Goal: Transaction & Acquisition: Purchase product/service

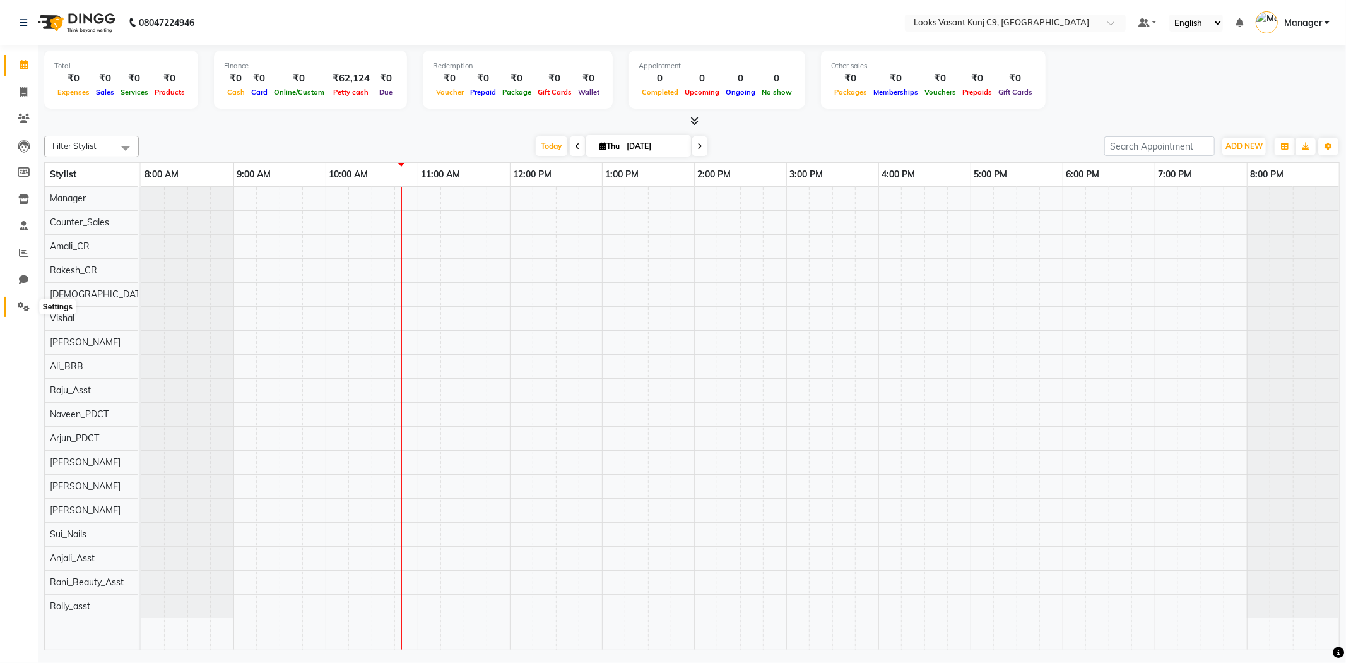
click at [21, 304] on icon at bounding box center [24, 306] width 12 height 9
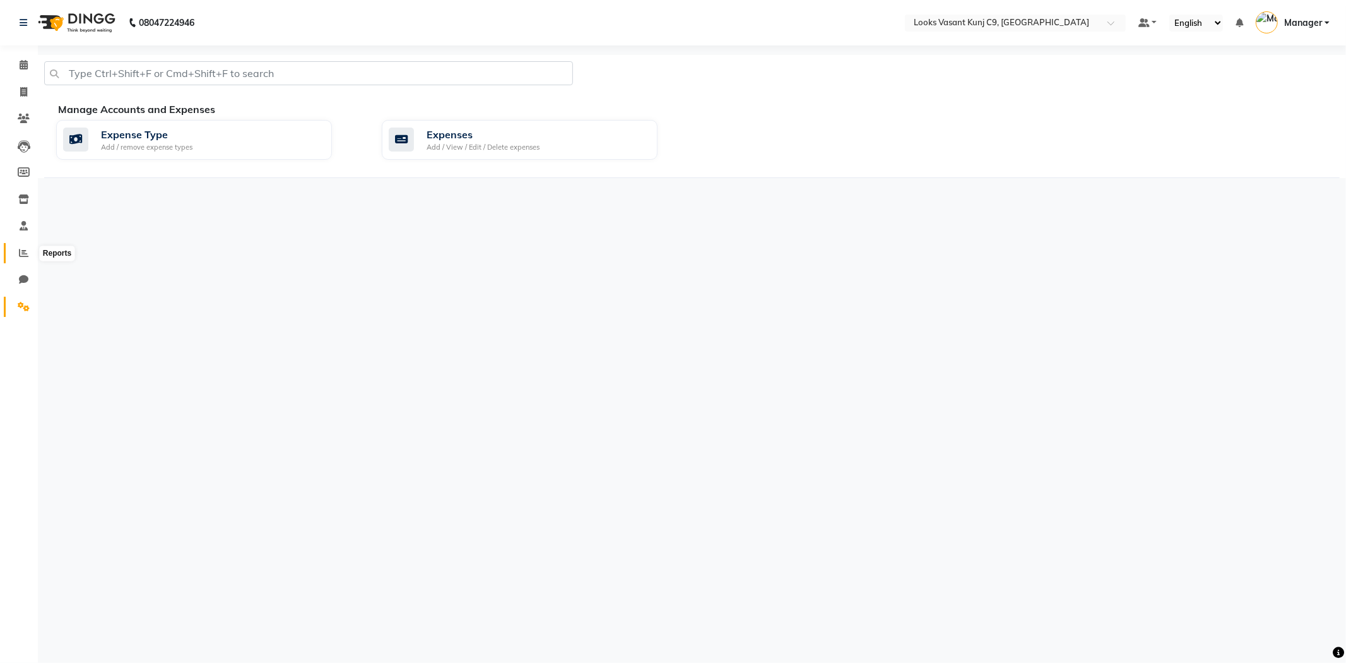
click at [21, 256] on icon at bounding box center [23, 252] width 9 height 9
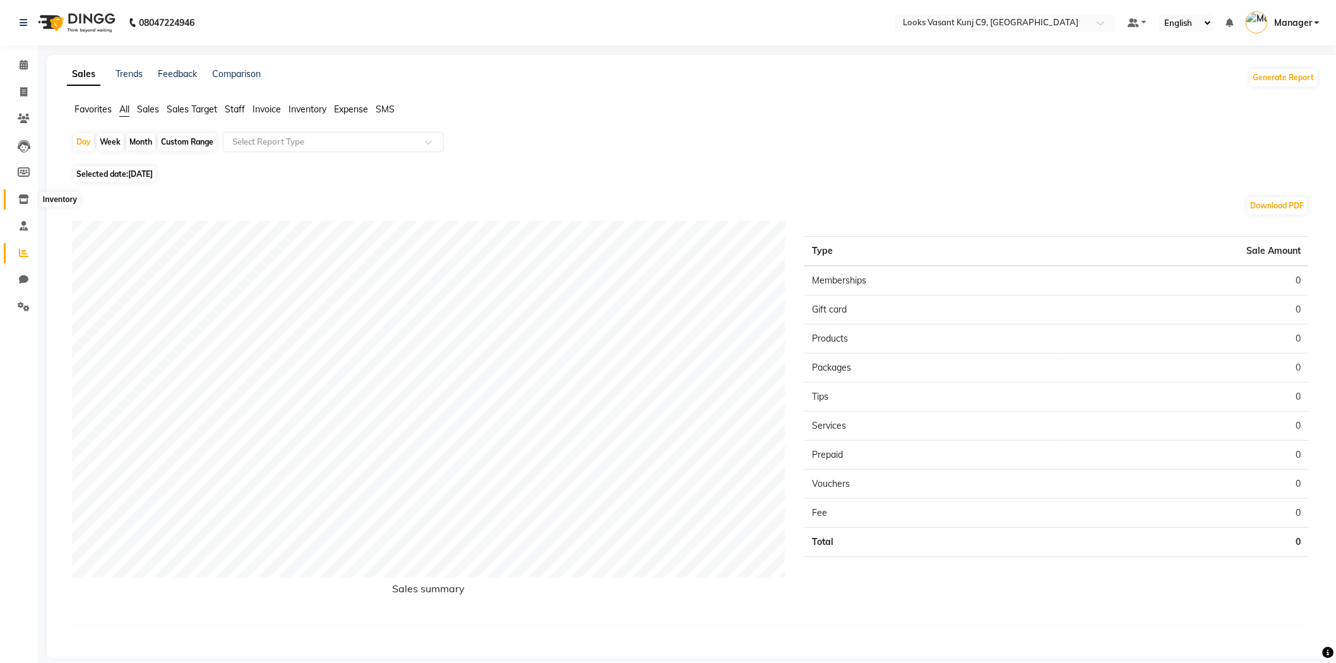
click at [16, 199] on span at bounding box center [24, 200] width 22 height 15
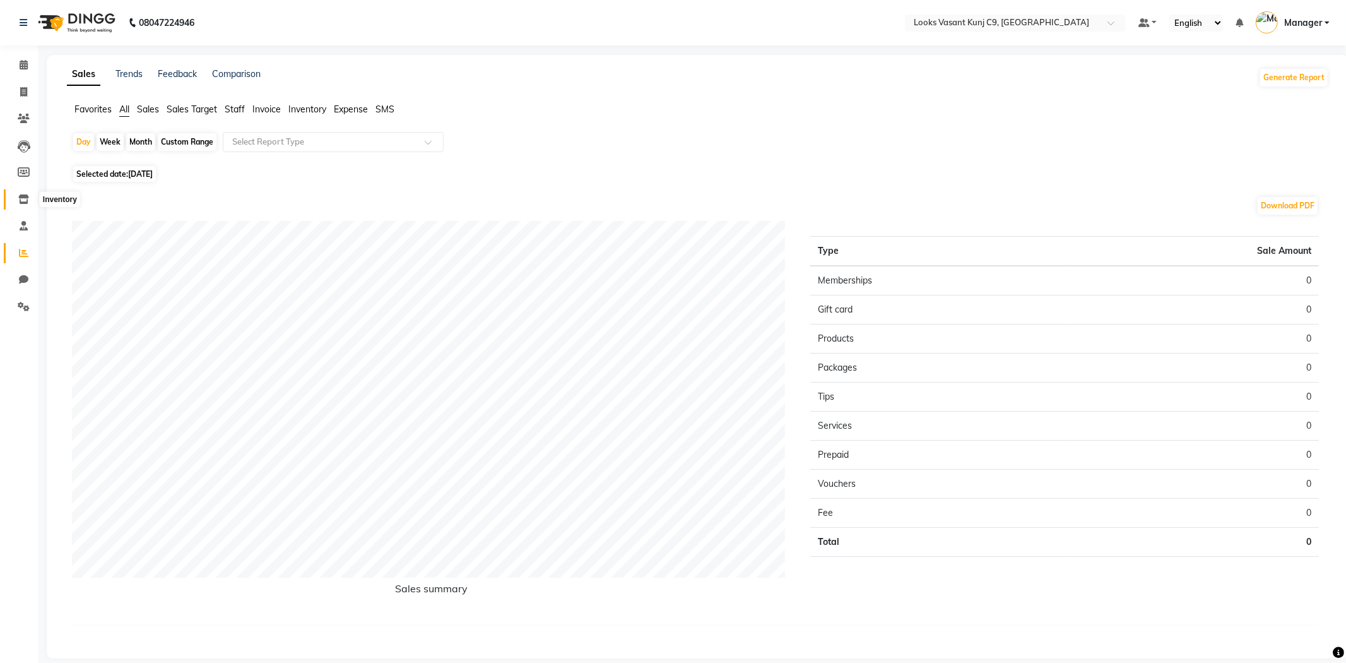
select select
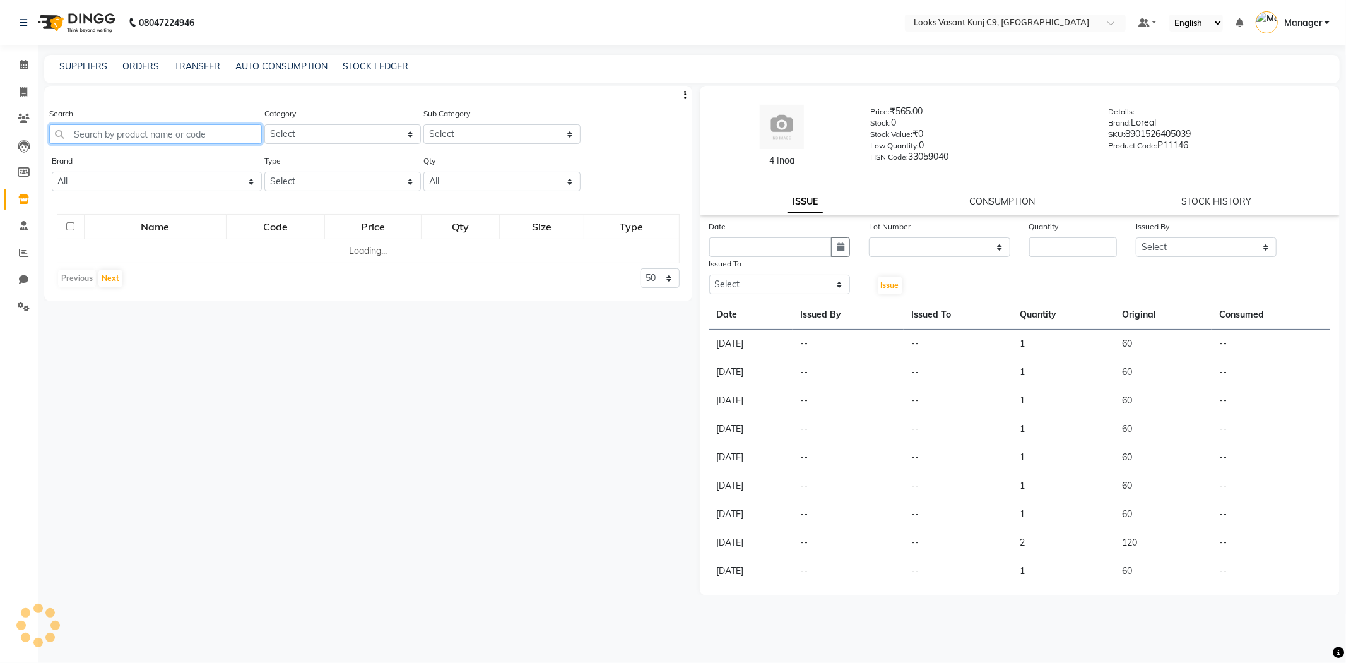
click at [177, 139] on input "text" at bounding box center [155, 134] width 213 height 20
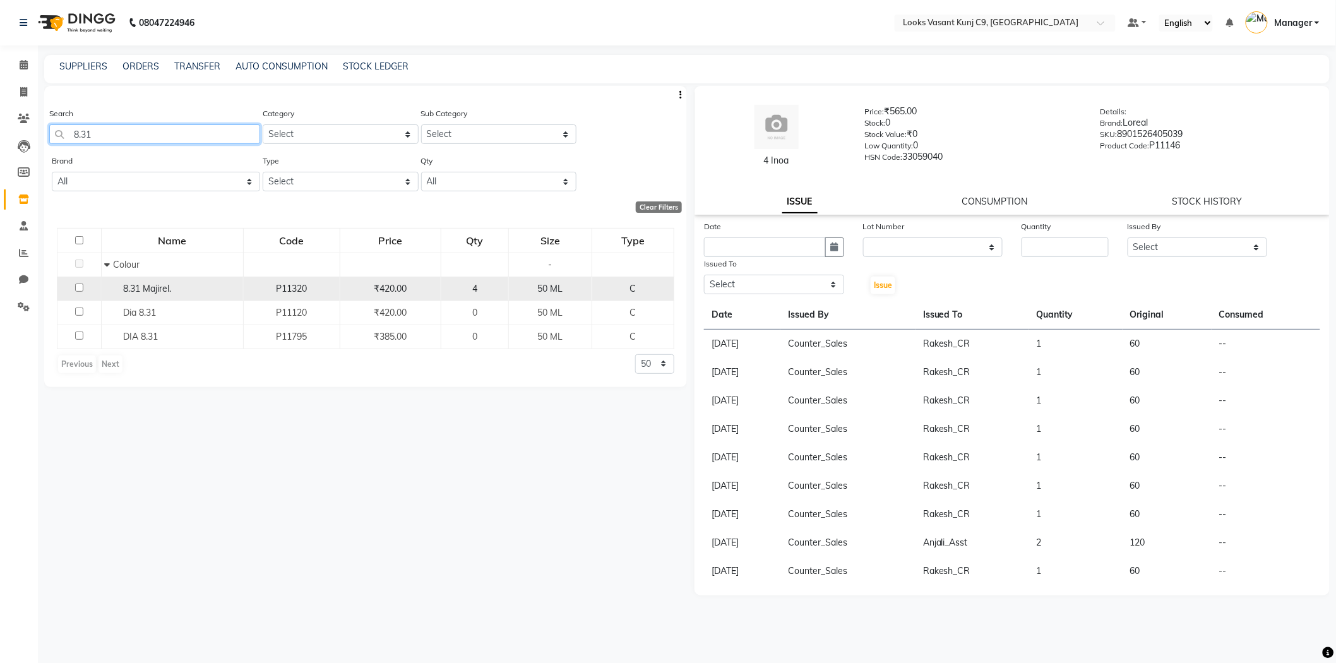
type input "8.31"
click at [206, 292] on div "8.31 Majirel." at bounding box center [171, 288] width 135 height 13
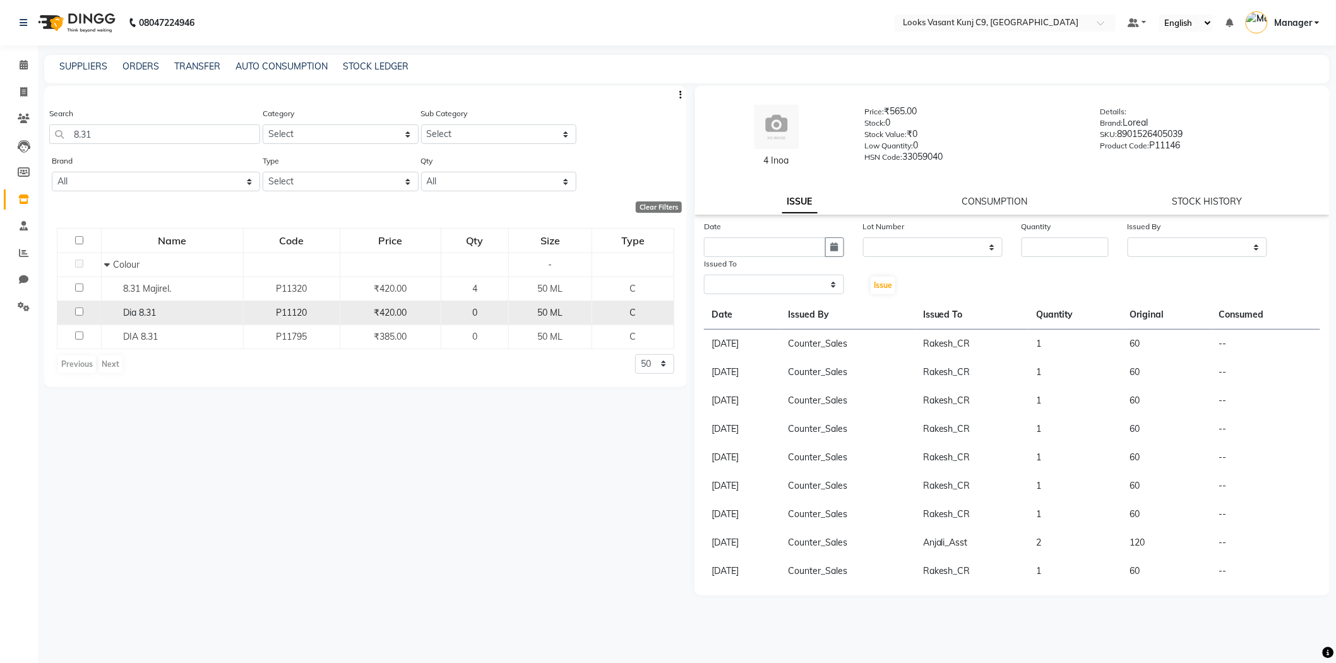
select select
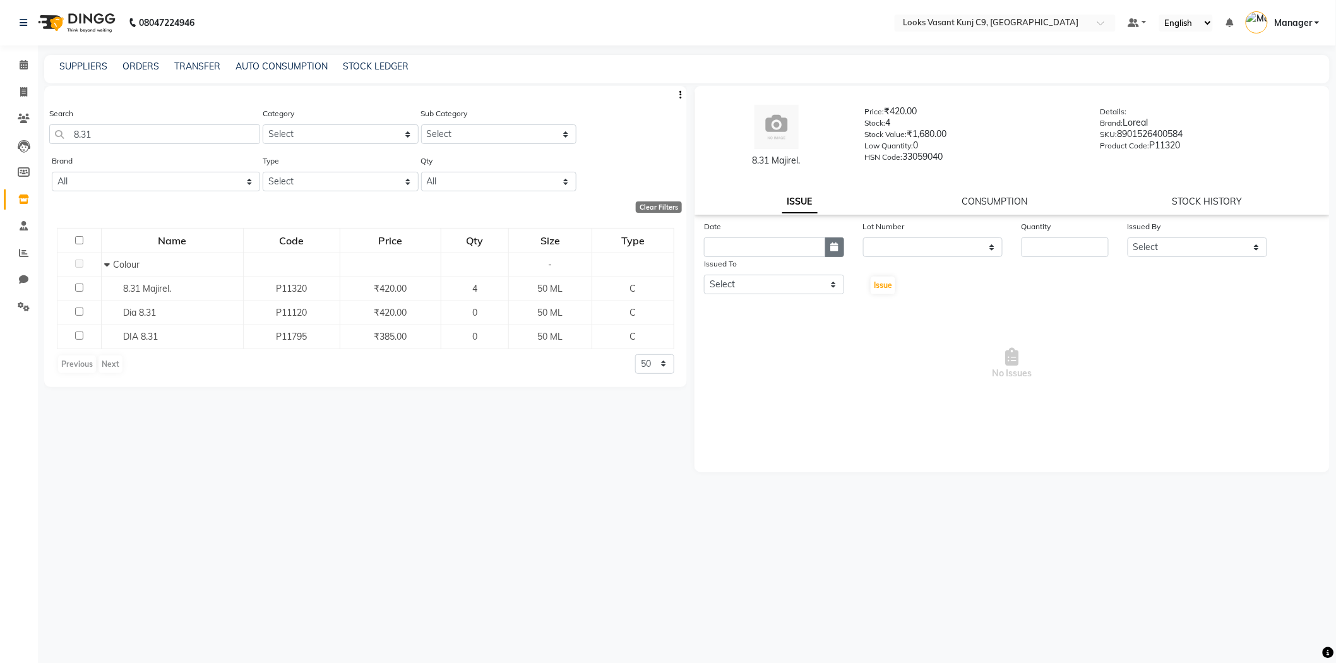
click at [825, 247] on button "button" at bounding box center [834, 247] width 19 height 20
select select "9"
select select "2025"
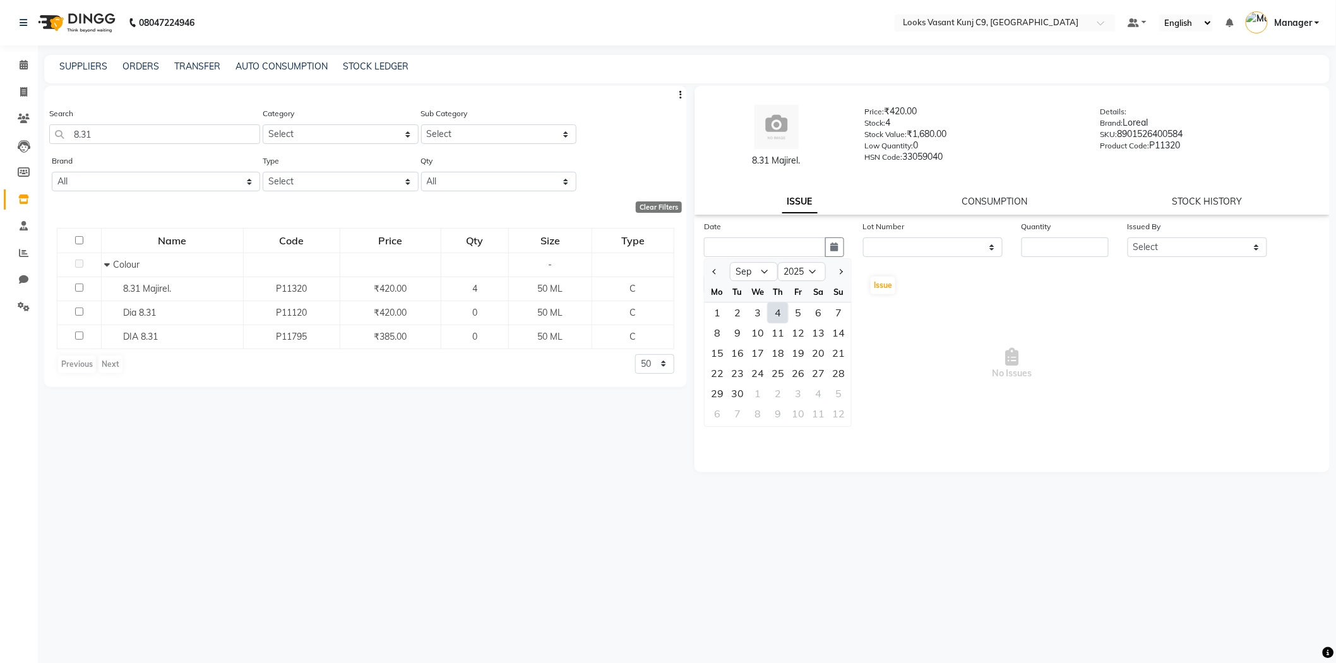
click at [781, 310] on div "4" at bounding box center [778, 312] width 20 height 20
type input "[DATE]"
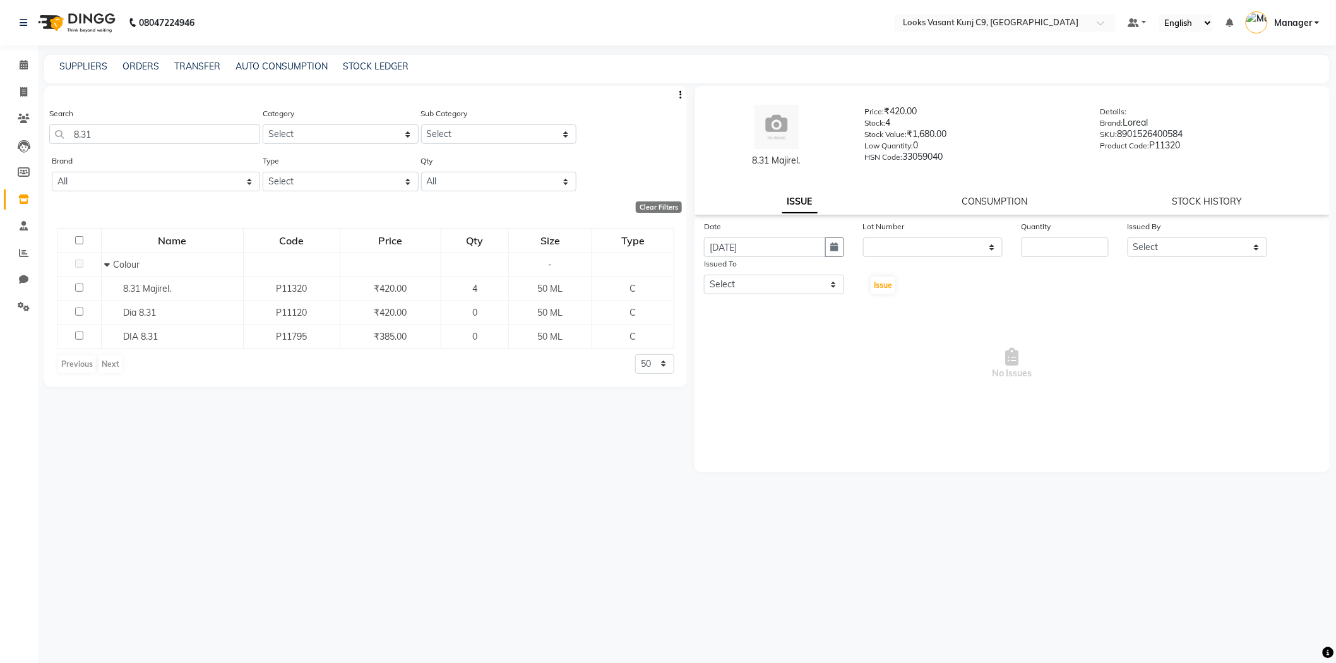
click at [1049, 235] on div "Quantity" at bounding box center [1064, 229] width 87 height 18
click at [1063, 245] on input "number" at bounding box center [1064, 247] width 87 height 20
type input "1"
click at [1134, 246] on select "Select Ali_BRB Amali_CR Anjali_Asst Arjun_PDCT Arvind Ashu Counter_Sales Manage…" at bounding box center [1197, 247] width 140 height 20
select select "88788"
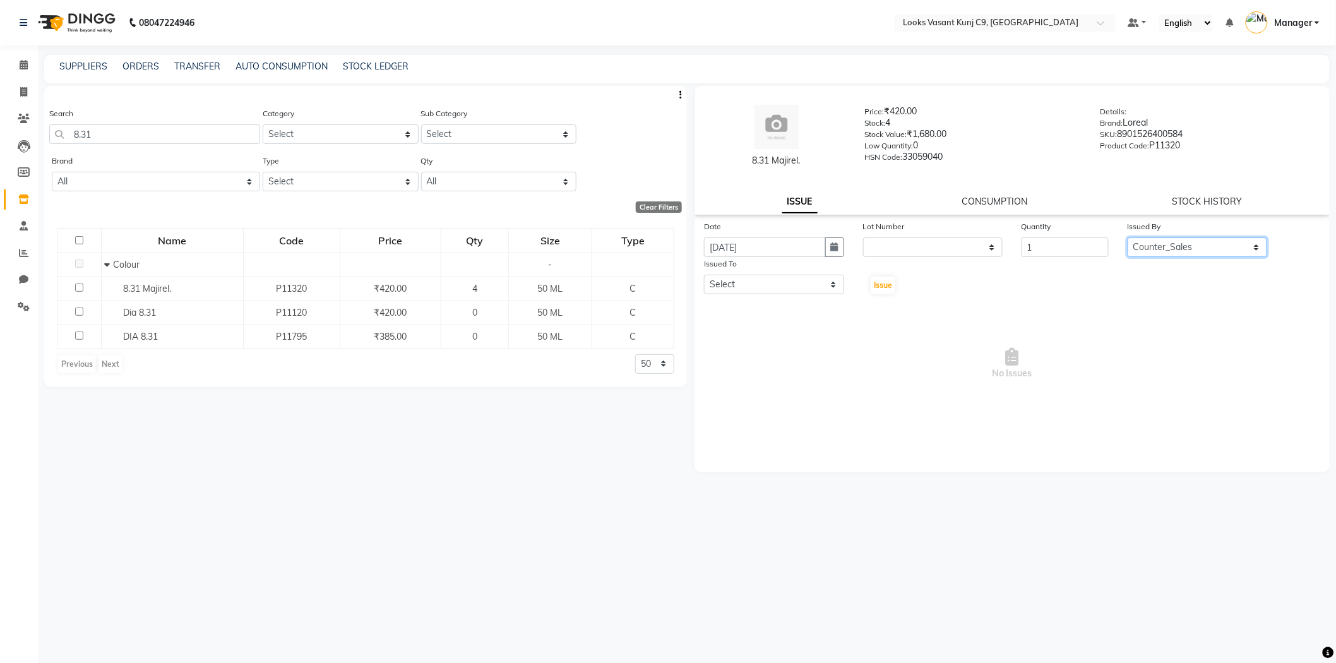
click at [1127, 237] on select "Select Ali_BRB Amali_CR Anjali_Asst Arjun_PDCT Arvind Ashu Counter_Sales Manage…" at bounding box center [1197, 247] width 140 height 20
drag, startPoint x: 779, startPoint y: 284, endPoint x: 773, endPoint y: 294, distance: 11.4
click at [779, 284] on select "Select Ali_BRB Amali_CR Anjali_Asst Arjun_PDCT Arvind Ashu Counter_Sales Manage…" at bounding box center [774, 285] width 140 height 20
select select "88933"
click at [704, 275] on select "Select Ali_BRB Amali_CR Anjali_Asst Arjun_PDCT Arvind Ashu Counter_Sales Manage…" at bounding box center [774, 285] width 140 height 20
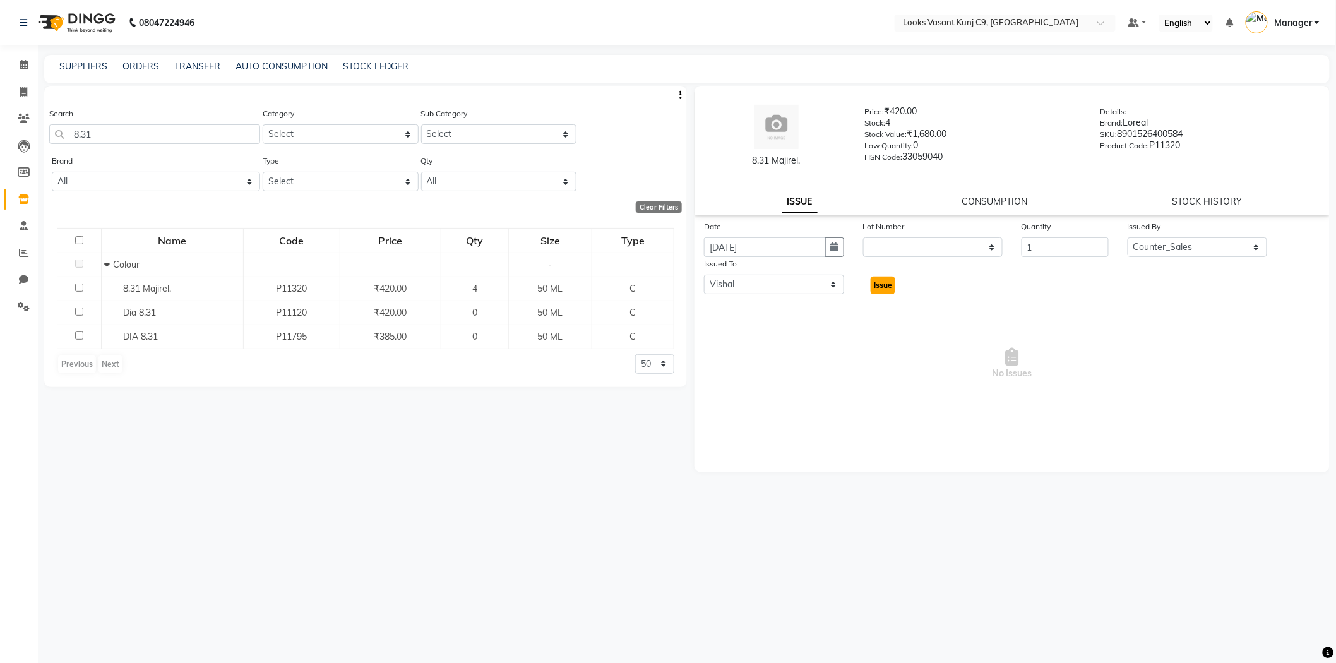
click at [876, 288] on span "Issue" at bounding box center [883, 284] width 18 height 9
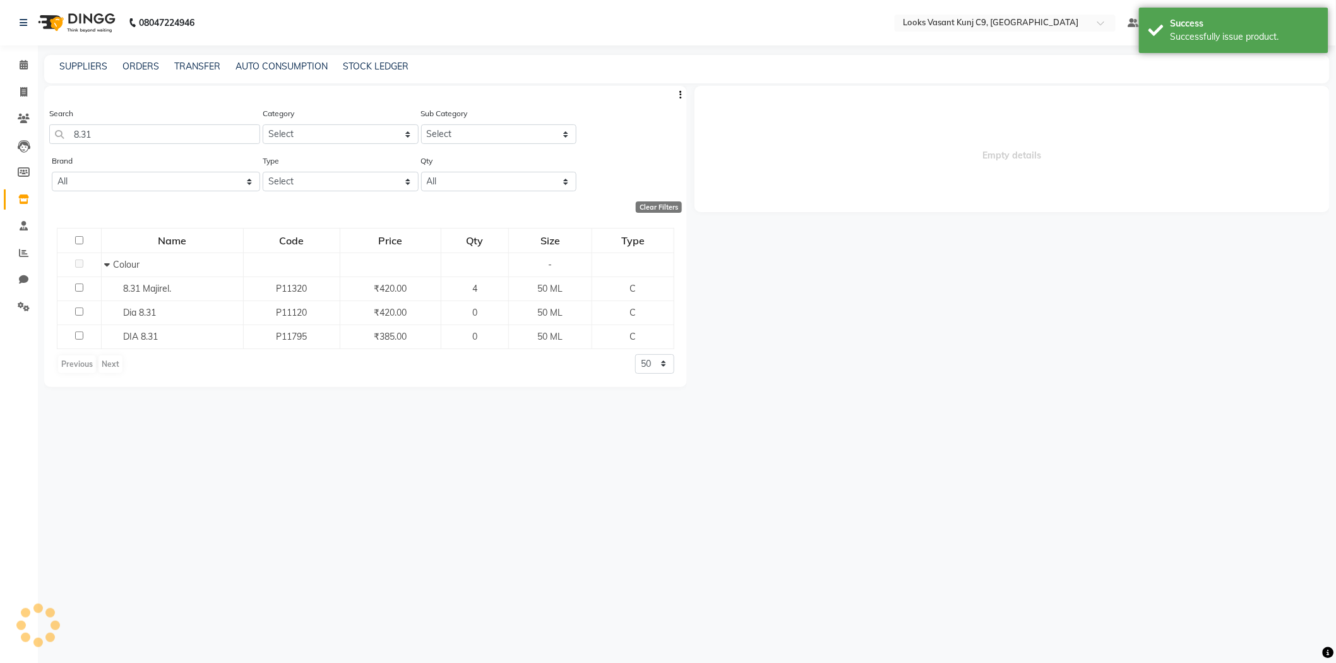
select select
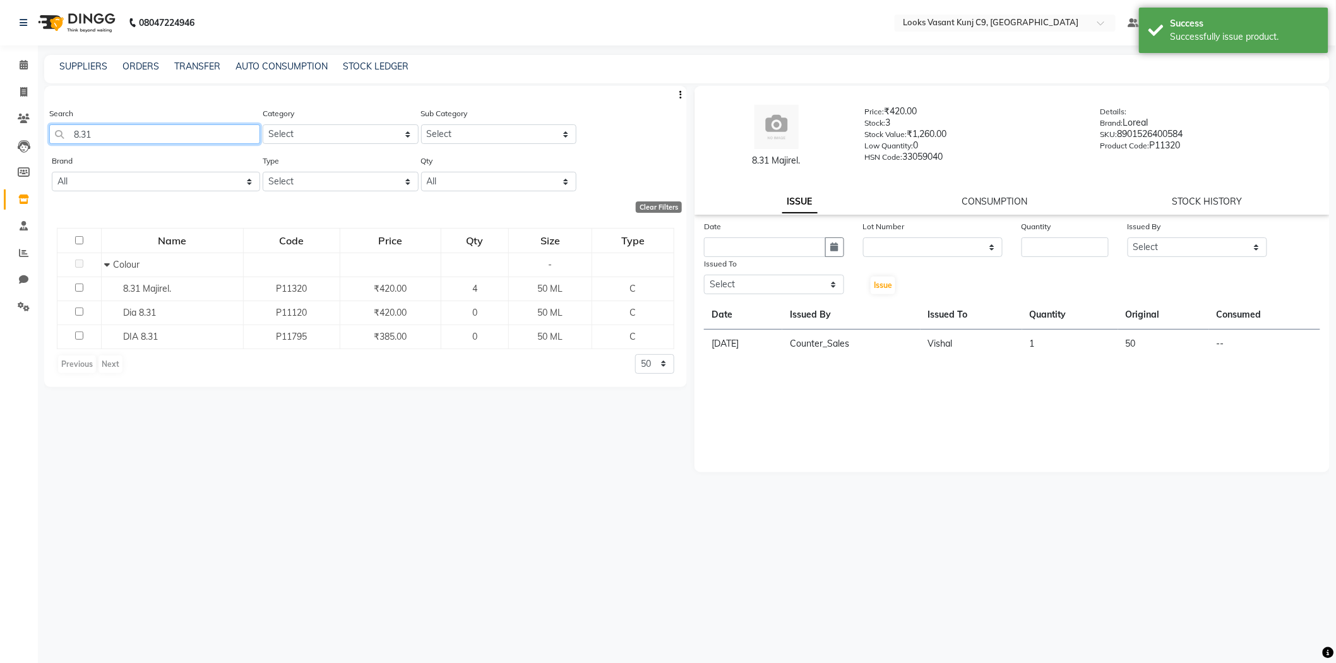
click at [158, 134] on input "8.31" at bounding box center [154, 134] width 211 height 20
type input "8"
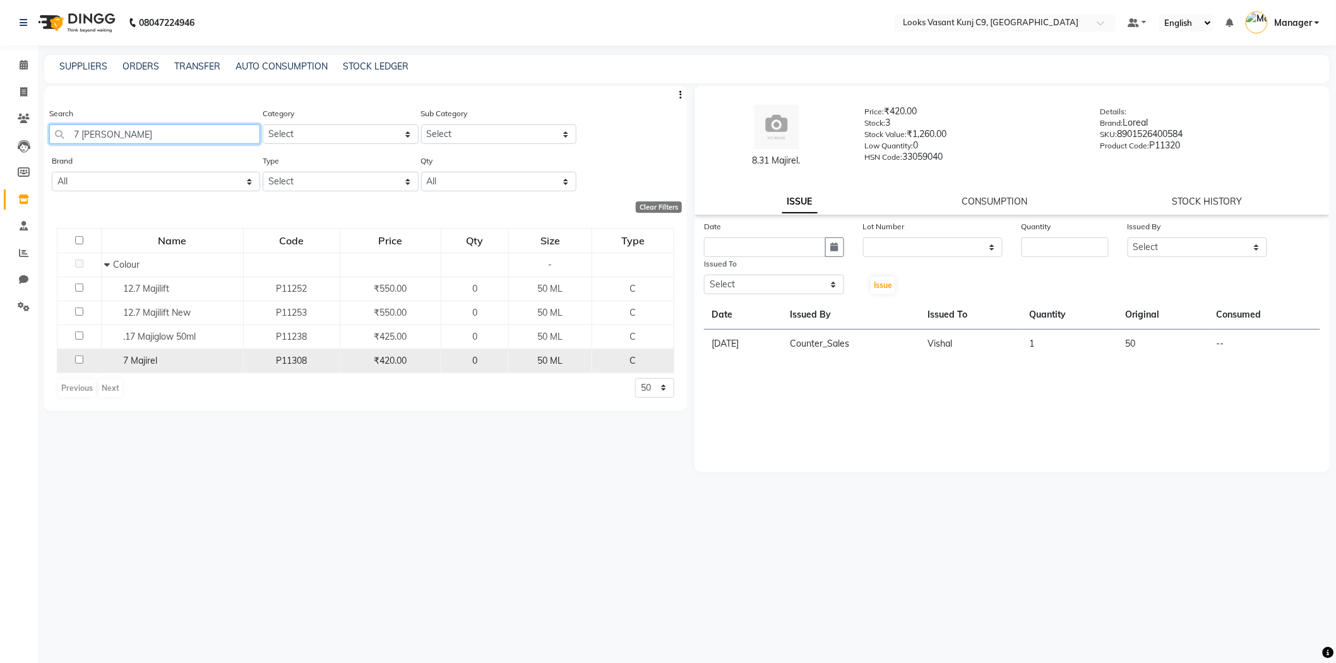
type input "7 MAJI"
click at [108, 361] on div "7 Majirel" at bounding box center [171, 360] width 135 height 13
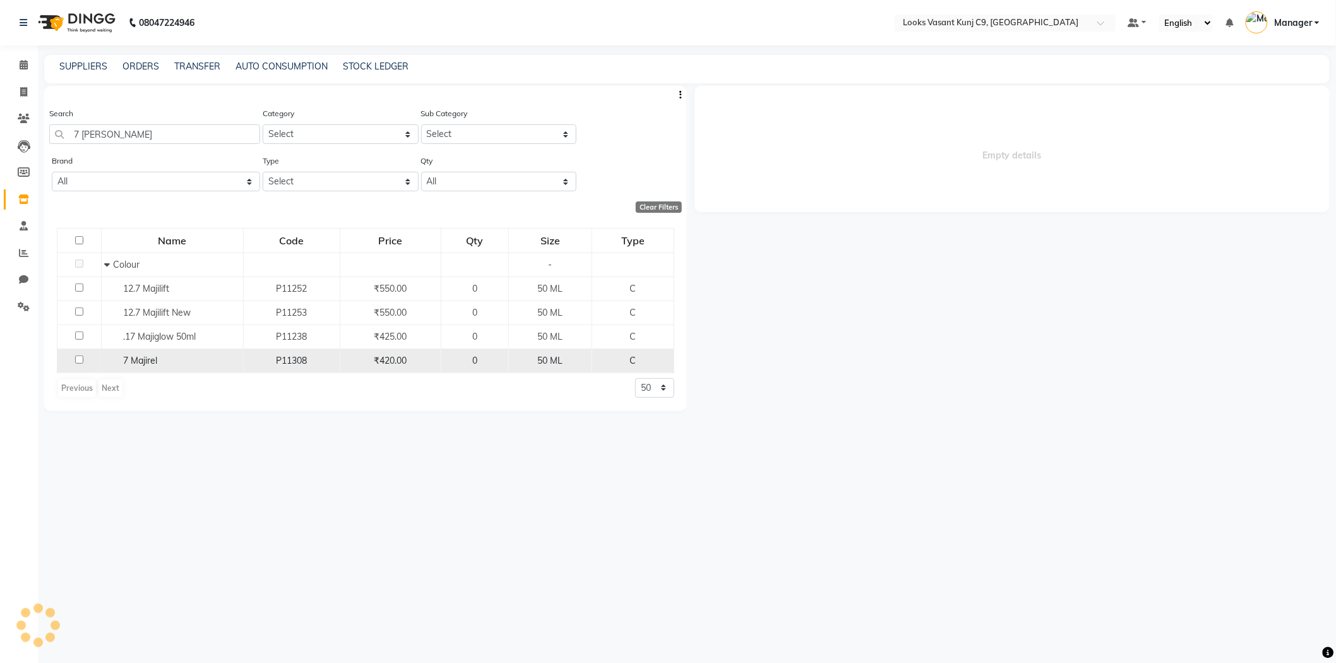
select select
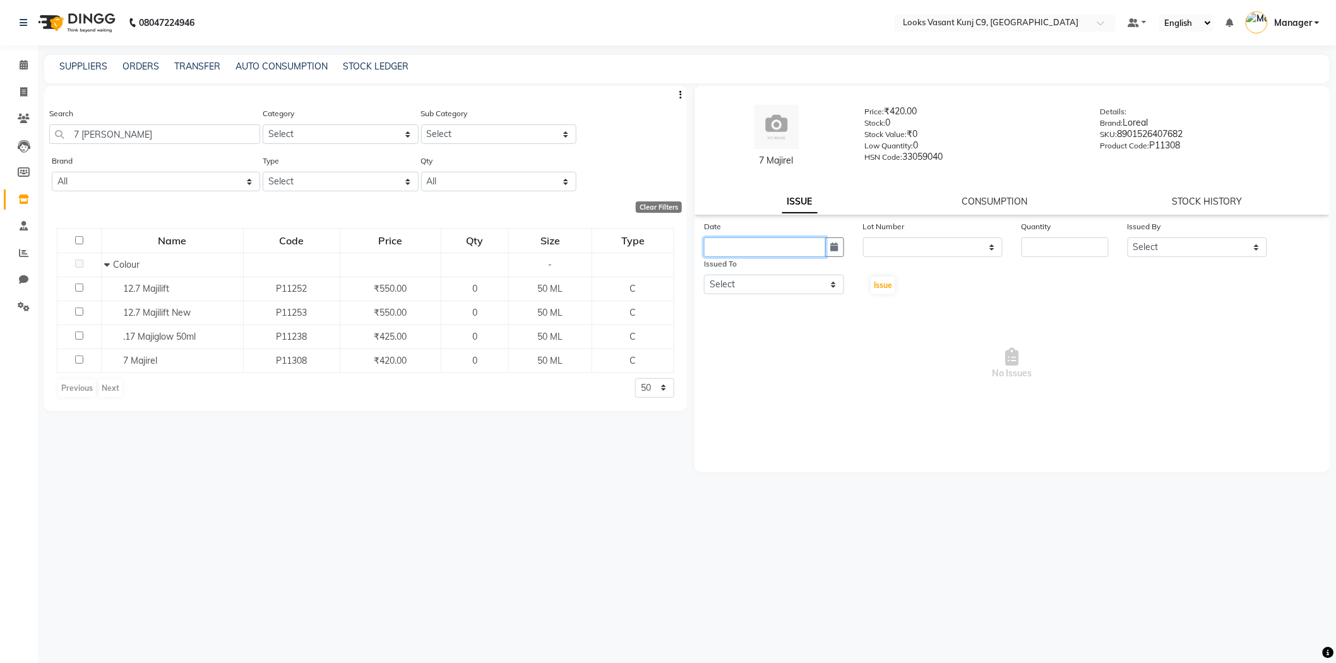
click at [807, 249] on input "text" at bounding box center [765, 247] width 122 height 20
select select "9"
select select "2025"
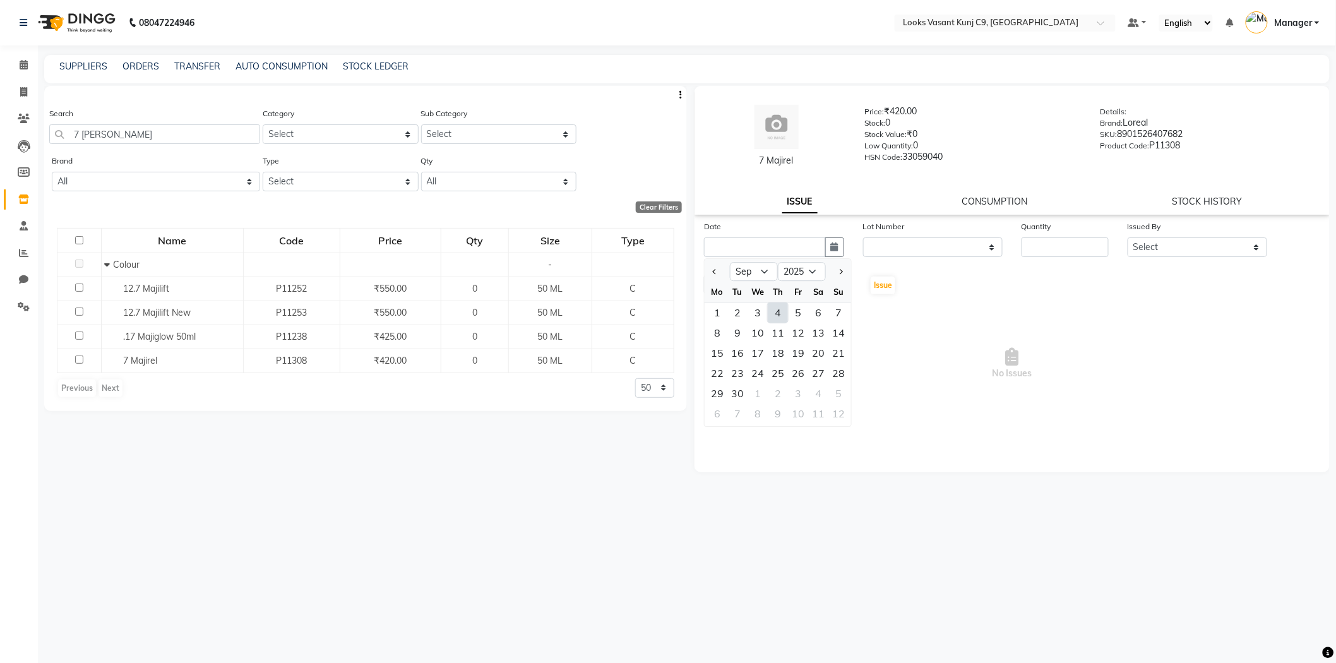
click at [778, 316] on div "4" at bounding box center [778, 312] width 20 height 20
type input "[DATE]"
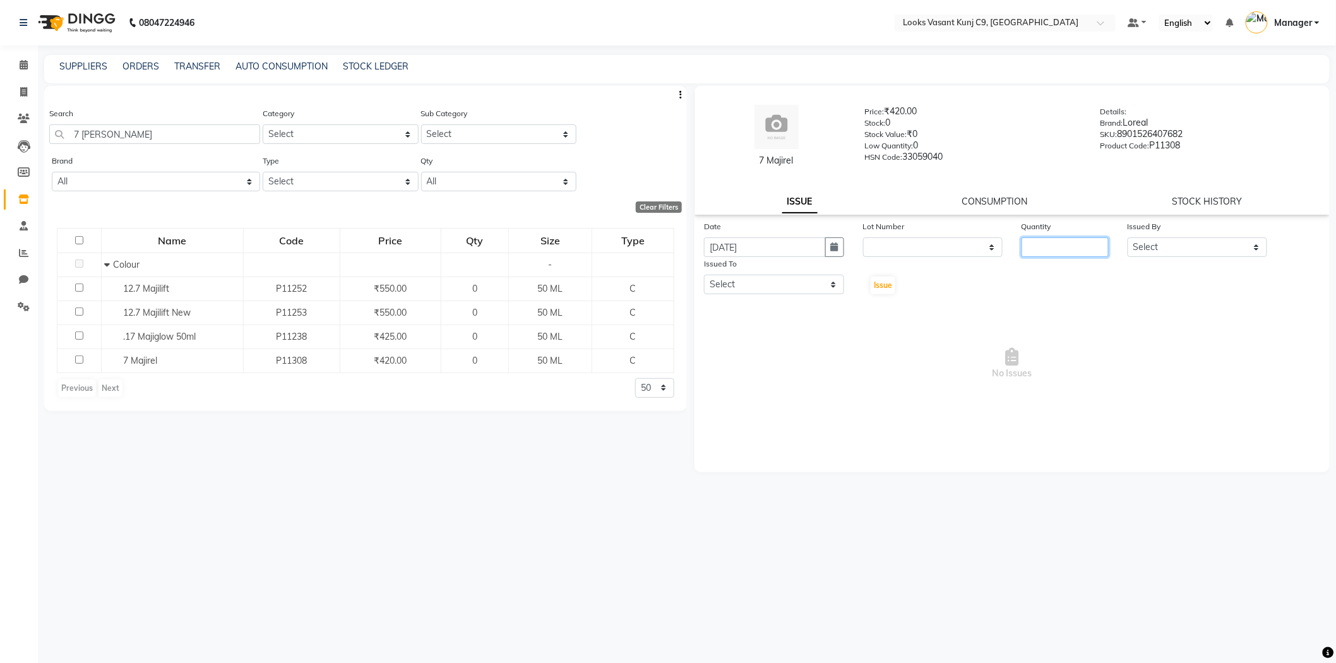
drag, startPoint x: 1095, startPoint y: 237, endPoint x: 1087, endPoint y: 250, distance: 15.3
click at [1090, 246] on input "number" at bounding box center [1064, 247] width 87 height 20
type input "0"
type input "1"
click at [1170, 246] on select "Select Ali_BRB Amali_CR Anjali_Asst Arjun_PDCT Arvind Ashu Counter_Sales Manage…" at bounding box center [1197, 247] width 140 height 20
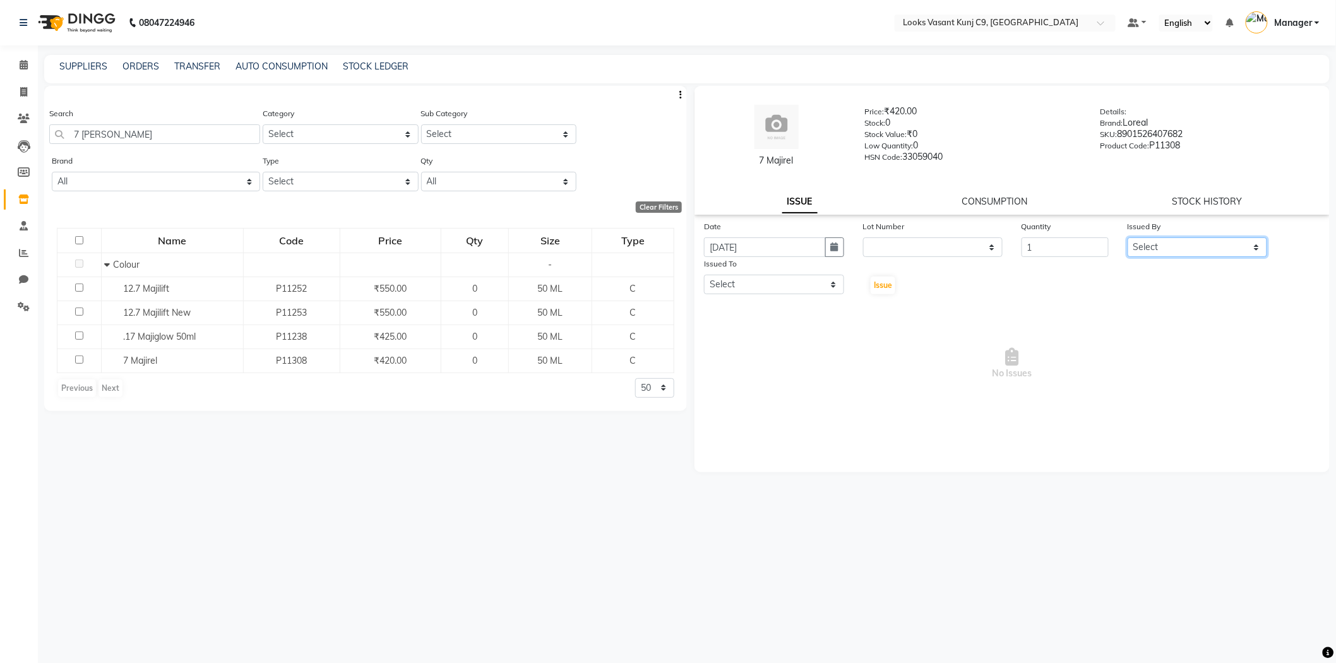
select select "88788"
click at [1127, 237] on select "Select Ali_BRB Amali_CR Anjali_Asst Arjun_PDCT Arvind Ashu Counter_Sales Manage…" at bounding box center [1197, 247] width 140 height 20
click at [780, 284] on select "Select Ali_BRB Amali_CR Anjali_Asst Arjun_PDCT Arvind Ashu Counter_Sales Manage…" at bounding box center [774, 285] width 140 height 20
select select "88933"
click at [704, 275] on select "Select Ali_BRB Amali_CR Anjali_Asst Arjun_PDCT Arvind Ashu Counter_Sales Manage…" at bounding box center [774, 285] width 140 height 20
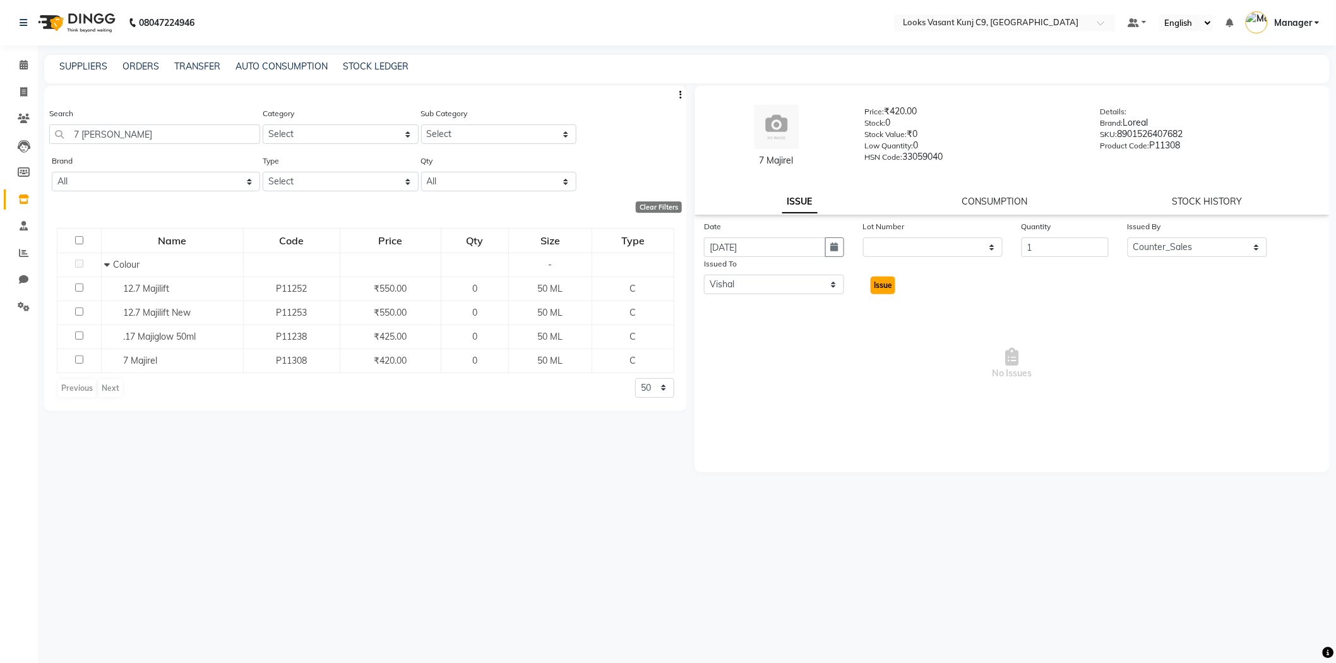
click at [884, 289] on span "Issue" at bounding box center [883, 284] width 18 height 9
select select
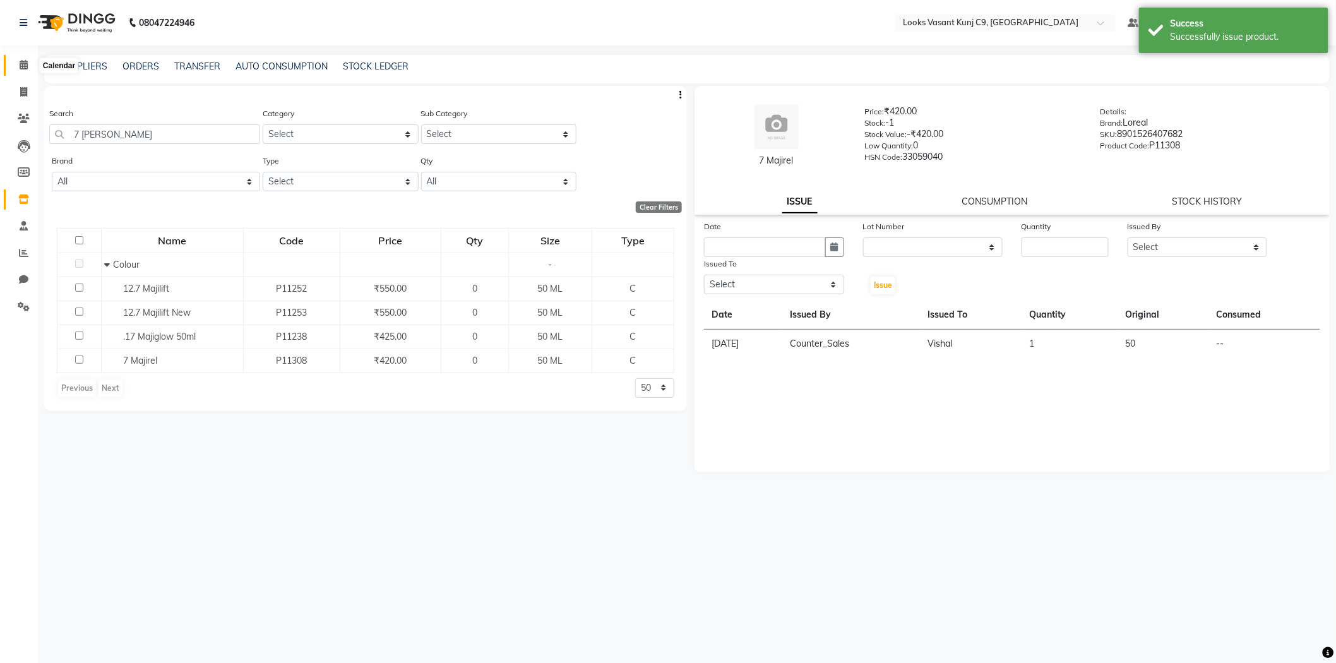
click at [23, 66] on icon at bounding box center [24, 64] width 8 height 9
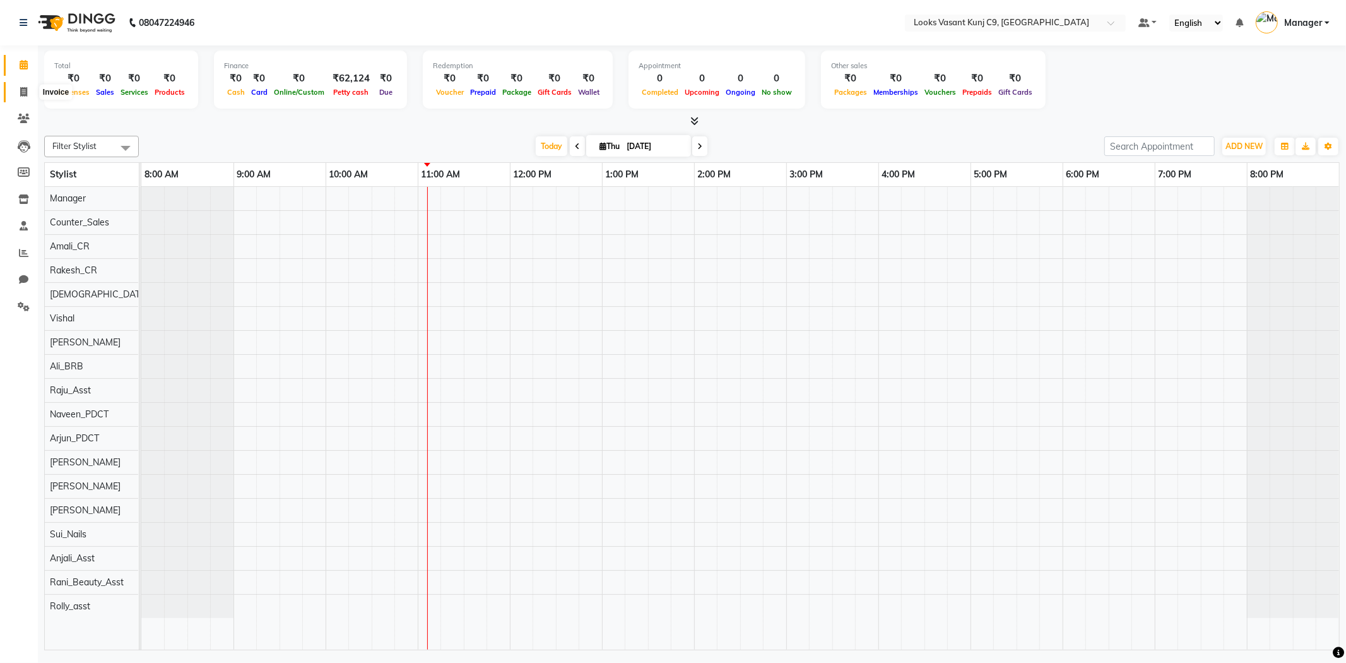
click at [25, 90] on icon at bounding box center [23, 91] width 7 height 9
select select "service"
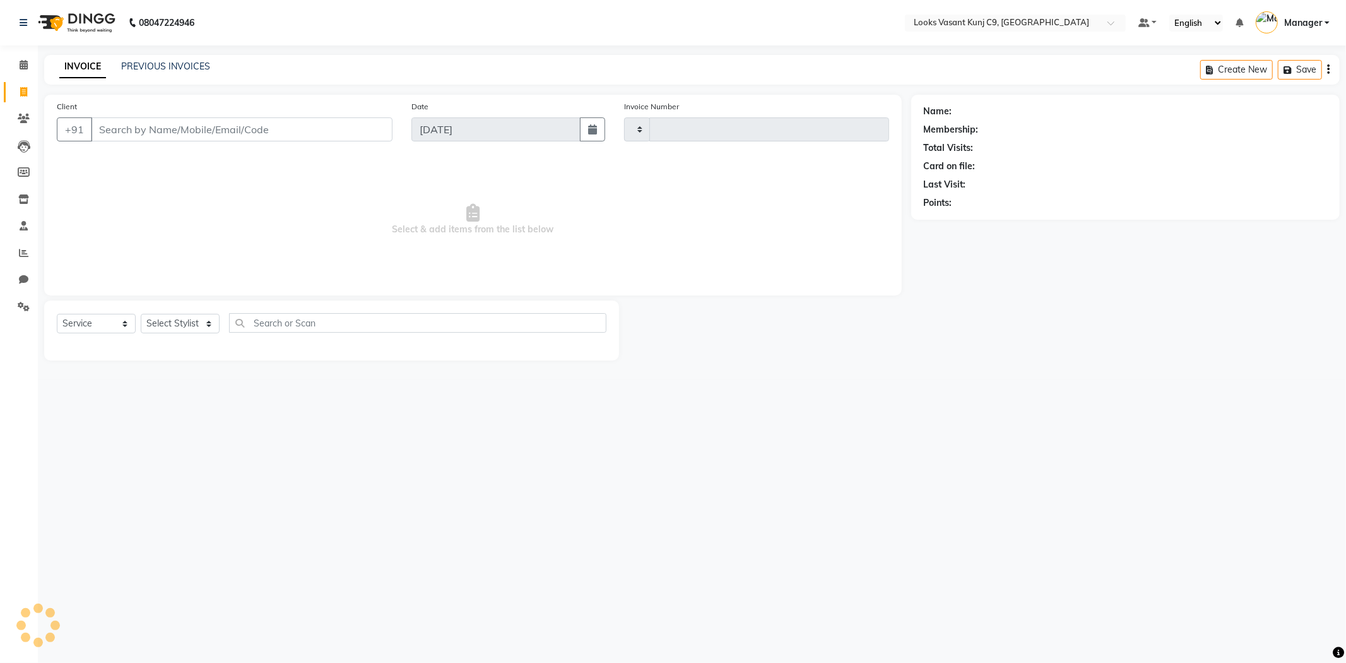
type input "0384"
select select "8747"
click at [152, 328] on select "Select Stylist [PERSON_NAME] Anjali_Asst Arjun_PDCT [PERSON_NAME] Counter_Sales…" at bounding box center [182, 324] width 83 height 20
select select "88930"
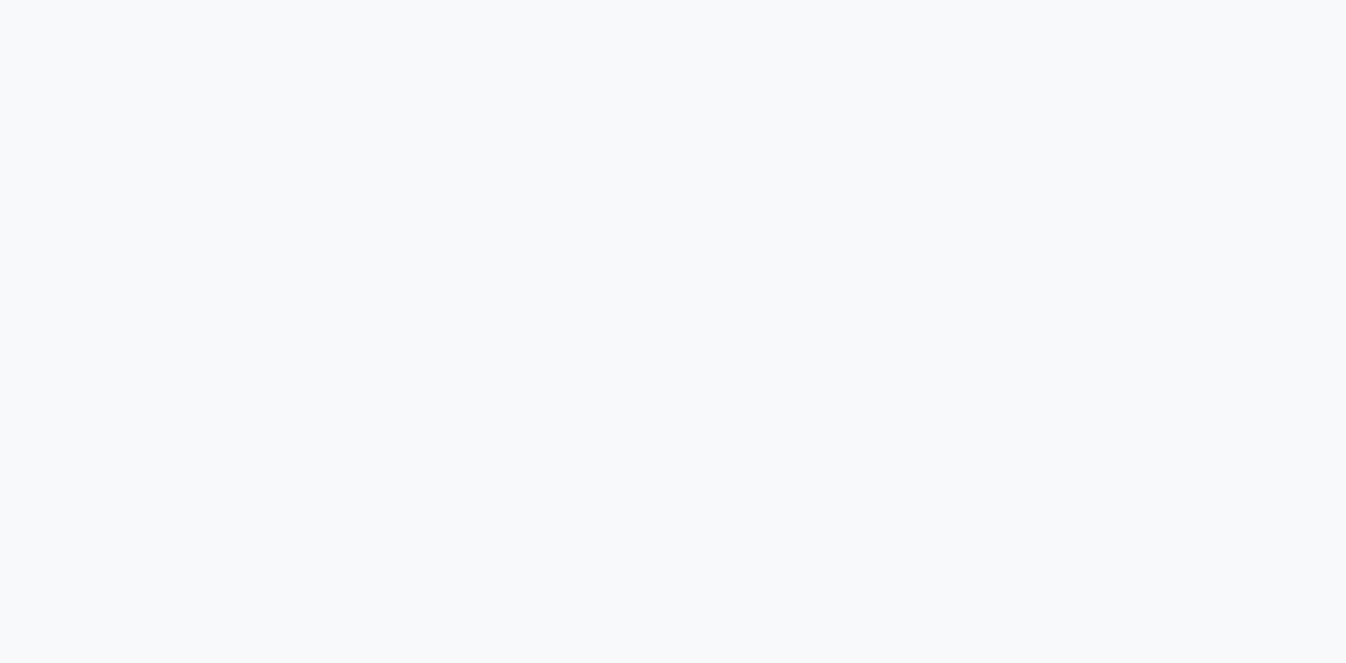
select select "service"
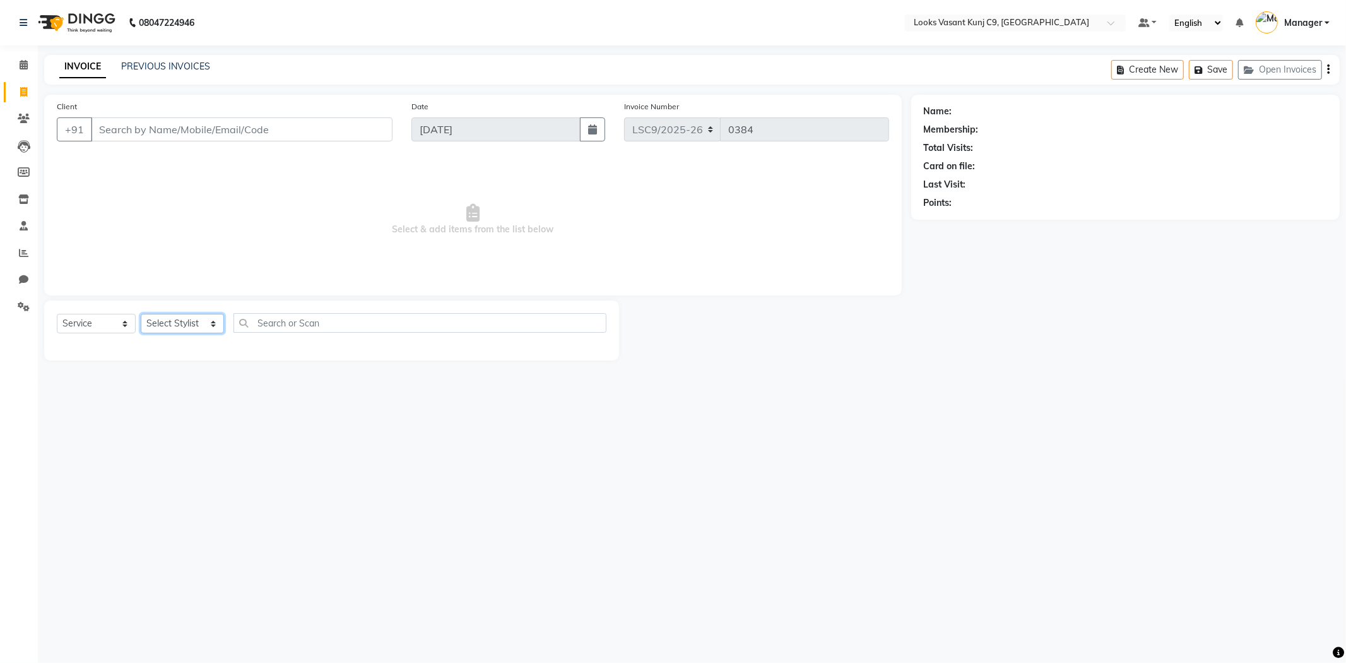
click at [177, 324] on select "Select Stylist Ali_BRB Amali_CR Anjali_Asst Arjun_PDCT Arvind Ashu Counter_Sale…" at bounding box center [182, 324] width 83 height 20
select select "88933"
click at [141, 314] on select "Select Stylist [PERSON_NAME] Anjali_Asst Arjun_PDCT [PERSON_NAME] Counter_Sales…" at bounding box center [182, 324] width 83 height 20
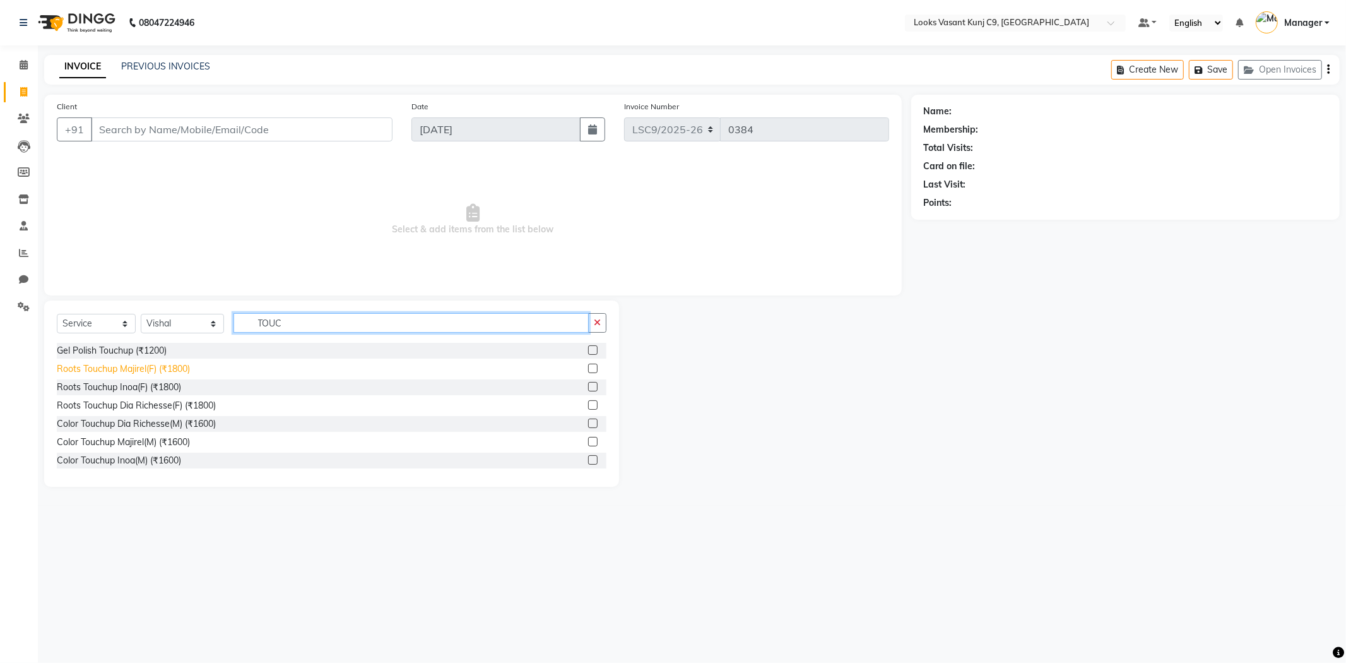
type input "TOUC"
click at [181, 374] on div "Roots Touchup Majirel(F) (₹1800)" at bounding box center [123, 368] width 133 height 13
checkbox input "false"
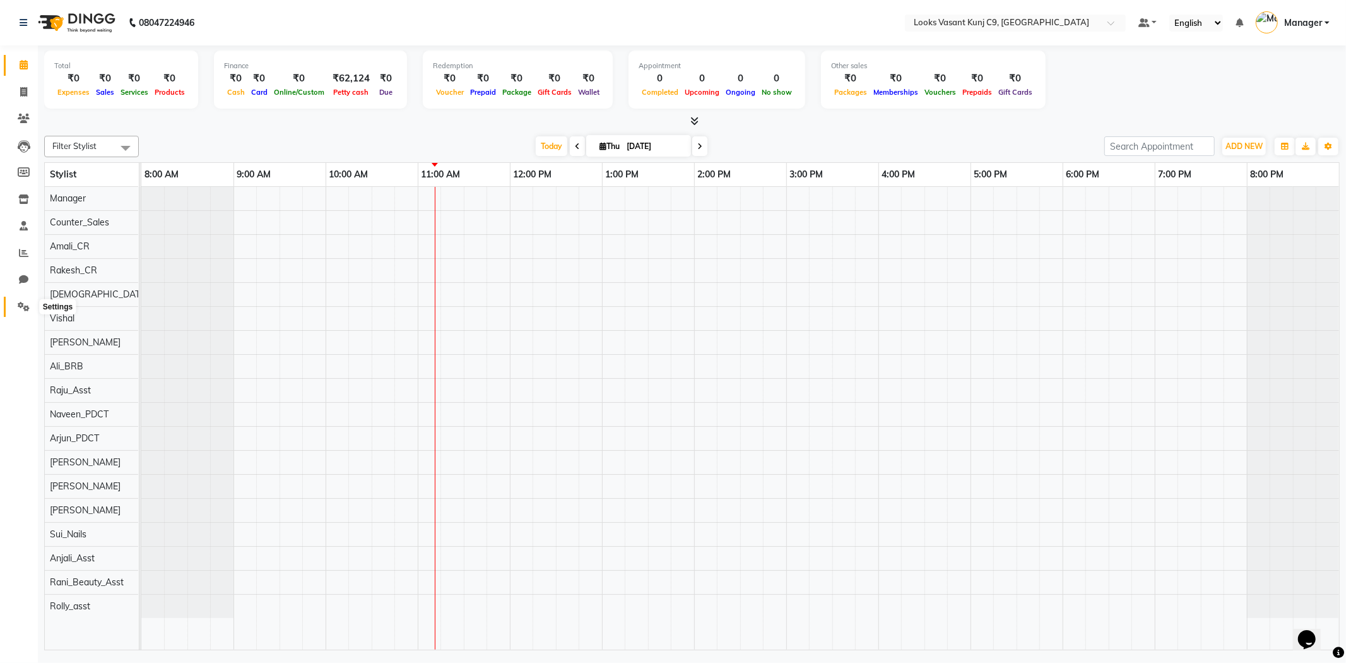
click at [24, 304] on icon at bounding box center [24, 306] width 12 height 9
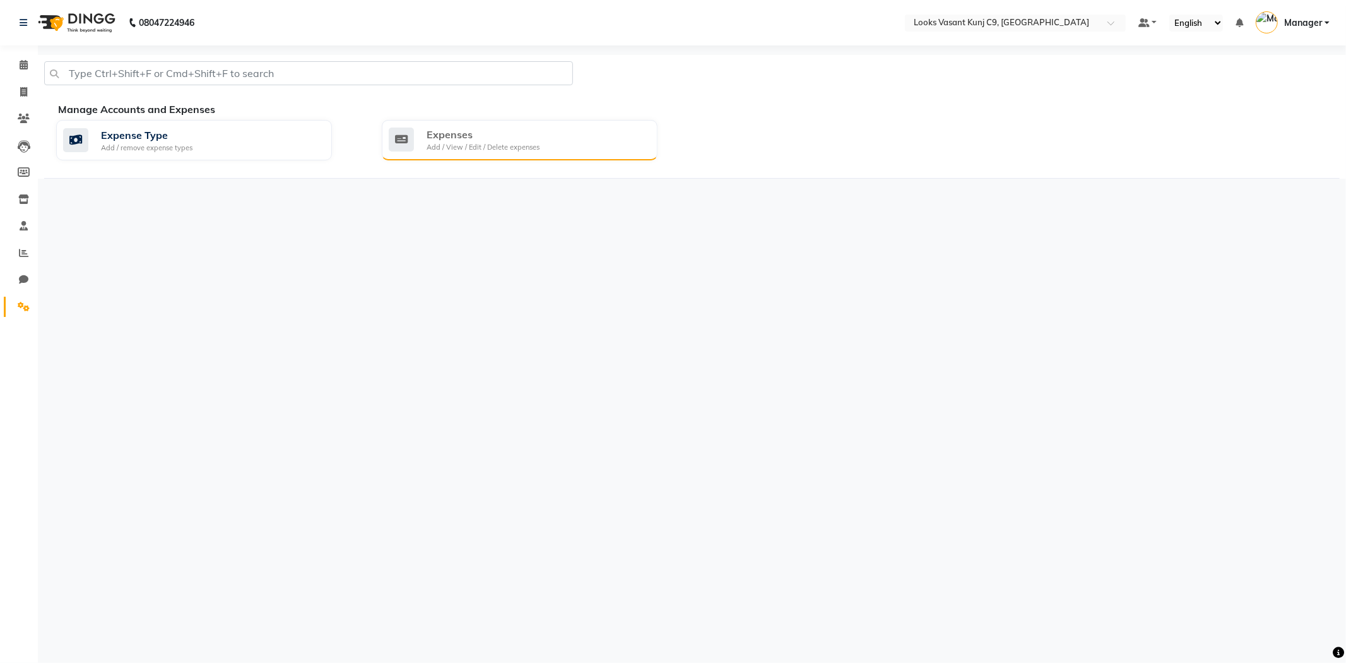
click at [427, 146] on div "Add / View / Edit / Delete expenses" at bounding box center [483, 147] width 113 height 11
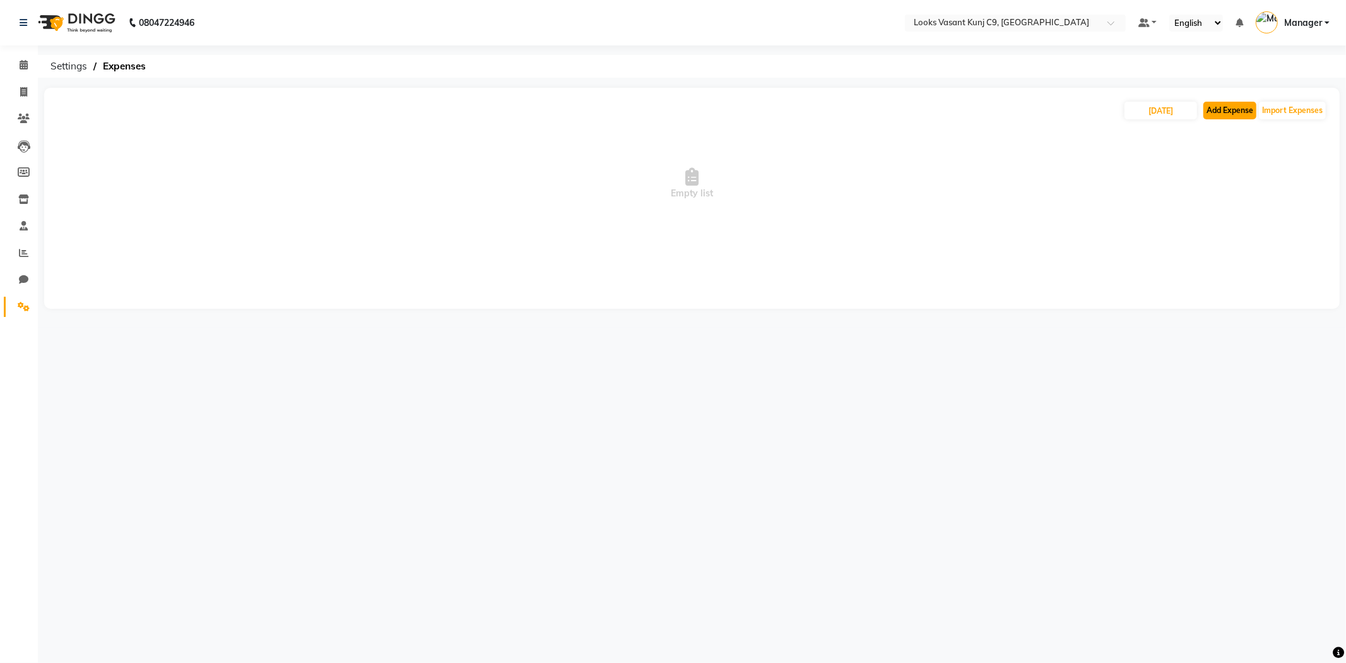
click at [1243, 110] on button "Add Expense" at bounding box center [1230, 111] width 53 height 18
select select "1"
select select "8002"
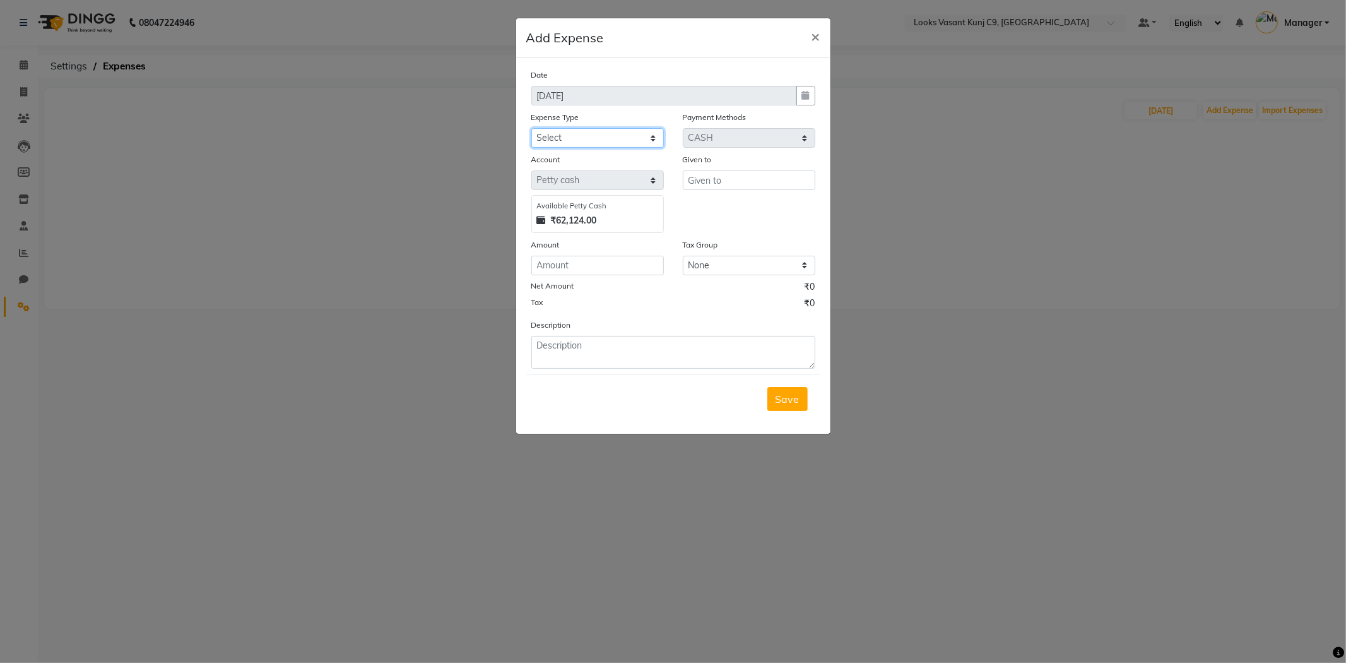
click at [584, 131] on select "Select Bank Deposit Blinkit Cash Handover CLIENT Client ordered food Client Ref…" at bounding box center [597, 138] width 133 height 20
select select "24472"
click at [531, 128] on select "Select Bank Deposit Blinkit Cash Handover CLIENT Client ordered food Client Ref…" at bounding box center [597, 138] width 133 height 20
click at [729, 186] on input "text" at bounding box center [749, 180] width 133 height 20
type input "Counter_Sales"
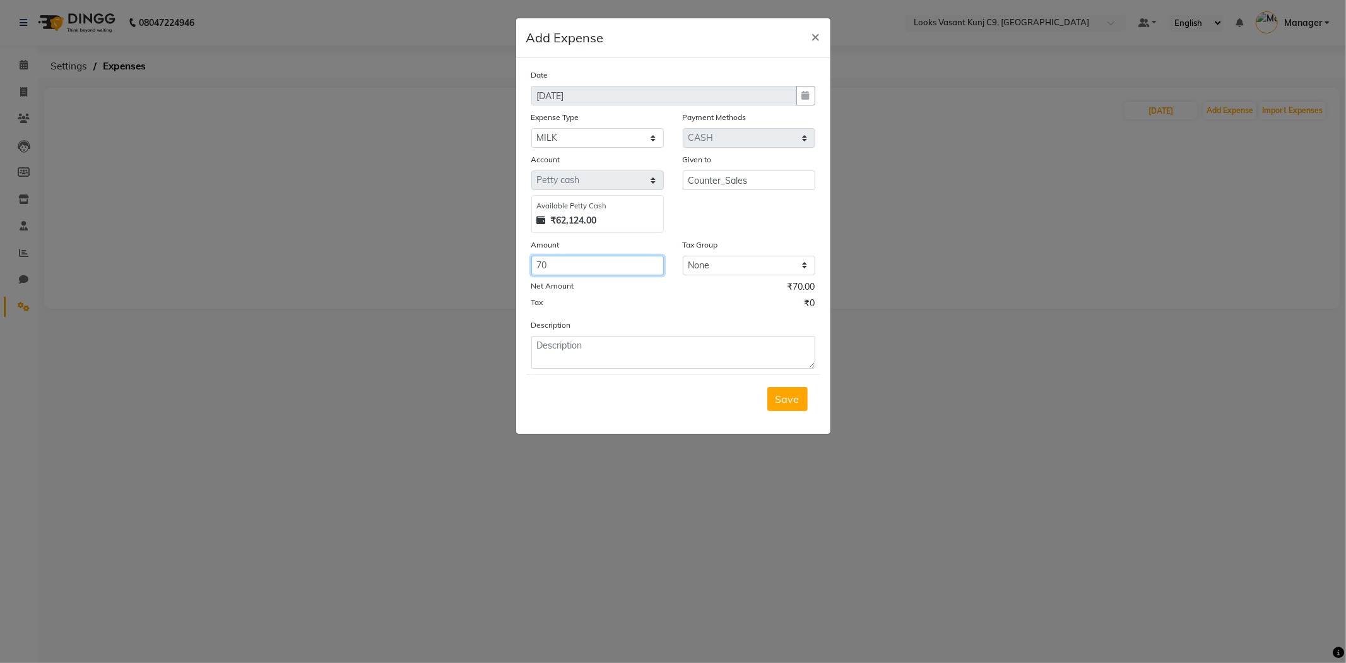
type input "70"
type textarea "m"
type textarea "Milk"
click at [780, 398] on span "Save" at bounding box center [788, 399] width 24 height 13
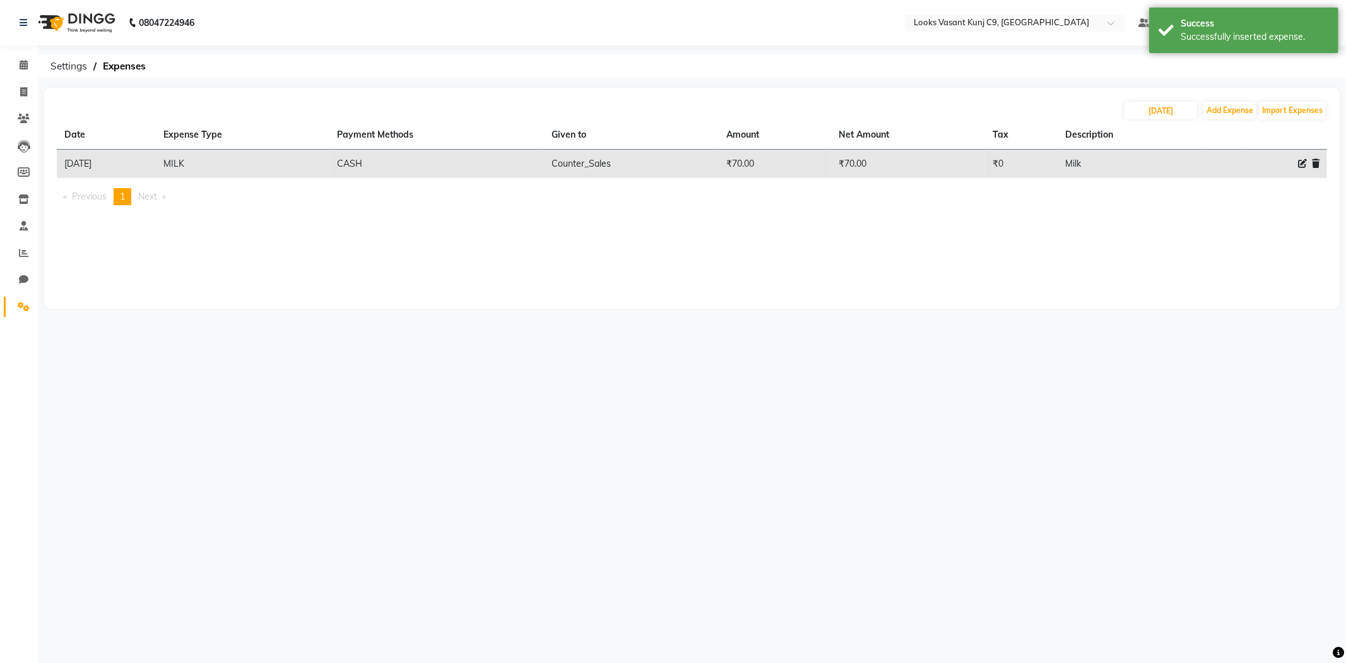
click at [685, 434] on div "08047224946 Select Location × Looks Vasant Kunj C9, Delhi Default Panel My Pane…" at bounding box center [673, 331] width 1346 height 663
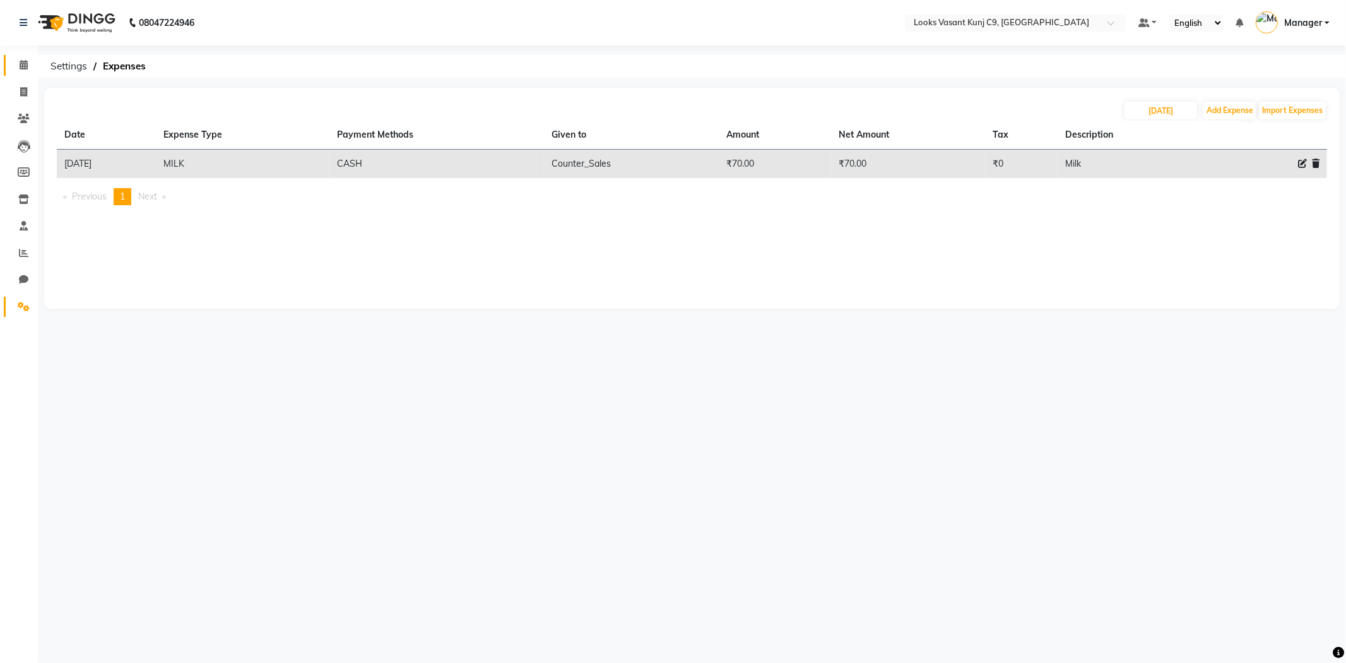
click at [21, 73] on link "Calendar" at bounding box center [19, 65] width 30 height 21
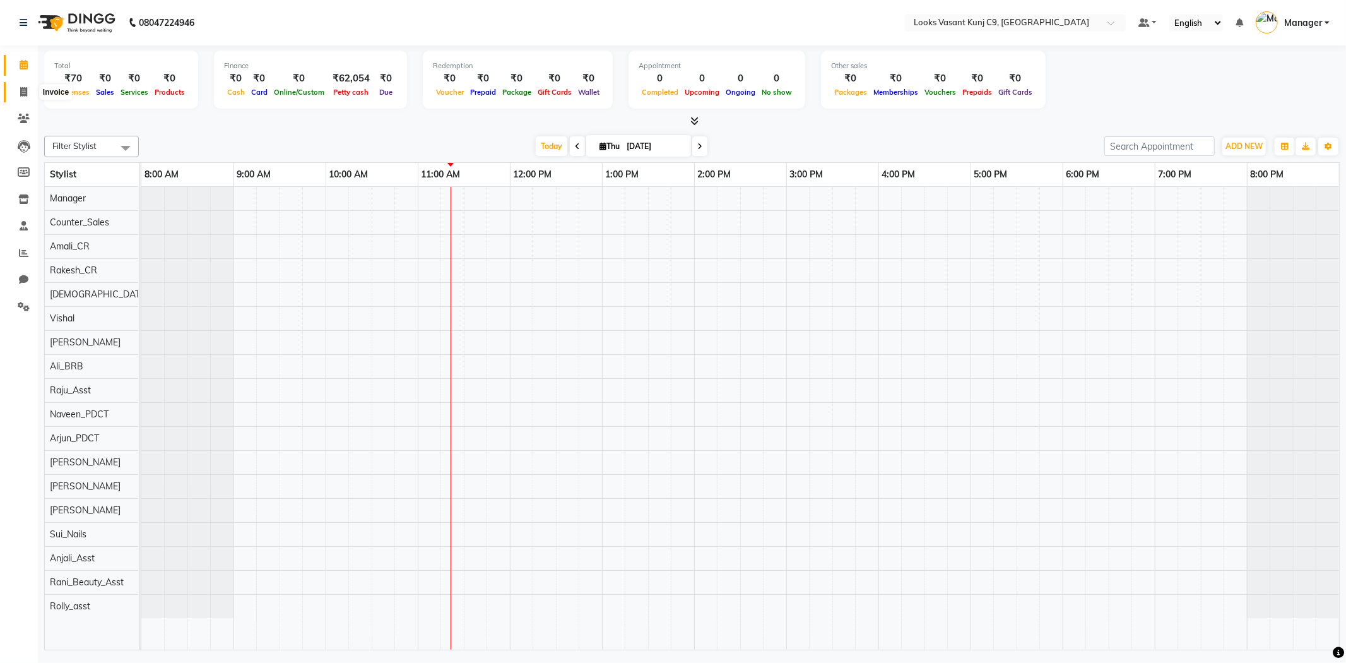
click at [21, 87] on icon at bounding box center [23, 91] width 7 height 9
select select "service"
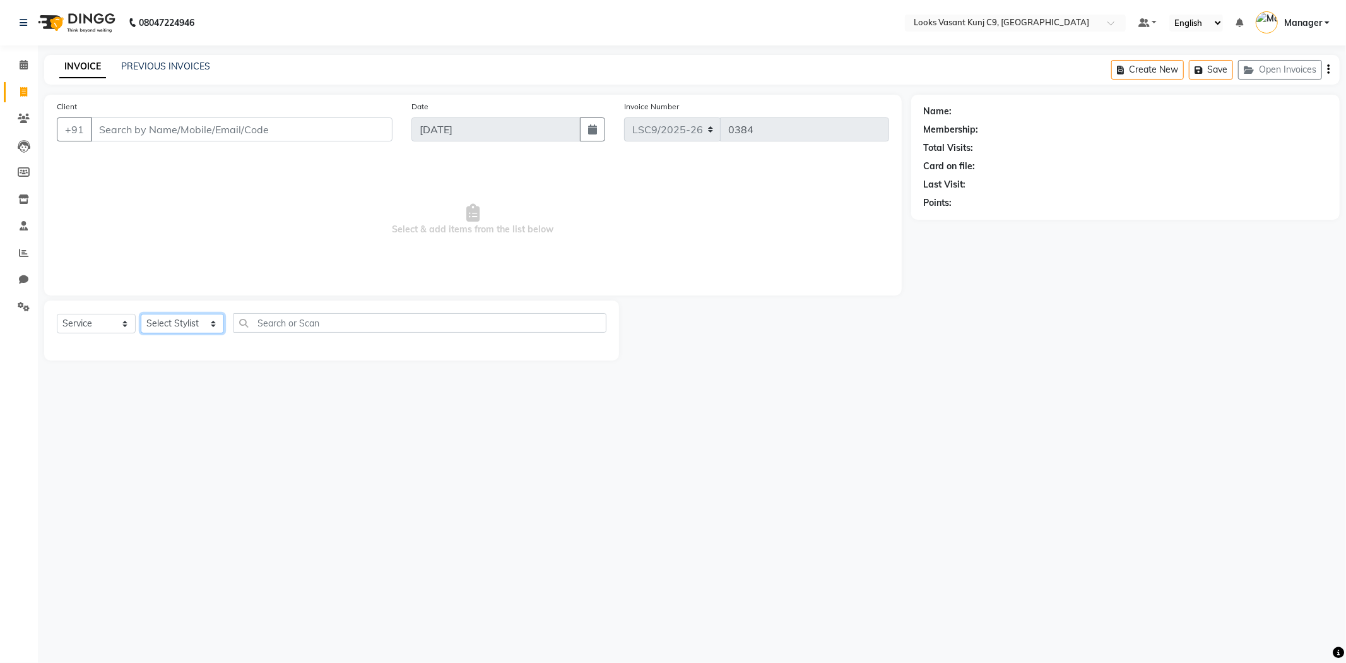
click at [170, 326] on select "Select Stylist [PERSON_NAME] Anjali_Asst Arjun_PDCT [PERSON_NAME] Counter_Sales…" at bounding box center [182, 324] width 83 height 20
select select "88935"
click at [141, 314] on select "Select Stylist [PERSON_NAME] Anjali_Asst Arjun_PDCT [PERSON_NAME] Counter_Sales…" at bounding box center [182, 324] width 83 height 20
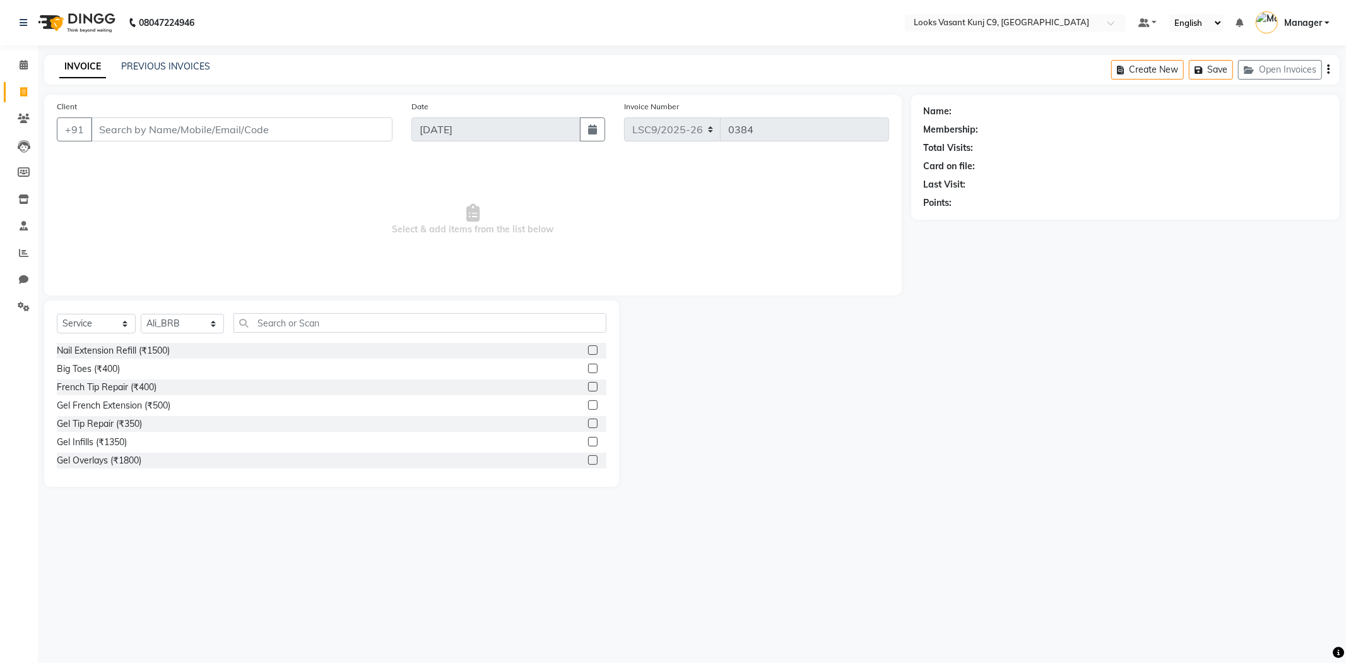
click at [306, 309] on div "Select Service Product Membership Package Voucher Prepaid Gift Card Select Styl…" at bounding box center [331, 393] width 575 height 186
click at [306, 321] on input "text" at bounding box center [420, 323] width 373 height 20
type input "l"
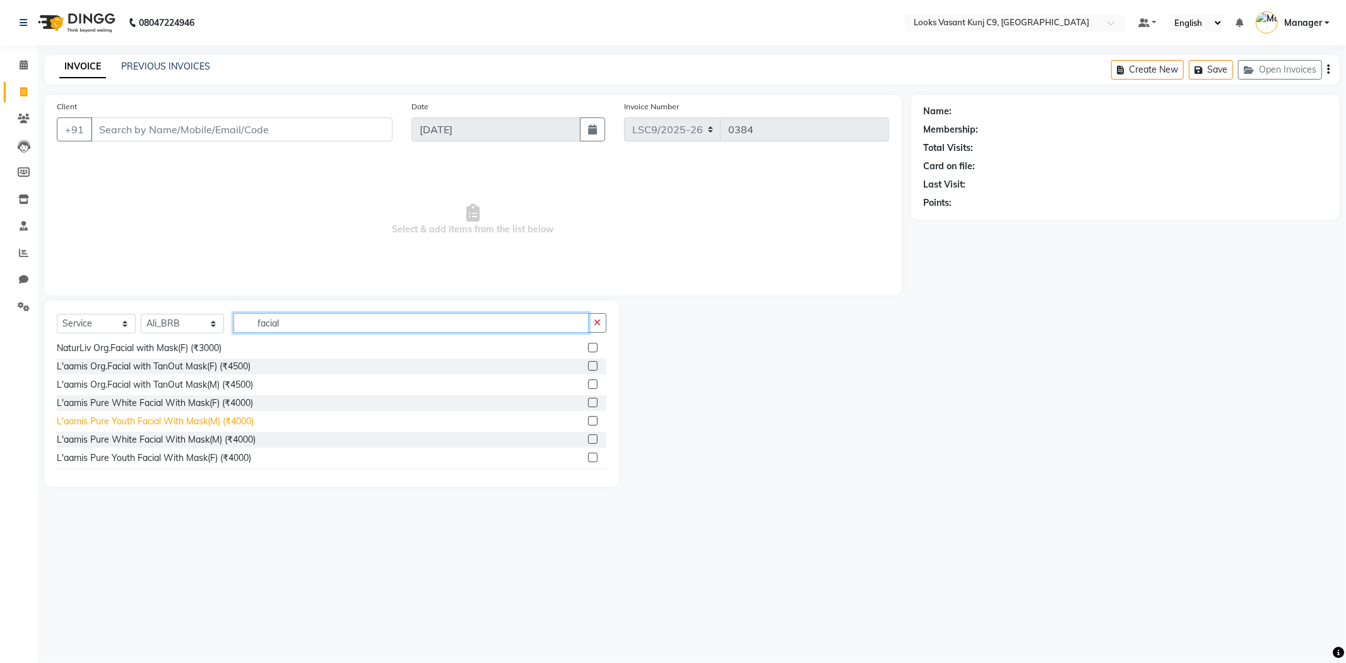
scroll to position [367, 0]
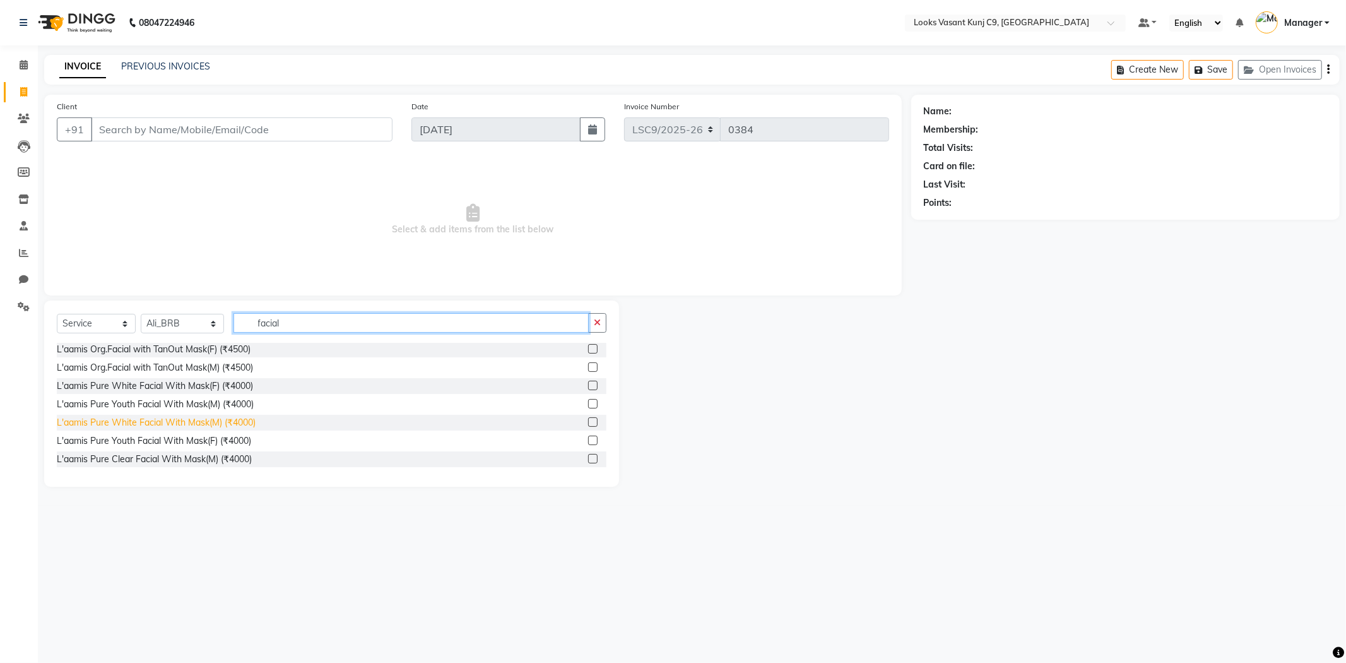
type input "facial"
click at [244, 425] on div "L'aamis Pure White Facial With Mask(M) (₹4000)" at bounding box center [156, 422] width 199 height 13
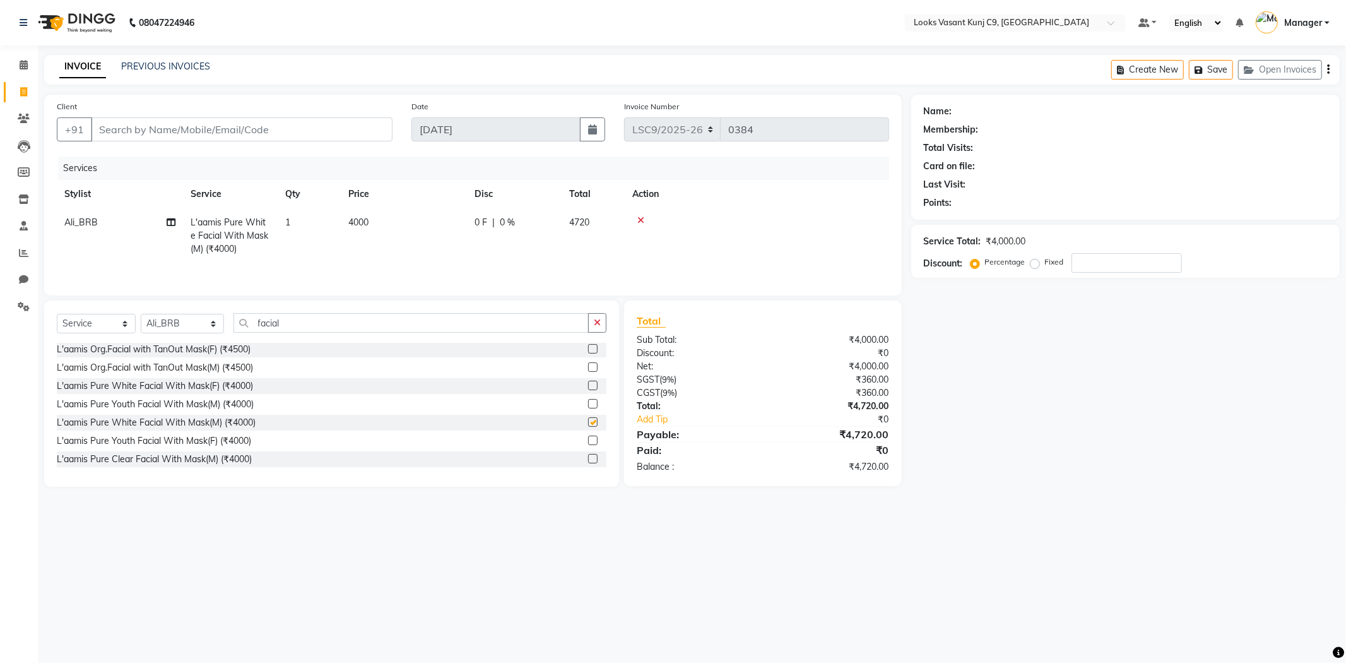
checkbox input "false"
click at [352, 256] on td "4000" at bounding box center [404, 235] width 126 height 55
drag, startPoint x: 465, startPoint y: 230, endPoint x: 384, endPoint y: 234, distance: 81.5
click at [384, 234] on tr "Ali_BRB Amali_CR Anjali_Asst Arjun_PDCT Arvind Ashu Counter_Sales Manager Mary_…" at bounding box center [473, 241] width 833 height 67
click at [404, 258] on td "4000" at bounding box center [463, 241] width 126 height 67
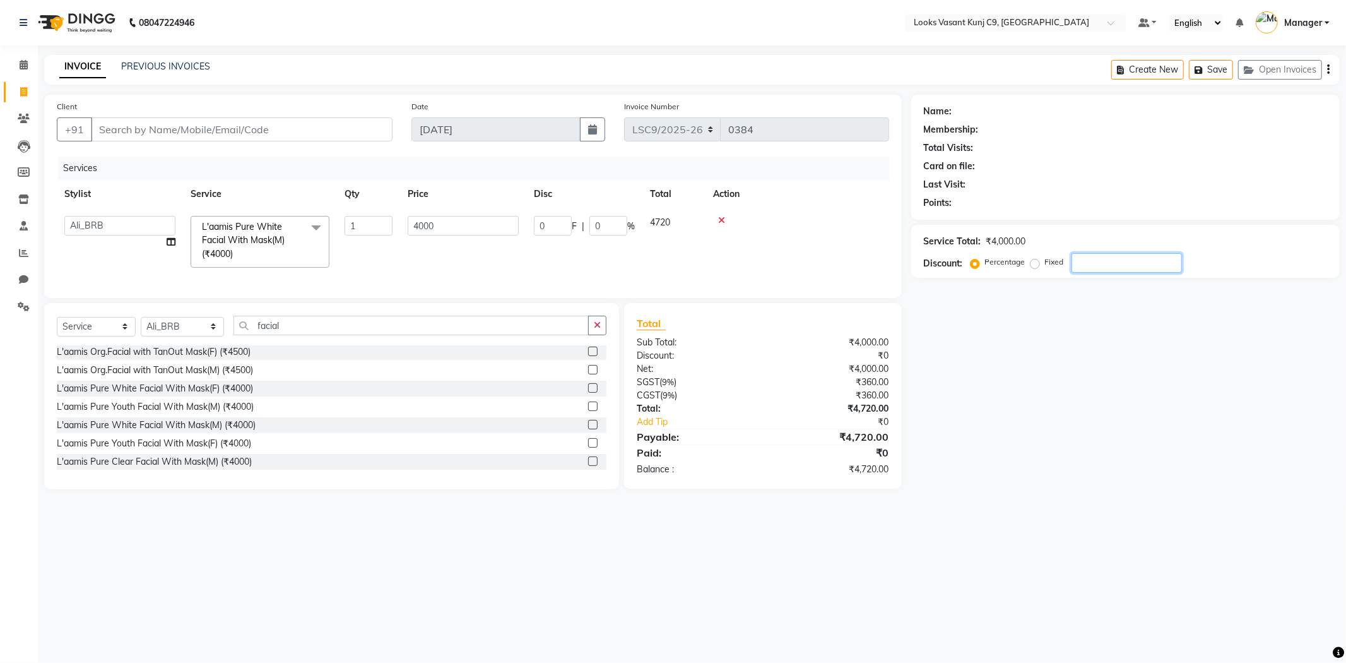
click at [1098, 261] on input "number" at bounding box center [1127, 263] width 110 height 20
type input "2"
type input "80"
type input "2"
type input "25"
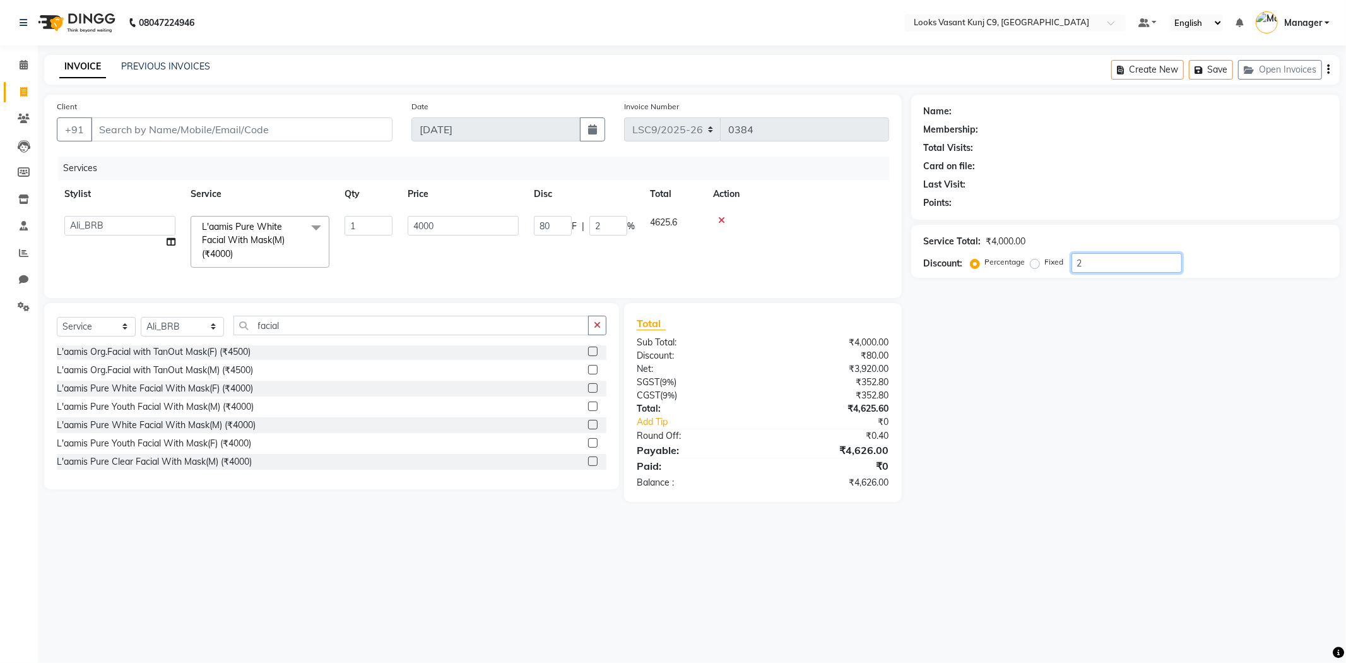
type input "1000"
type input "25"
type input "2"
type input "80"
type input "2"
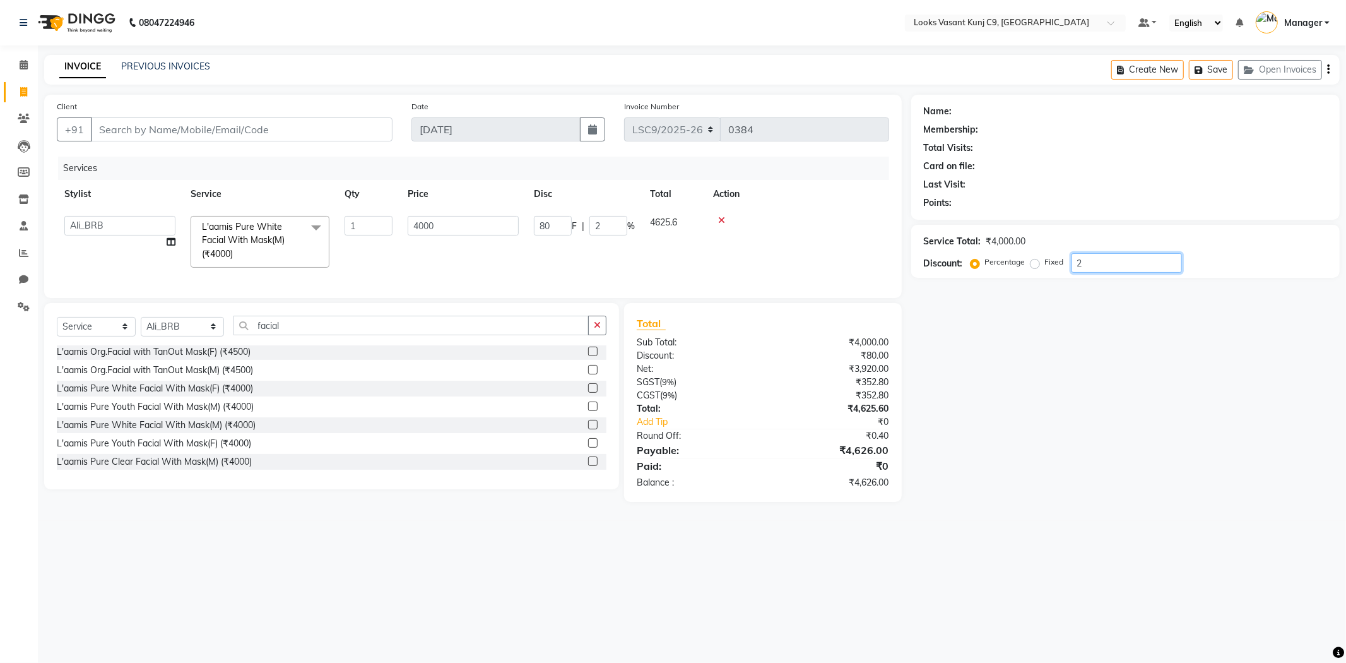
type input "0"
click at [499, 57] on div "INVOICE PREVIOUS INVOICES Create New Save Open Invoices" at bounding box center [692, 70] width 1296 height 30
click at [724, 217] on icon at bounding box center [721, 220] width 7 height 9
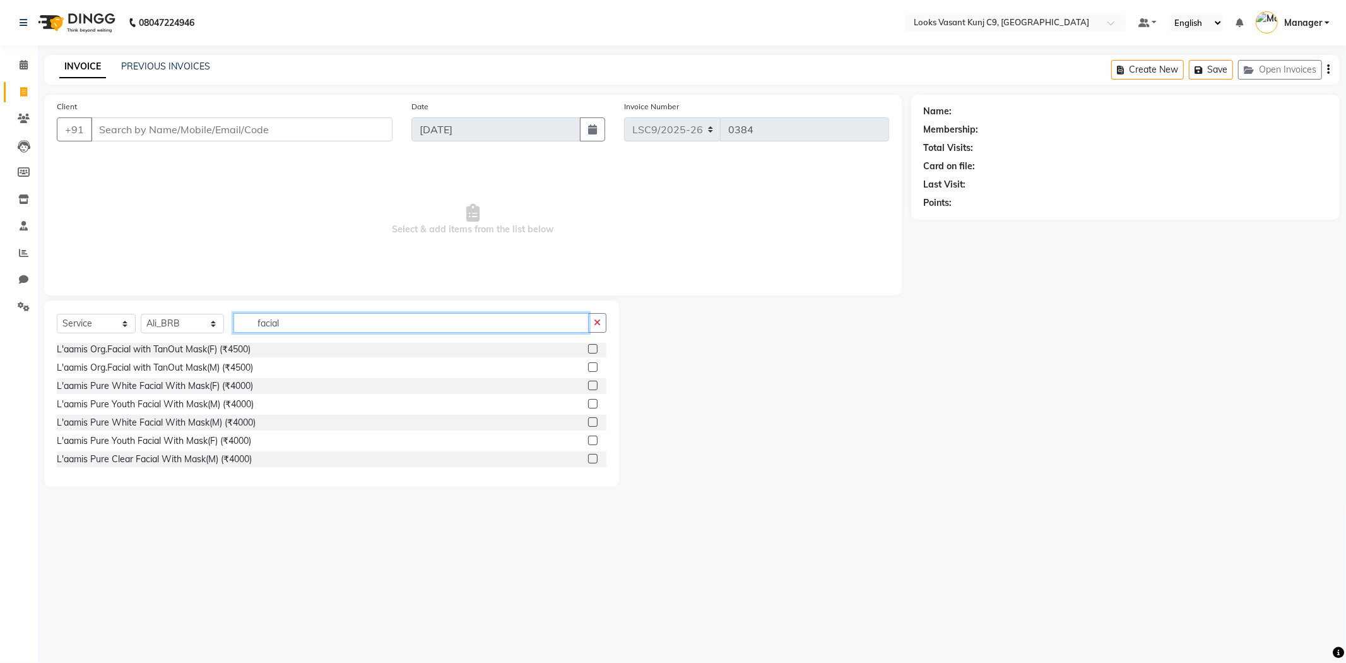
click at [287, 322] on input "facial" at bounding box center [411, 323] width 355 height 20
type input "cleanu"
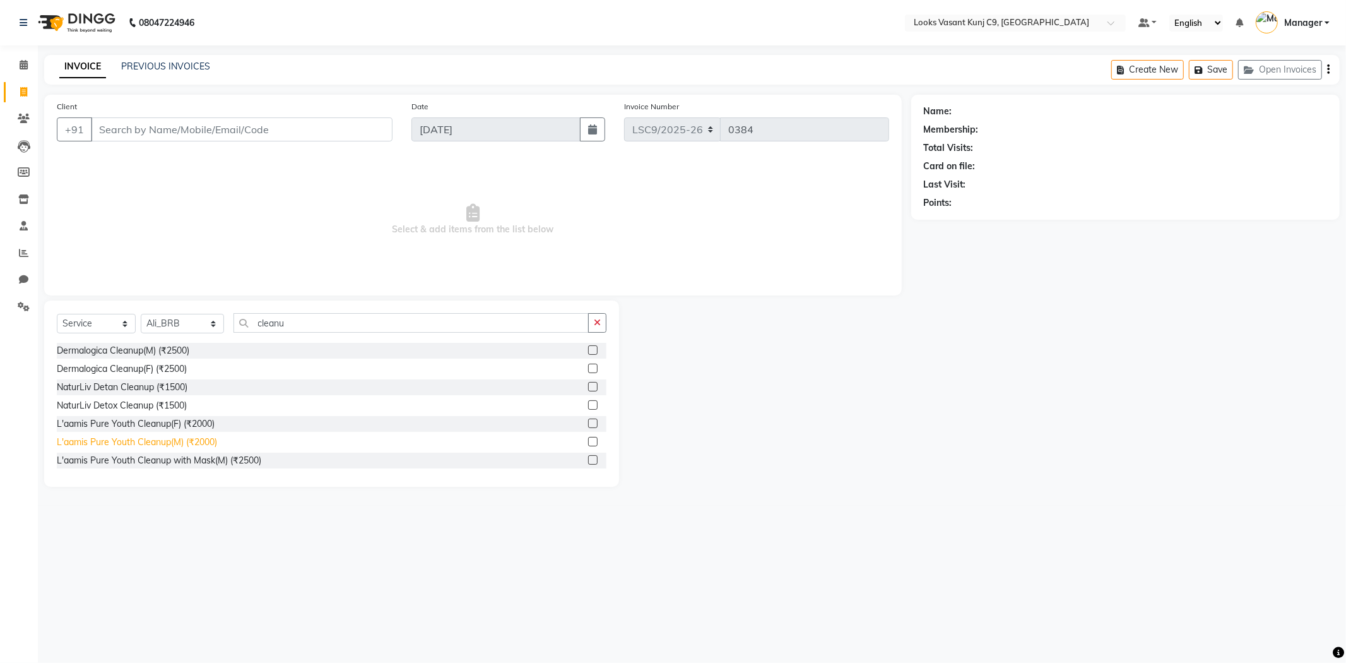
click at [215, 439] on div "L'aamis Pure Youth Cleanup(M) (₹2000)" at bounding box center [137, 442] width 160 height 13
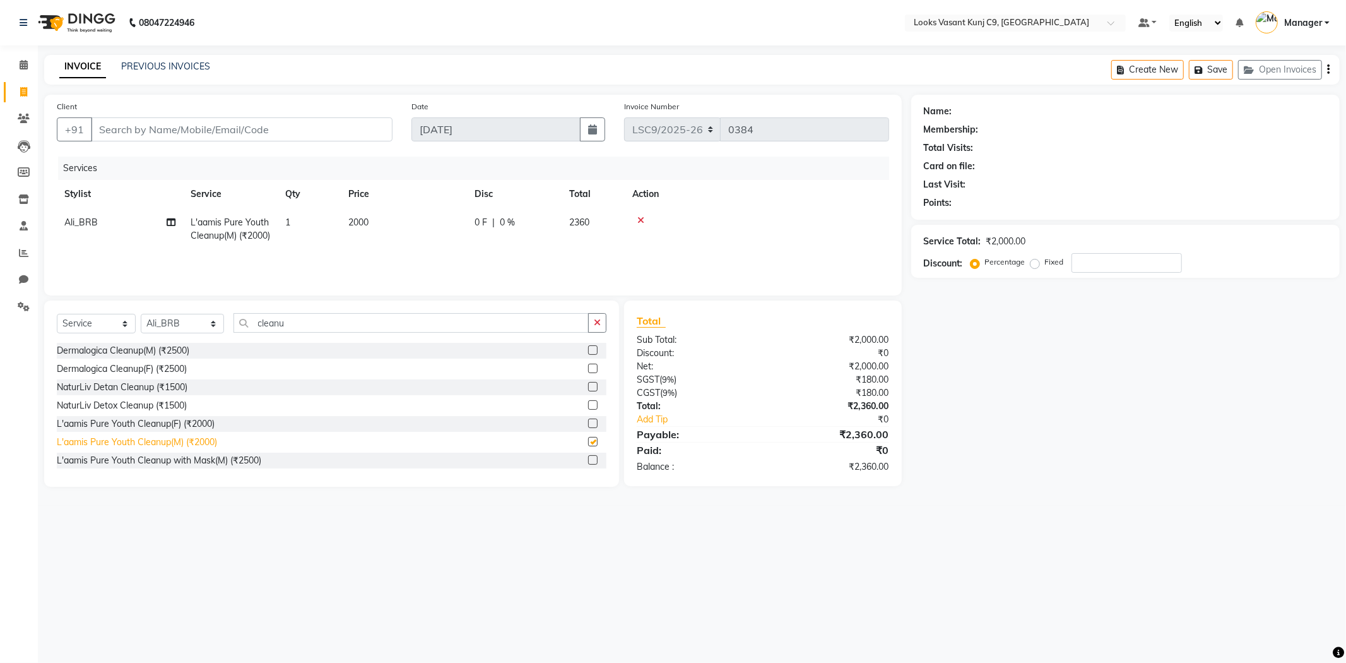
checkbox input "false"
click at [218, 463] on div "L'aamis Pure Youth Cleanup with Mask(M) (₹2500)" at bounding box center [159, 460] width 205 height 13
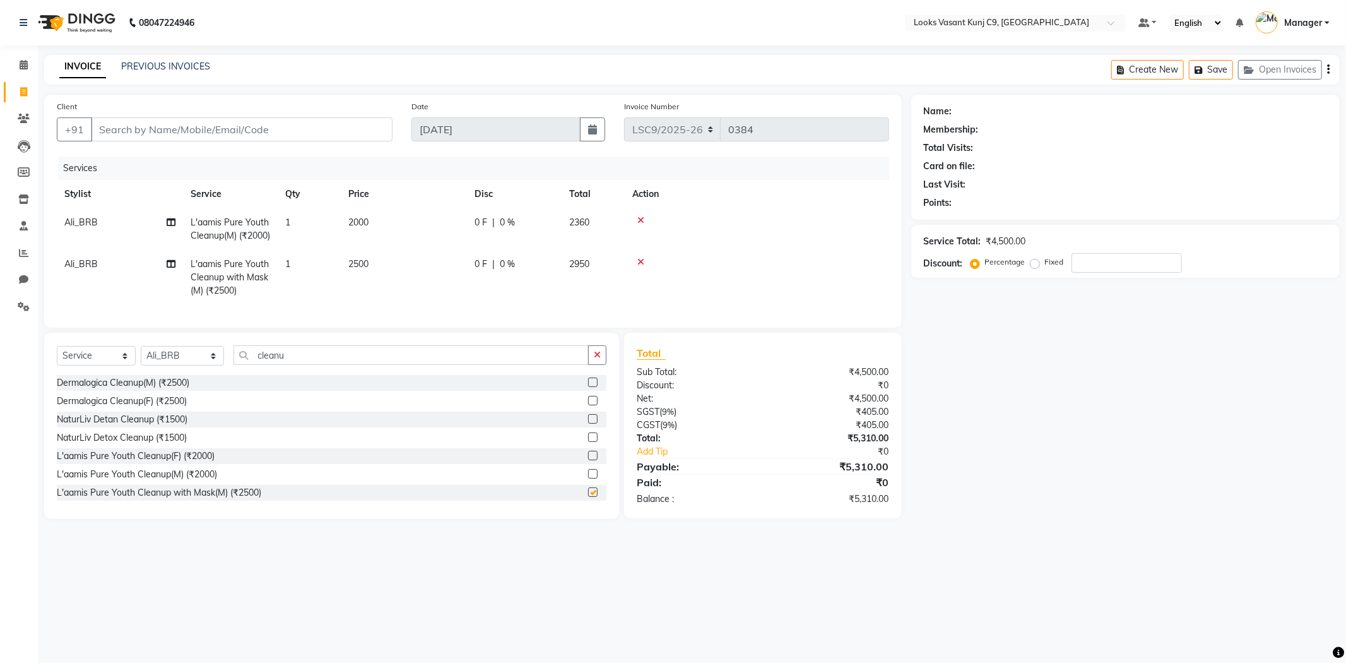
checkbox input "false"
click at [774, 282] on td at bounding box center [757, 277] width 264 height 55
click at [643, 266] on icon at bounding box center [641, 262] width 7 height 9
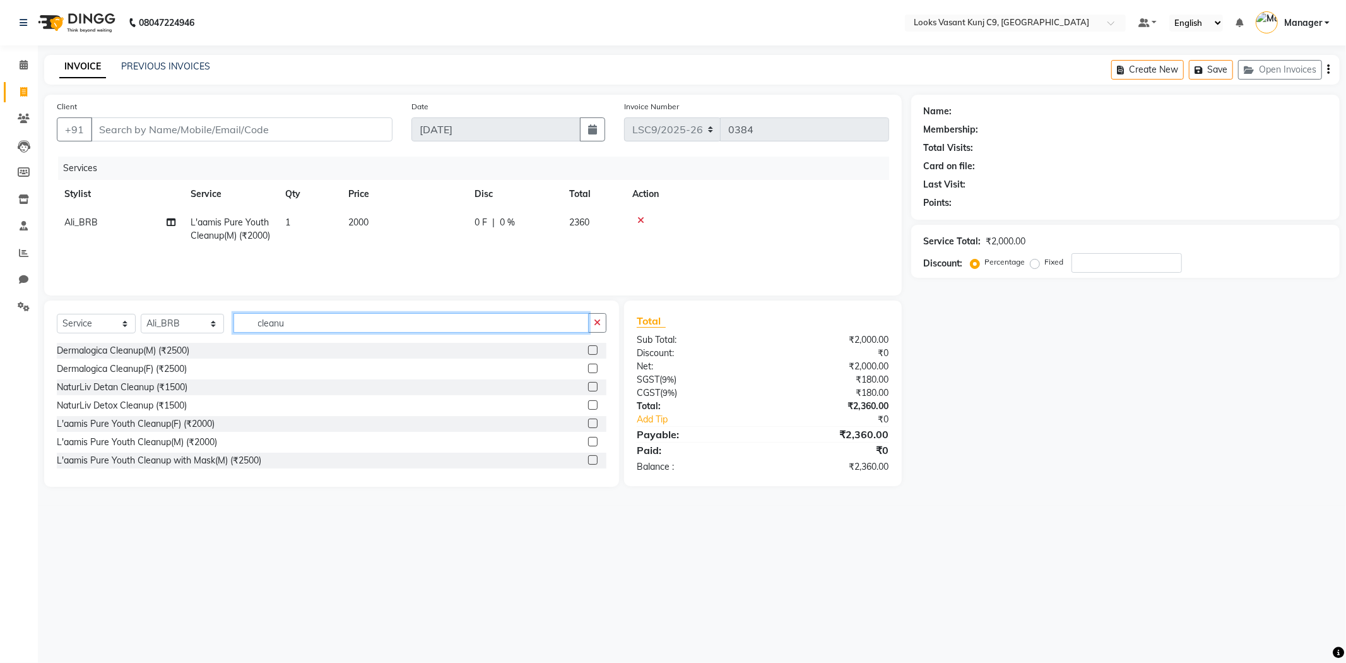
click at [311, 324] on input "cleanu" at bounding box center [411, 323] width 355 height 20
click at [292, 323] on input "text" at bounding box center [420, 323] width 373 height 20
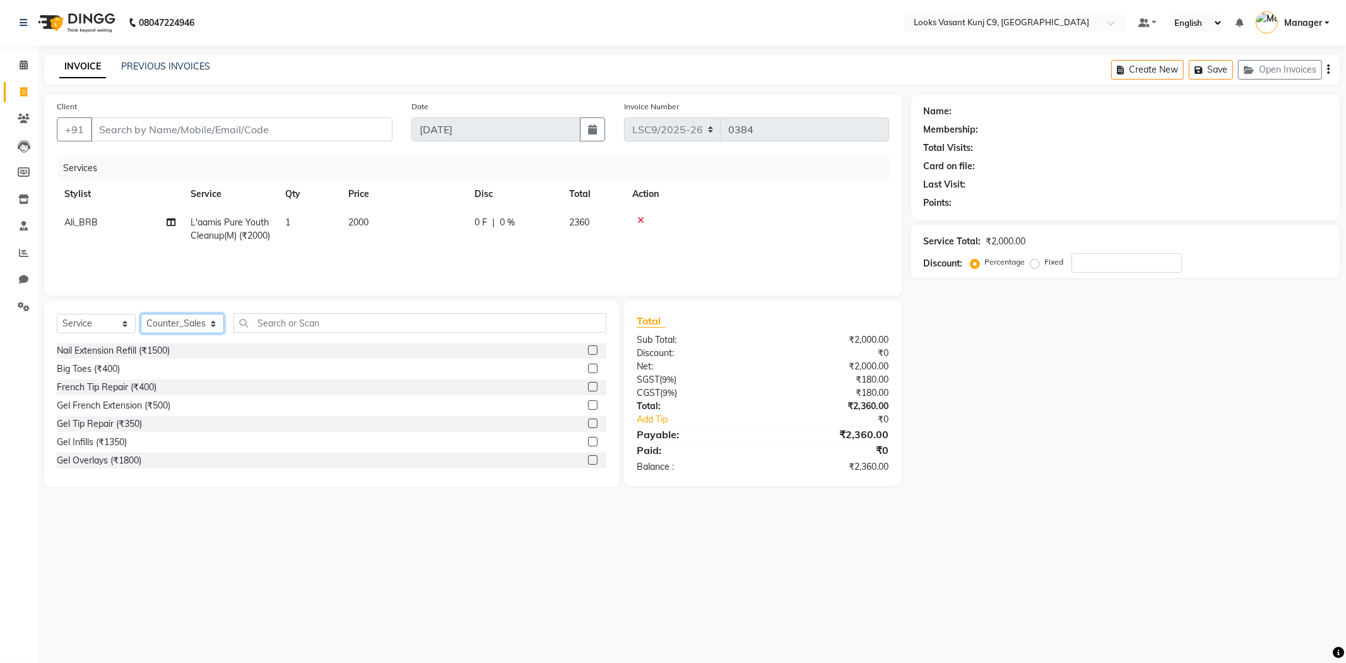
click at [172, 326] on select "Select Stylist [PERSON_NAME] Anjali_Asst Arjun_PDCT [PERSON_NAME] Counter_Sales…" at bounding box center [182, 324] width 83 height 20
select select "88931"
click at [141, 315] on select "Select Stylist [PERSON_NAME] Anjali_Asst Arjun_PDCT [PERSON_NAME] Counter_Sales…" at bounding box center [182, 324] width 83 height 20
click at [287, 323] on input "text" at bounding box center [420, 323] width 373 height 20
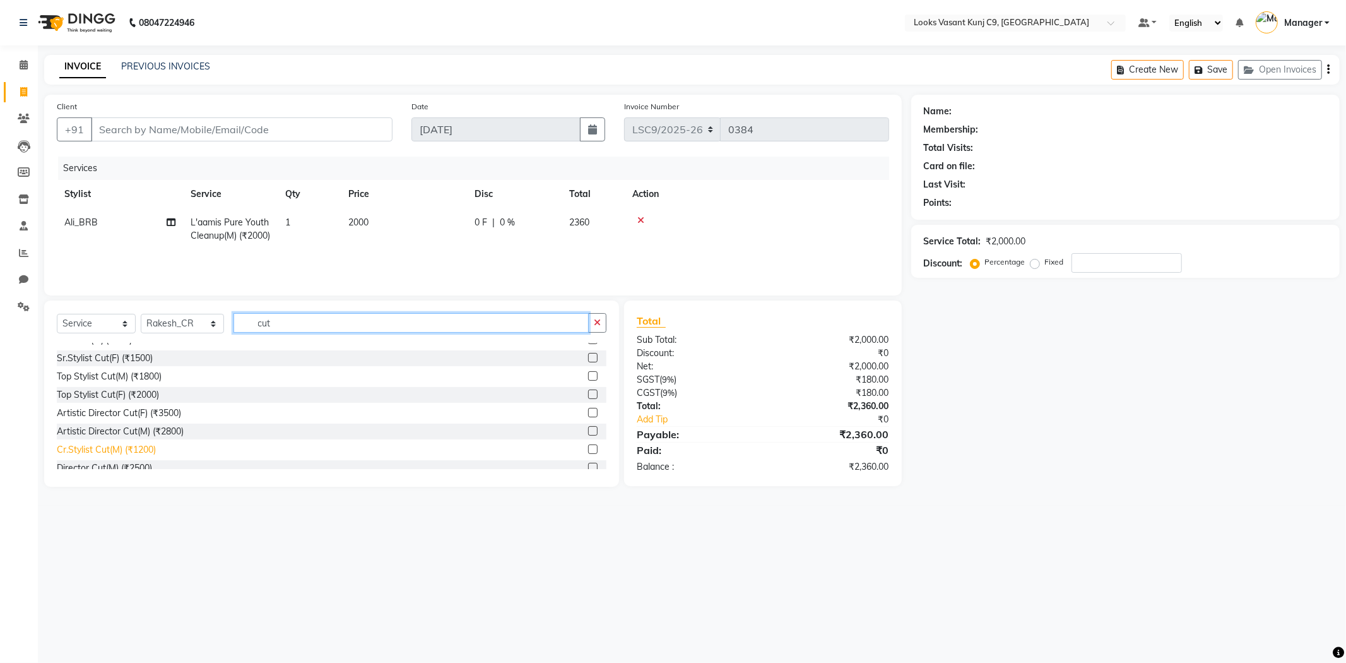
scroll to position [140, 0]
type input "cut"
click at [116, 449] on div "Cr.Stylist Cut(M) (₹1200)" at bounding box center [106, 448] width 99 height 13
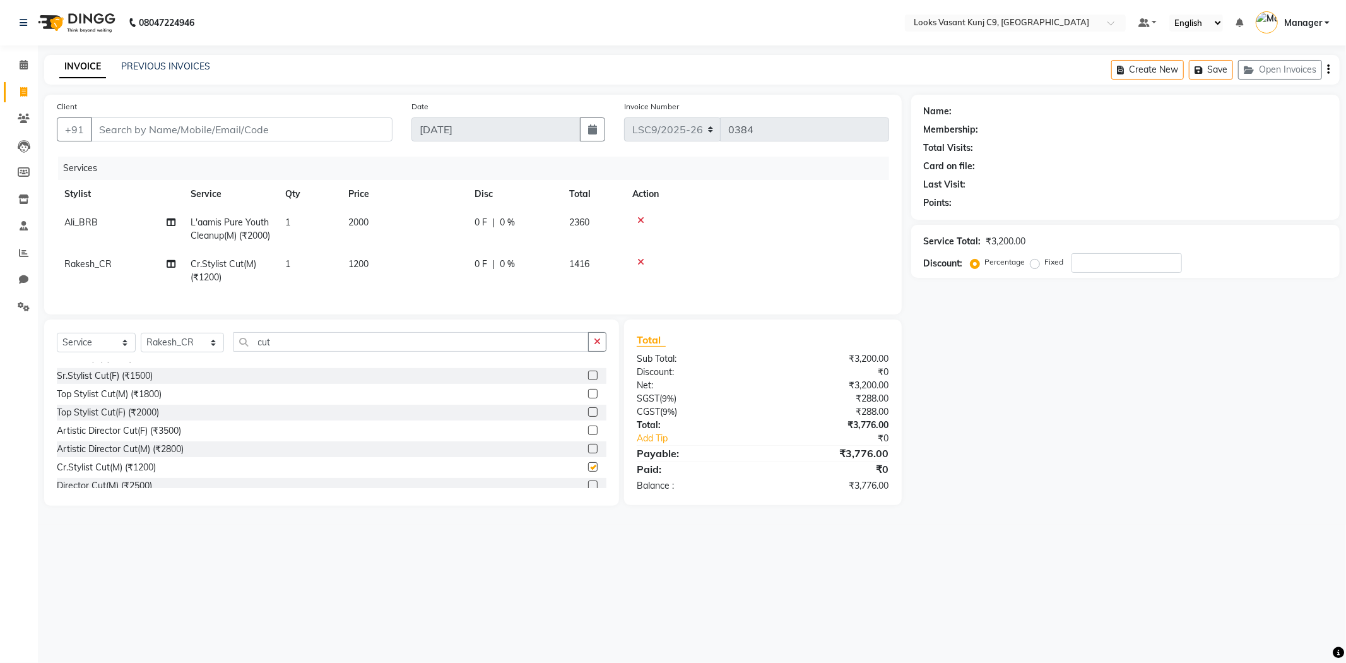
checkbox input "false"
click at [638, 266] on icon at bounding box center [641, 262] width 7 height 9
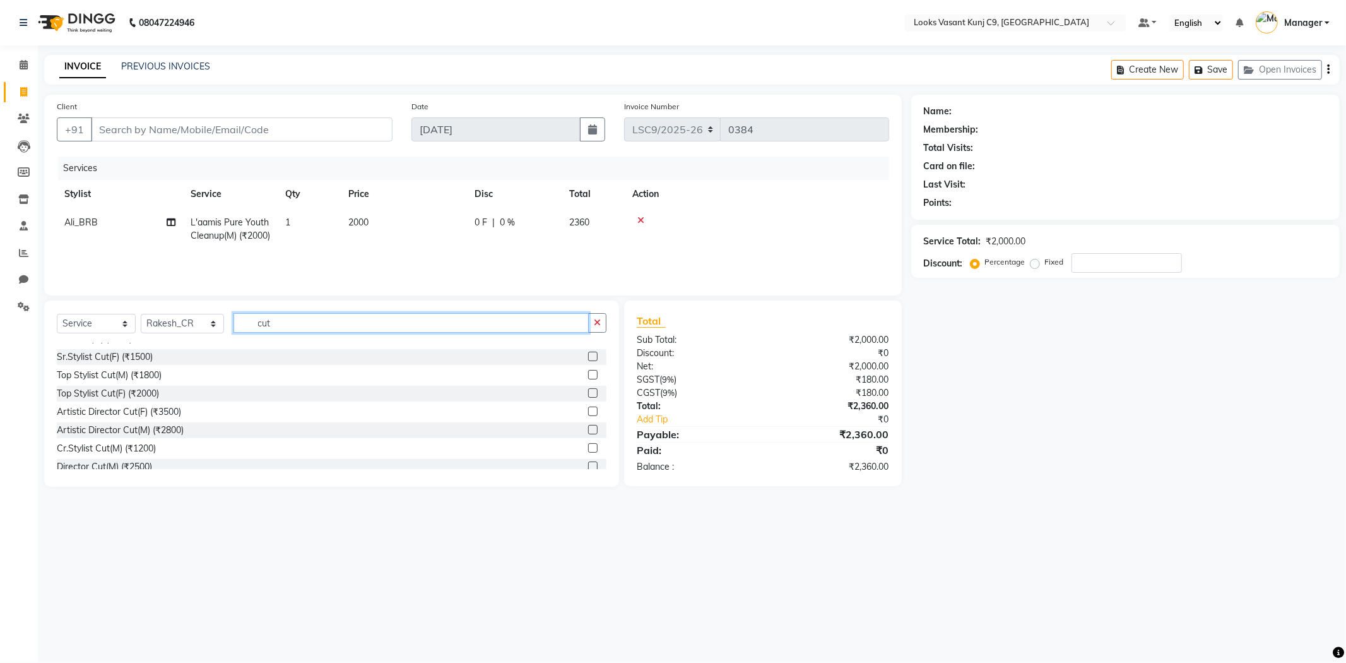
click at [308, 325] on input "cut" at bounding box center [411, 323] width 355 height 20
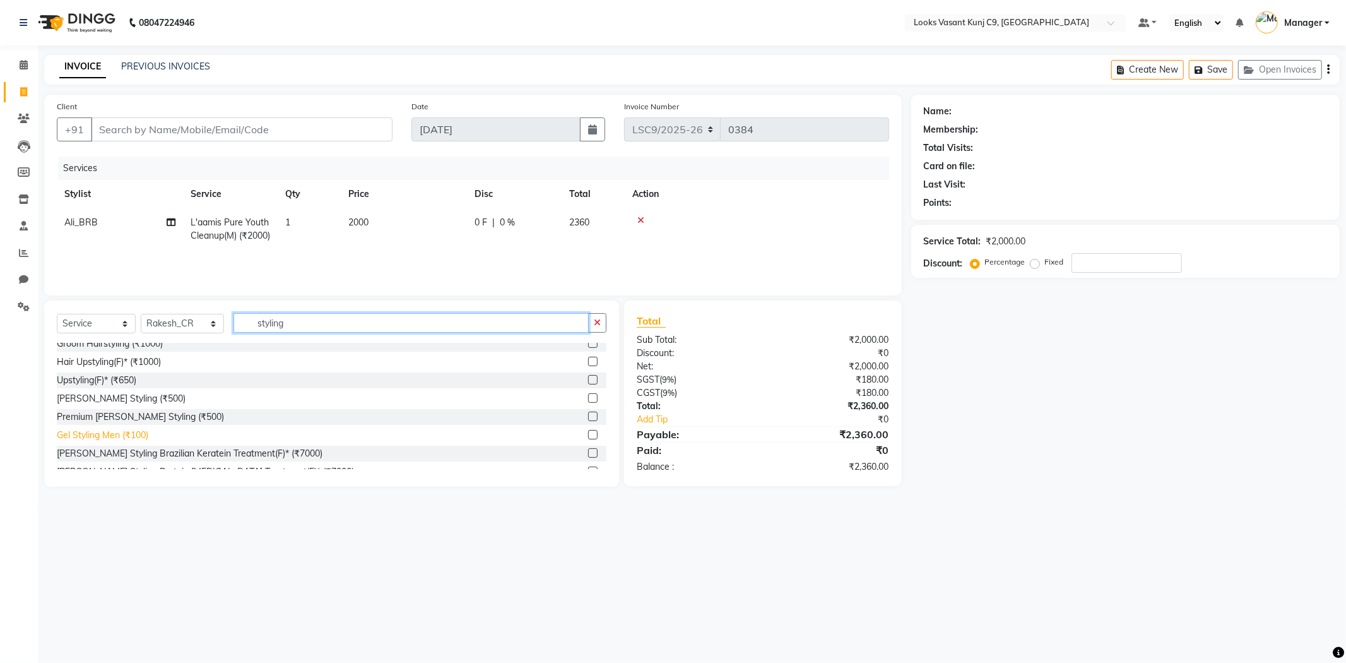
scroll to position [0, 0]
type input "s"
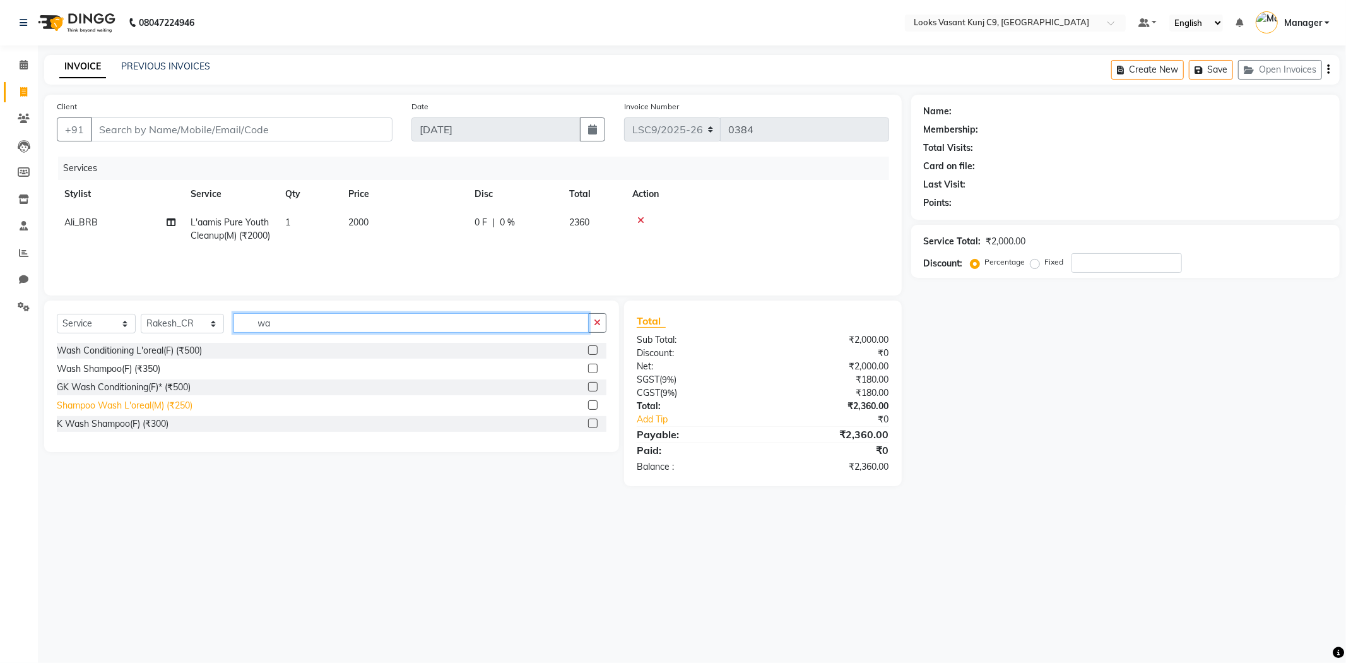
type input "w"
type input "styling"
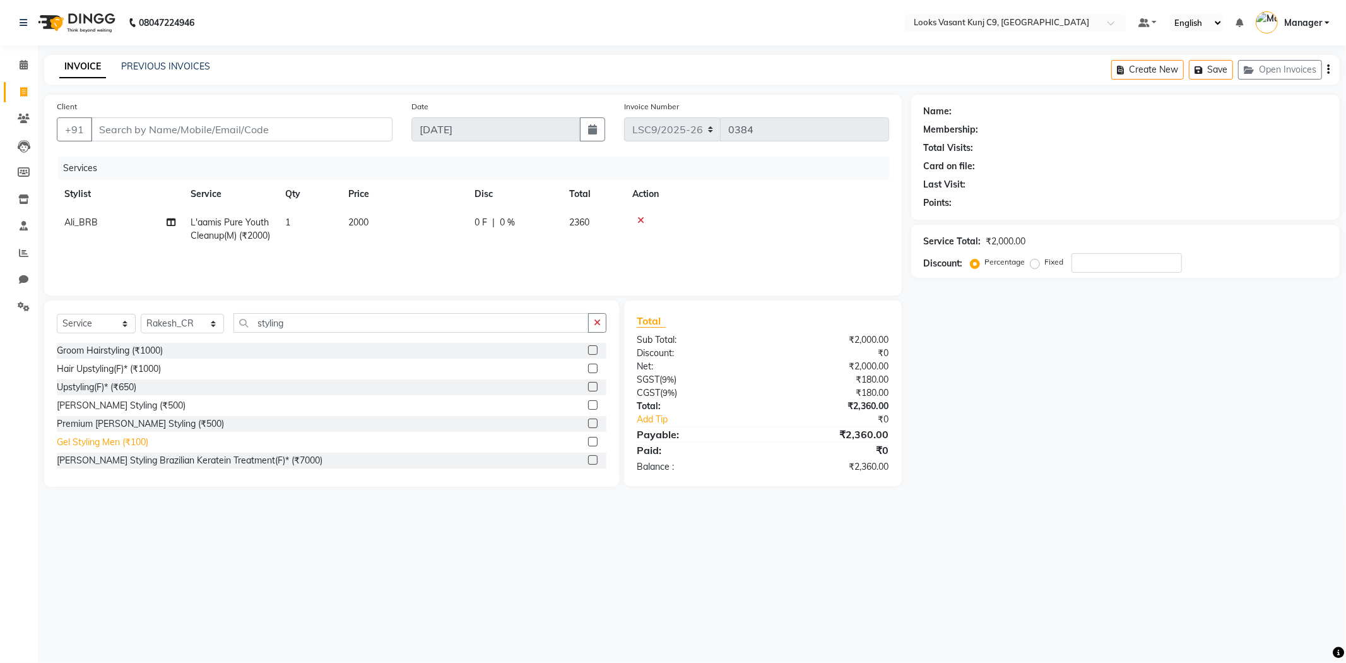
click at [127, 437] on div "Gel Styling Men (₹100)" at bounding box center [103, 442] width 92 height 13
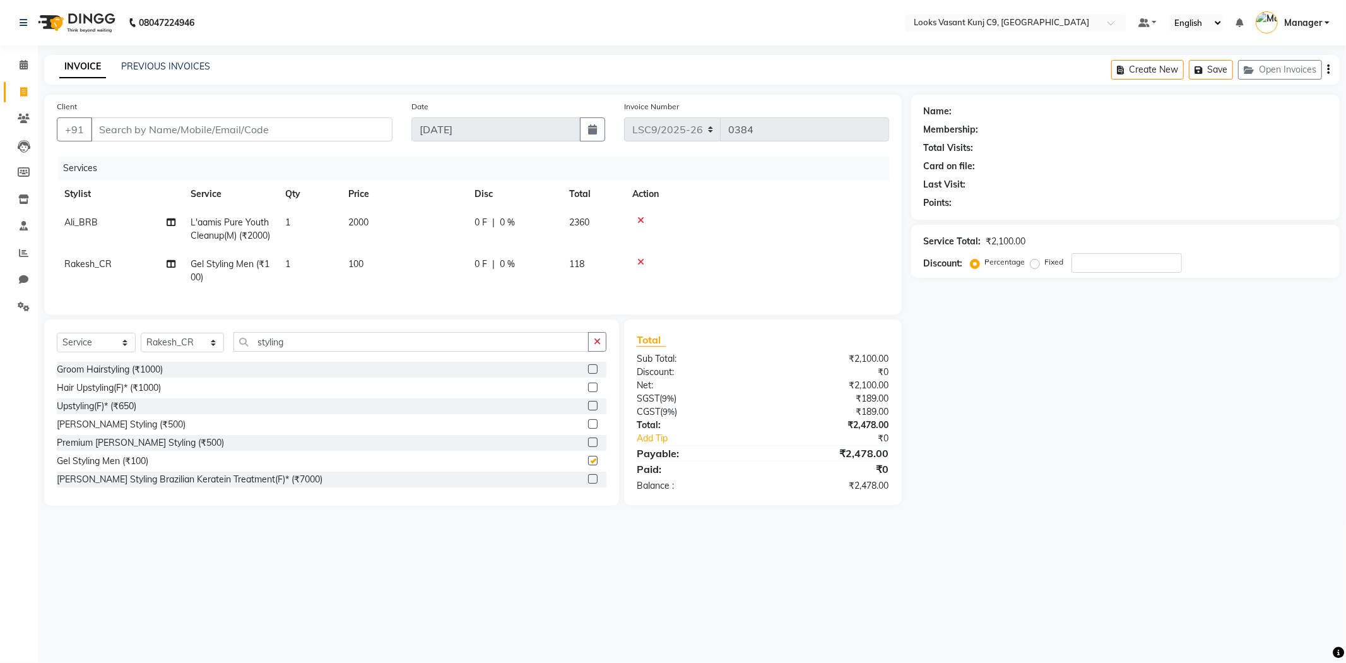
checkbox input "false"
click at [364, 280] on td "100" at bounding box center [404, 271] width 126 height 42
select select "88931"
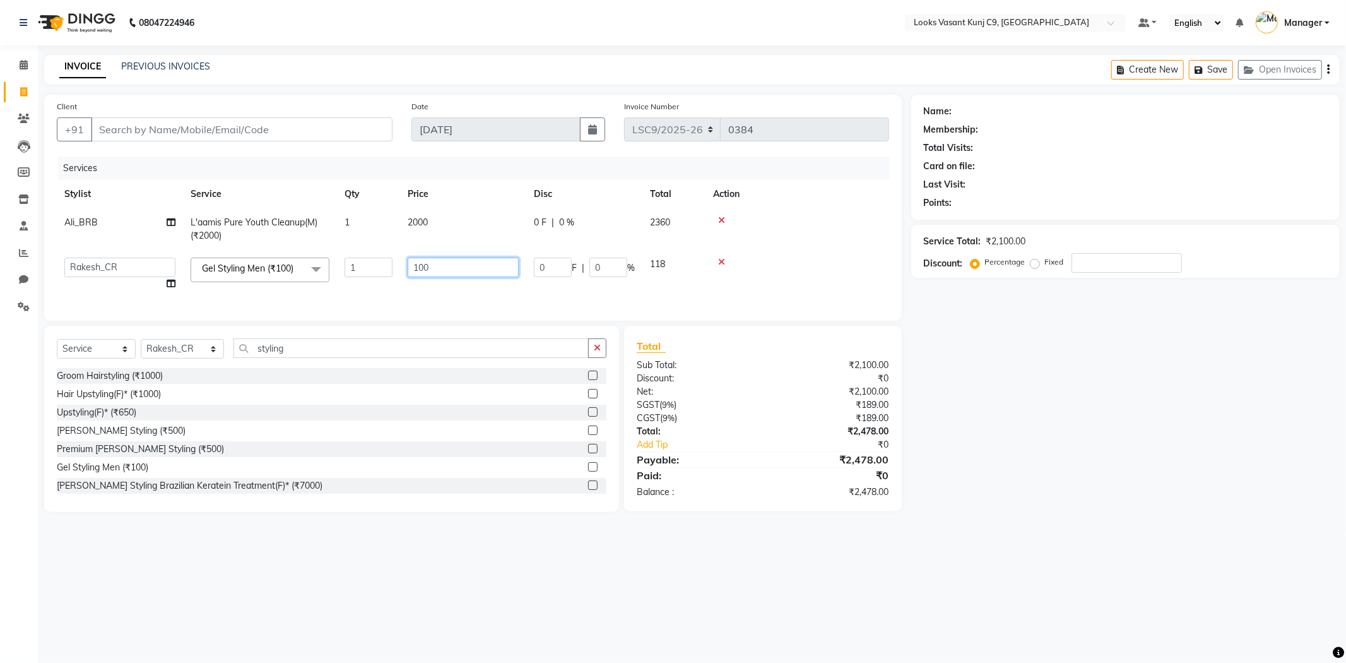
drag, startPoint x: 440, startPoint y: 268, endPoint x: 383, endPoint y: 265, distance: 56.9
click at [383, 265] on tr "Ali_BRB Amali_CR Anjali_Asst Arjun_PDCT Arvind Ashu Counter_Sales Manager Mary_…" at bounding box center [473, 274] width 833 height 48
type input "500"
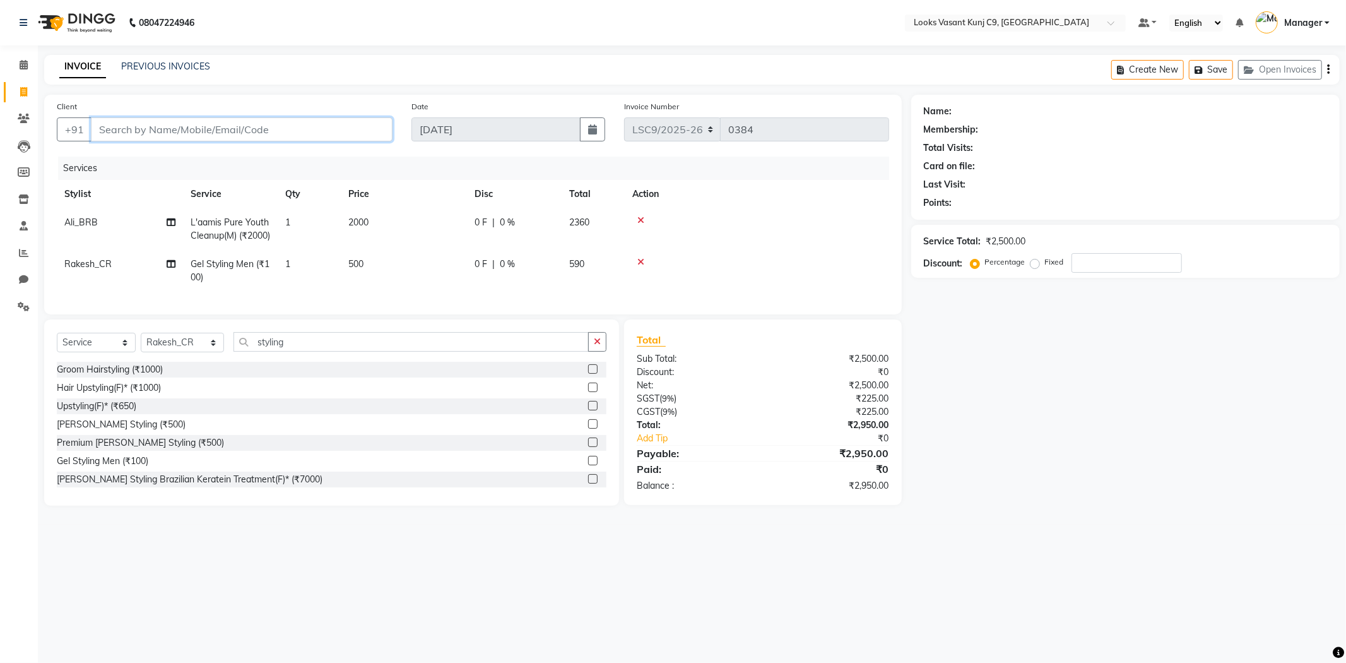
click at [243, 128] on input "Client" at bounding box center [242, 129] width 302 height 24
click at [181, 352] on select "Select Stylist [PERSON_NAME] Anjali_Asst Arjun_PDCT [PERSON_NAME] Counter_Sales…" at bounding box center [182, 343] width 83 height 20
select select "88937"
click at [141, 352] on select "Select Stylist [PERSON_NAME] Anjali_Asst Arjun_PDCT [PERSON_NAME] Counter_Sales…" at bounding box center [182, 343] width 83 height 20
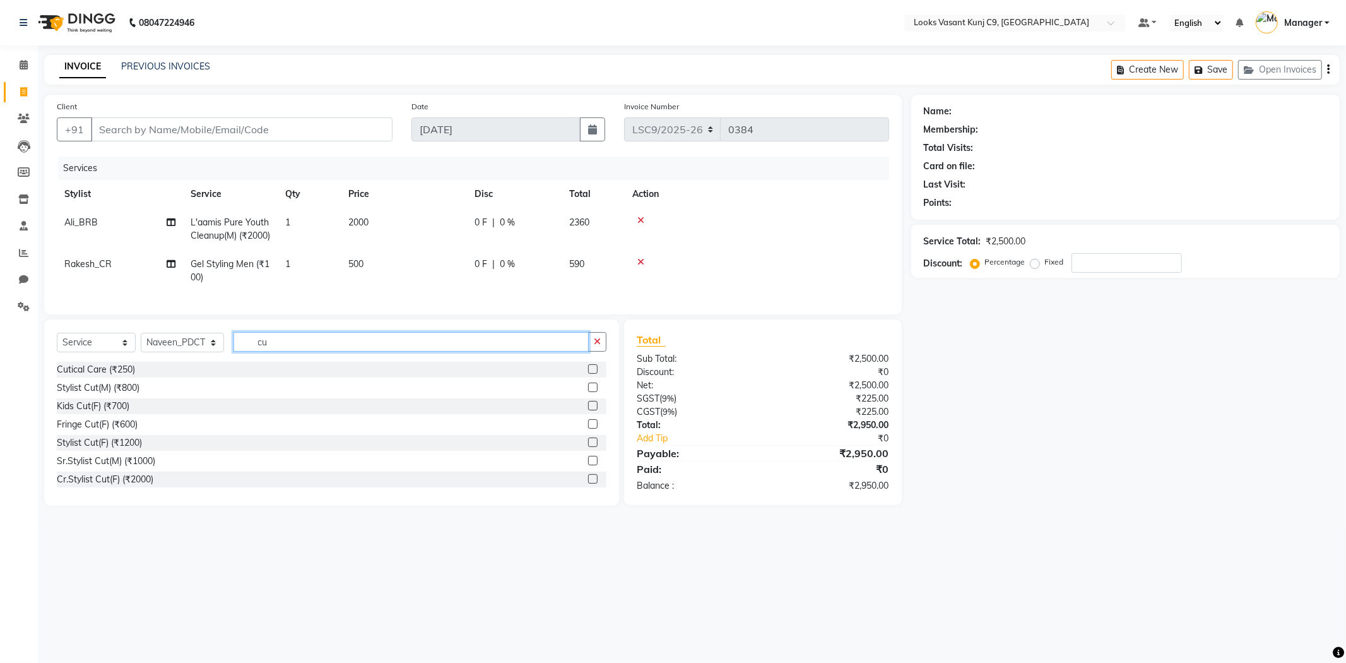
type input "c"
type input "filing"
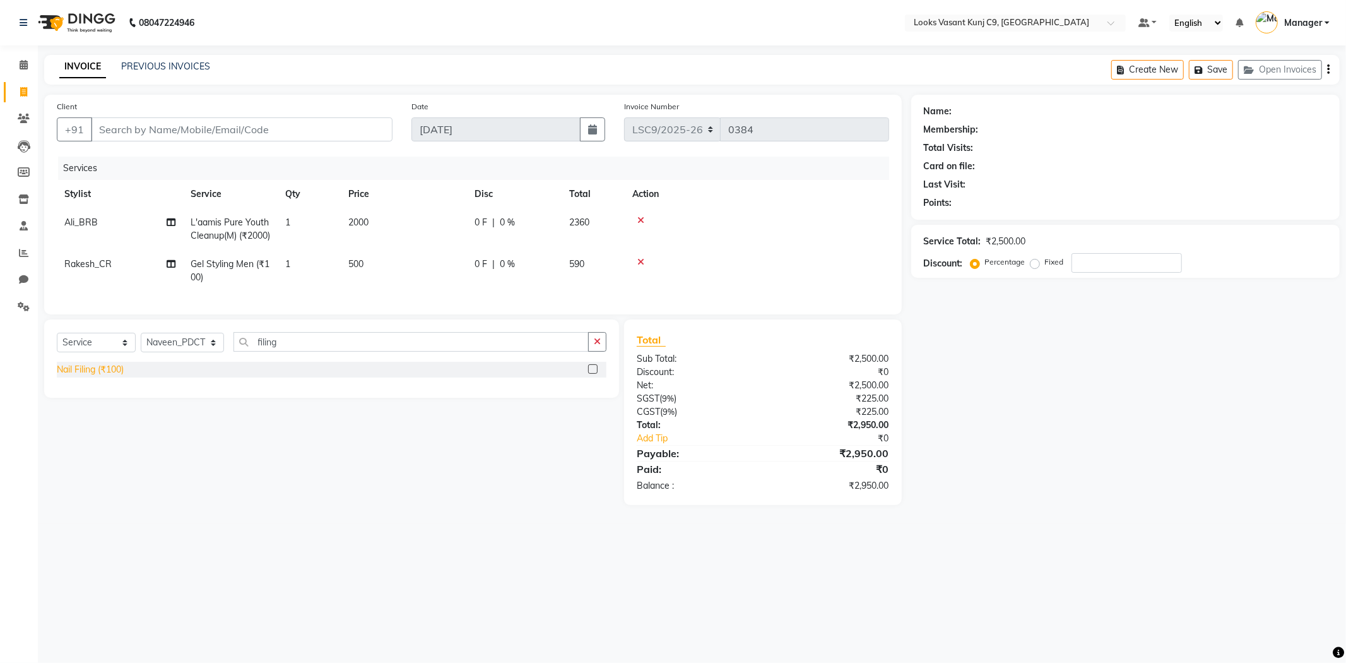
click at [90, 376] on div "Nail Filing (₹100)" at bounding box center [90, 369] width 67 height 13
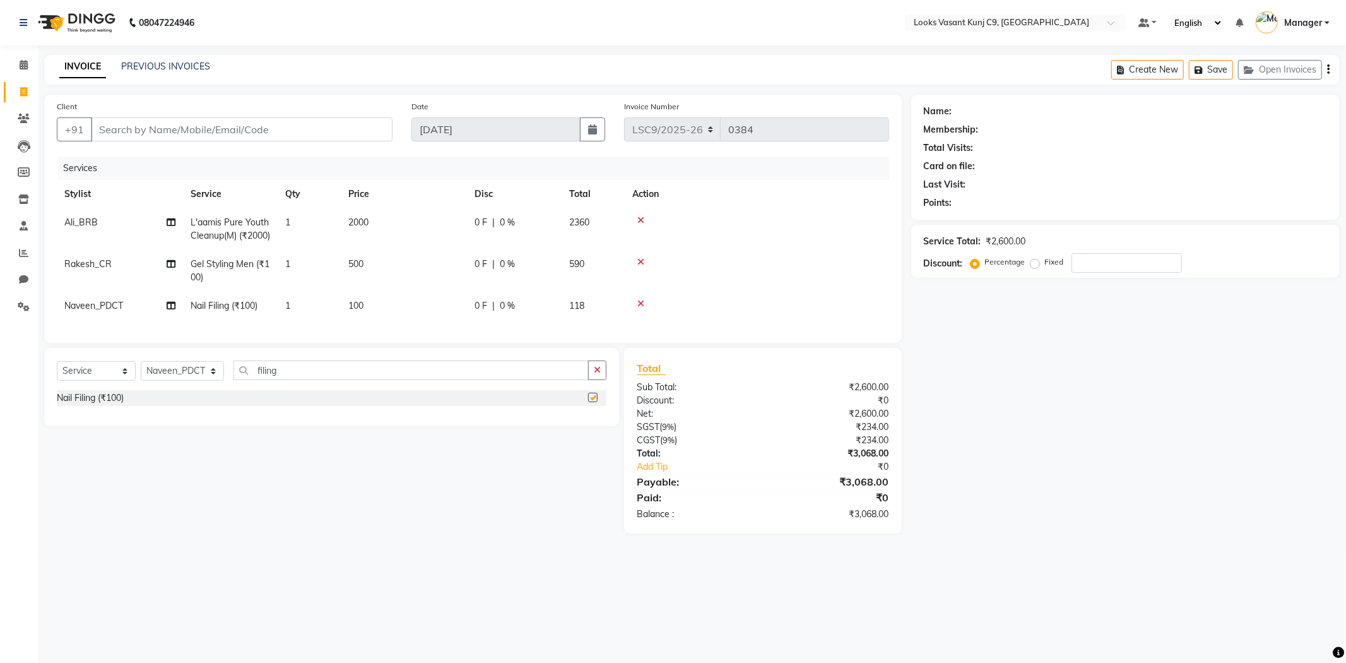
checkbox input "false"
click at [357, 320] on td "100" at bounding box center [404, 306] width 126 height 28
select select "88937"
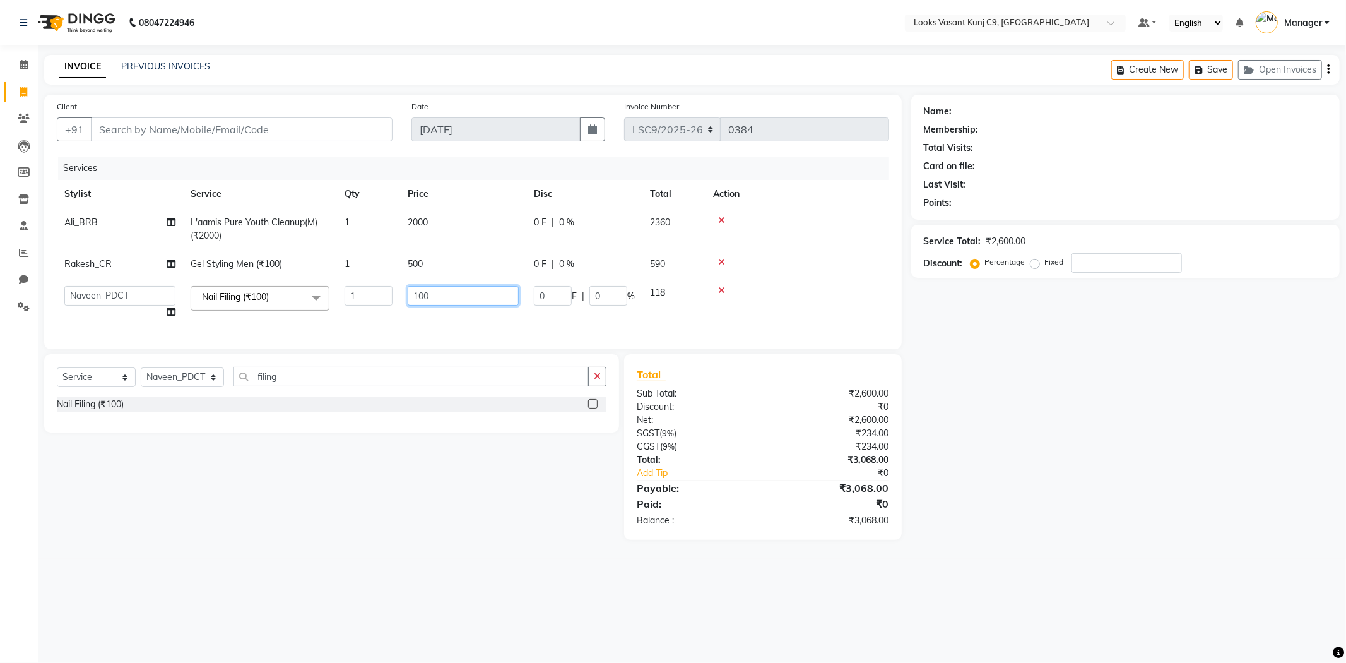
drag, startPoint x: 456, startPoint y: 297, endPoint x: 355, endPoint y: 293, distance: 100.4
click at [355, 293] on tr "Ali_BRB Amali_CR Anjali_Asst Arjun_PDCT Arvind Ashu Counter_Sales Manager Mary_…" at bounding box center [473, 302] width 833 height 48
type input "400"
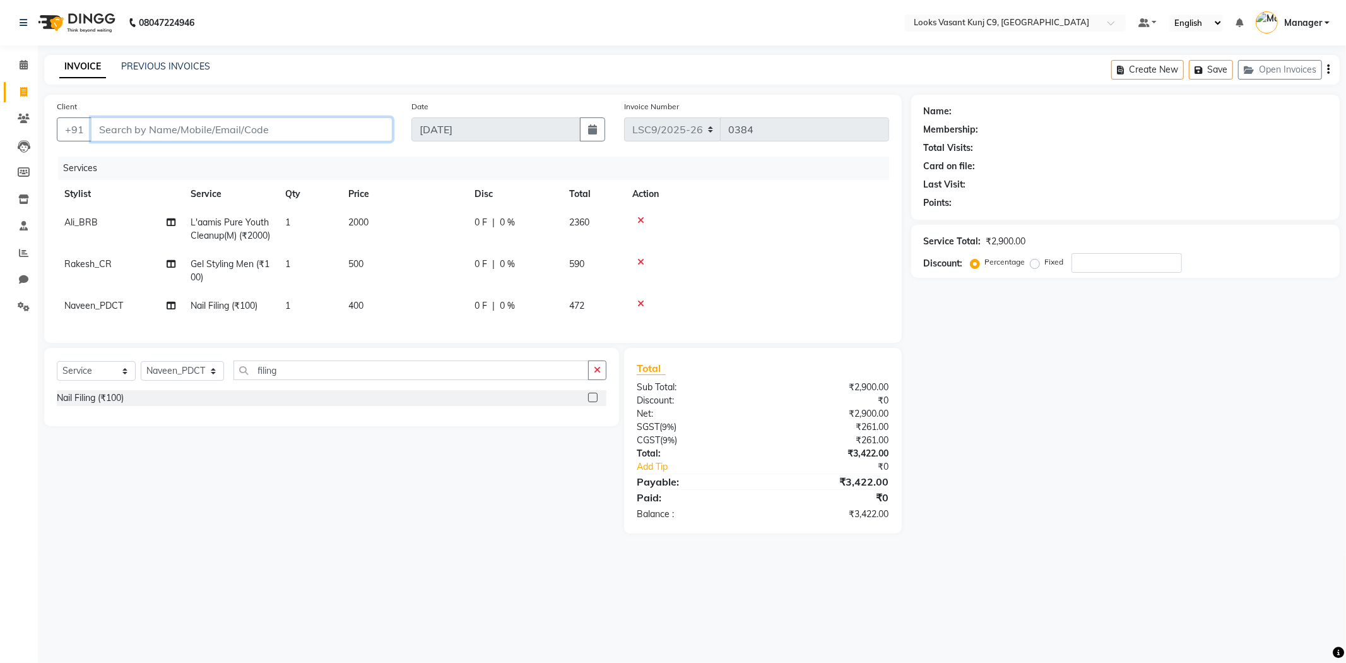
click at [141, 131] on input "Client" at bounding box center [242, 129] width 302 height 24
click at [638, 266] on icon at bounding box center [641, 262] width 7 height 9
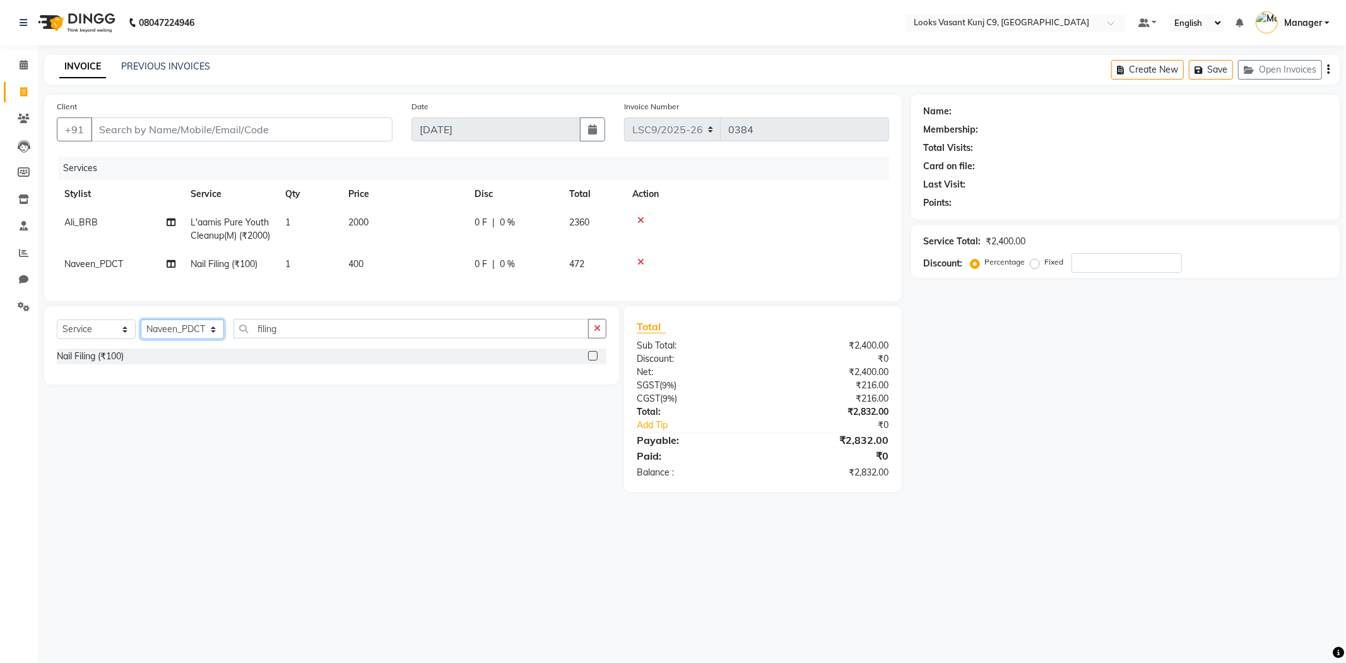
click at [202, 339] on select "Select Stylist [PERSON_NAME] Anjali_Asst Arjun_PDCT [PERSON_NAME] Counter_Sales…" at bounding box center [182, 329] width 83 height 20
select select "88931"
click at [141, 339] on select "Select Stylist [PERSON_NAME] Anjali_Asst Arjun_PDCT [PERSON_NAME] Counter_Sales…" at bounding box center [182, 329] width 83 height 20
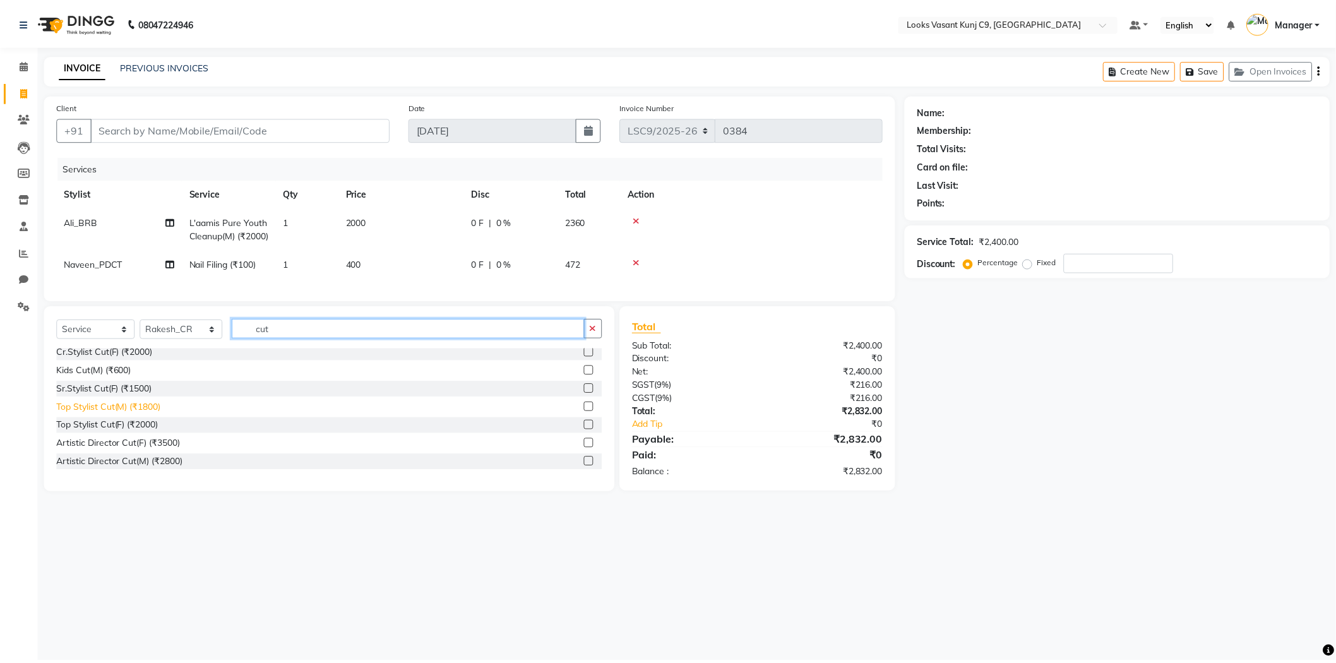
scroll to position [140, 0]
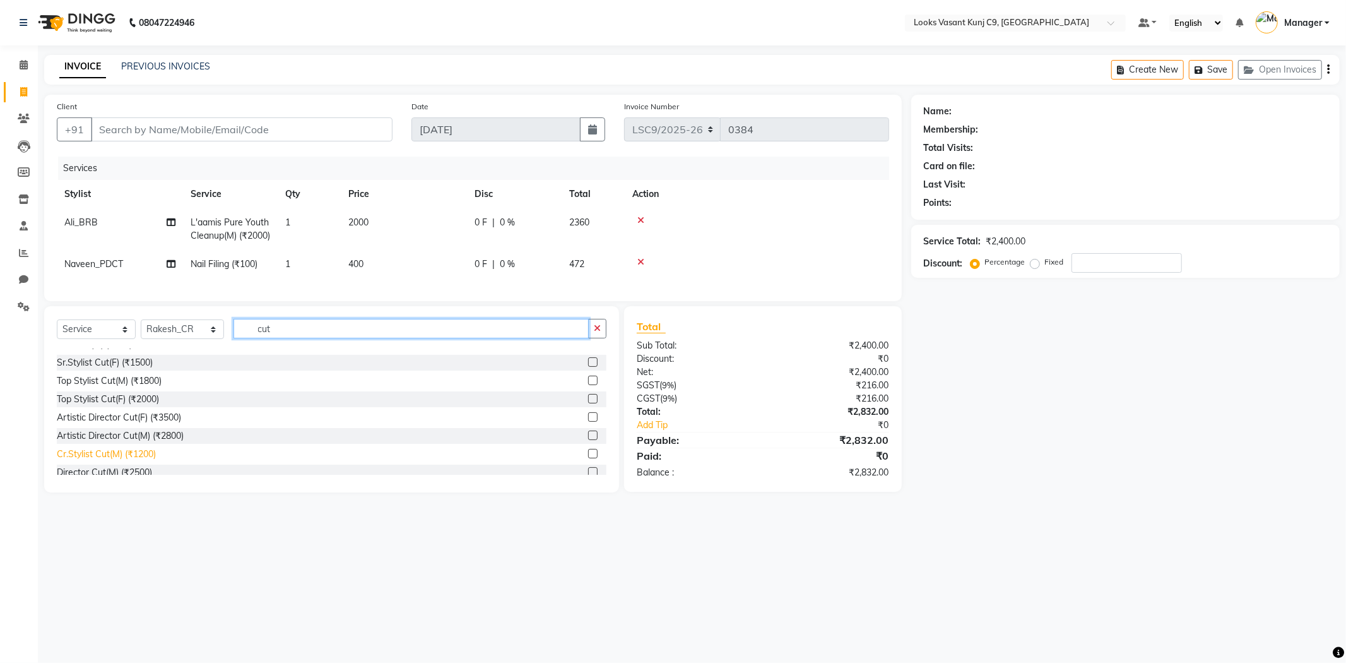
type input "cut"
click at [117, 461] on div "Cr.Stylist Cut(M) (₹1200)" at bounding box center [106, 454] width 99 height 13
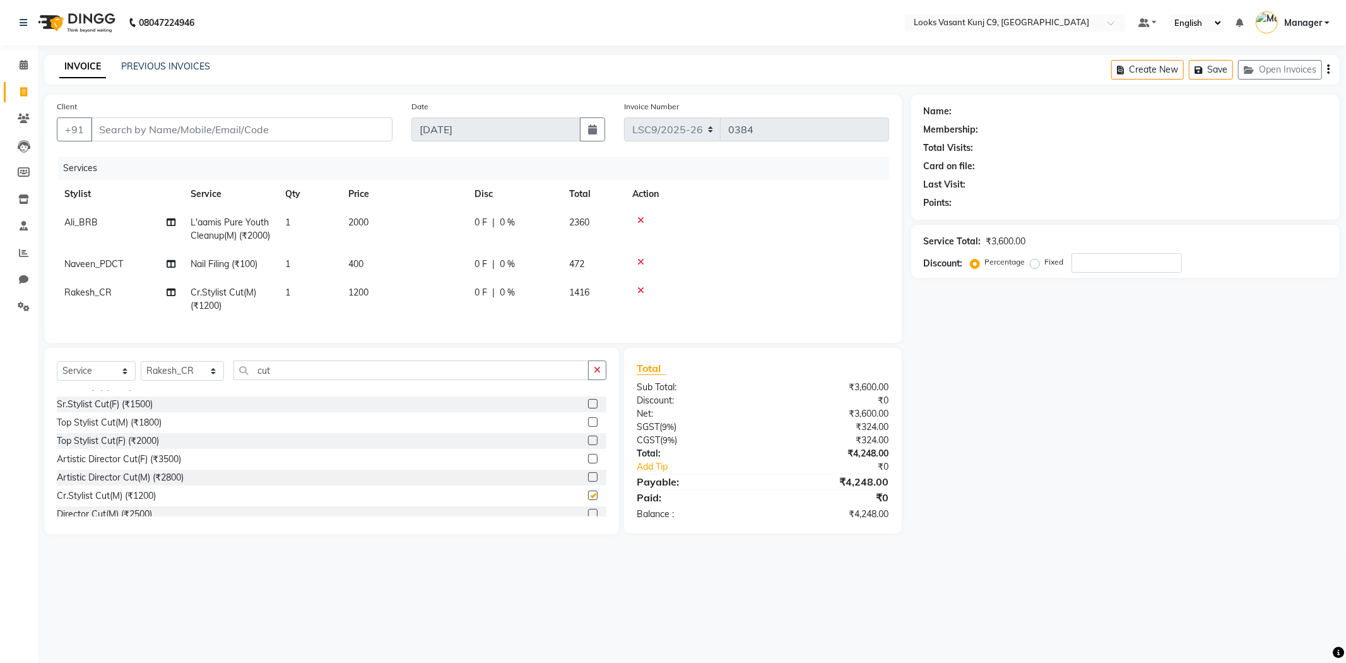
checkbox input "false"
click at [144, 135] on input "Client" at bounding box center [242, 129] width 302 height 24
click at [279, 122] on input "Client" at bounding box center [242, 129] width 302 height 24
type input "9"
type input "0"
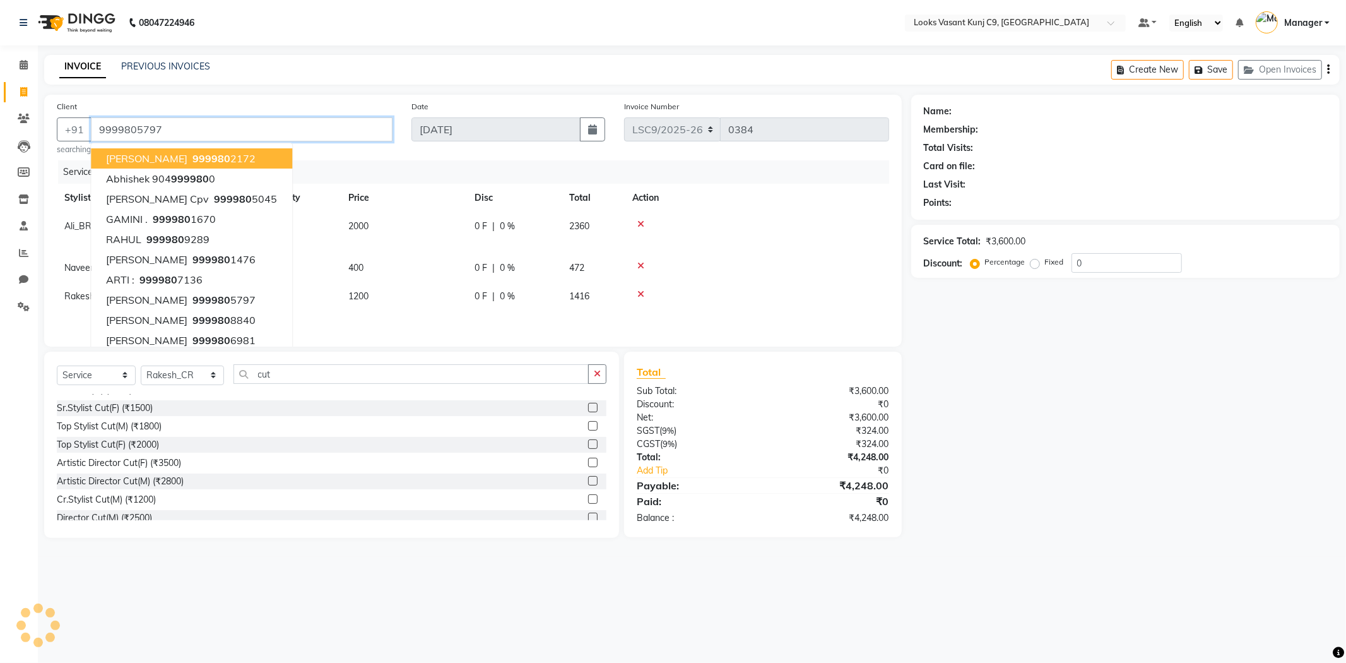
type input "9999805797"
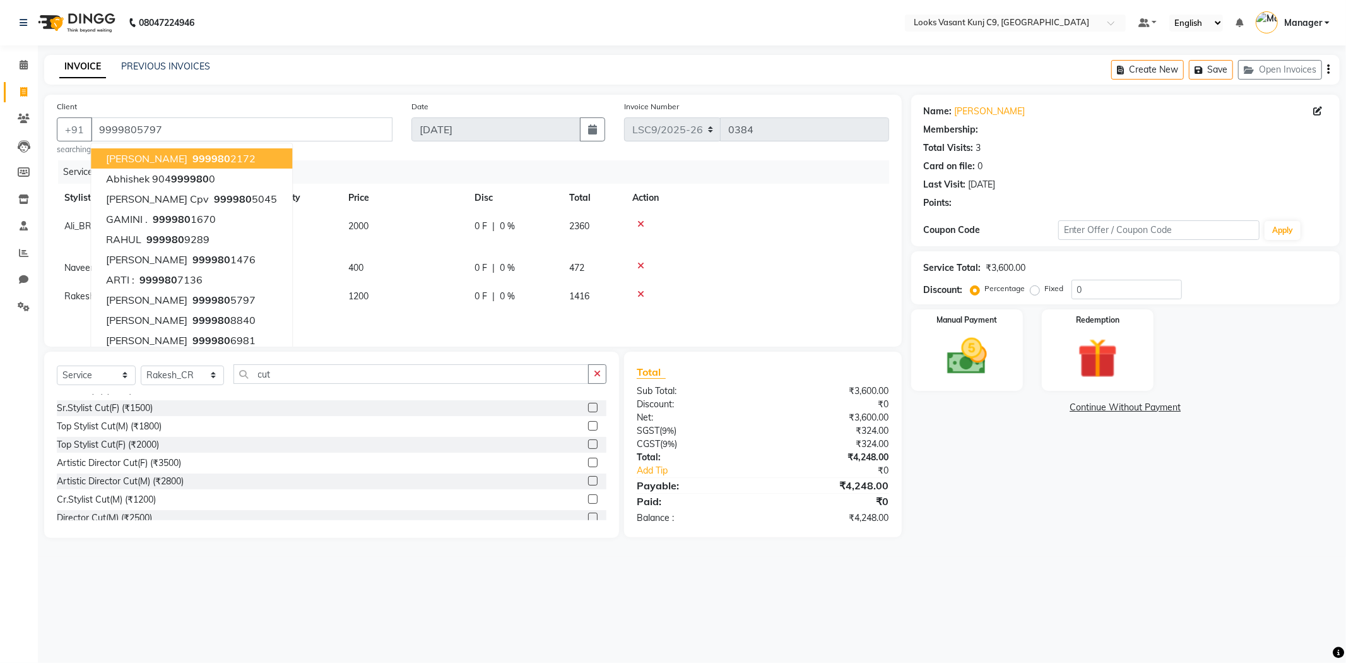
select select "1: Object"
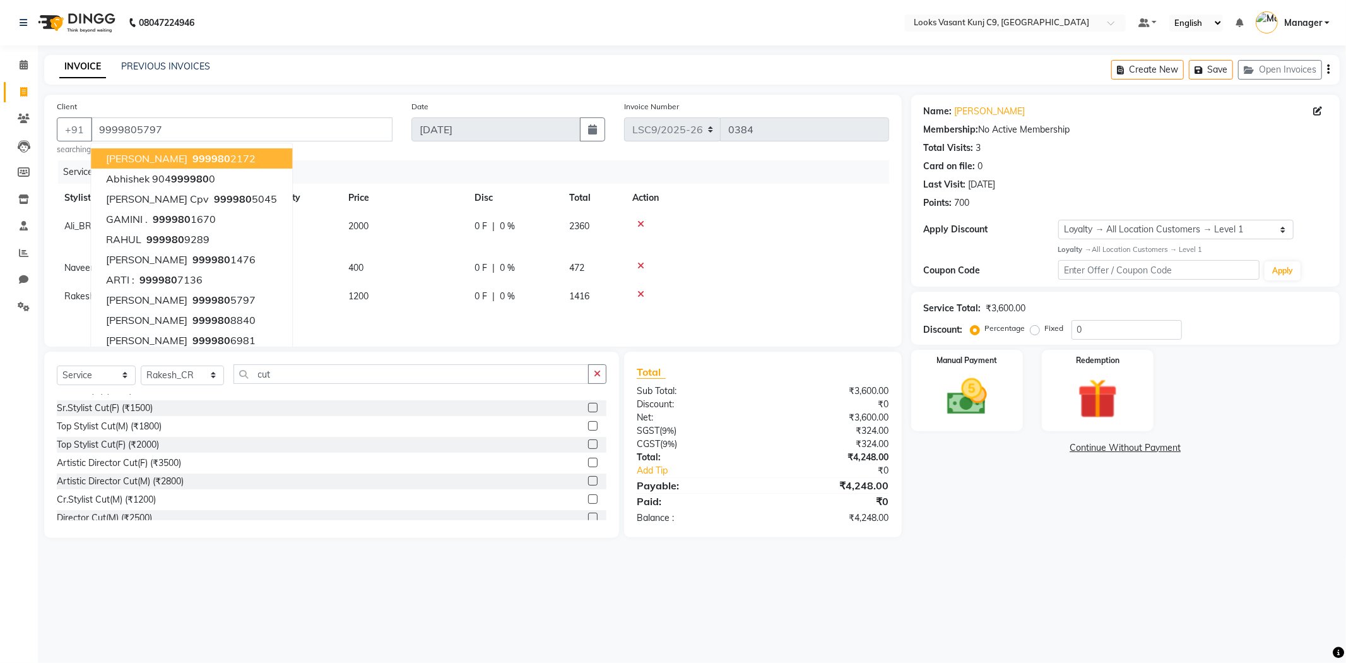
click at [417, 172] on div "Services" at bounding box center [478, 171] width 841 height 23
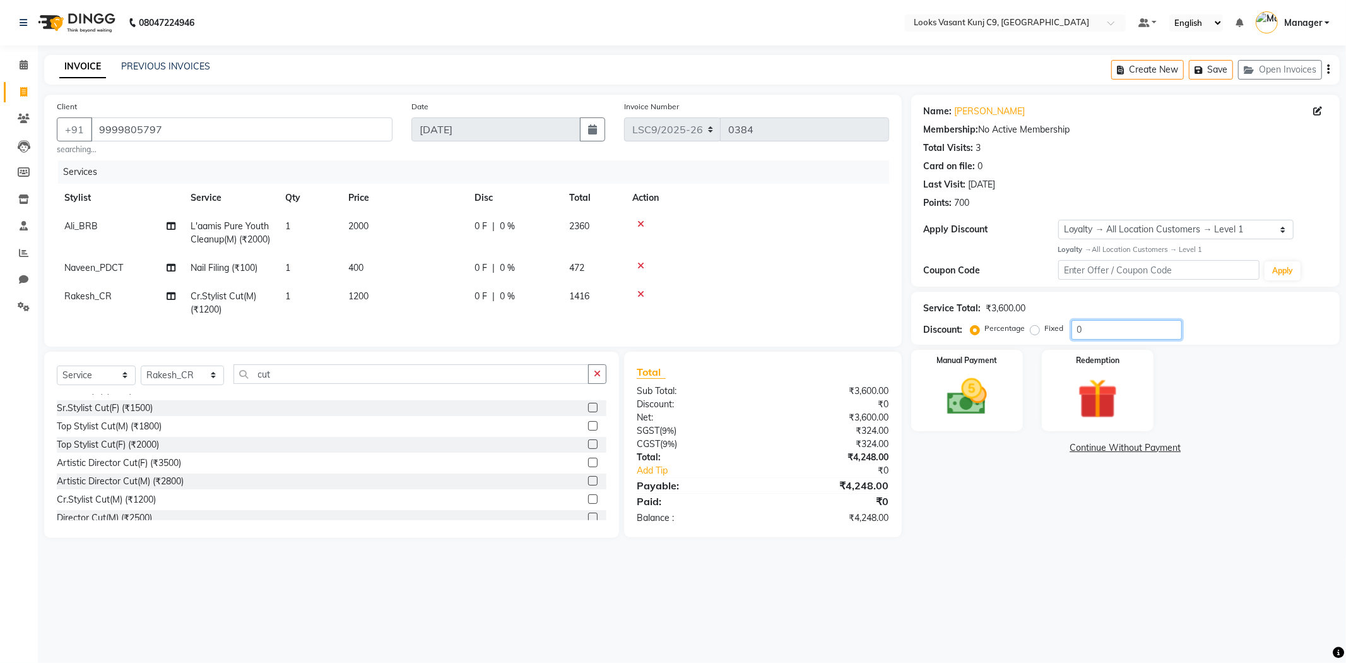
click at [1122, 336] on input "0" at bounding box center [1127, 330] width 110 height 20
type input "25"
click at [776, 240] on td at bounding box center [757, 233] width 264 height 42
click at [983, 388] on img at bounding box center [968, 397] width 68 height 48
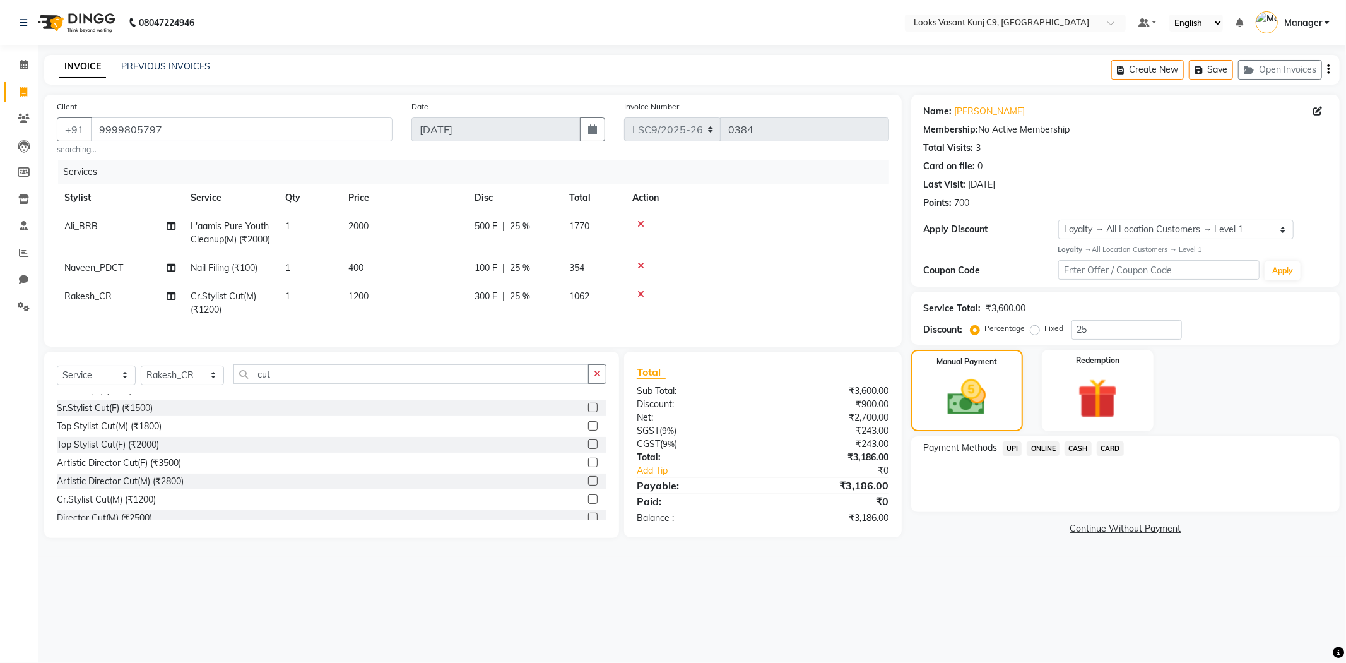
click at [1079, 446] on span "CASH" at bounding box center [1078, 448] width 27 height 15
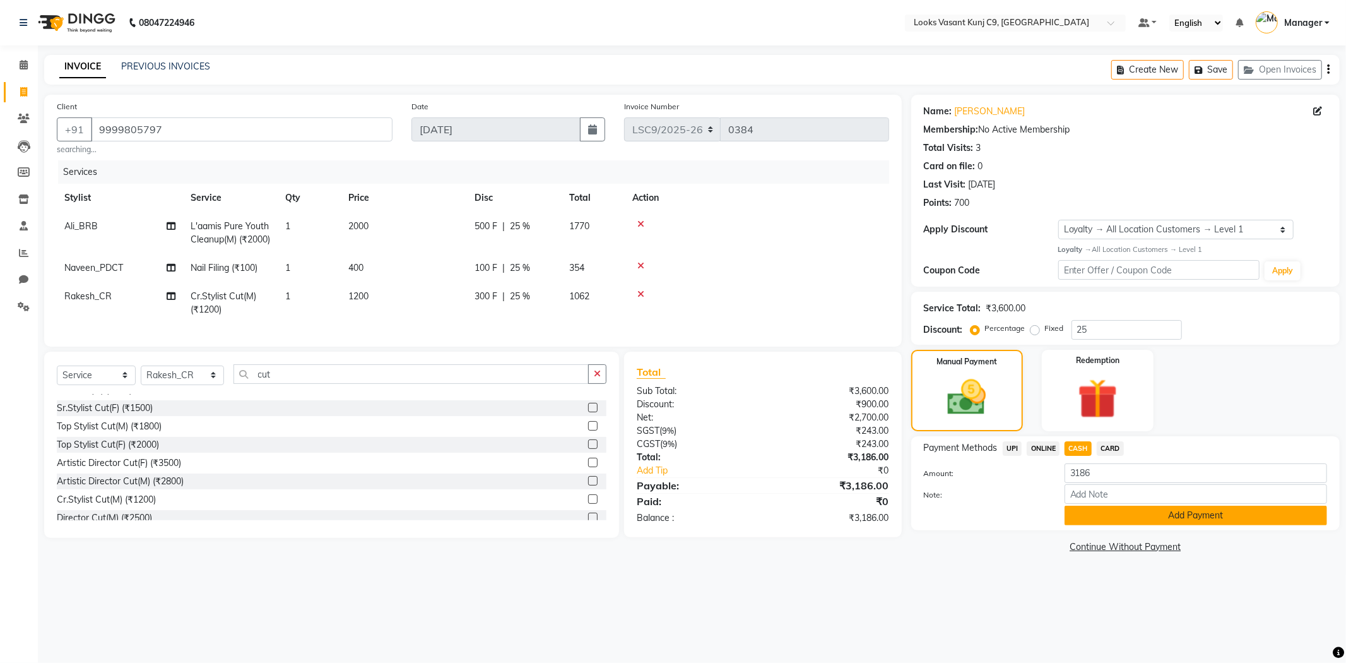
click at [1093, 520] on button "Add Payment" at bounding box center [1196, 516] width 263 height 20
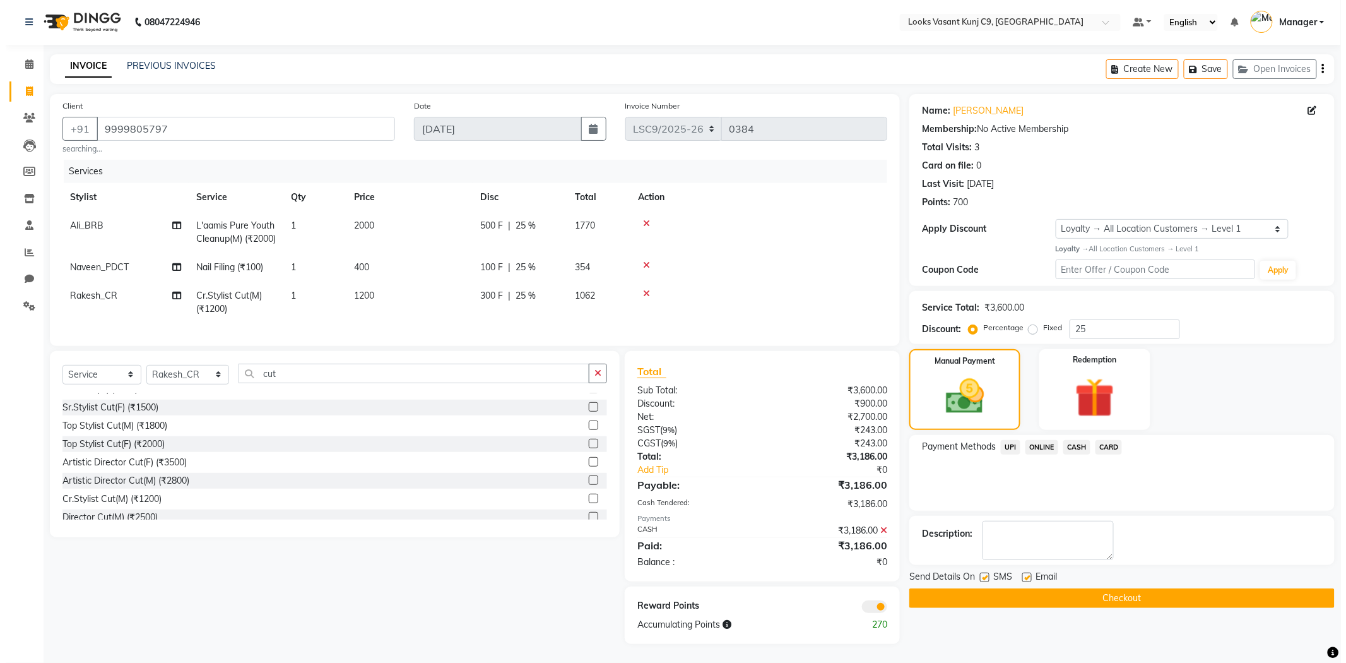
scroll to position [25, 0]
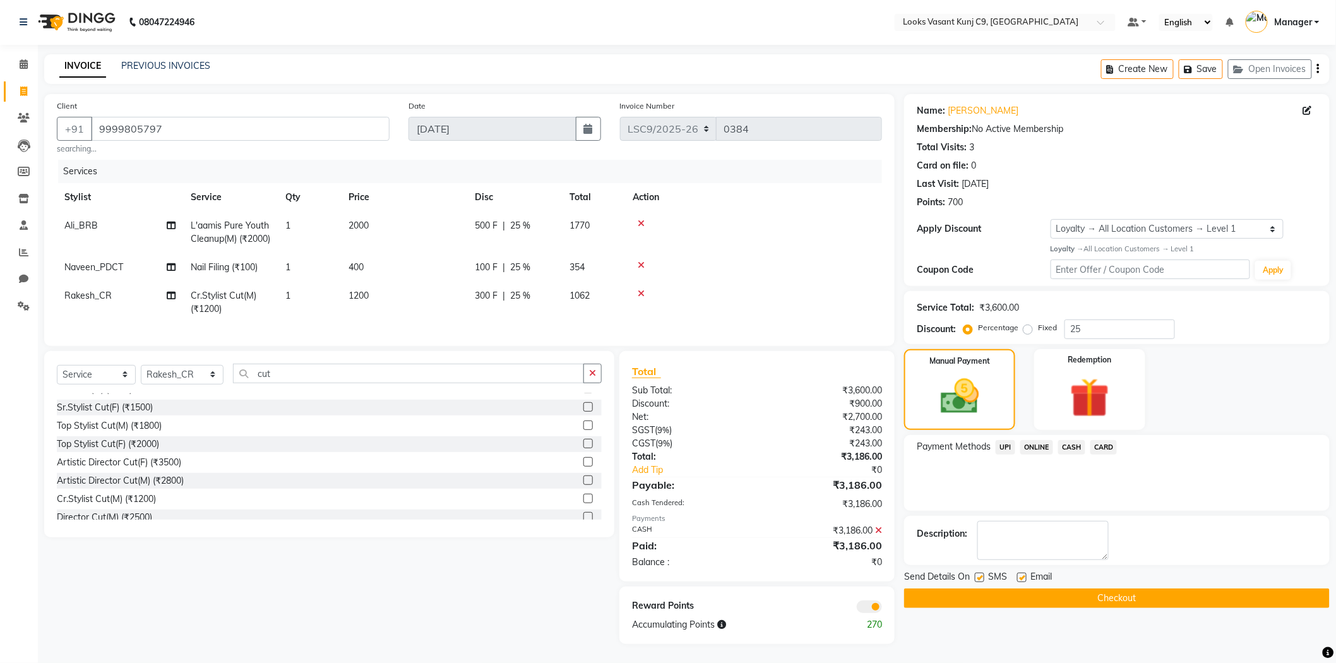
click at [869, 602] on span at bounding box center [869, 606] width 25 height 13
click at [882, 608] on input "checkbox" at bounding box center [882, 608] width 0 height 0
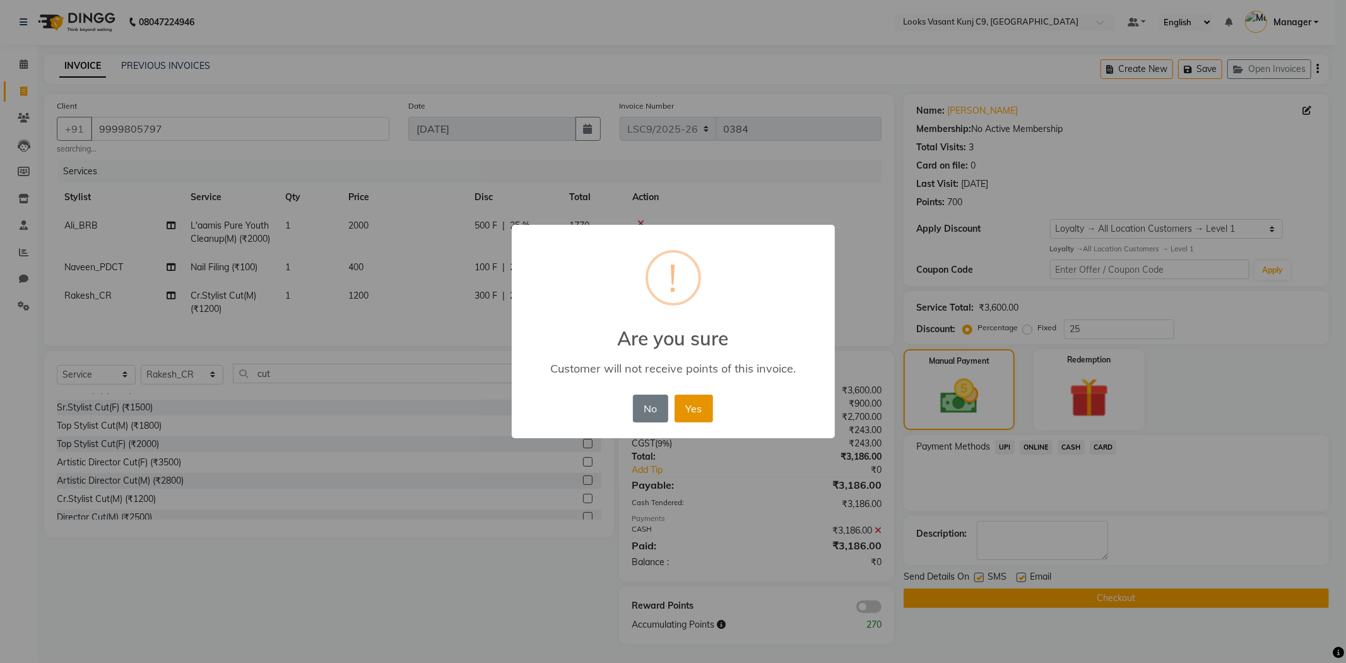
click at [694, 414] on button "Yes" at bounding box center [694, 409] width 39 height 28
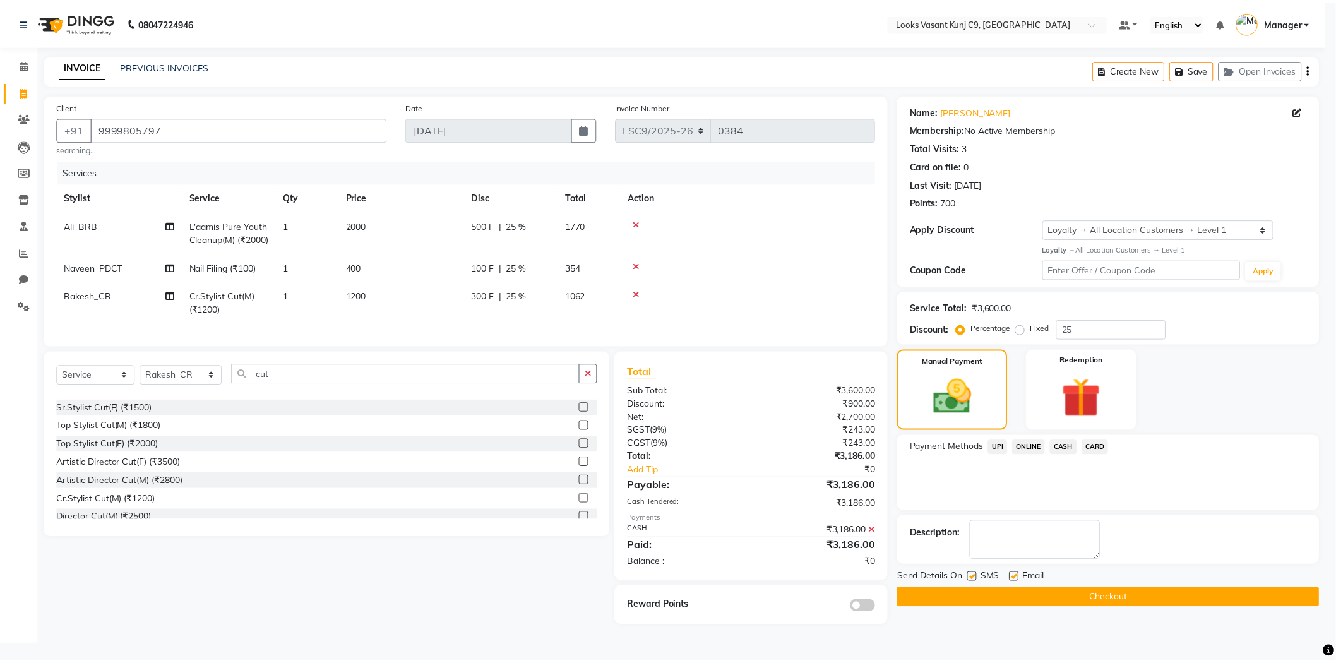
scroll to position [6, 0]
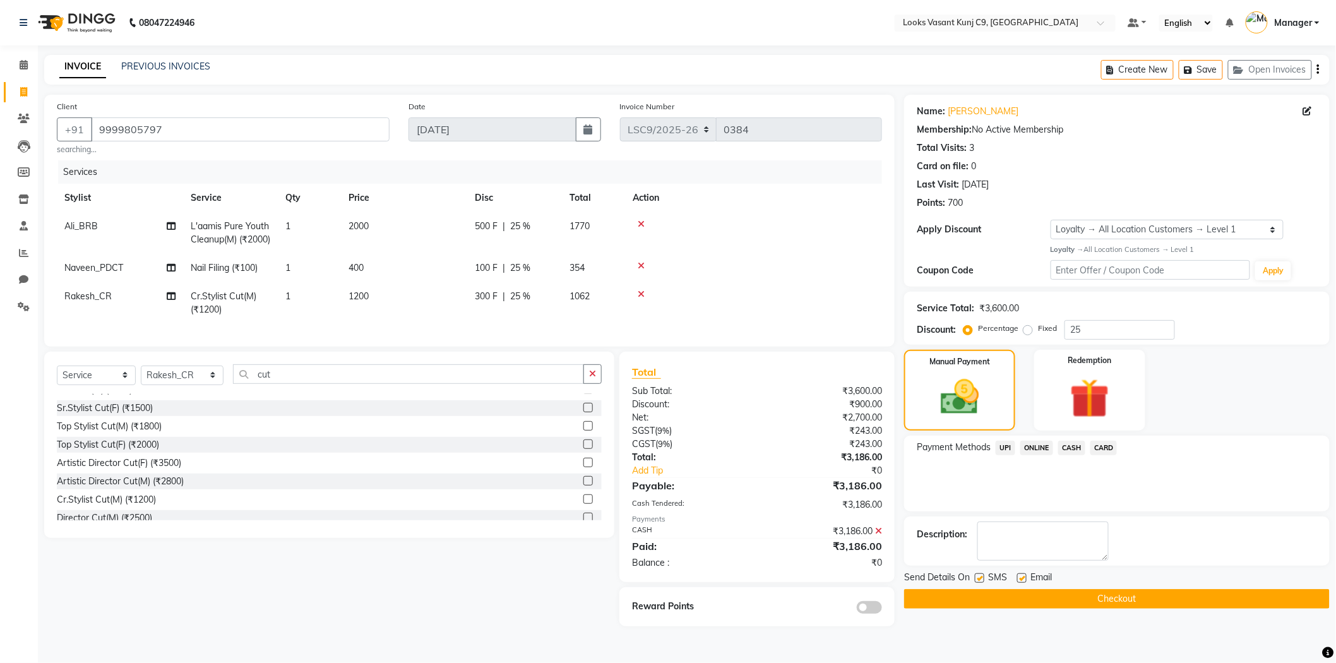
click at [981, 573] on label at bounding box center [979, 577] width 9 height 9
click at [981, 574] on input "checkbox" at bounding box center [979, 578] width 8 height 8
checkbox input "false"
click at [1026, 573] on label at bounding box center [1021, 577] width 9 height 9
click at [1025, 574] on input "checkbox" at bounding box center [1021, 578] width 8 height 8
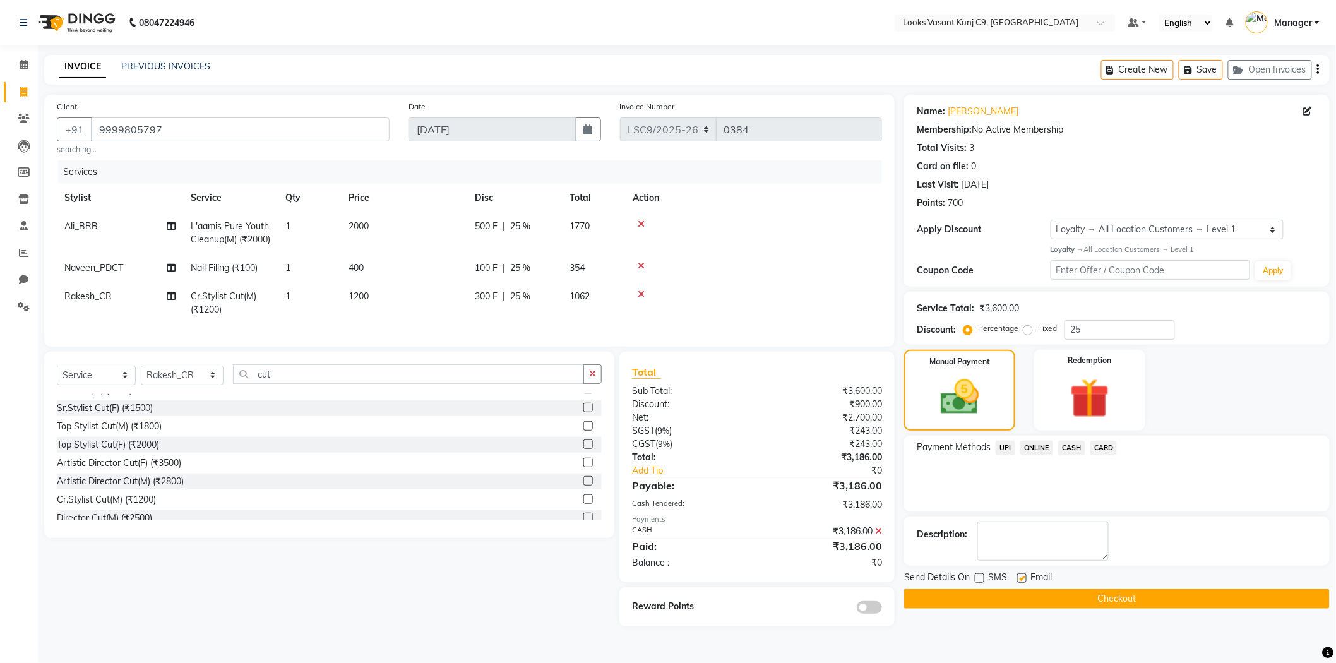
checkbox input "false"
click at [1041, 490] on div "Payment Methods UPI ONLINE CASH CARD" at bounding box center [1116, 474] width 425 height 76
click at [1031, 589] on button "Checkout" at bounding box center [1116, 599] width 425 height 20
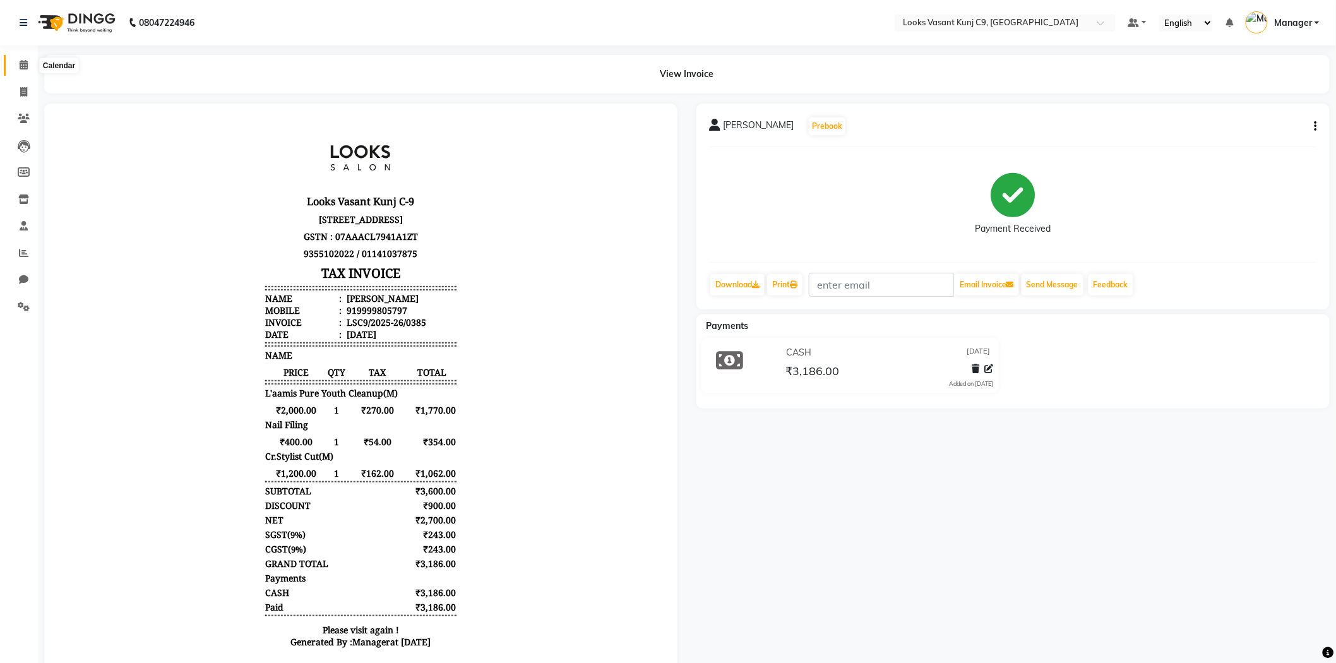
drag, startPoint x: 17, startPoint y: 62, endPoint x: 45, endPoint y: 13, distance: 56.3
click at [17, 62] on span at bounding box center [24, 65] width 22 height 15
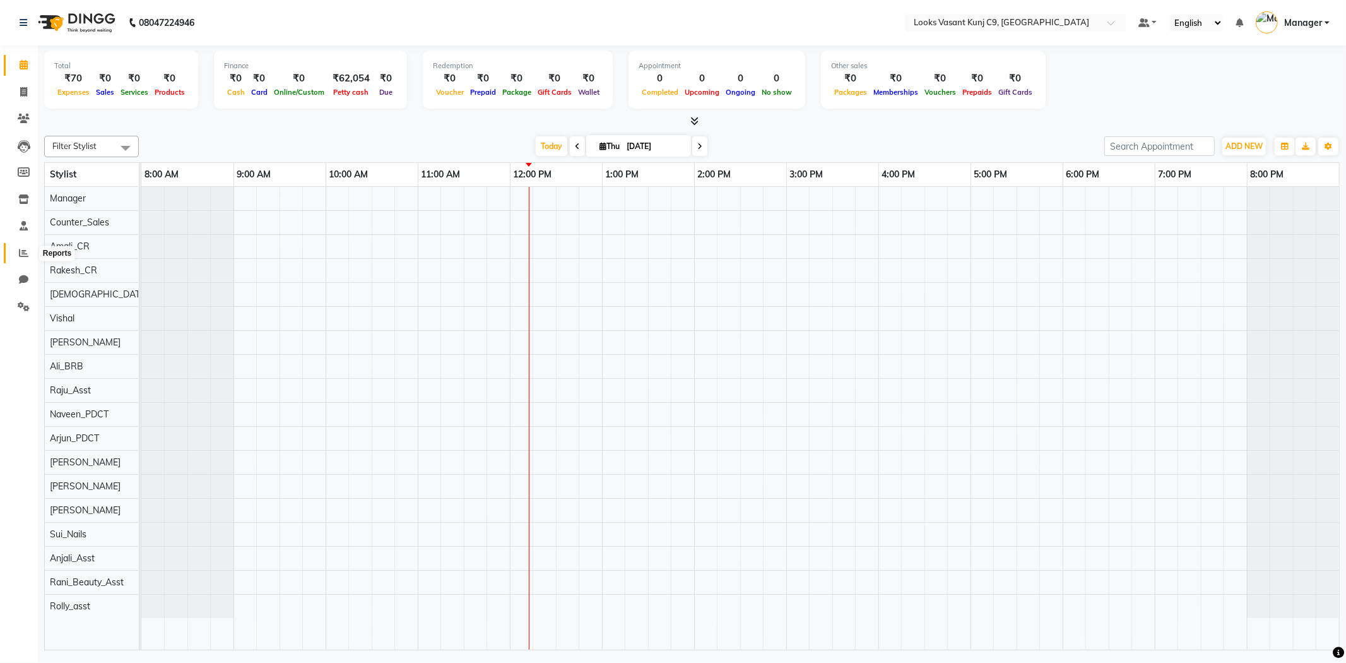
click at [26, 249] on icon at bounding box center [23, 252] width 9 height 9
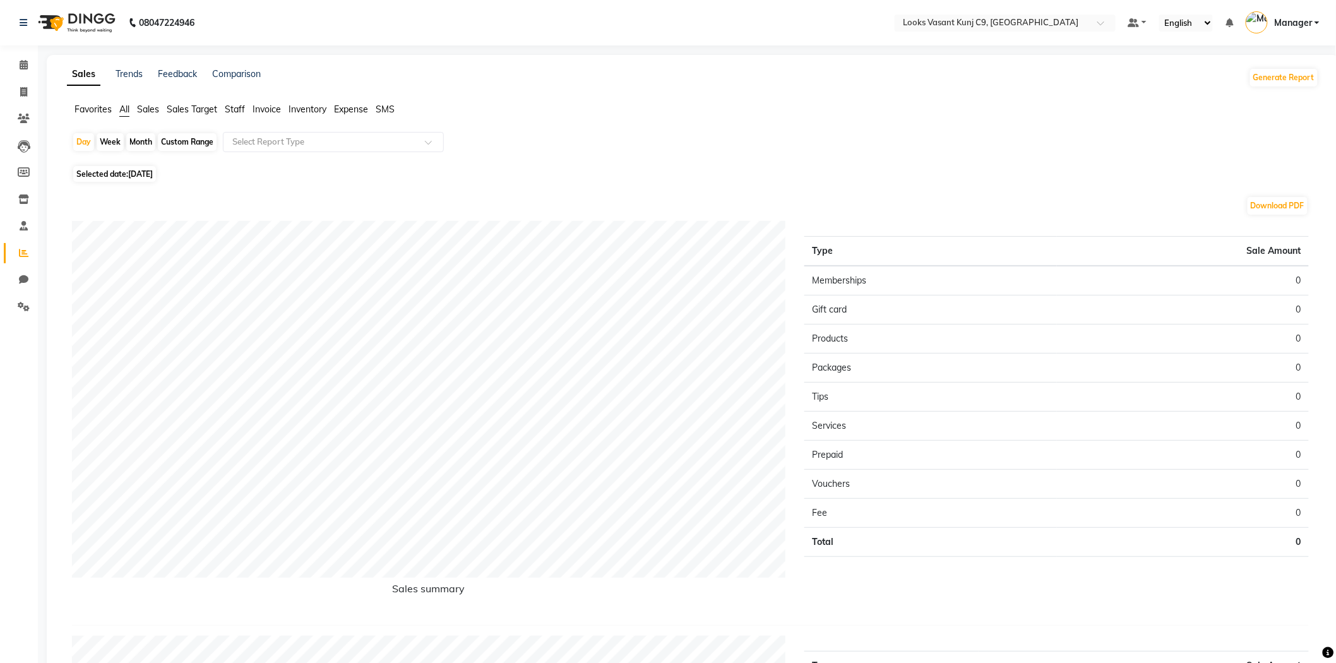
click at [153, 109] on span "Sales" at bounding box center [148, 109] width 22 height 11
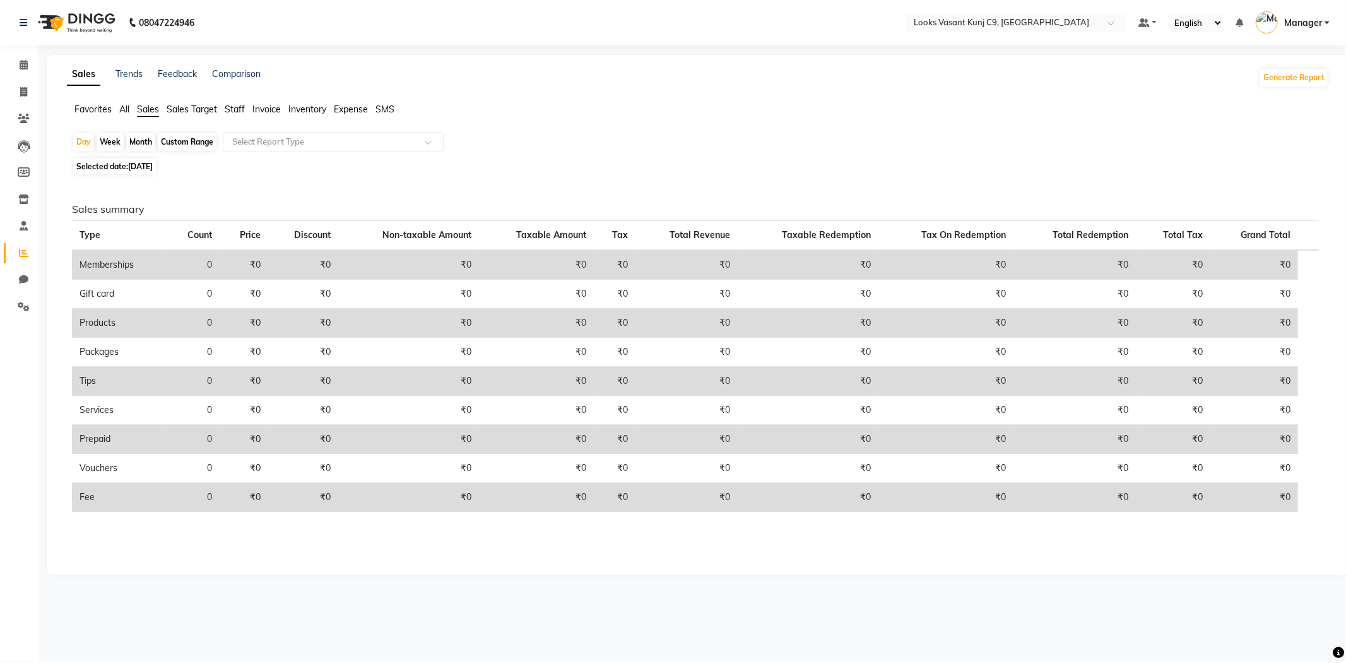
click at [193, 144] on div "Custom Range" at bounding box center [187, 142] width 59 height 18
select select "9"
select select "2025"
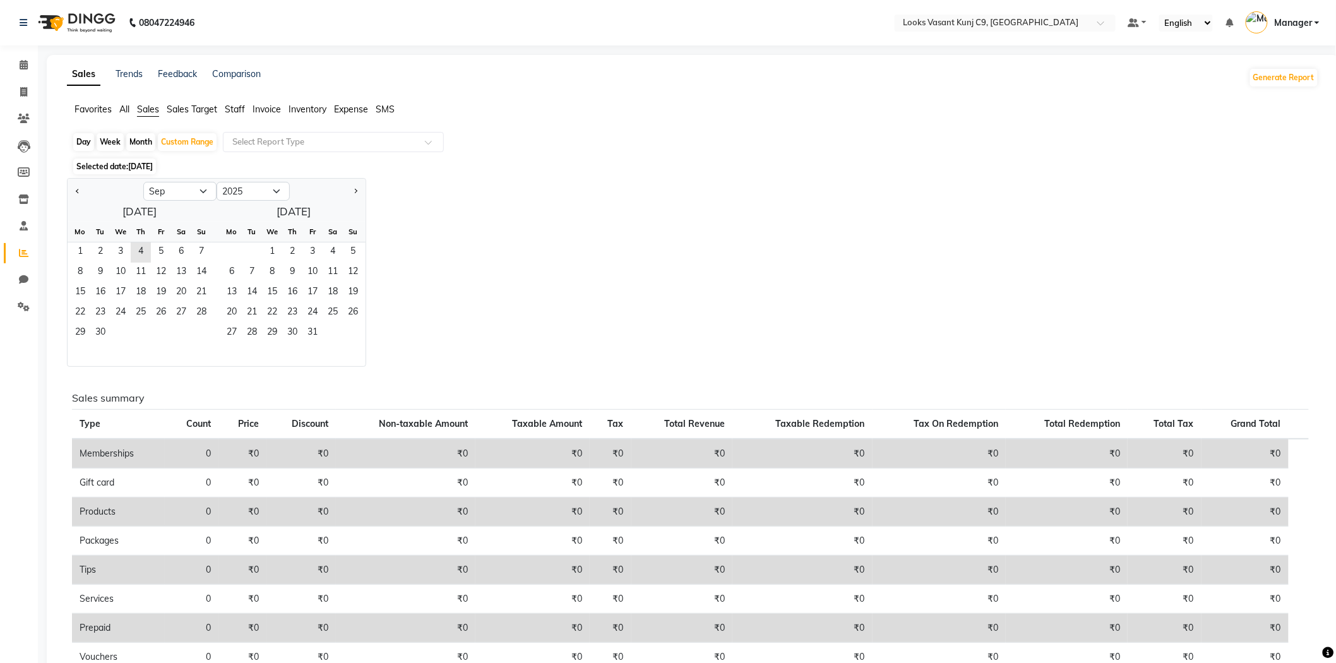
click at [150, 168] on span "[DATE]" at bounding box center [140, 166] width 25 height 9
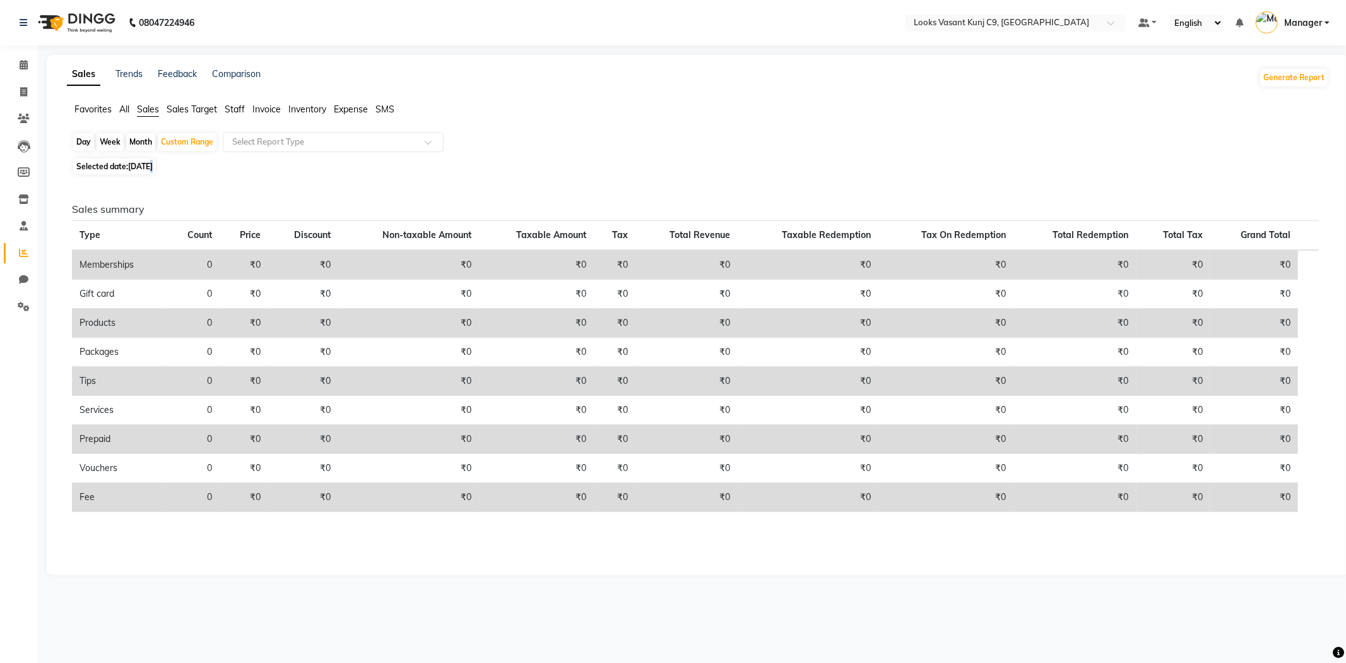
click at [150, 168] on span "[DATE]" at bounding box center [140, 166] width 25 height 9
select select "9"
select select "2025"
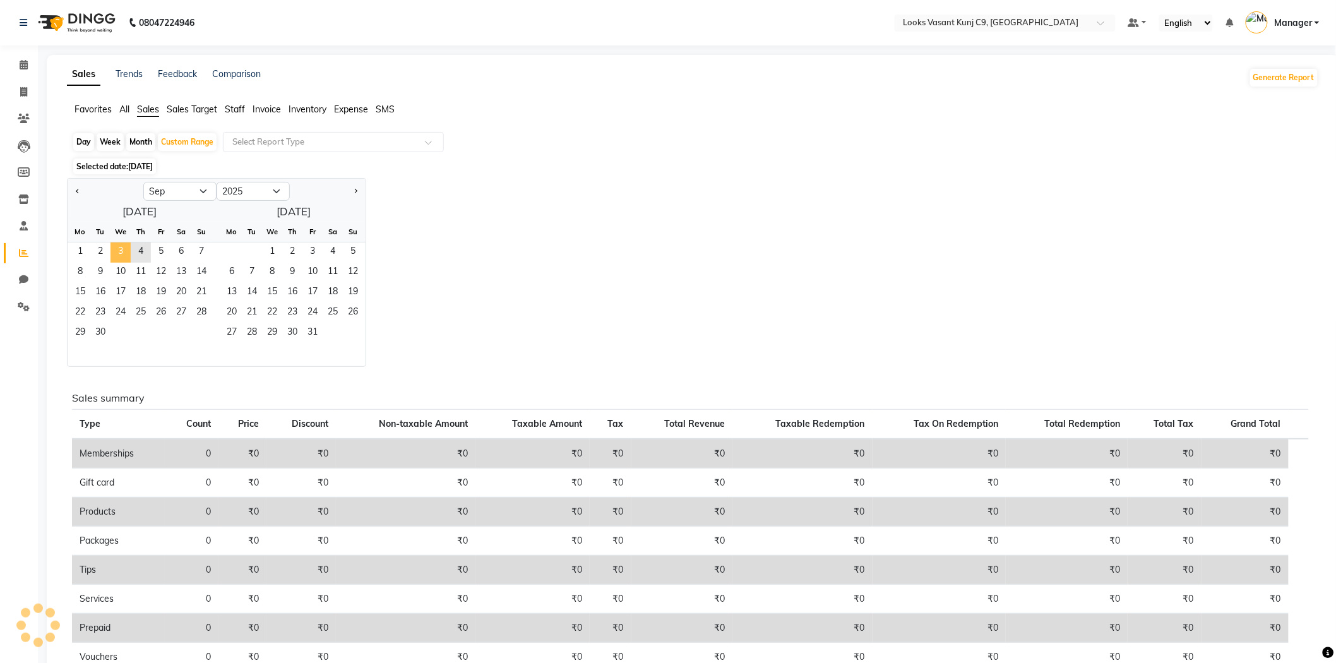
click at [124, 254] on span "3" at bounding box center [120, 252] width 20 height 20
click at [121, 247] on span "3" at bounding box center [120, 252] width 20 height 20
click at [141, 251] on span "4" at bounding box center [141, 252] width 20 height 20
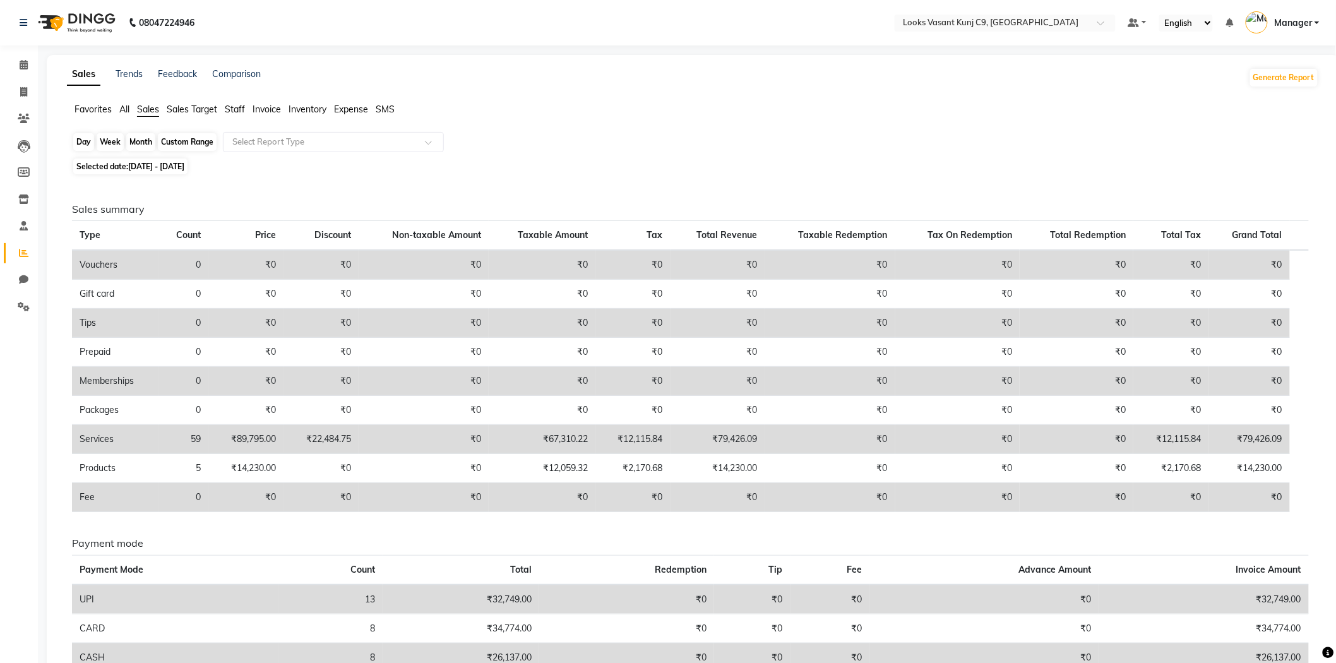
click at [183, 137] on div "Custom Range" at bounding box center [187, 142] width 59 height 18
select select "9"
select select "2025"
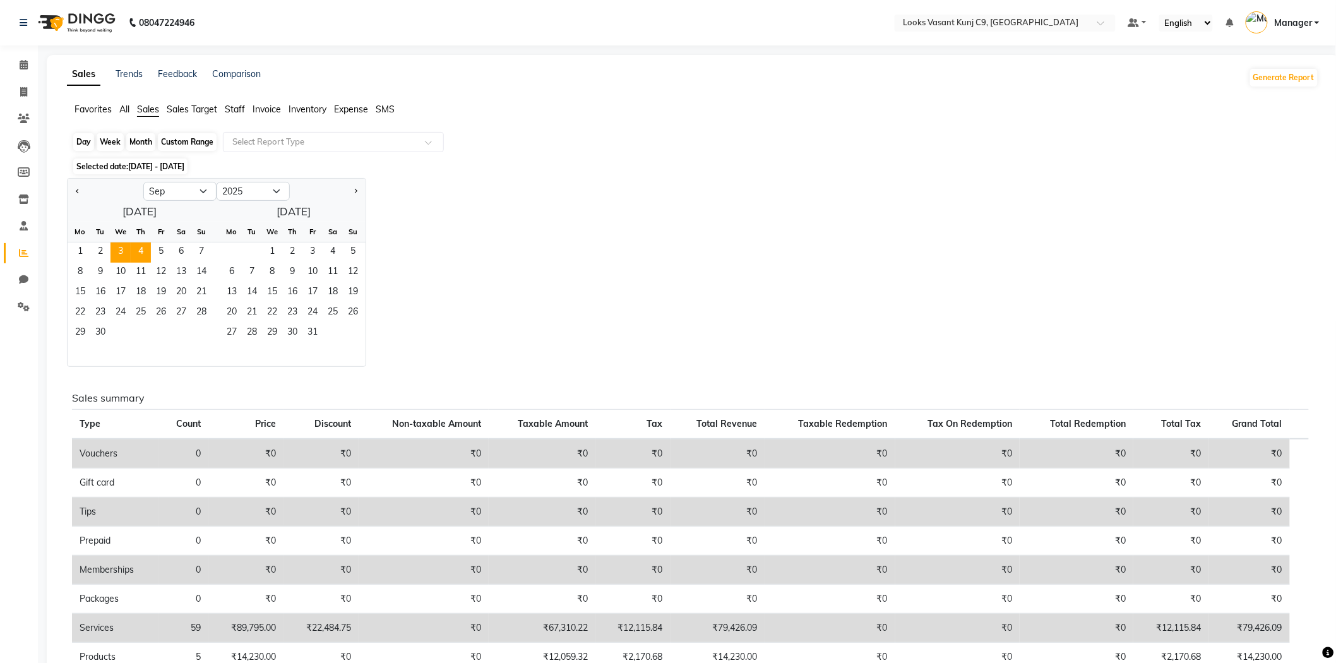
click at [184, 137] on div "Custom Range" at bounding box center [187, 142] width 59 height 18
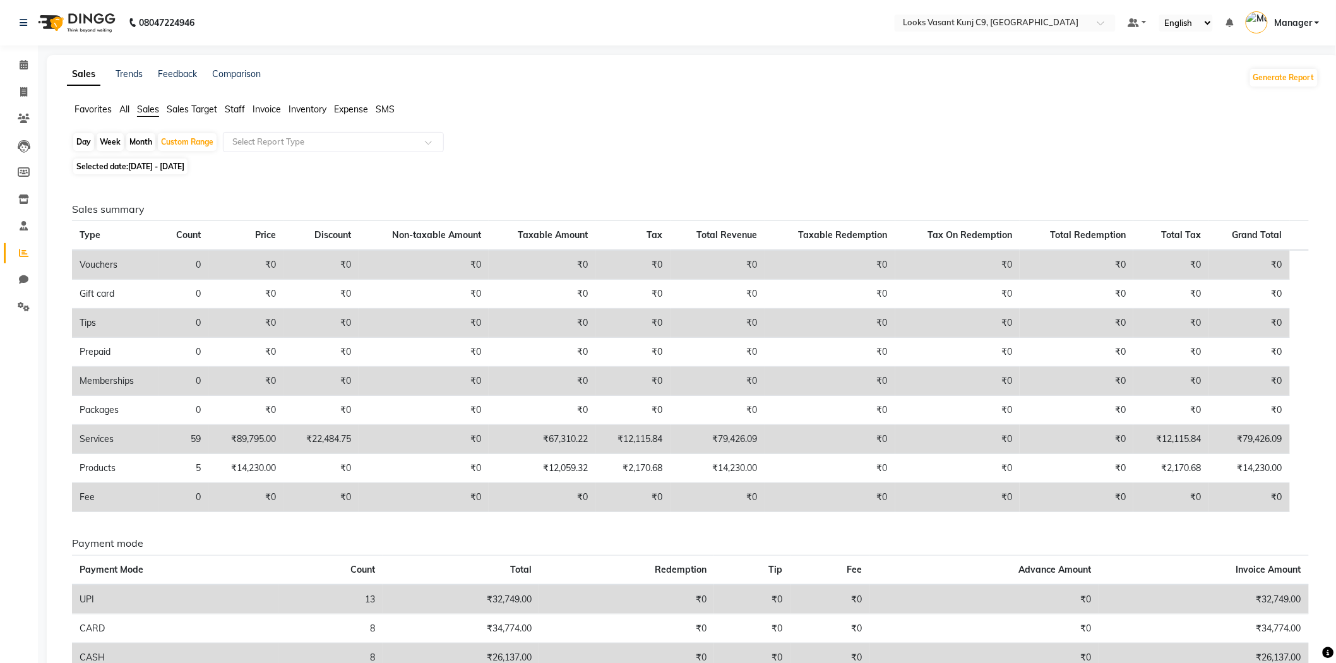
click at [164, 160] on span "Selected date: 03-09-2025 - 04-09-2025" at bounding box center [130, 166] width 114 height 16
select select "9"
select select "2025"
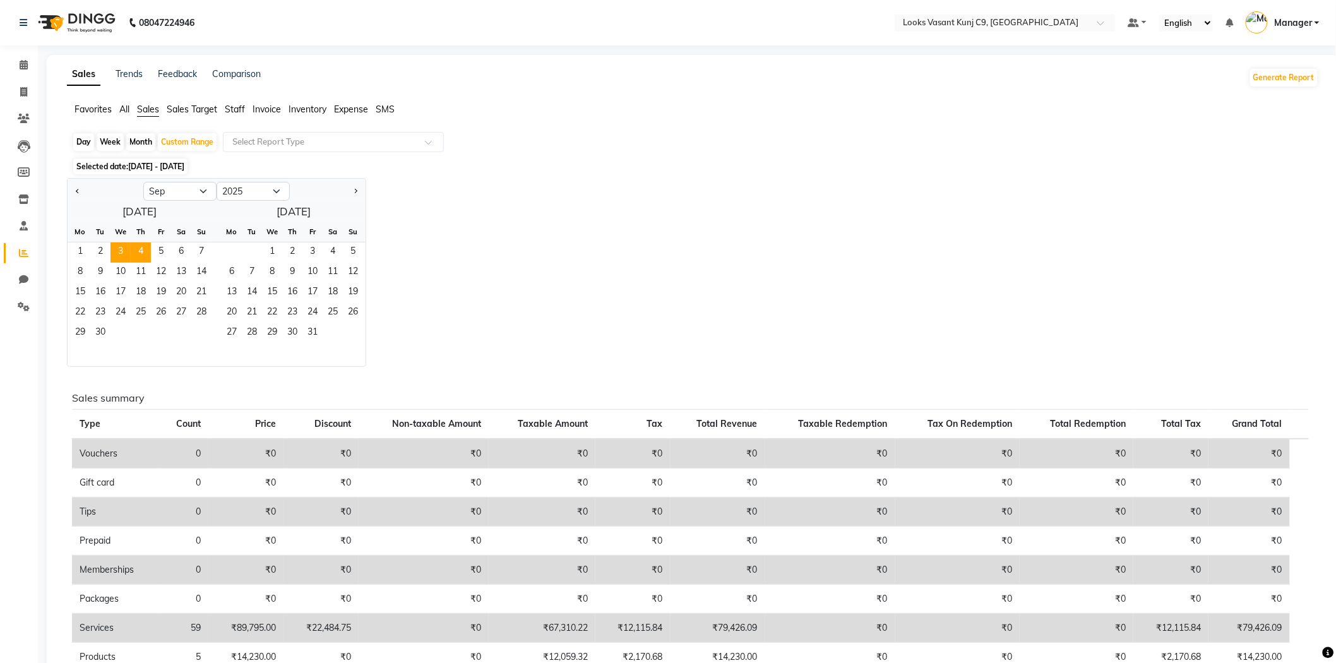
click at [86, 141] on div "Day" at bounding box center [83, 142] width 21 height 18
select select "9"
select select "2025"
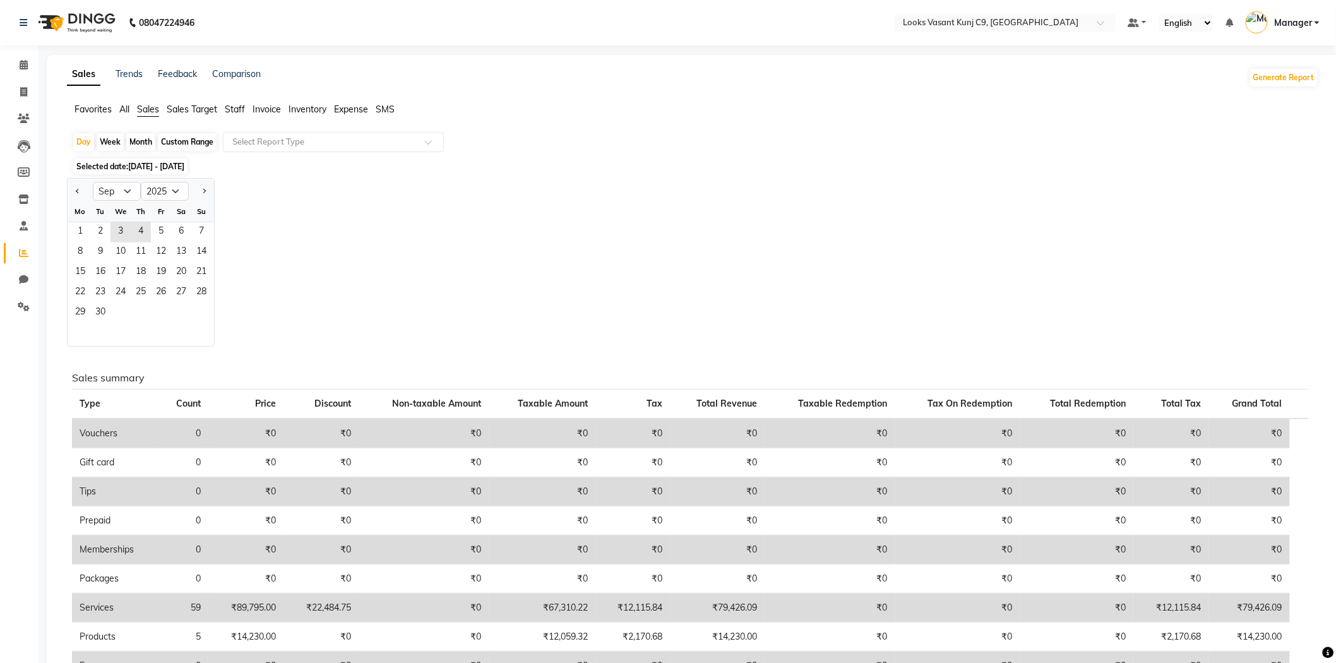
click at [116, 169] on span "Selected date: 03-09-2025 - 04-09-2025" at bounding box center [130, 166] width 114 height 16
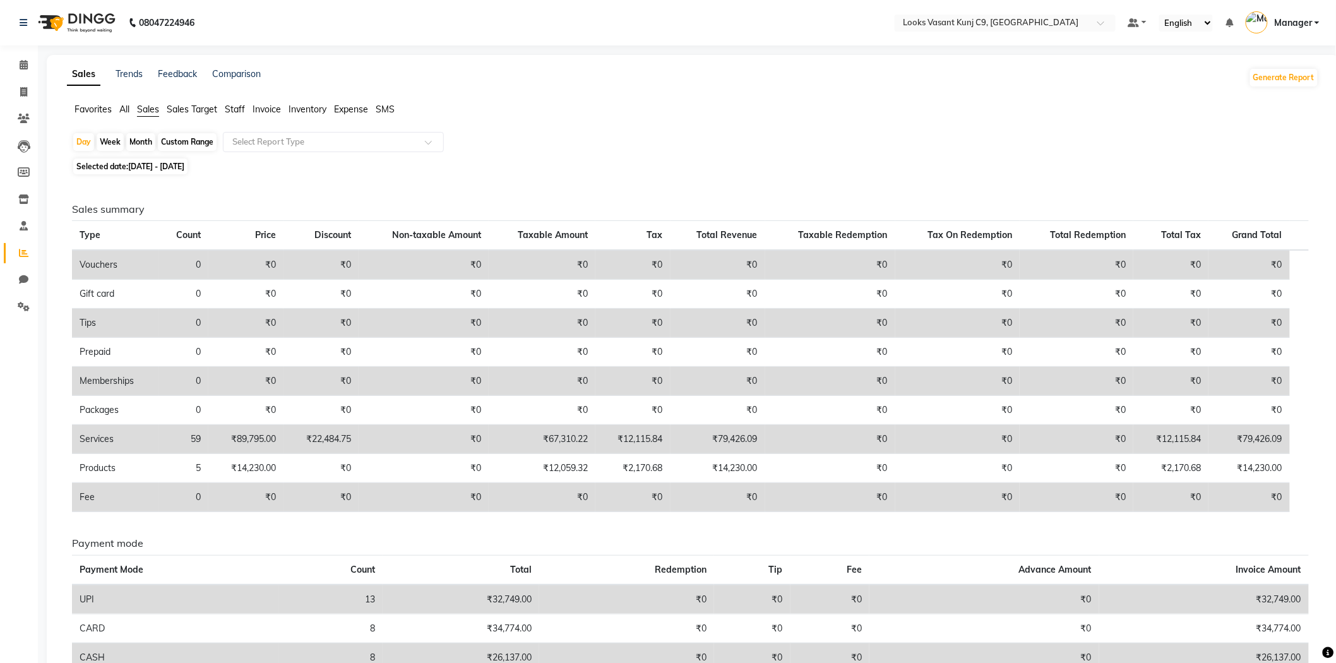
click at [130, 110] on ul "Favorites All Sales Sales Target Staff Invoice Inventory Expense SMS" at bounding box center [693, 110] width 1252 height 14
click at [20, 255] on icon at bounding box center [23, 252] width 9 height 9
click at [24, 223] on icon at bounding box center [24, 225] width 8 height 9
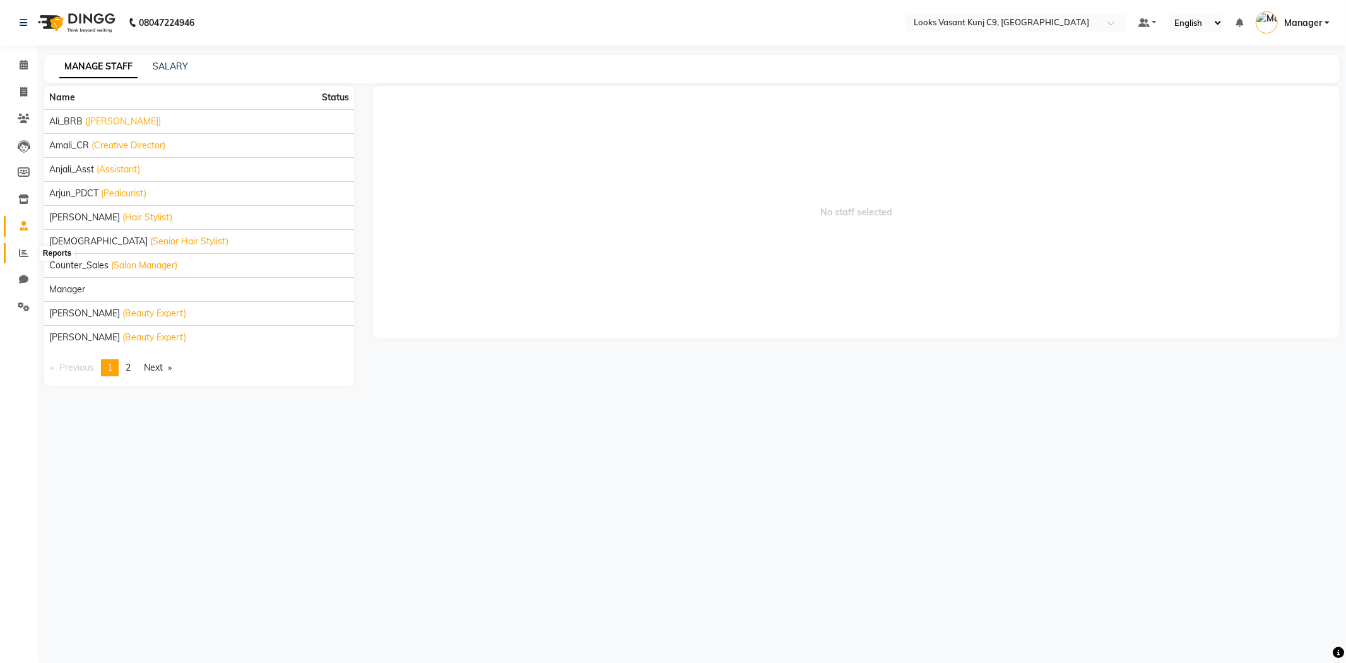
click at [20, 249] on icon at bounding box center [23, 252] width 9 height 9
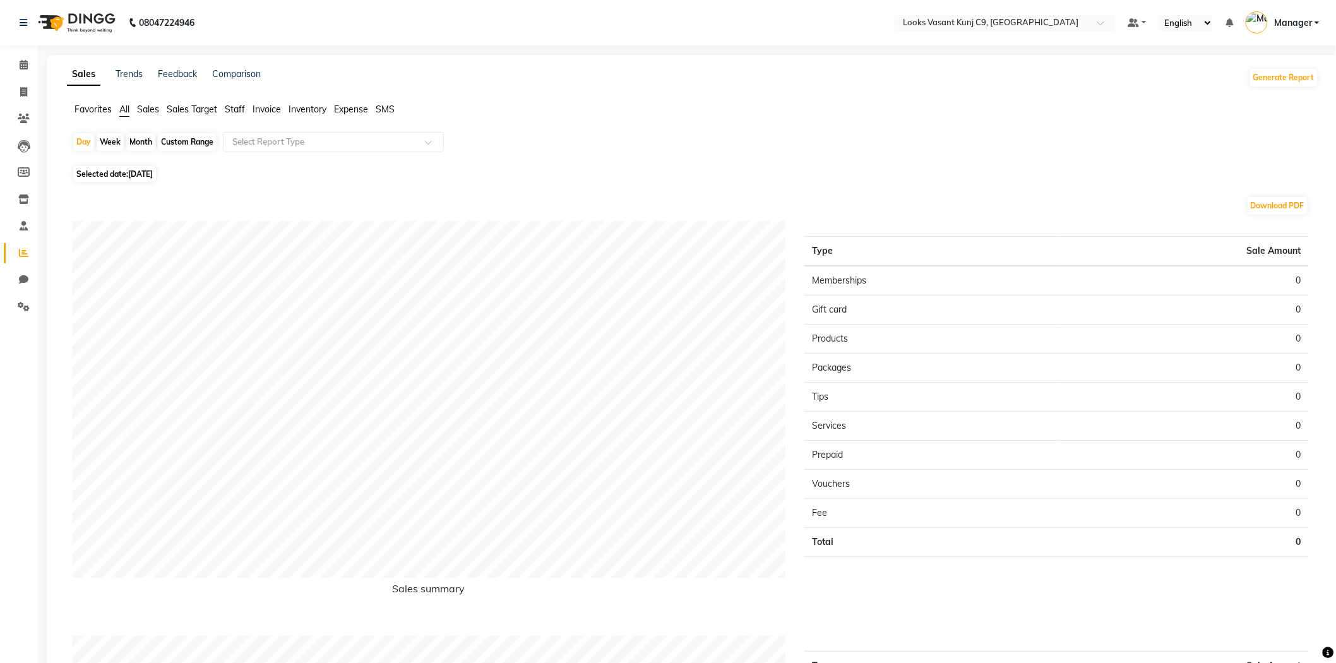
click at [147, 179] on span "Selected date: 04-09-2025" at bounding box center [114, 174] width 83 height 16
select select "9"
select select "2025"
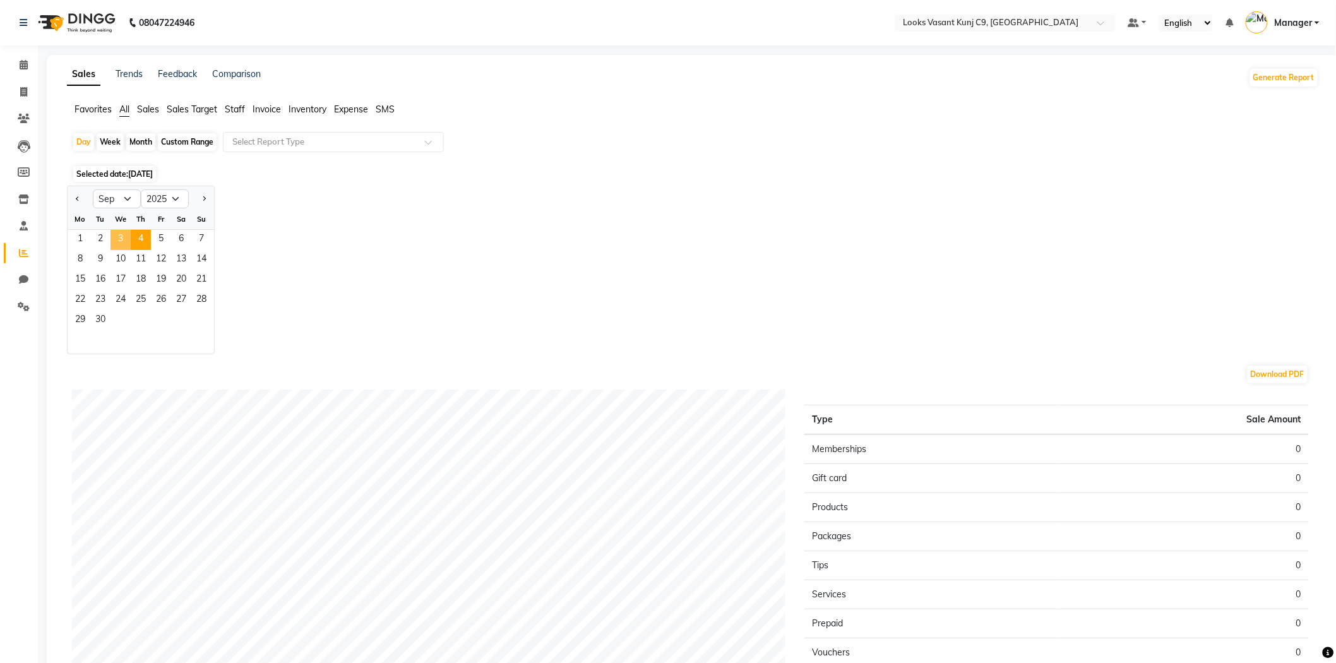
click at [124, 244] on span "3" at bounding box center [120, 240] width 20 height 20
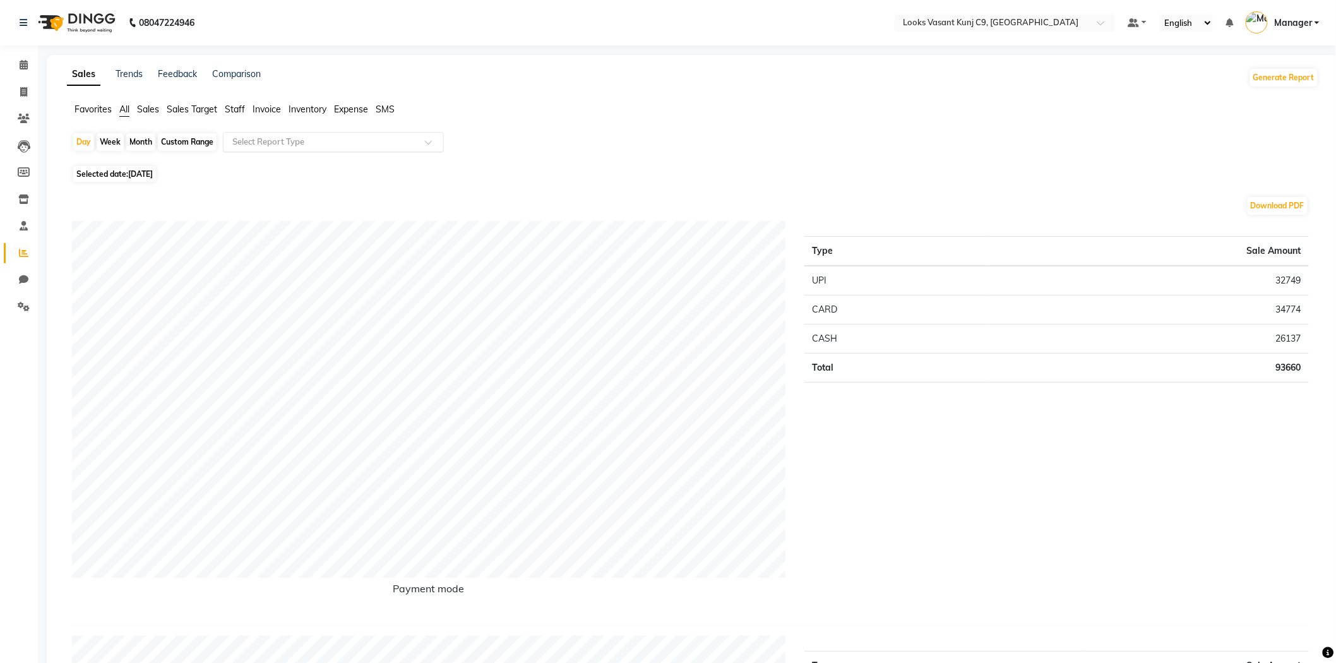
click at [282, 148] on input "text" at bounding box center [321, 142] width 182 height 13
click at [153, 107] on span "Sales" at bounding box center [148, 109] width 22 height 11
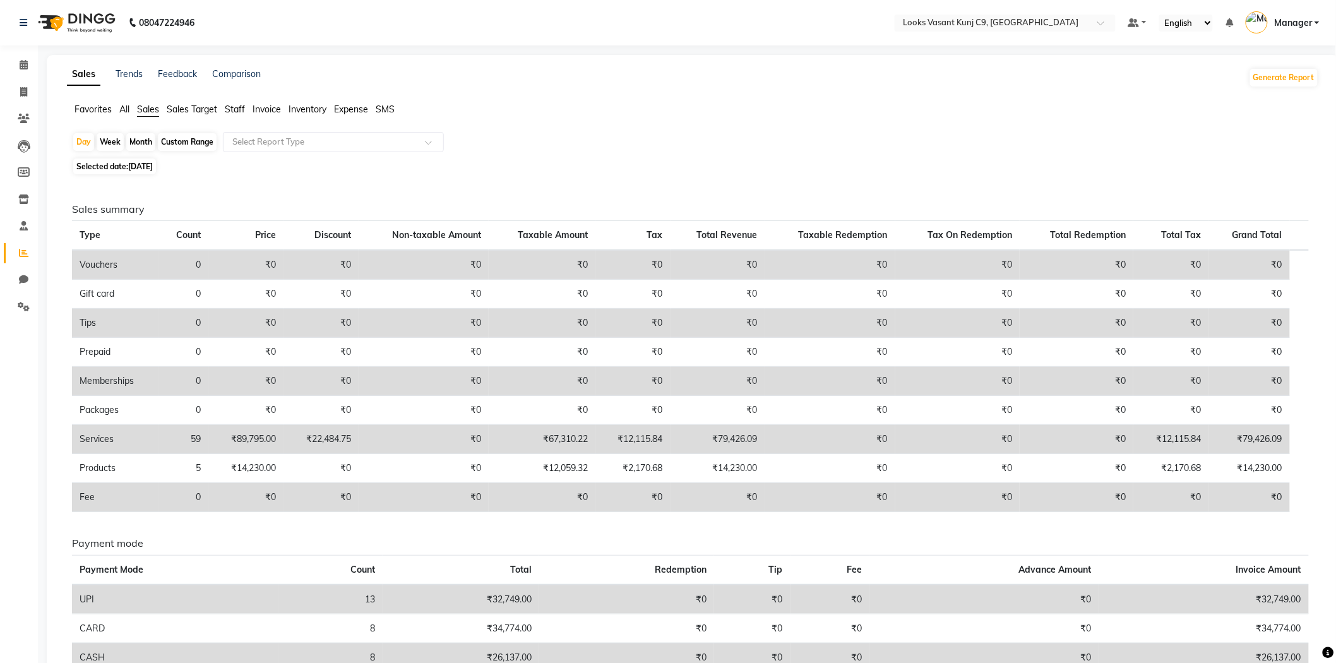
click at [153, 166] on span "03-09-2025" at bounding box center [140, 166] width 25 height 9
select select "9"
select select "2025"
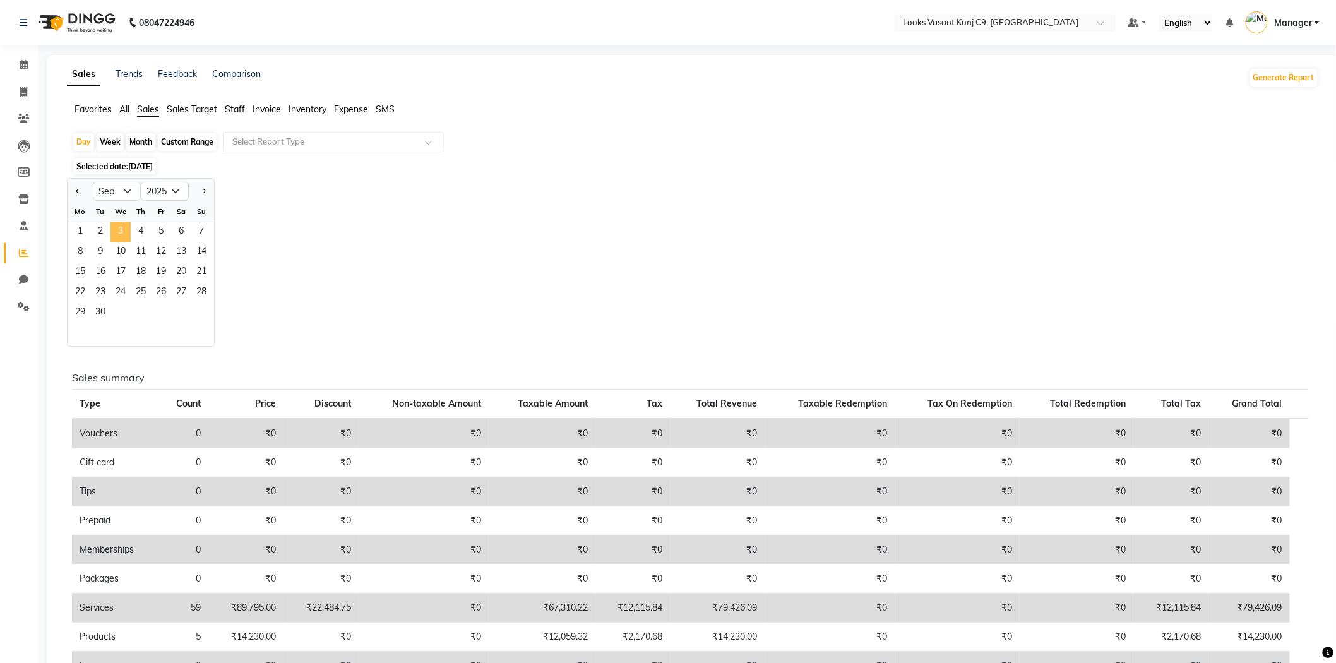
click at [122, 232] on span "3" at bounding box center [120, 232] width 20 height 20
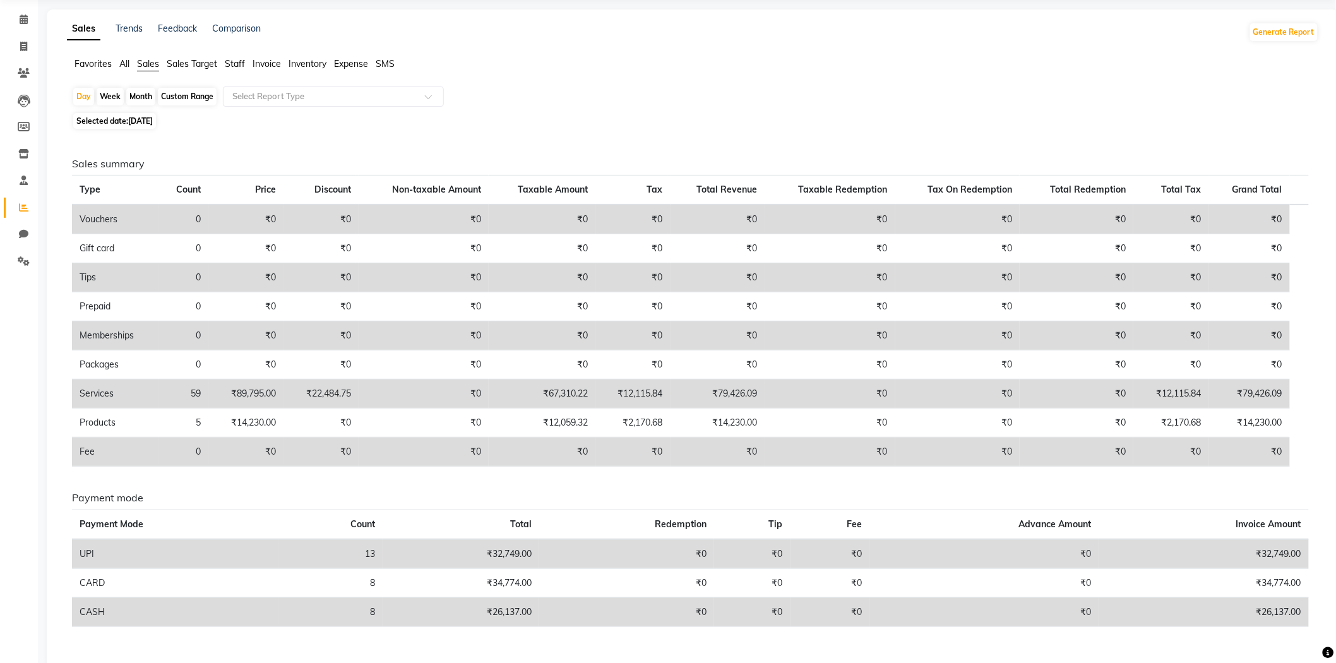
scroll to position [70, 0]
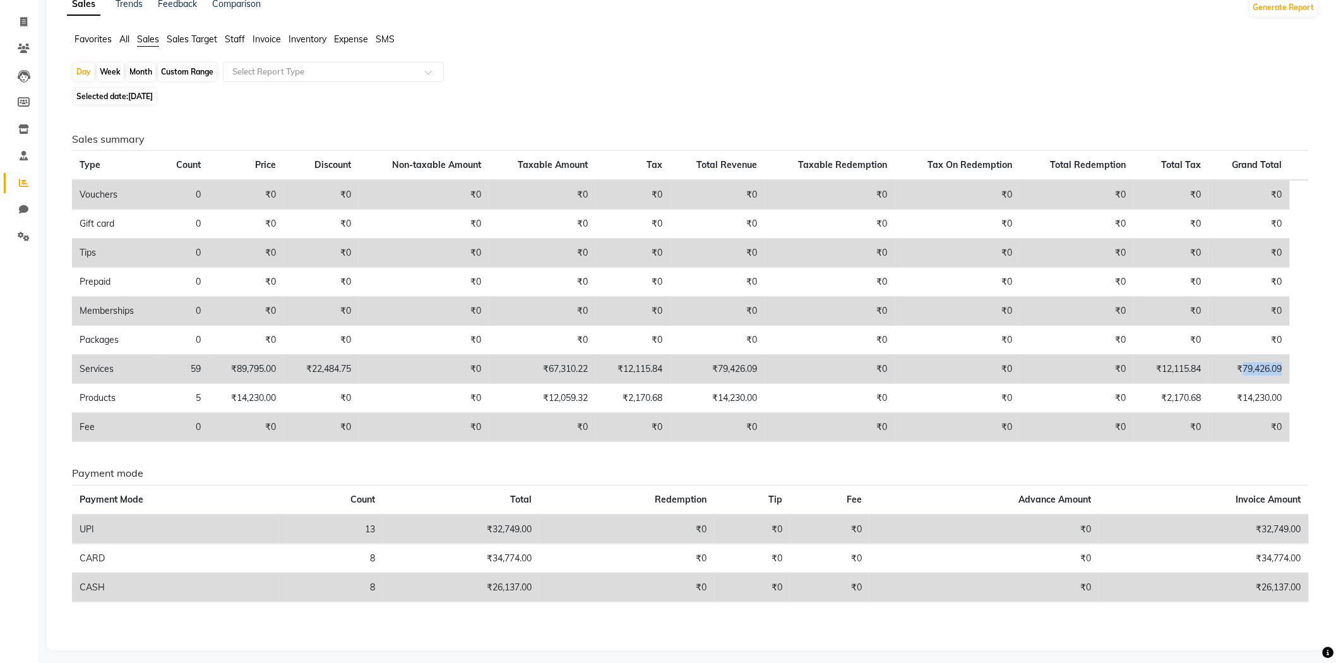
drag, startPoint x: 1242, startPoint y: 367, endPoint x: 1279, endPoint y: 367, distance: 37.2
click at [1279, 367] on td "₹79,426.09" at bounding box center [1248, 369] width 81 height 29
click at [1317, 379] on div "Sales summary Type Count Price Discount Non-taxable Amount Taxable Amount Tax T…" at bounding box center [689, 292] width 1255 height 319
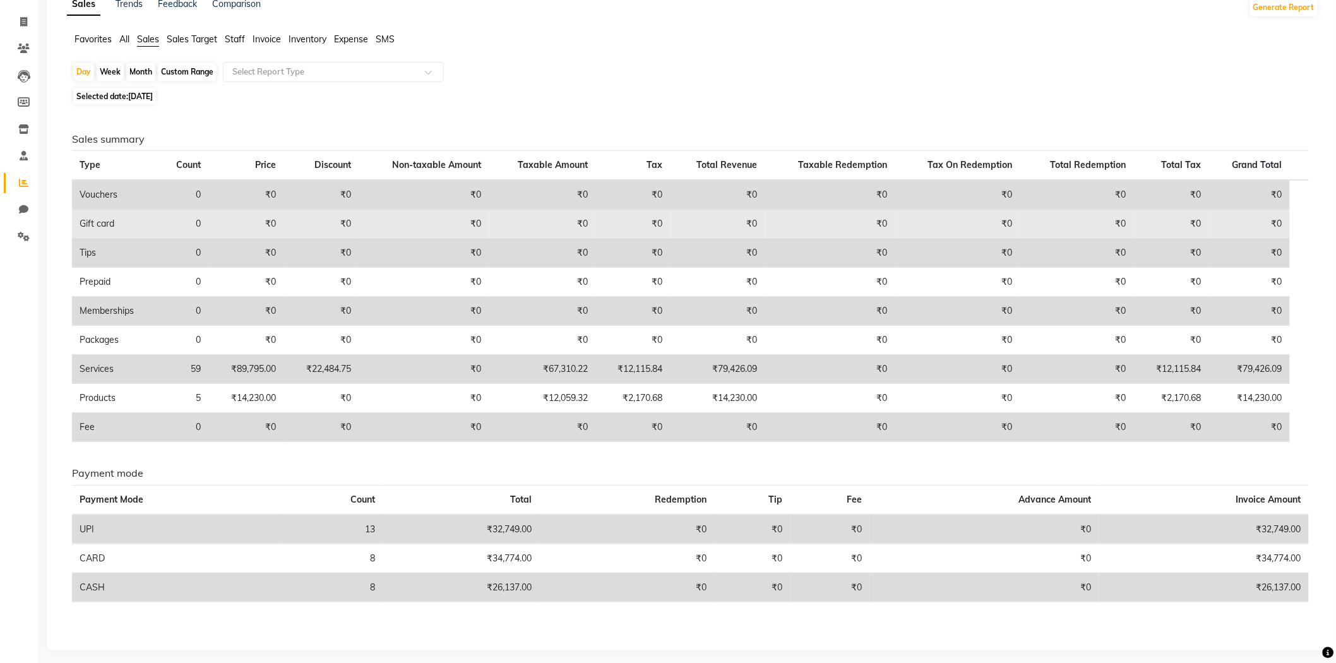
scroll to position [0, 0]
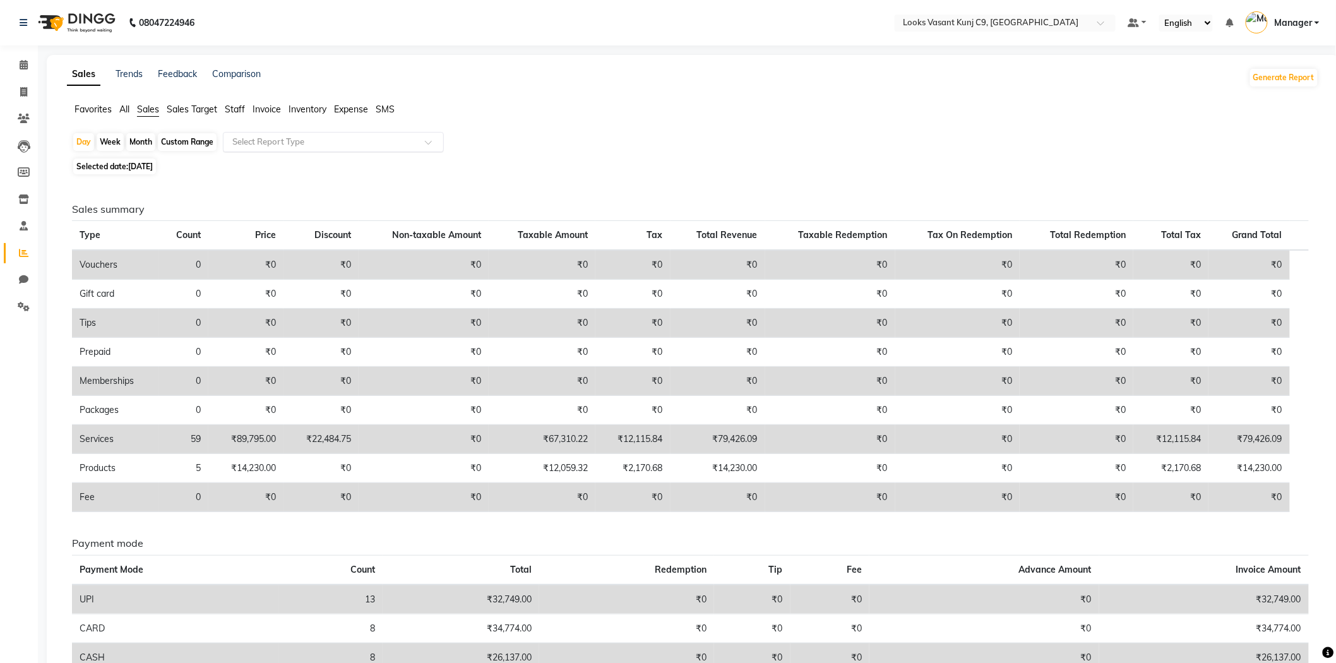
click at [292, 141] on input "text" at bounding box center [321, 142] width 182 height 13
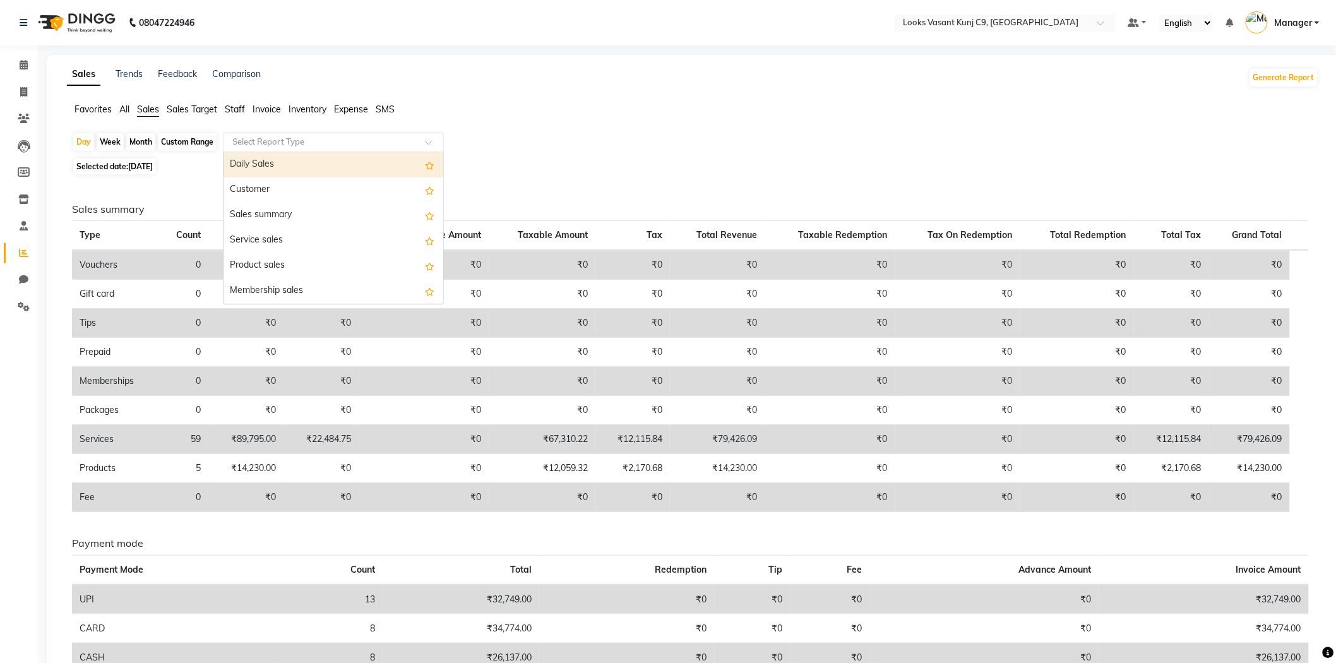
click at [232, 109] on span "Staff" at bounding box center [235, 109] width 20 height 11
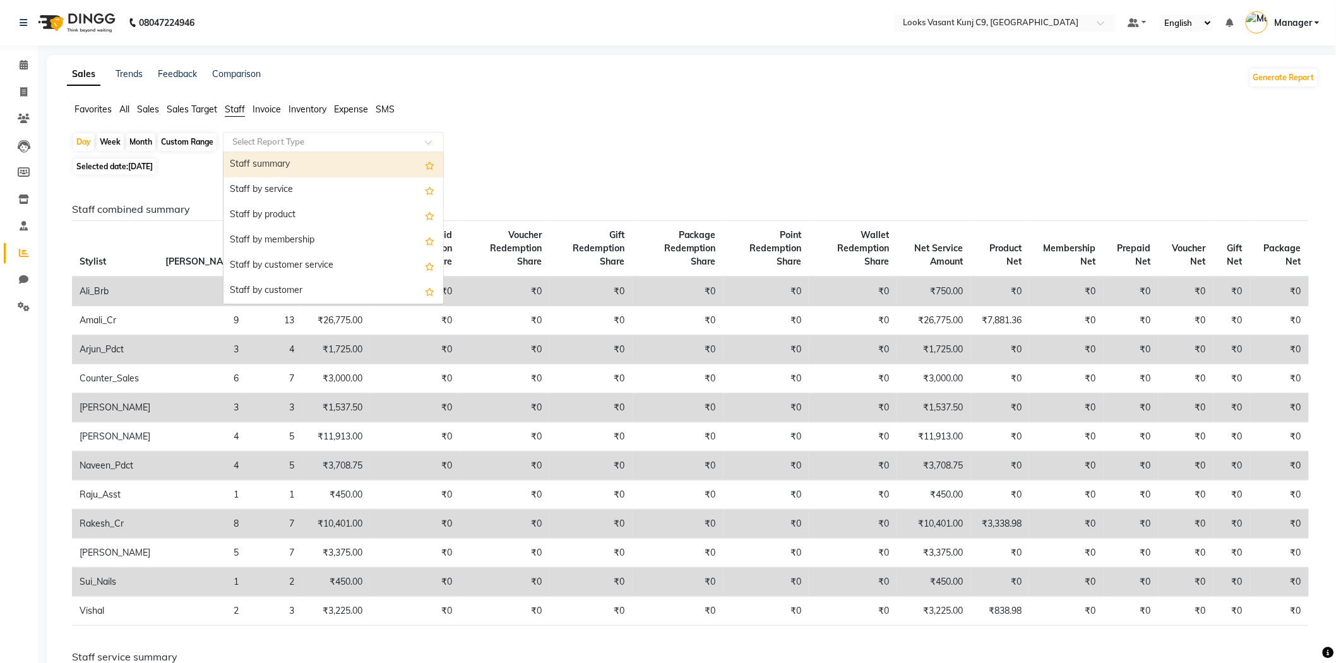
click at [266, 140] on input "text" at bounding box center [321, 142] width 182 height 13
click at [278, 184] on div "Staff by service" at bounding box center [333, 189] width 220 height 25
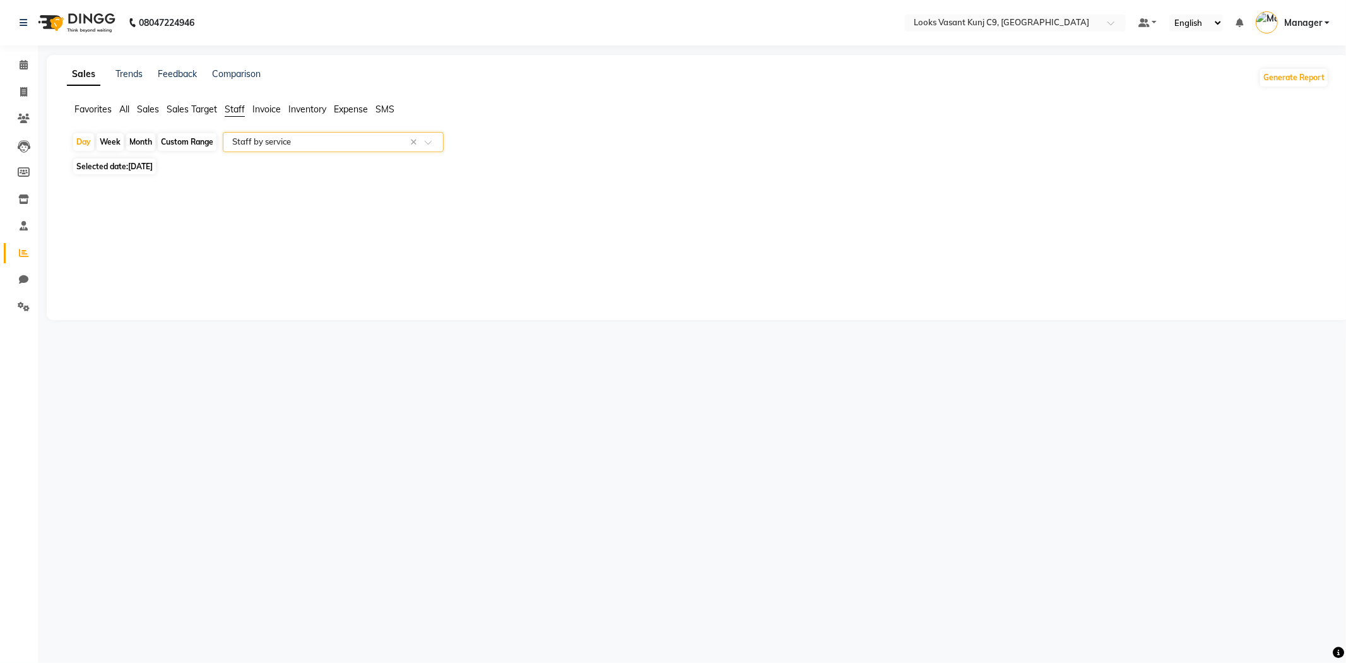
select select "full_report"
select select "csv"
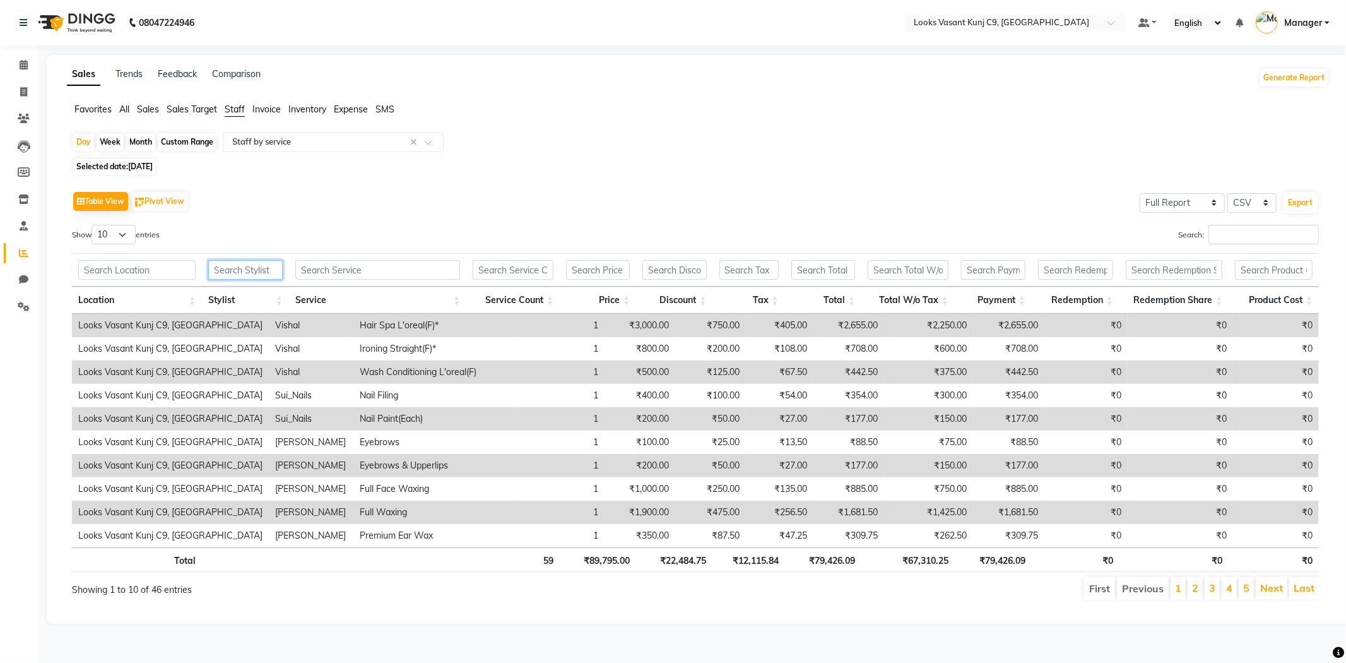
click at [244, 270] on input "text" at bounding box center [245, 270] width 74 height 20
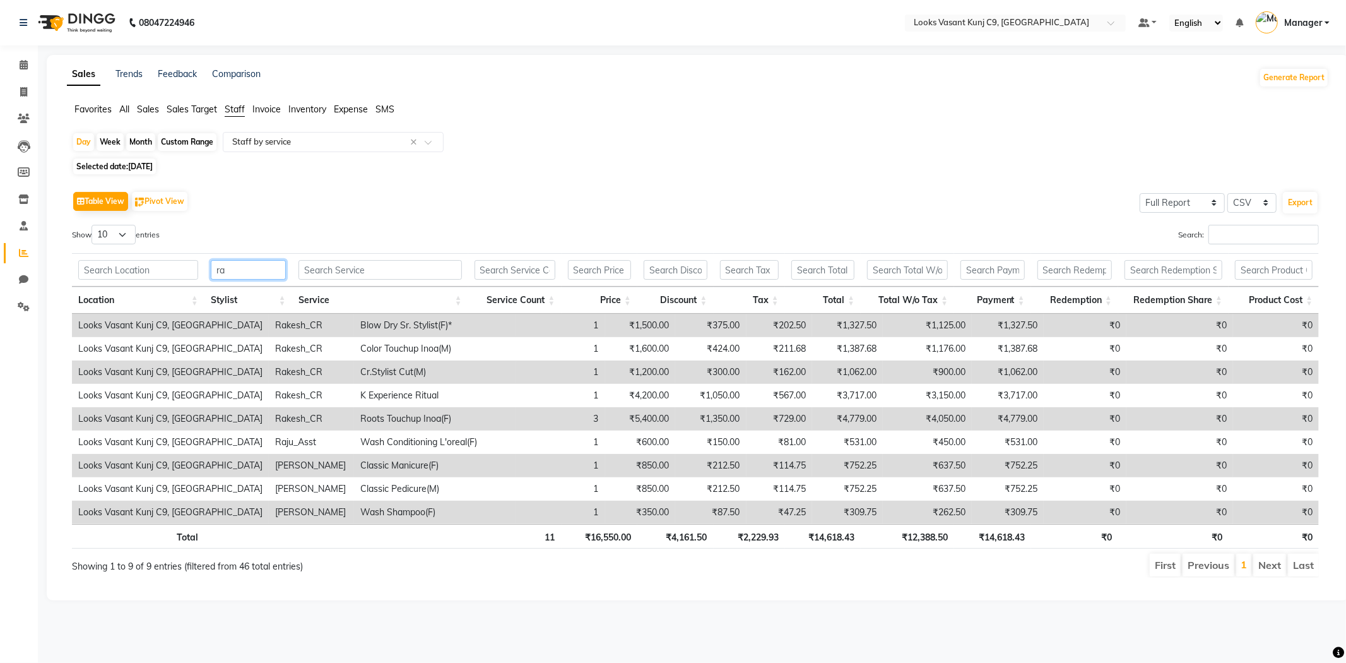
type input "r"
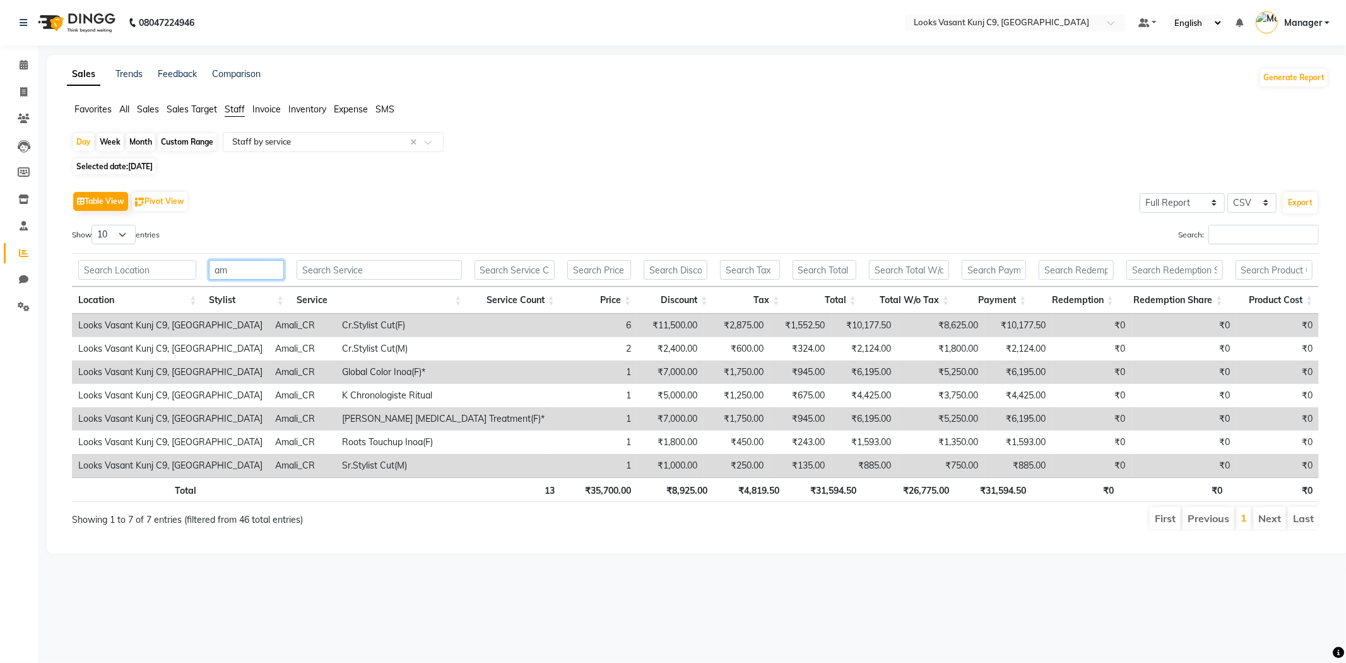
type input "a"
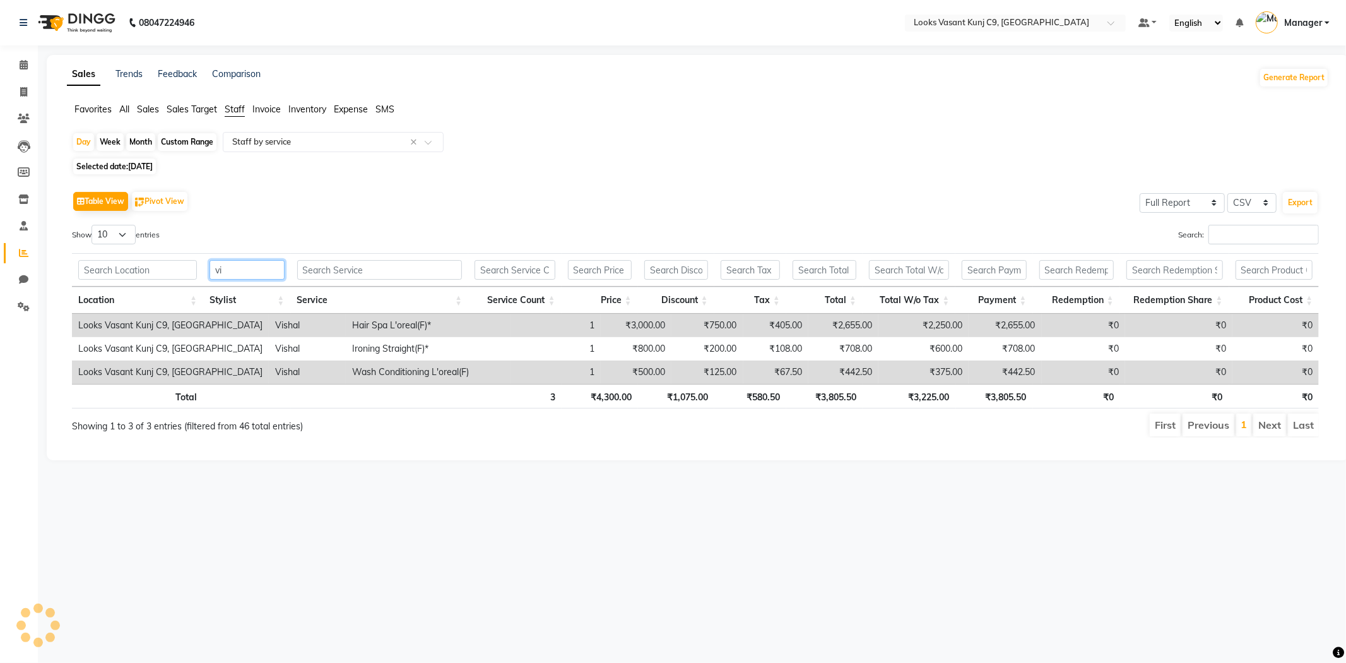
type input "v"
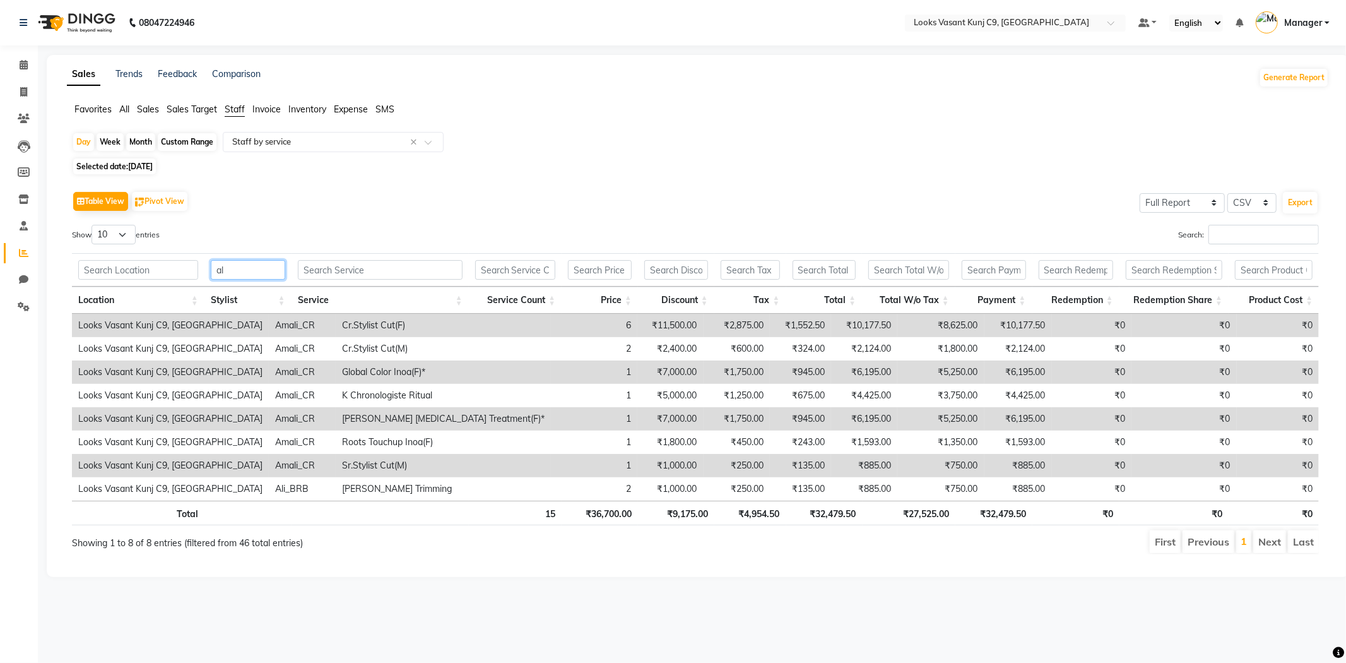
type input "a"
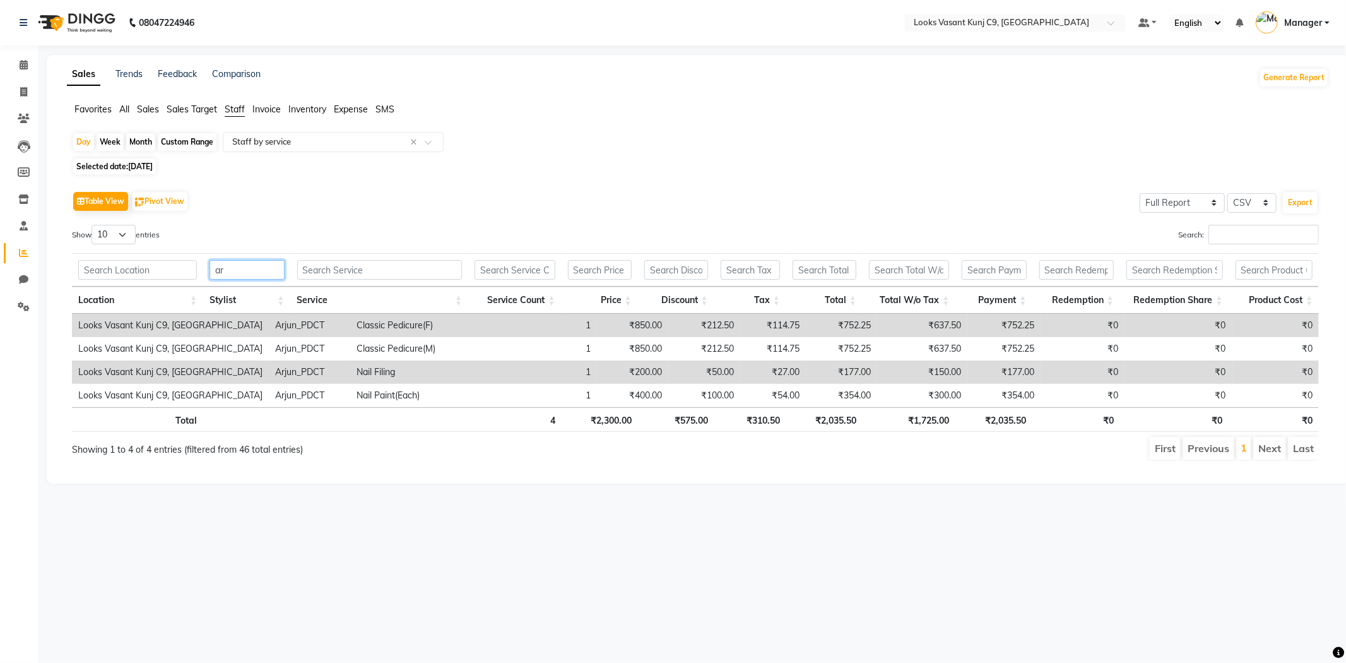
type input "a"
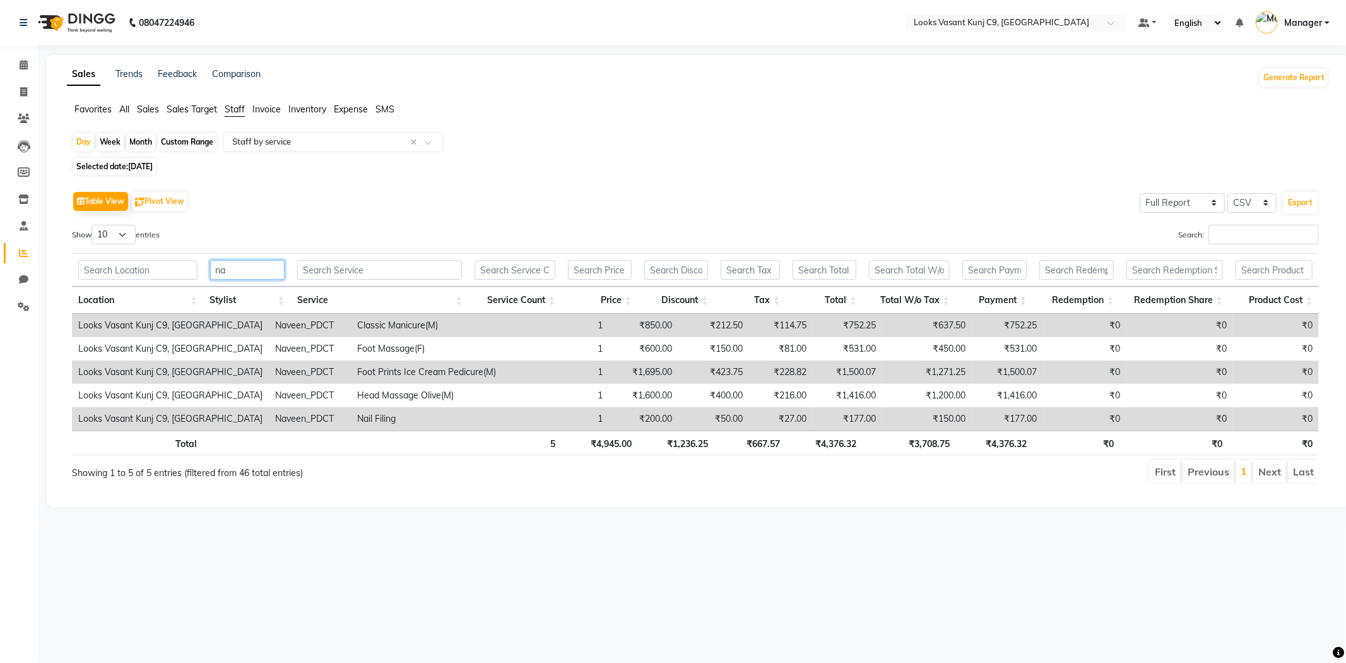
type input "n"
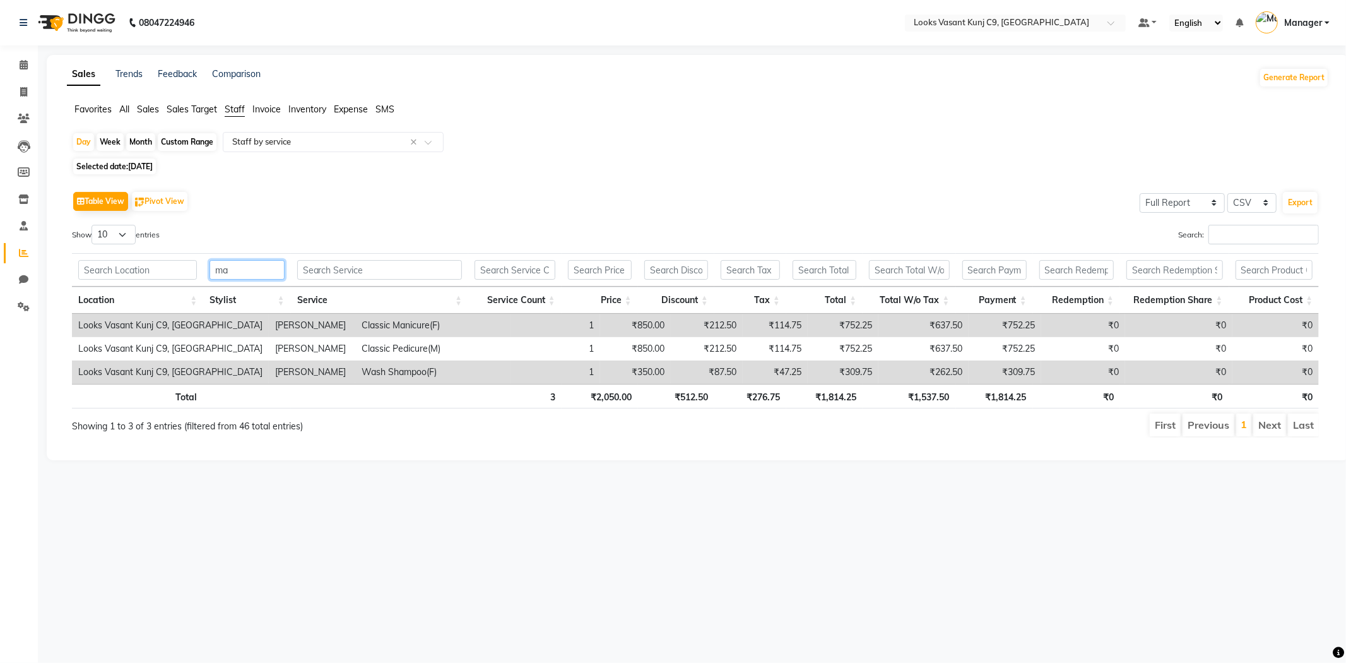
type input "m"
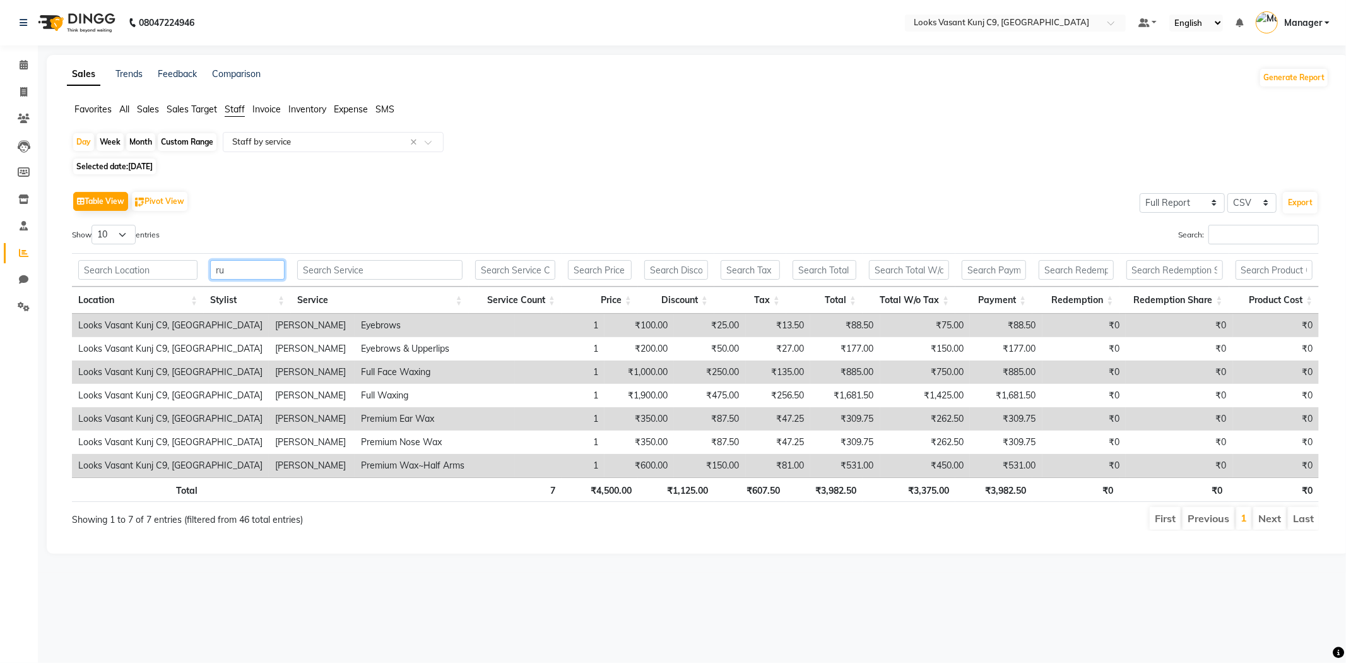
type input "r"
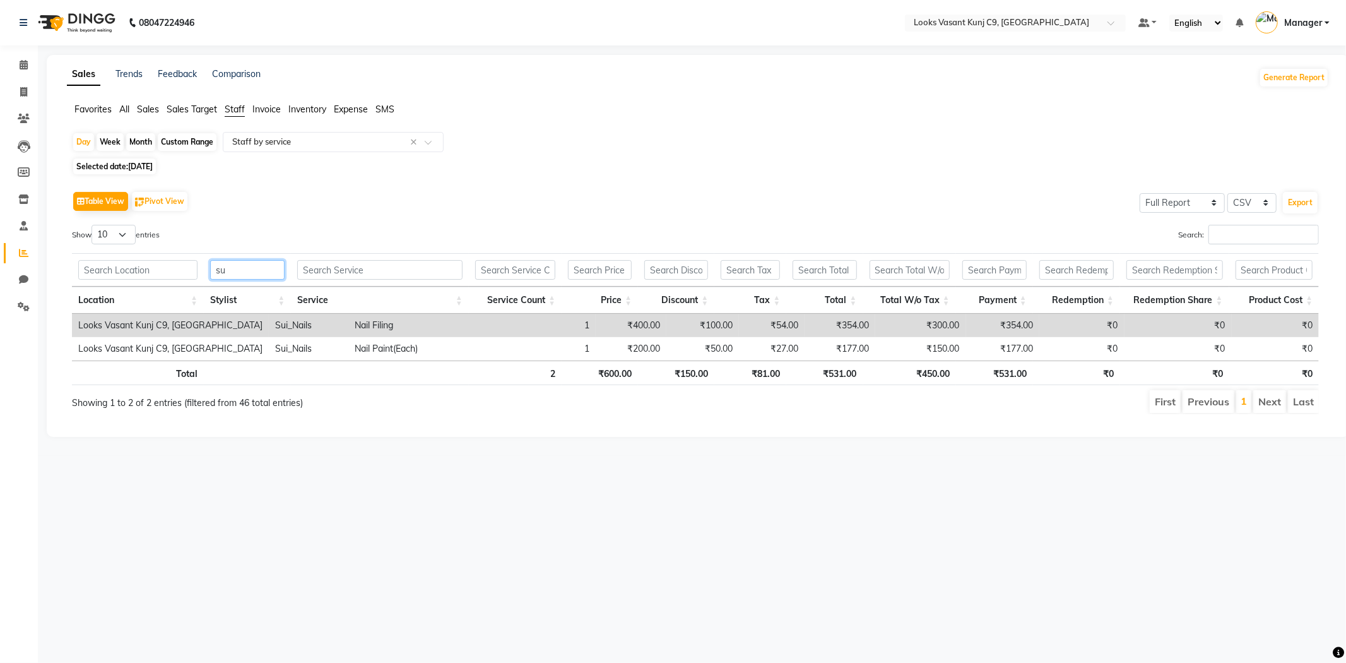
type input "s"
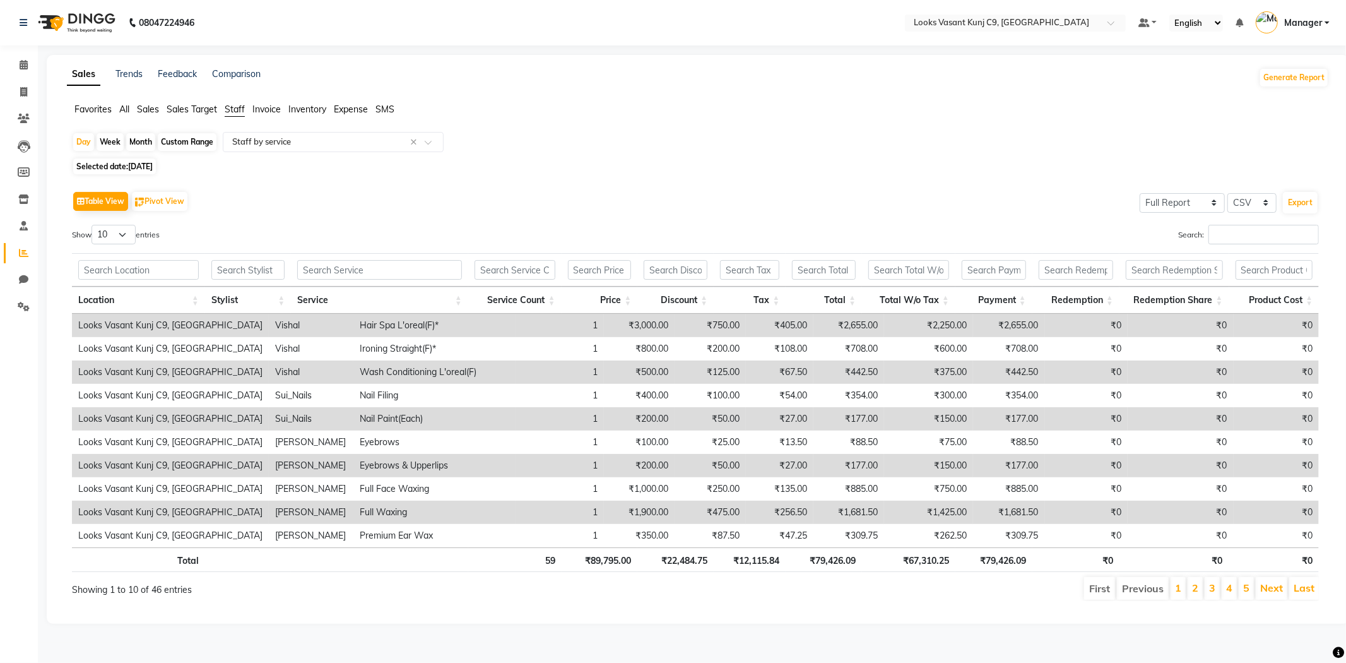
click at [256, 153] on div "Day Week Month Custom Range Select Report Type × Staff by service ×" at bounding box center [698, 143] width 1252 height 23
click at [273, 143] on input "text" at bounding box center [321, 142] width 182 height 13
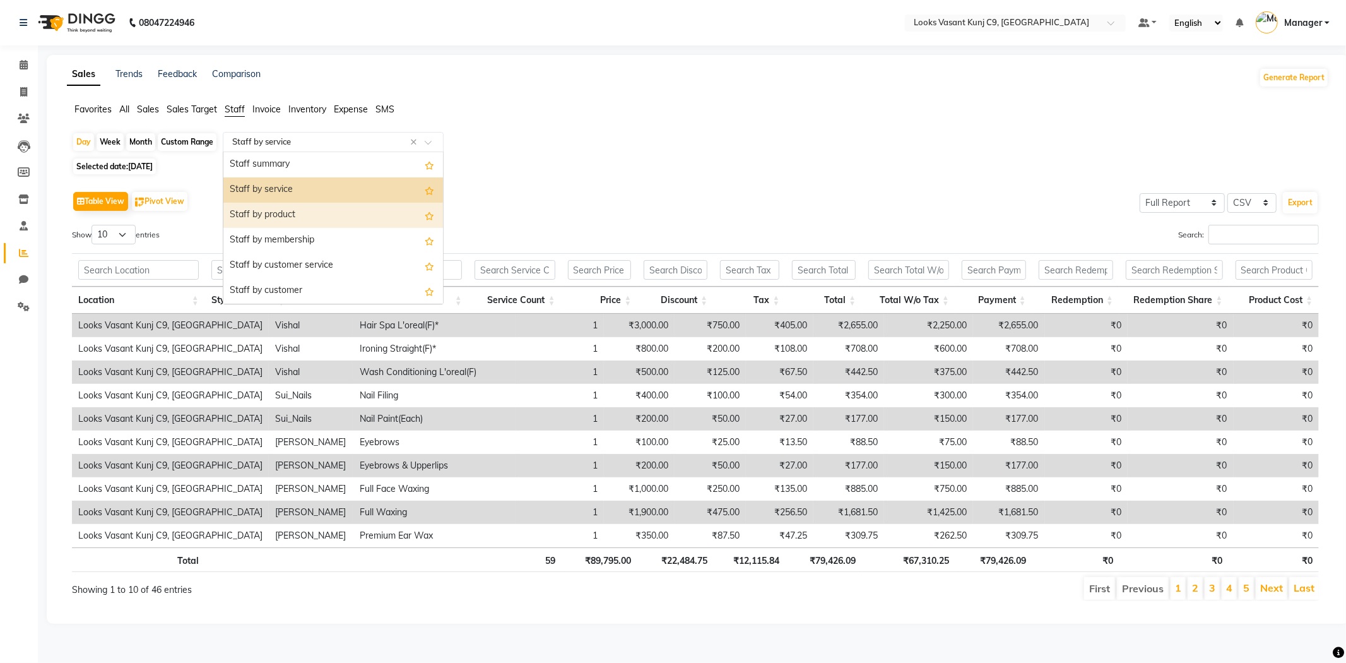
click at [272, 208] on div "Staff by product" at bounding box center [333, 215] width 220 height 25
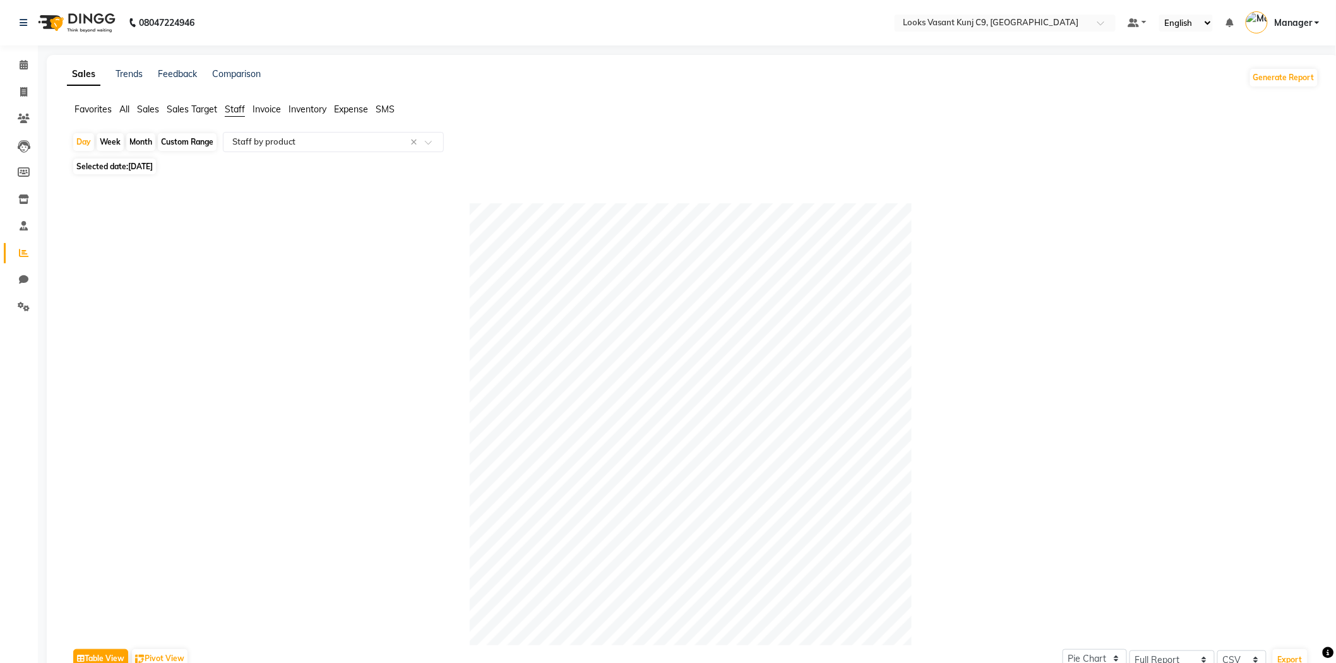
click at [134, 168] on span "03-09-2025" at bounding box center [140, 166] width 25 height 9
select select "9"
select select "2025"
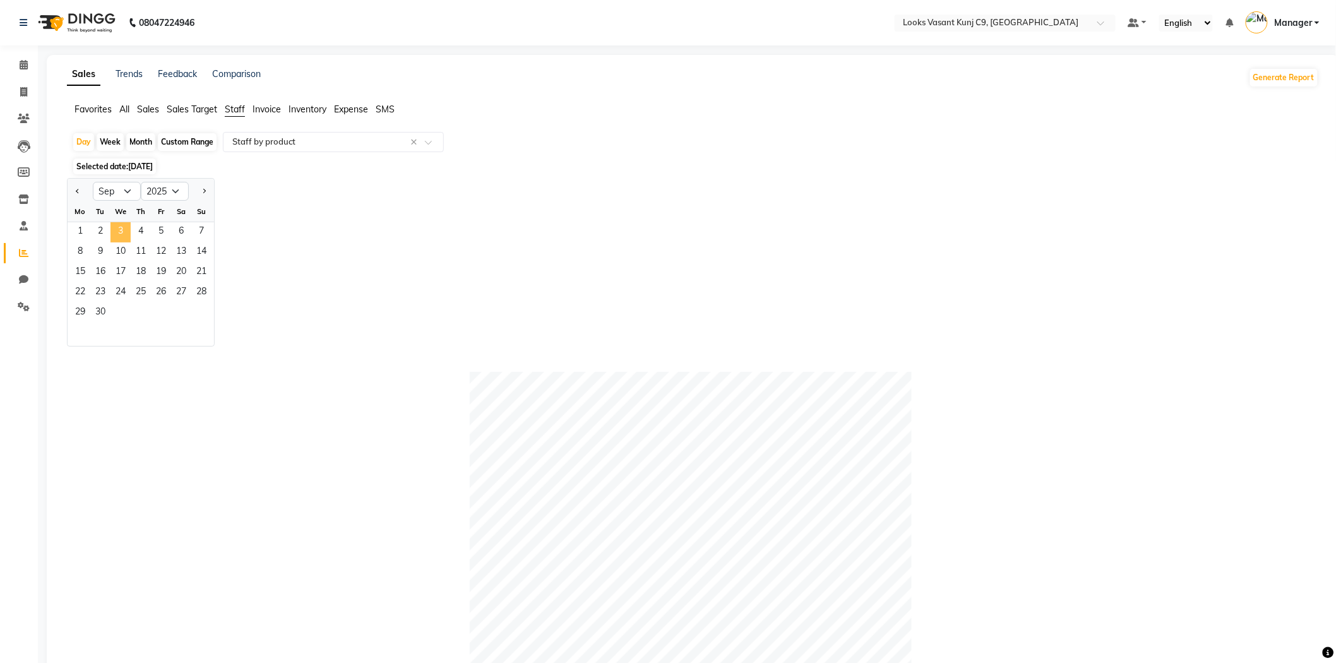
click at [125, 239] on span "3" at bounding box center [120, 232] width 20 height 20
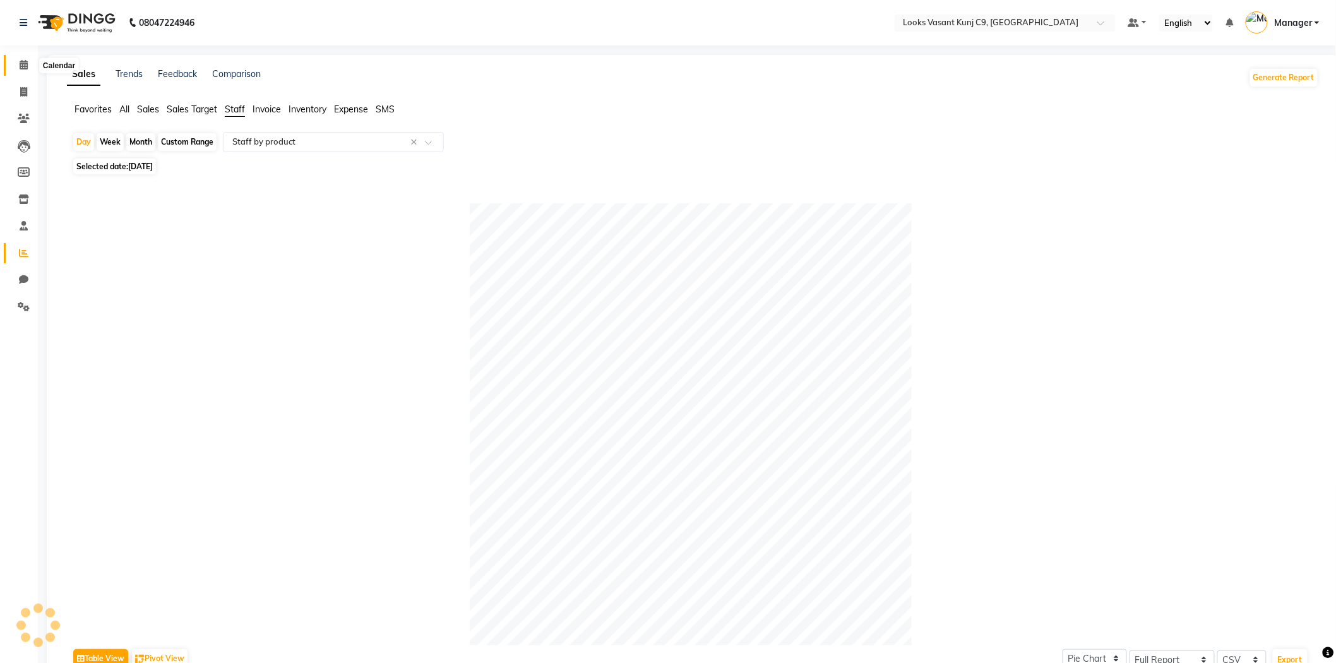
click at [27, 66] on icon at bounding box center [24, 64] width 8 height 9
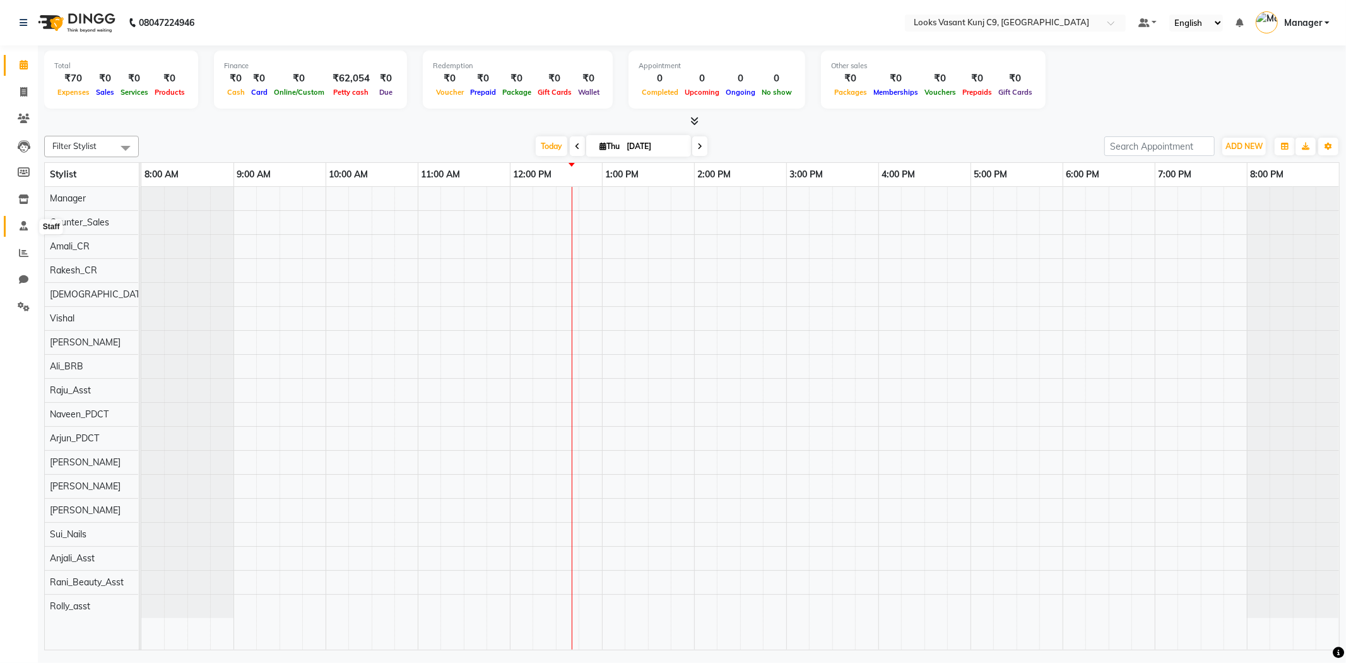
click at [16, 227] on span at bounding box center [24, 226] width 22 height 15
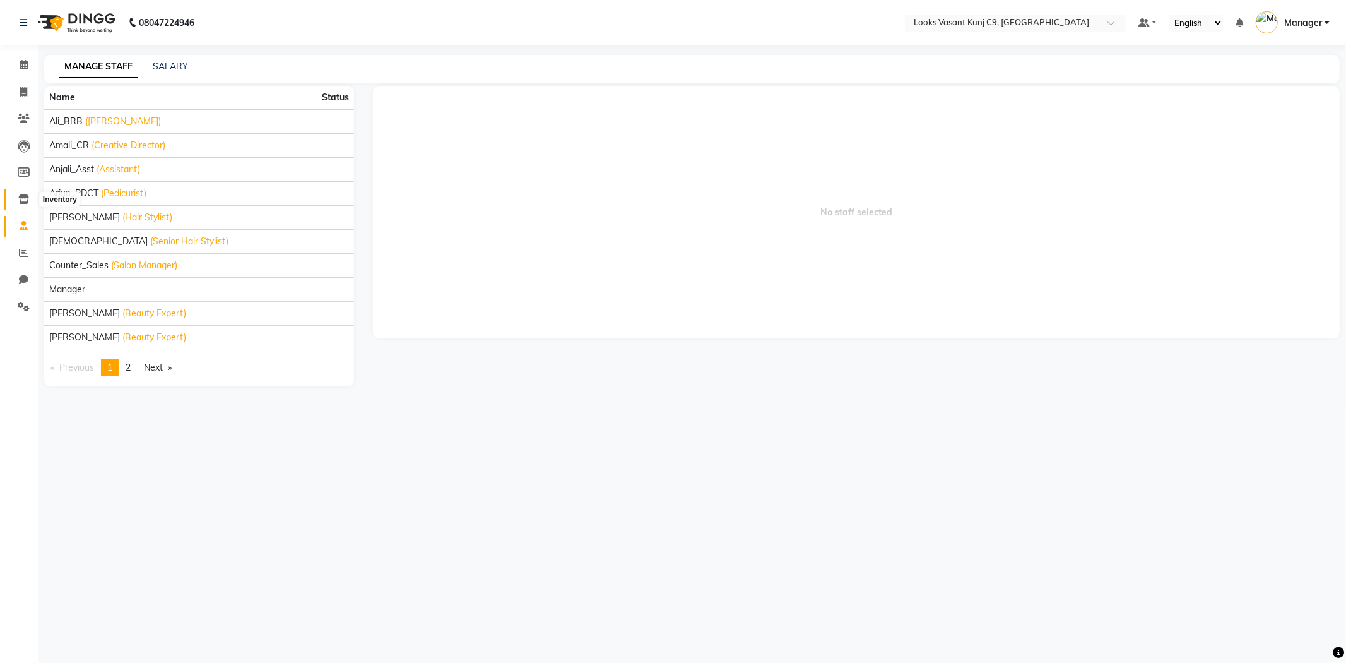
click at [24, 193] on span at bounding box center [24, 200] width 22 height 15
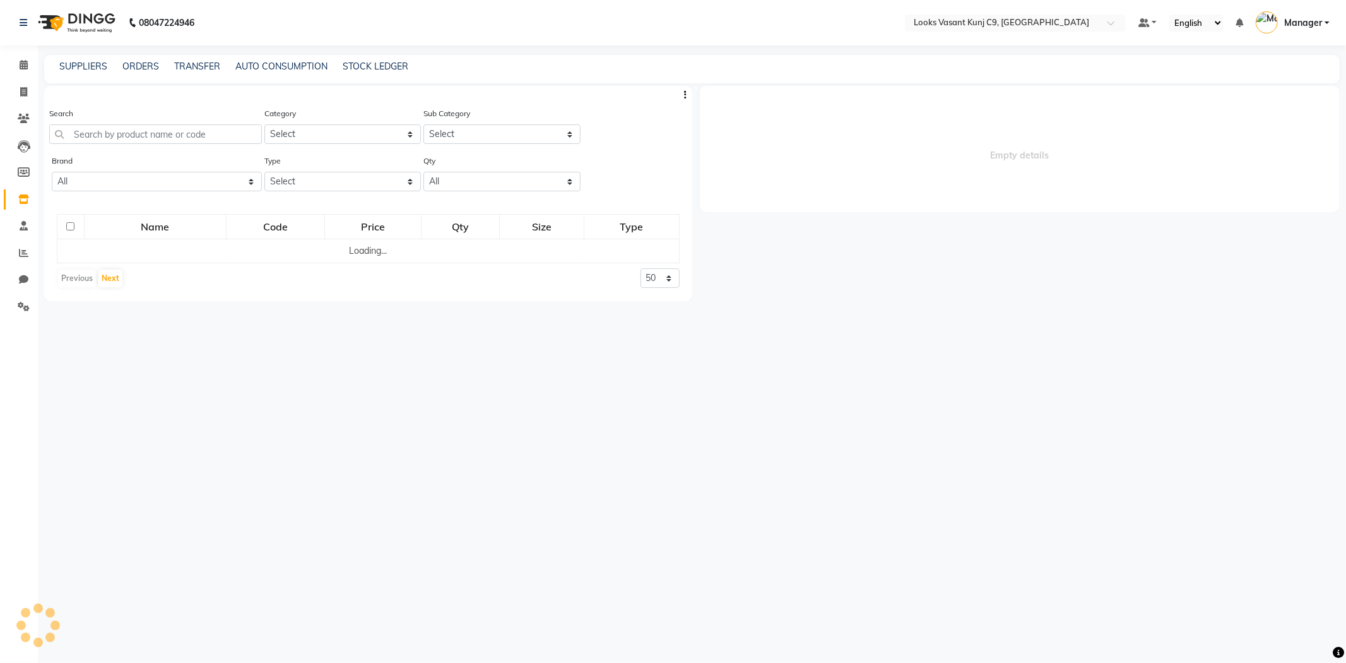
select select
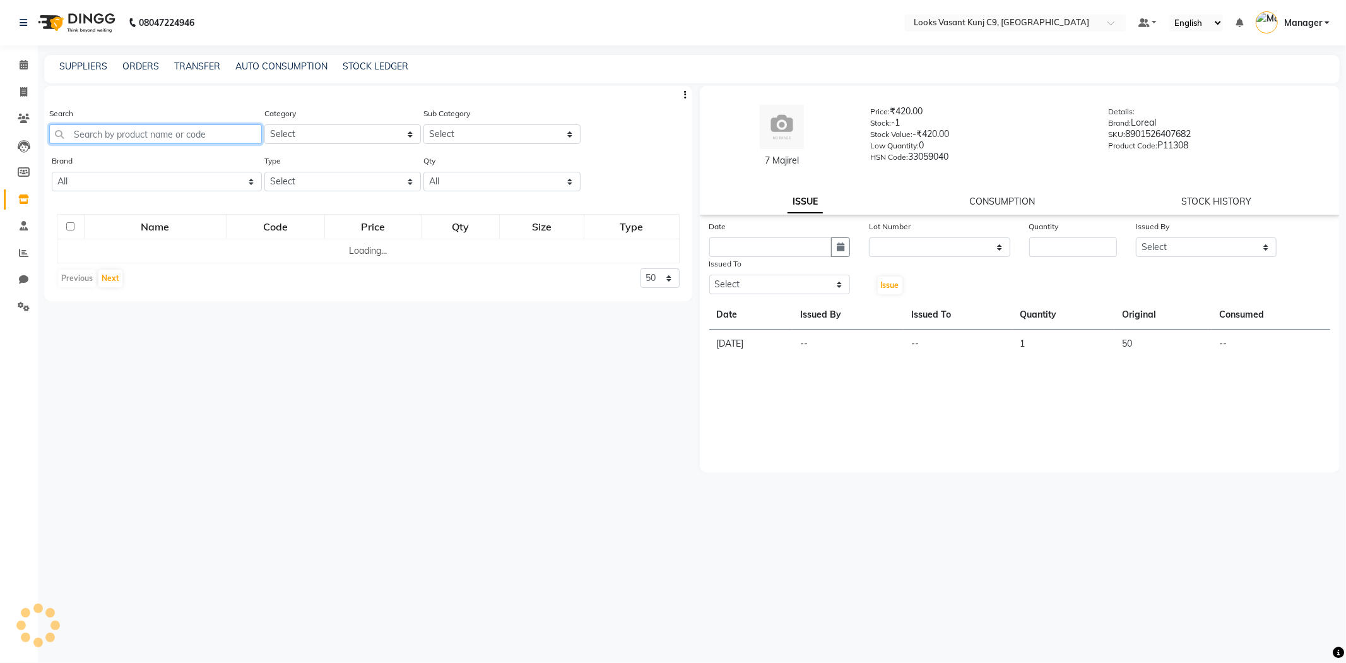
click at [200, 129] on input "text" at bounding box center [155, 134] width 213 height 20
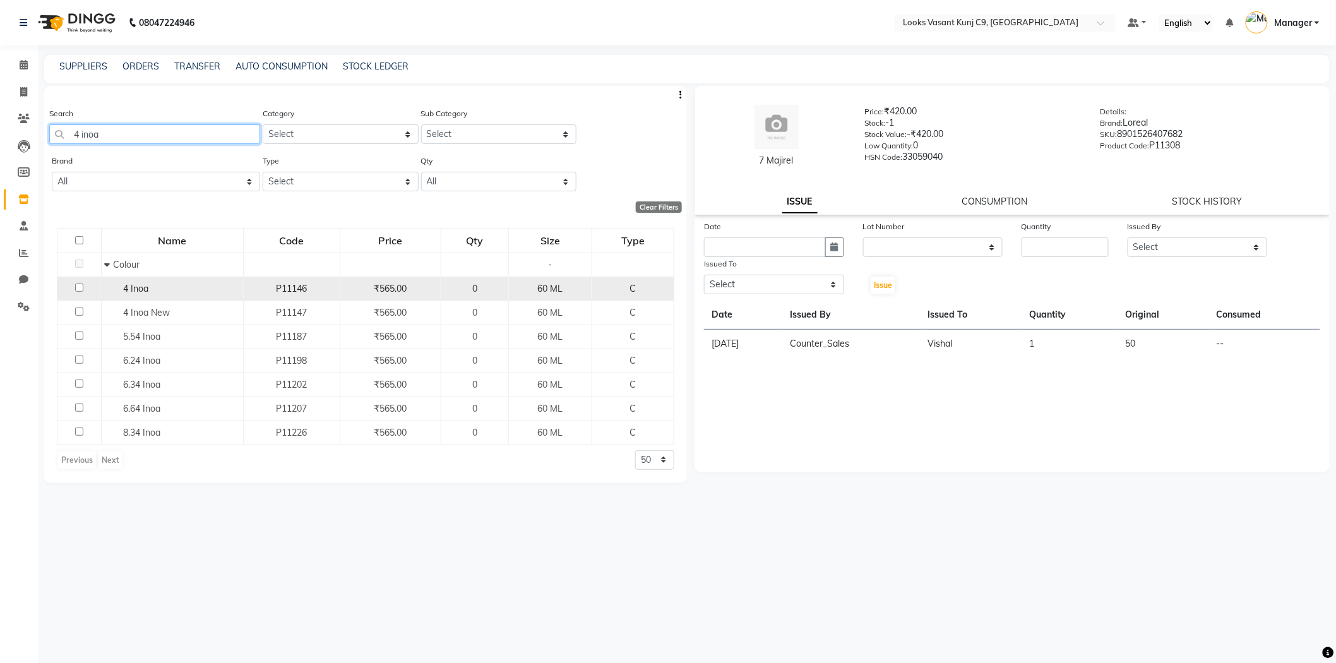
type input "4 inoa"
click at [183, 285] on div "4 Inoa" at bounding box center [171, 288] width 135 height 13
select select
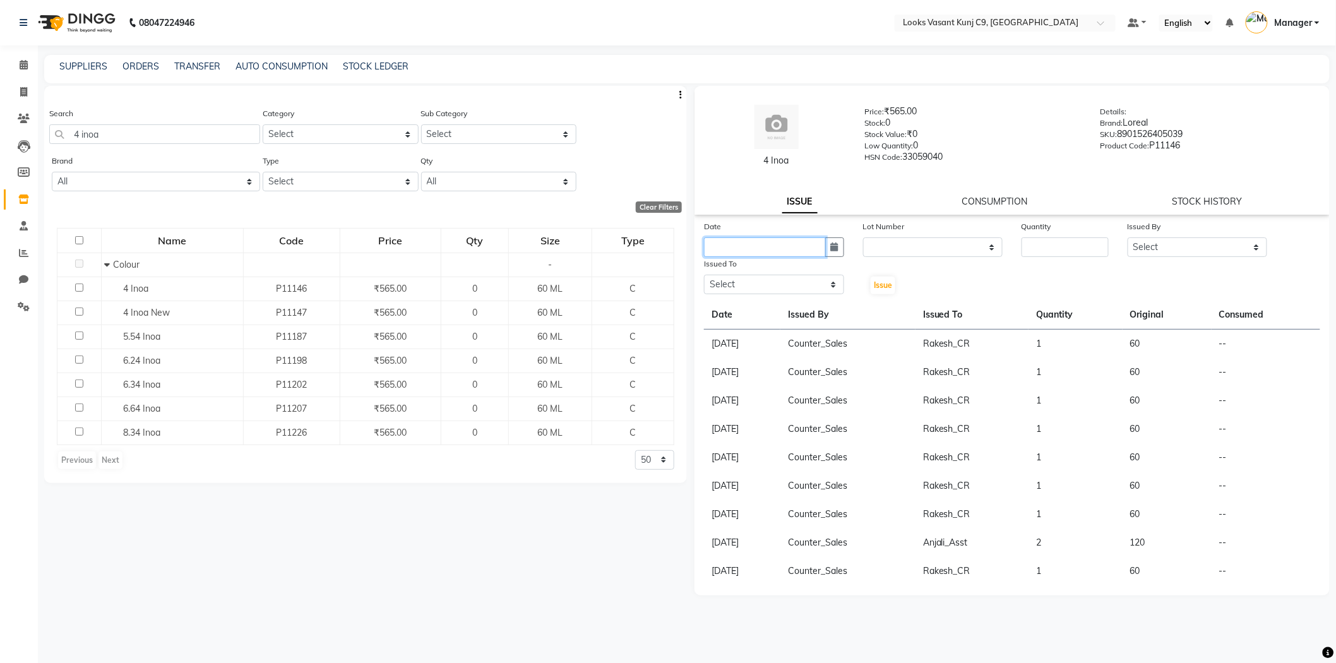
click at [819, 248] on input "text" at bounding box center [765, 247] width 122 height 20
select select "9"
select select "2025"
click at [785, 313] on div "4" at bounding box center [778, 312] width 20 height 20
type input "[DATE]"
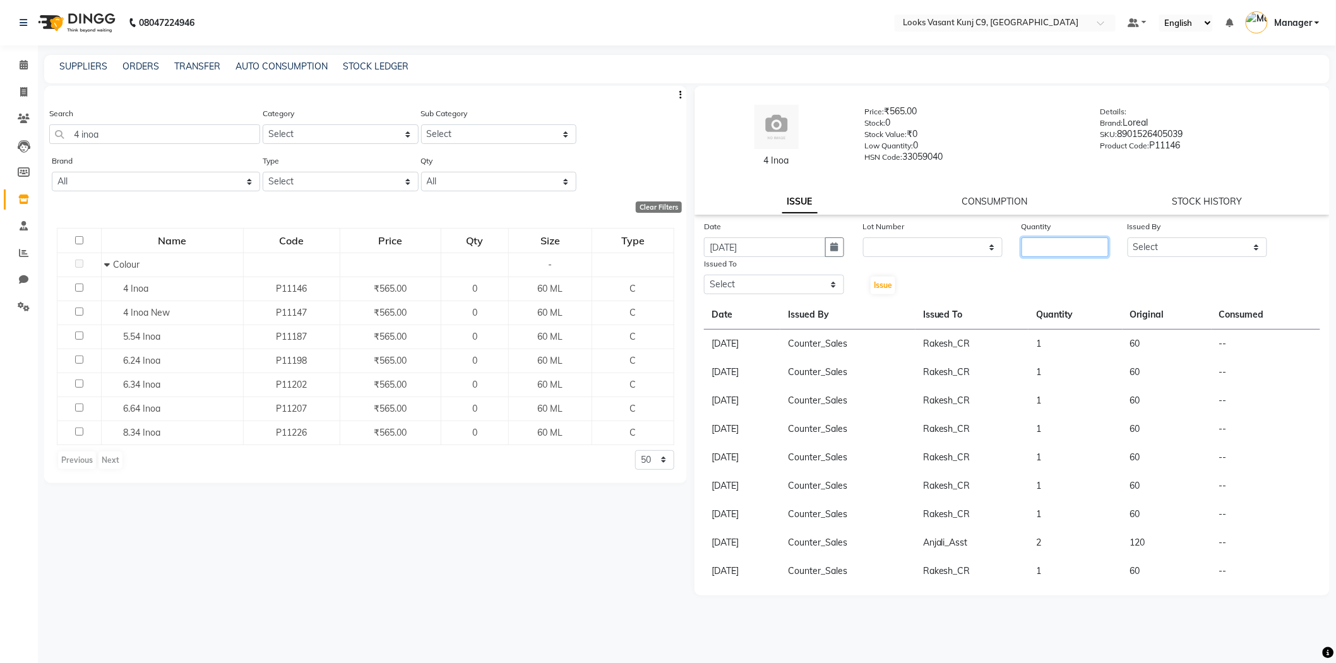
click at [1043, 244] on input "number" at bounding box center [1064, 247] width 87 height 20
type input "1"
select select "88788"
select select "88933"
click at [870, 276] on button "Issue" at bounding box center [882, 285] width 25 height 18
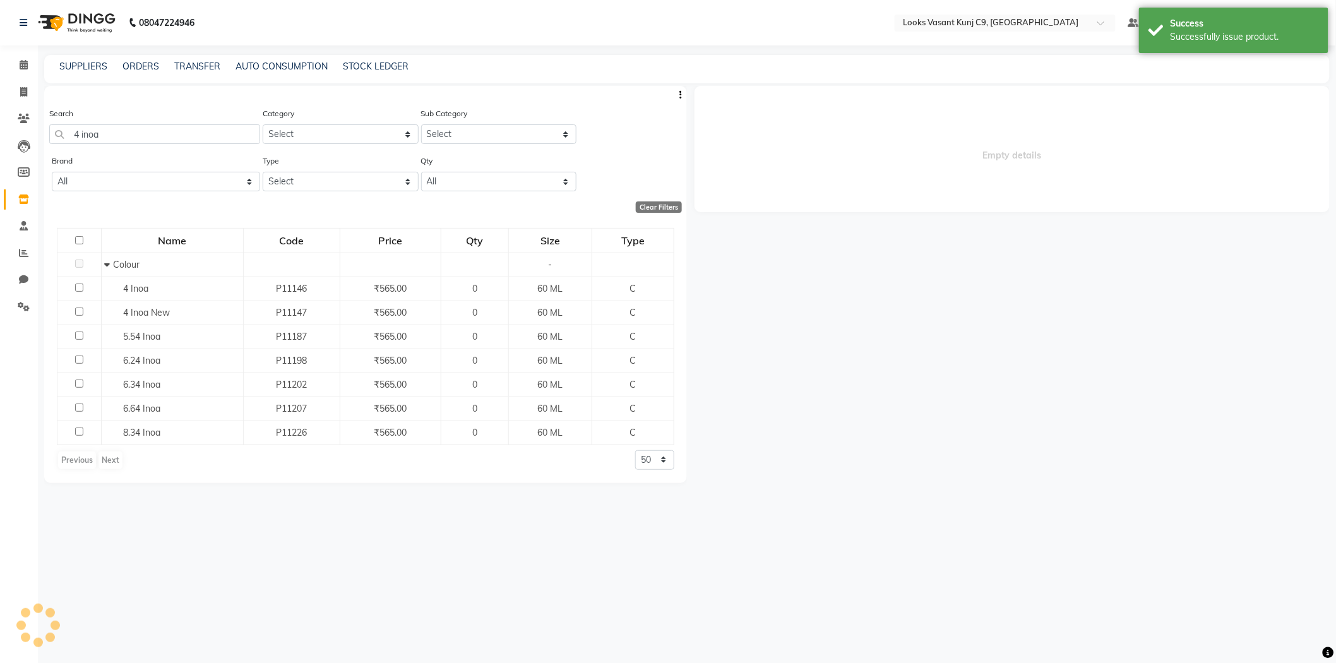
select select
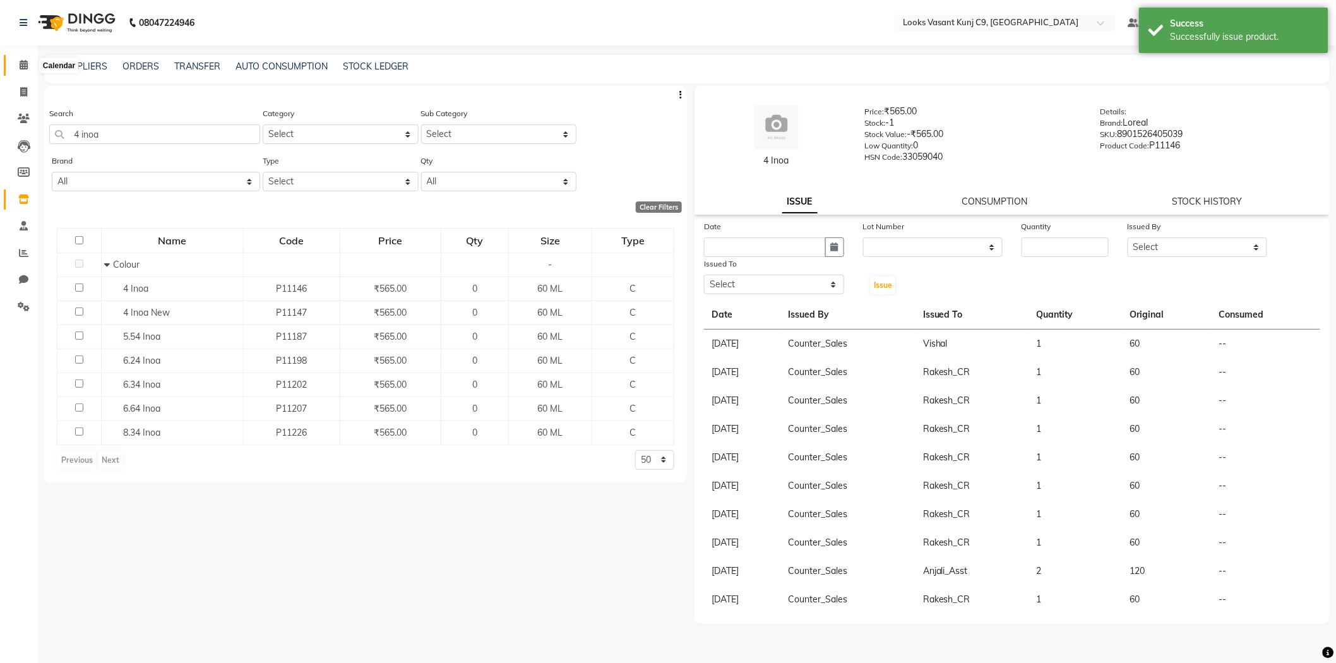
drag, startPoint x: 32, startPoint y: 65, endPoint x: 47, endPoint y: 68, distance: 15.5
click at [32, 65] on span at bounding box center [24, 65] width 22 height 15
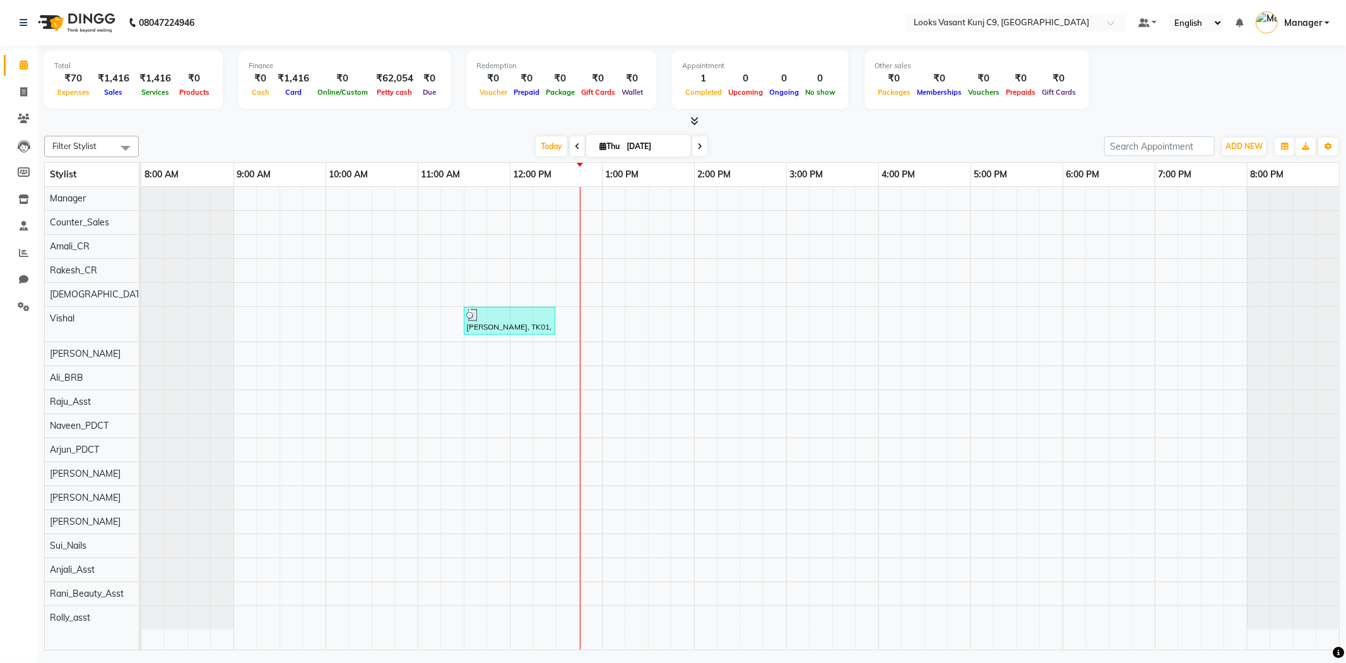
drag, startPoint x: 406, startPoint y: 92, endPoint x: 830, endPoint y: 131, distance: 426.0
click at [830, 131] on div "Filter Stylist Select All Ali_BRB Amali_CR Anjali_Asst Arjun_PDCT Arvind Ashu C…" at bounding box center [692, 390] width 1296 height 519
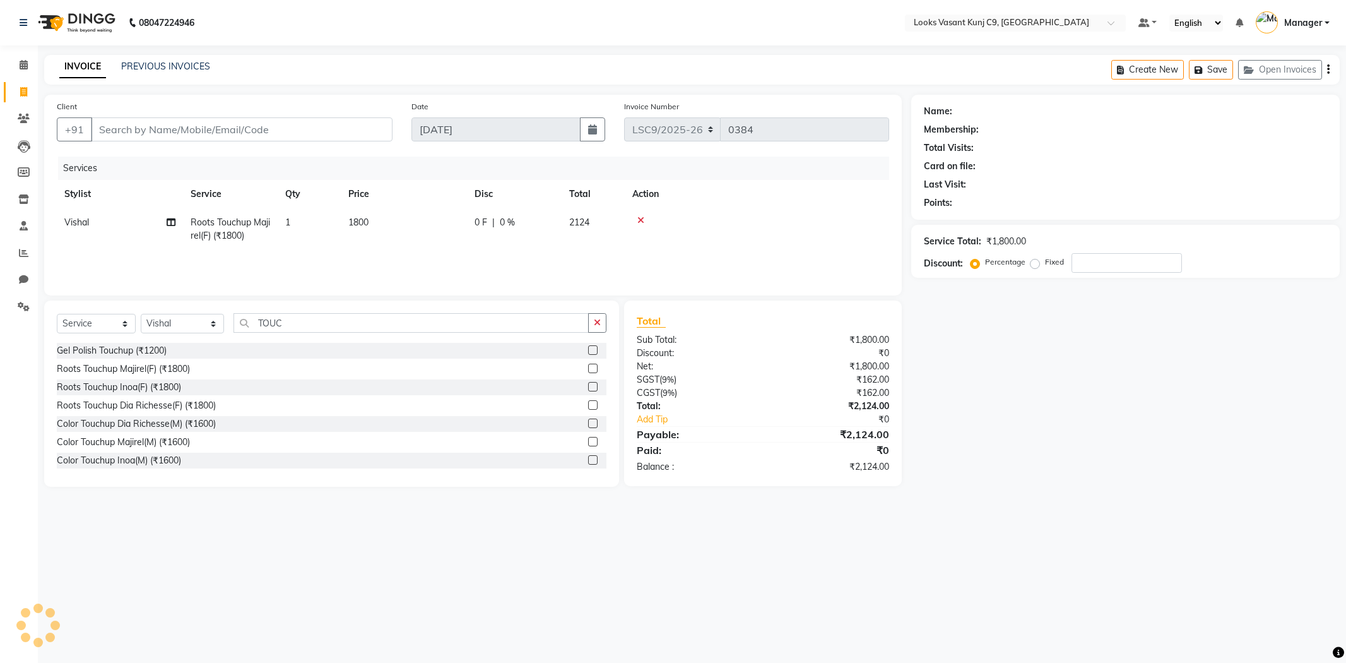
select select "service"
select select "88933"
click at [341, 133] on input "Client" at bounding box center [242, 129] width 302 height 24
type input "9"
type input "0"
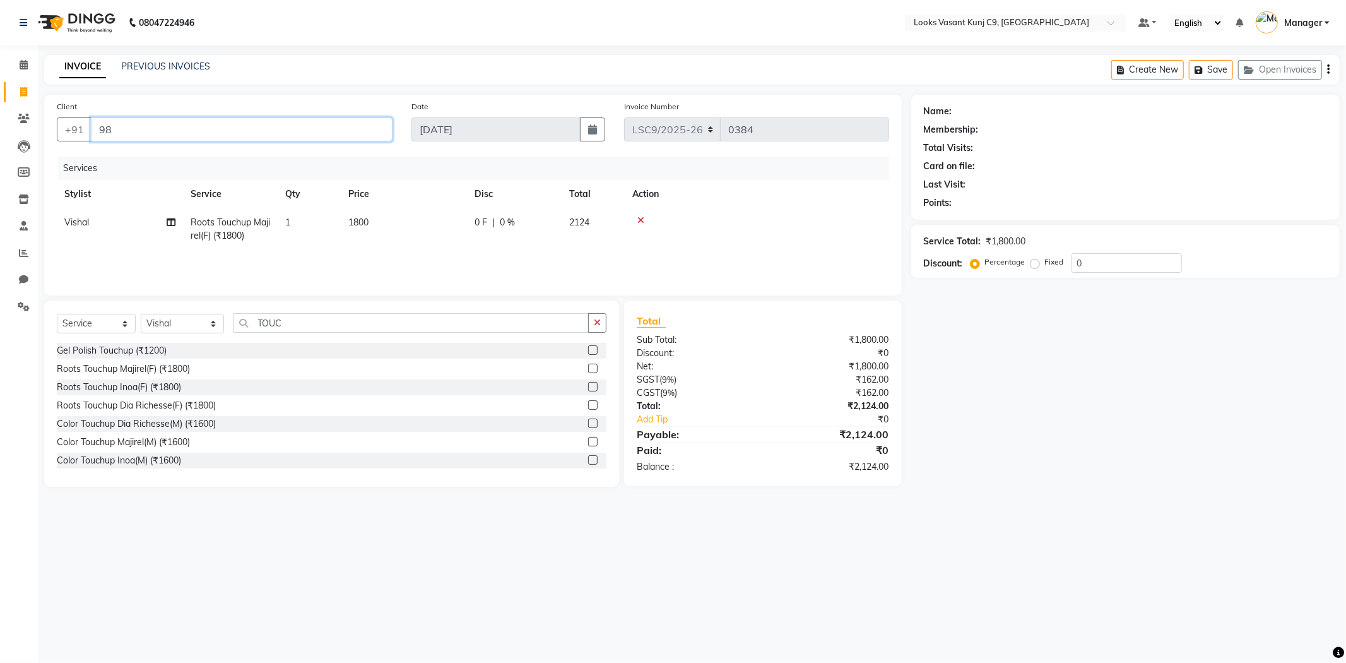
type input "9"
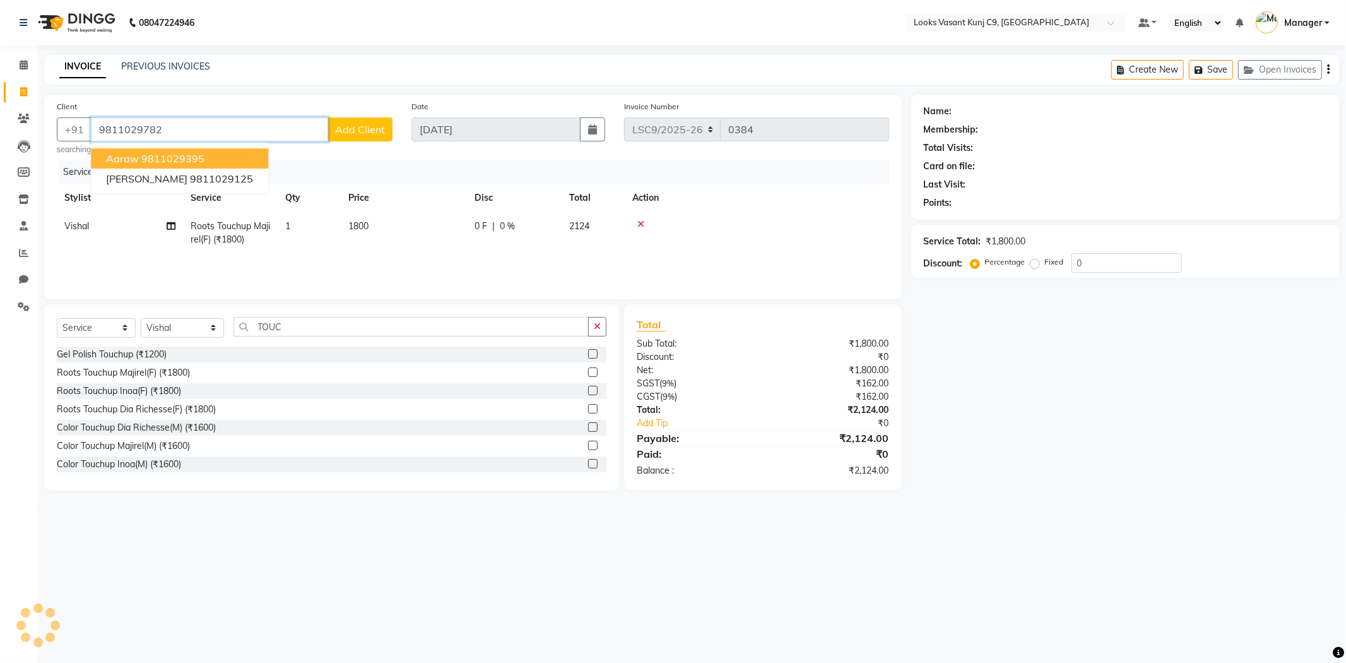
type input "9811029782"
click at [375, 131] on span "Add Client" at bounding box center [360, 129] width 50 height 13
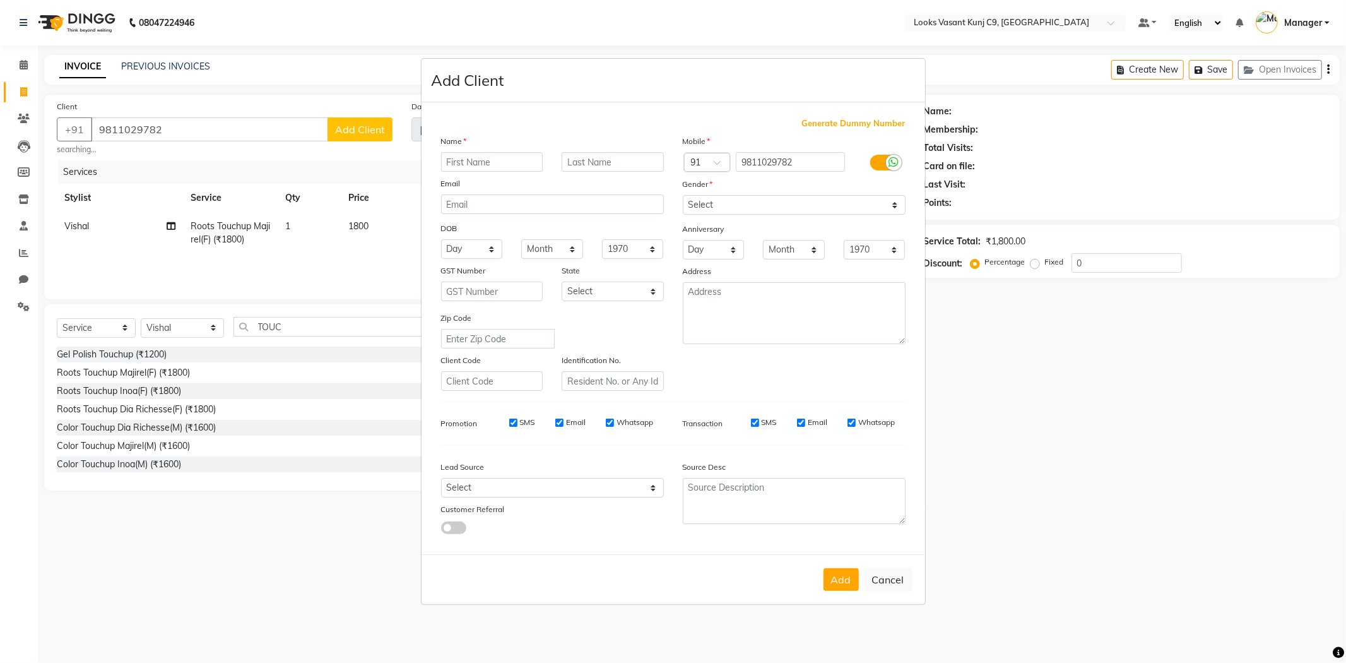
click at [470, 165] on input "text" at bounding box center [492, 162] width 102 height 20
type input "[PERSON_NAME]"
drag, startPoint x: 767, startPoint y: 202, endPoint x: 769, endPoint y: 210, distance: 7.8
click at [767, 202] on select "Select [DEMOGRAPHIC_DATA] [DEMOGRAPHIC_DATA] Other Prefer Not To Say" at bounding box center [794, 205] width 223 height 20
select select "[DEMOGRAPHIC_DATA]"
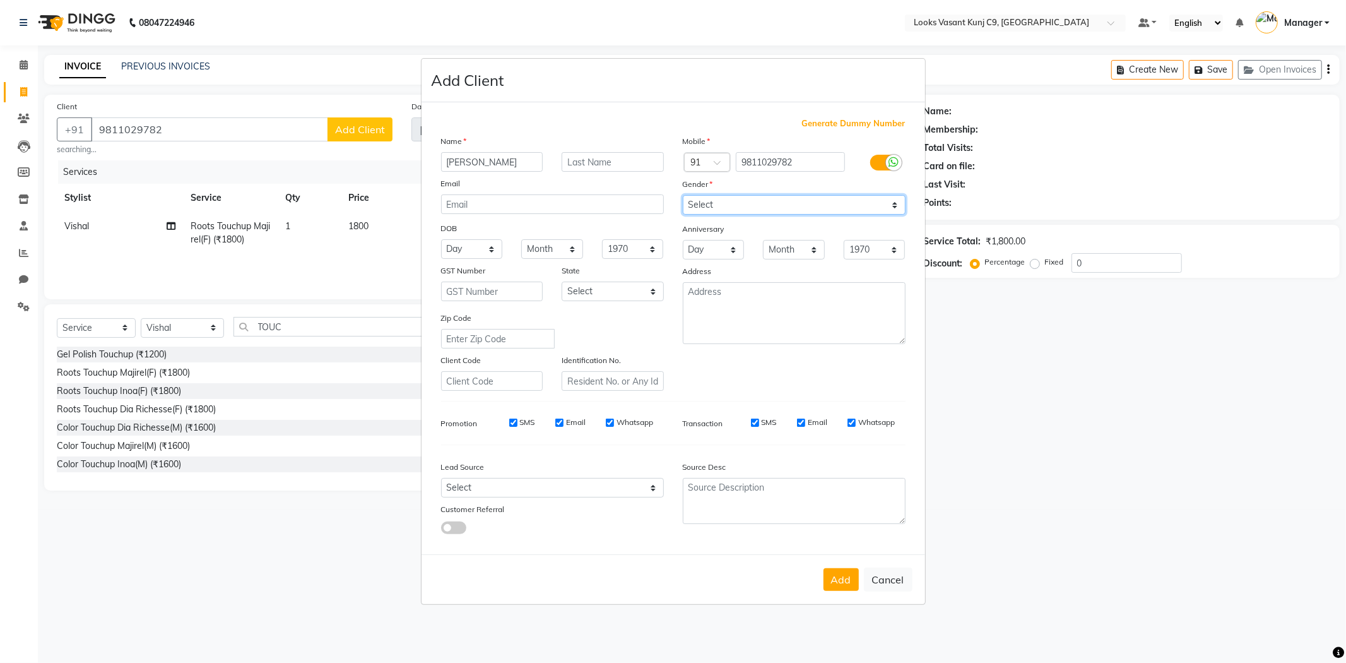
click at [683, 195] on select "Select [DEMOGRAPHIC_DATA] [DEMOGRAPHIC_DATA] Other Prefer Not To Say" at bounding box center [794, 205] width 223 height 20
click at [848, 585] on button "Add" at bounding box center [841, 579] width 35 height 23
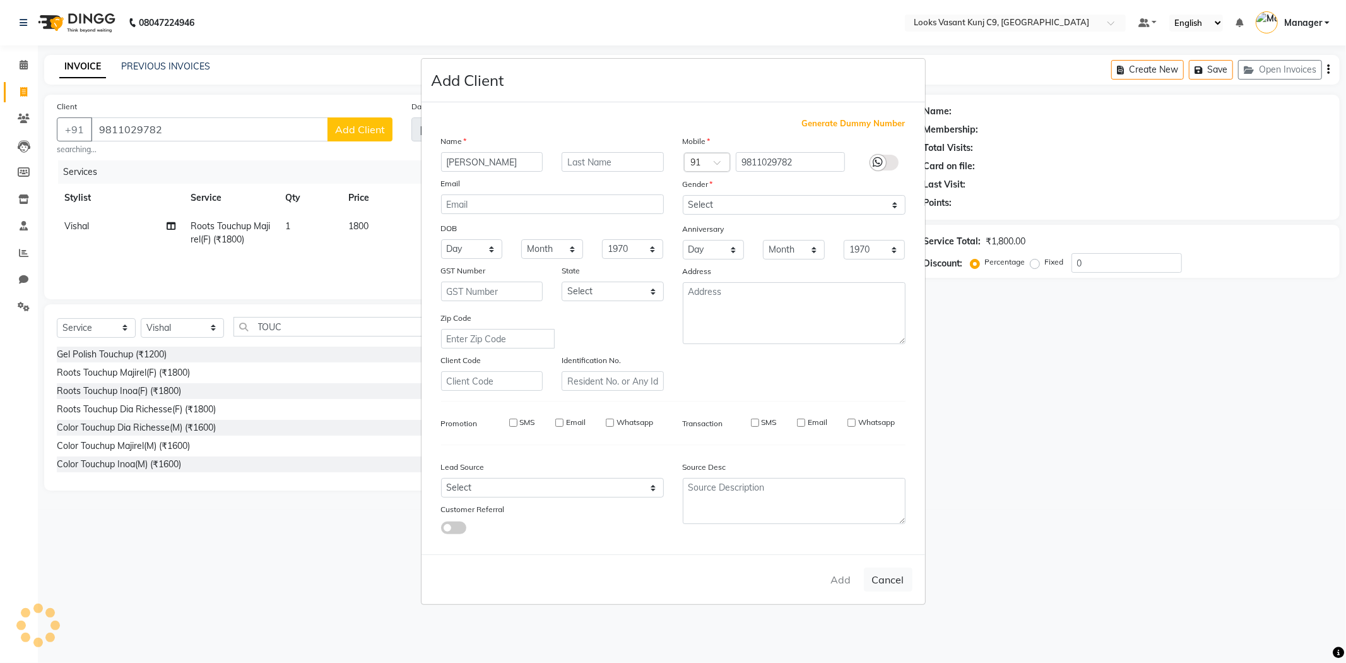
select select
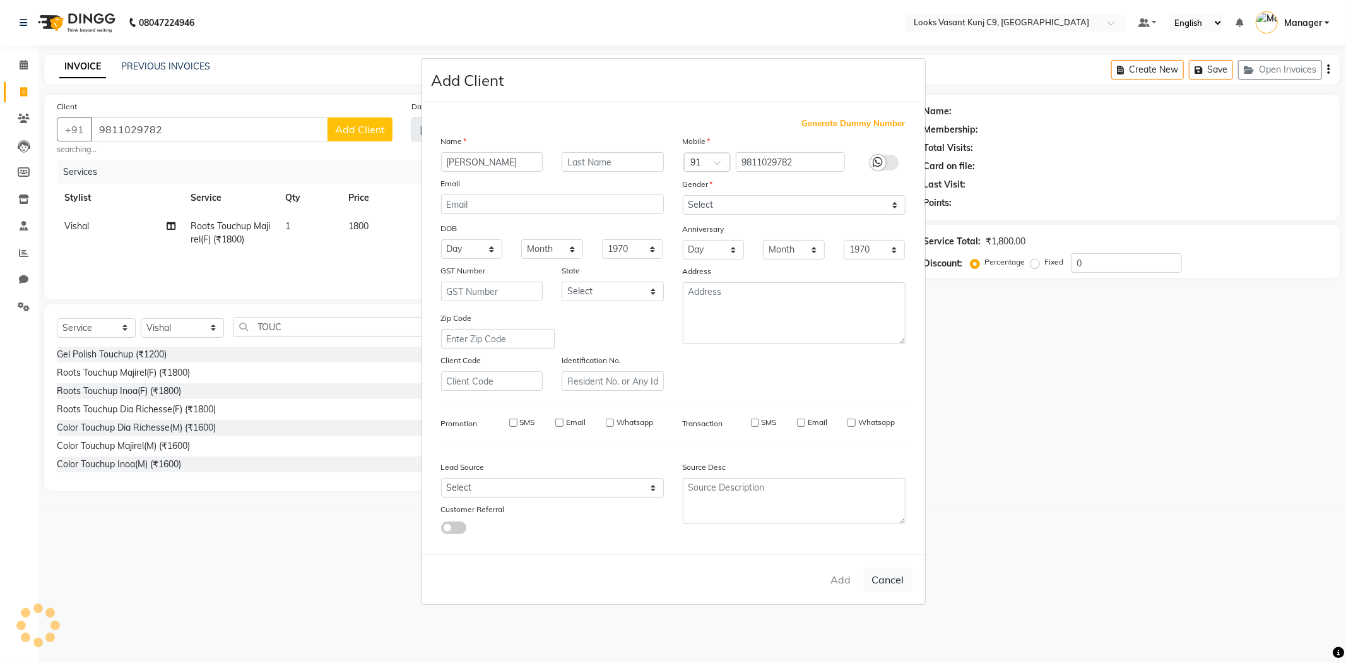
select select
checkbox input "false"
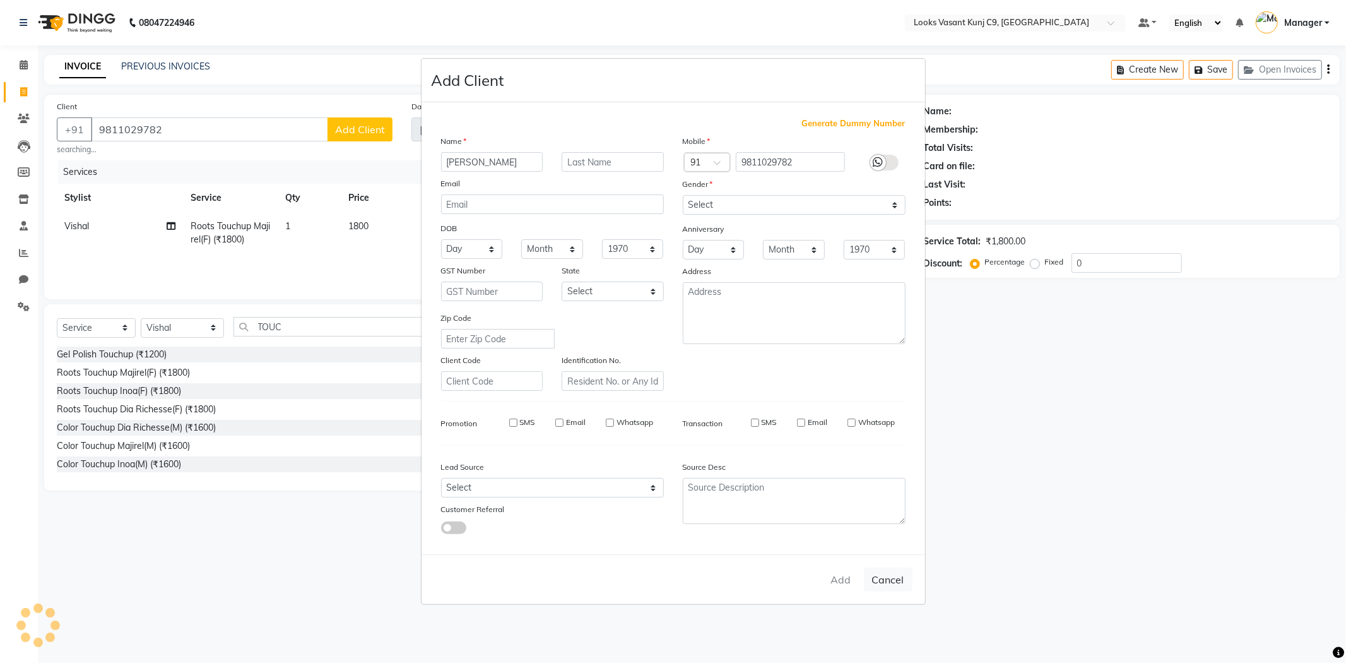
checkbox input "false"
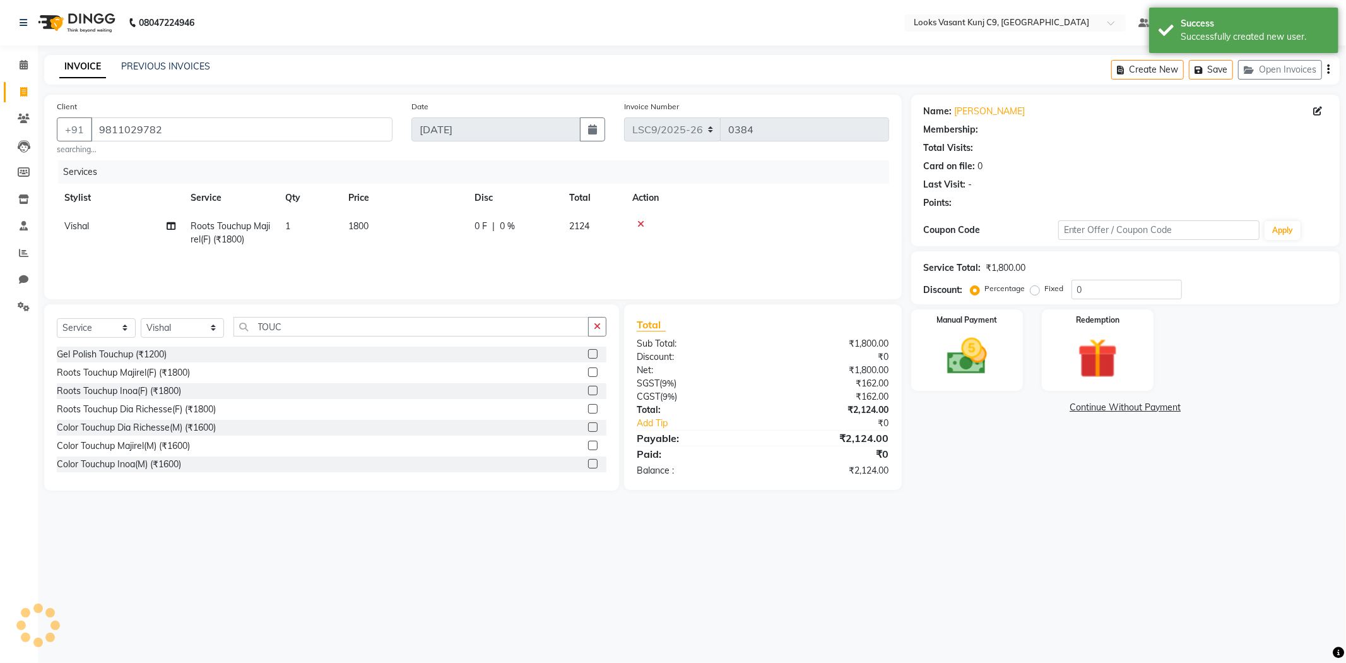
select select "1: Object"
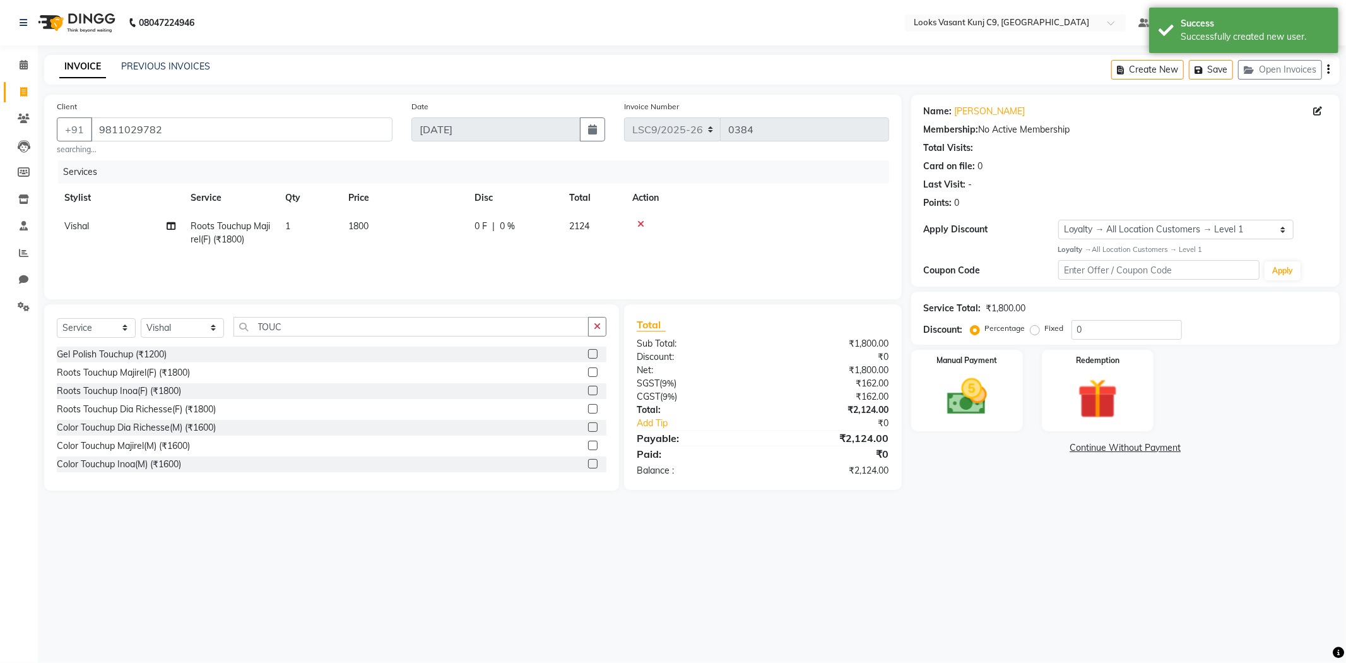
click at [383, 224] on td "1800" at bounding box center [404, 233] width 126 height 42
select select "88933"
drag, startPoint x: 468, startPoint y: 230, endPoint x: 386, endPoint y: 240, distance: 83.3
click at [386, 240] on tr "Ali_BRB Amali_CR Anjali_Asst Arjun_PDCT [PERSON_NAME] Counter_Sales Manager [PE…" at bounding box center [473, 239] width 833 height 54
type input "1600"
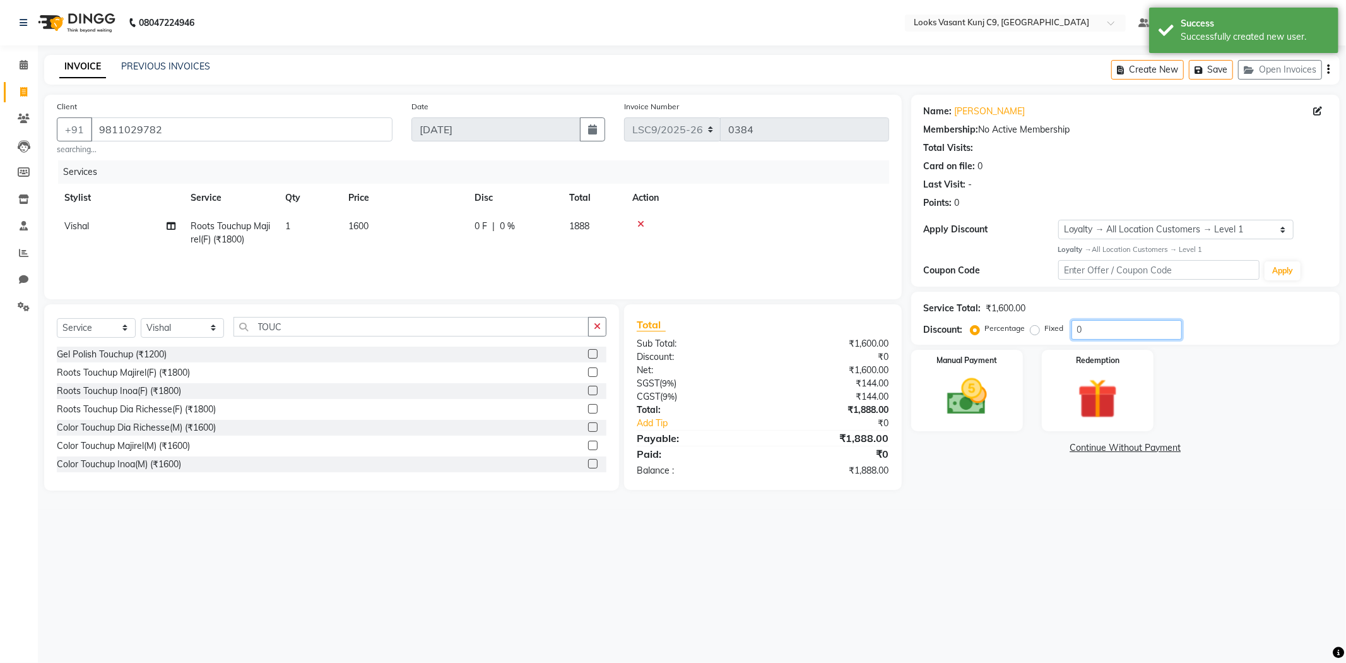
click at [1119, 328] on input "0" at bounding box center [1127, 330] width 110 height 20
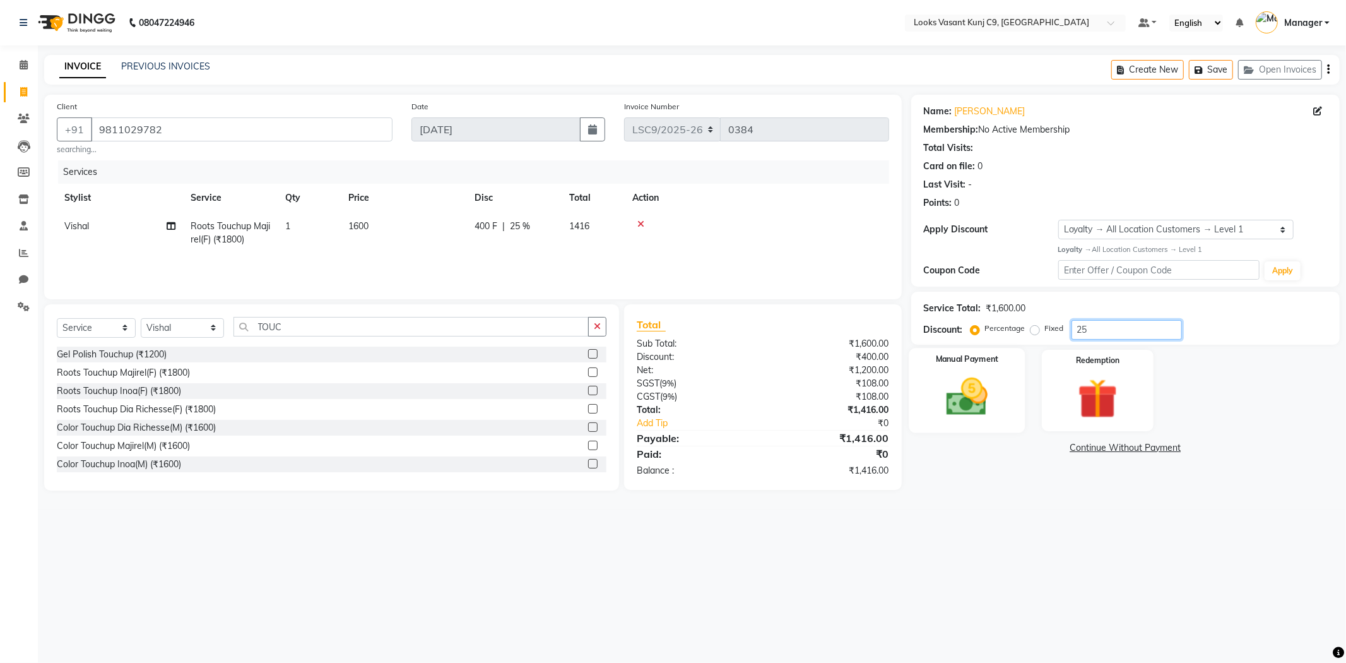
type input "25"
click at [980, 393] on img at bounding box center [968, 397] width 68 height 48
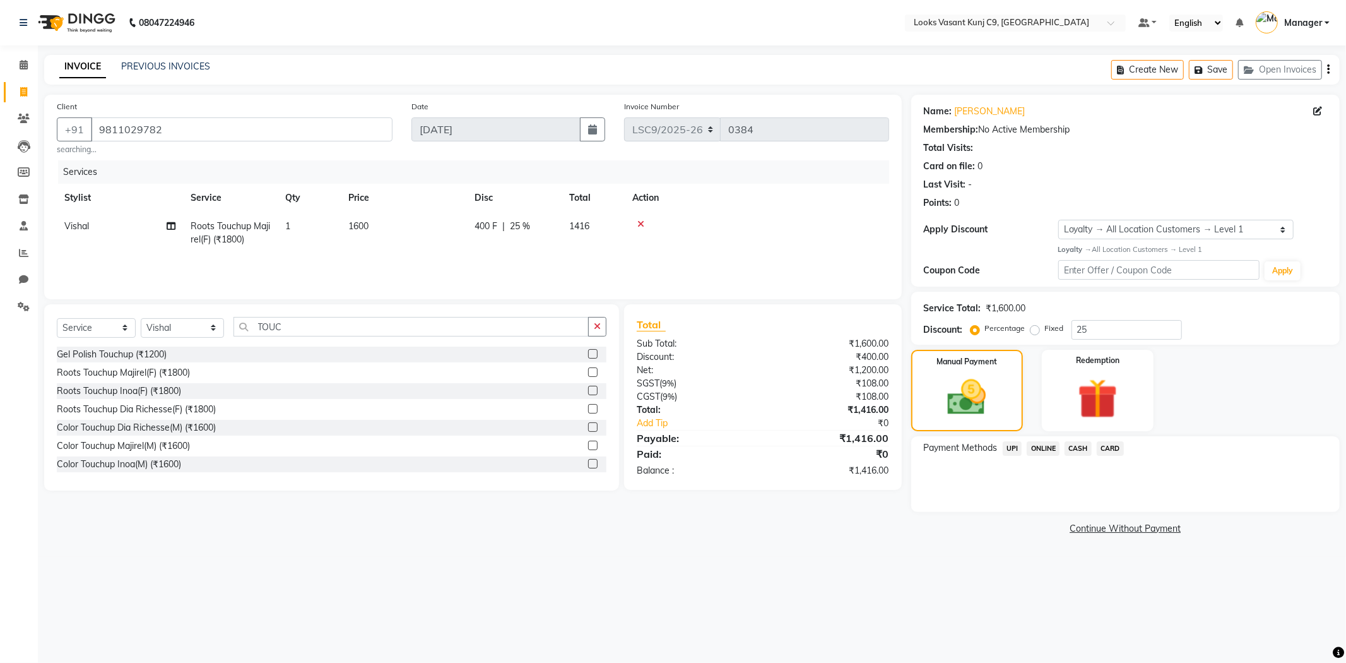
click at [1108, 449] on span "CARD" at bounding box center [1110, 448] width 27 height 15
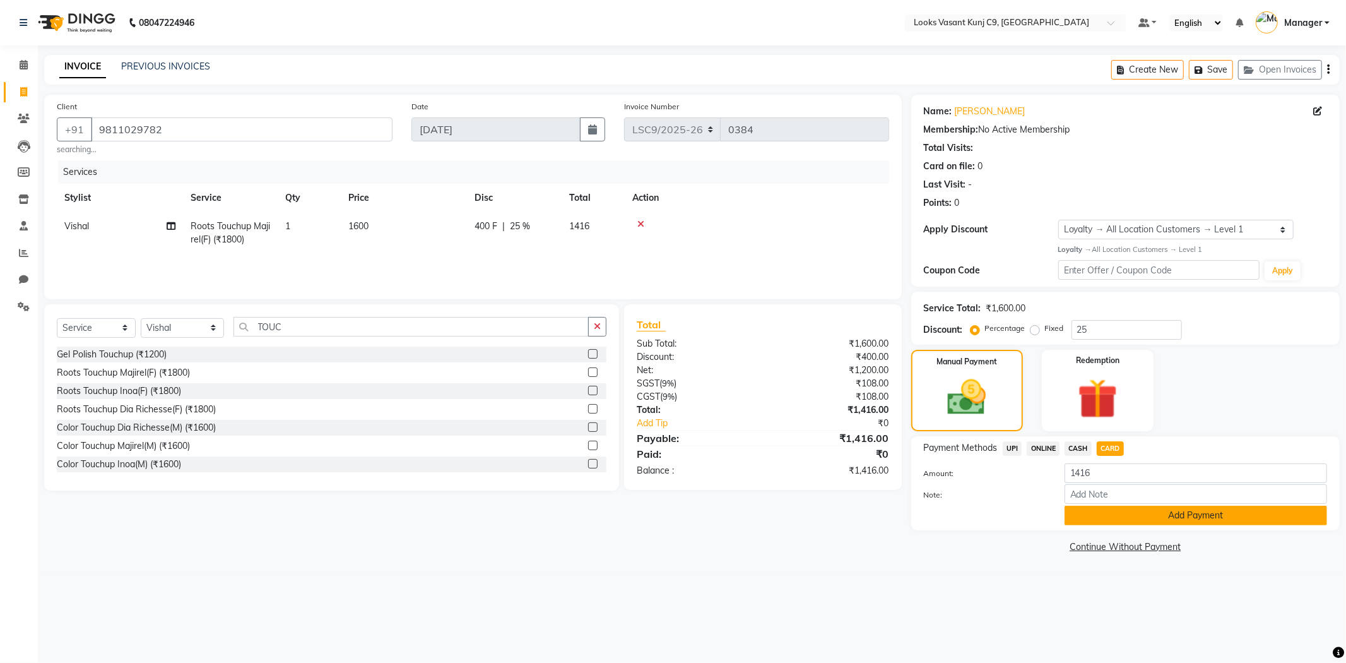
click at [1091, 521] on button "Add Payment" at bounding box center [1196, 516] width 263 height 20
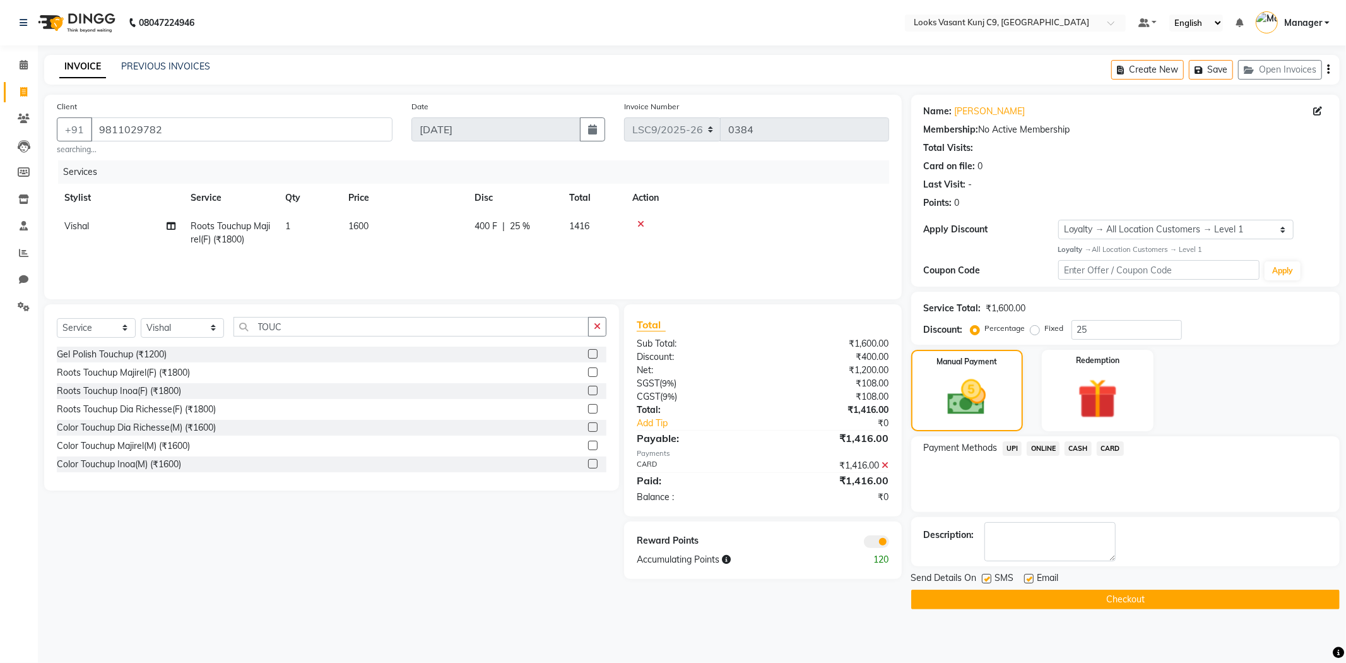
click at [875, 547] on span at bounding box center [876, 541] width 25 height 13
click at [889, 543] on input "checkbox" at bounding box center [889, 543] width 0 height 0
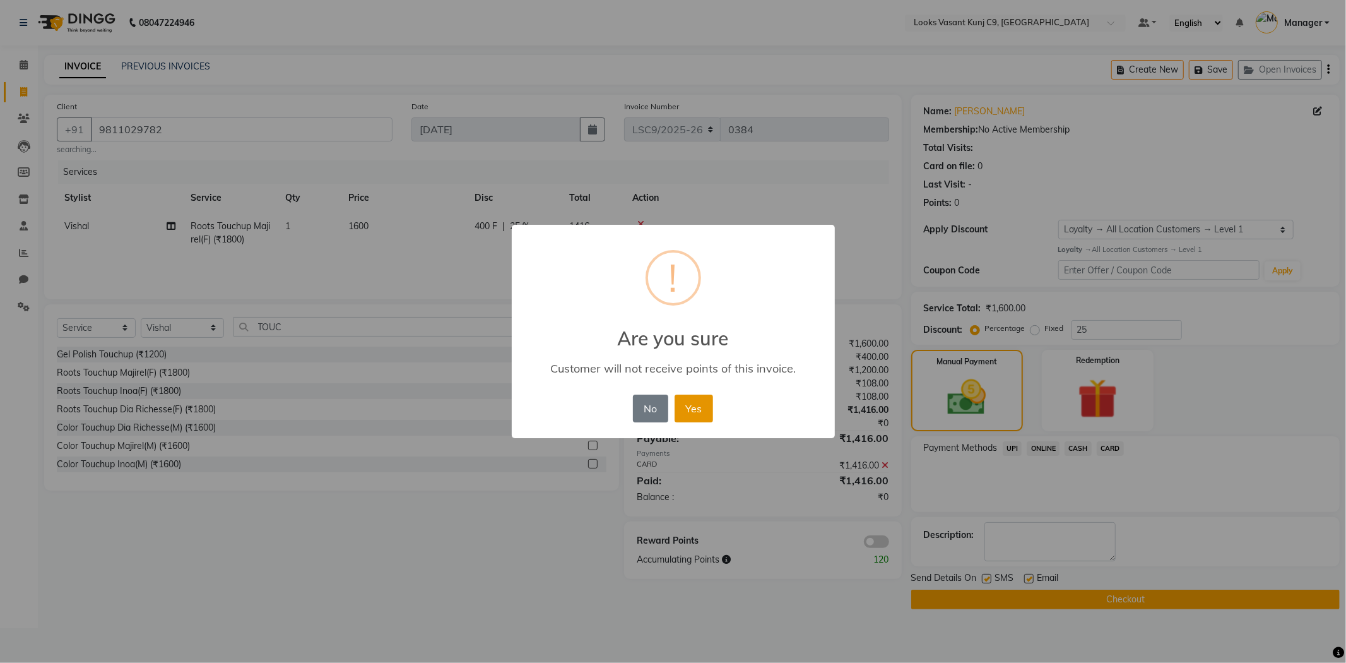
click at [703, 406] on button "Yes" at bounding box center [694, 409] width 39 height 28
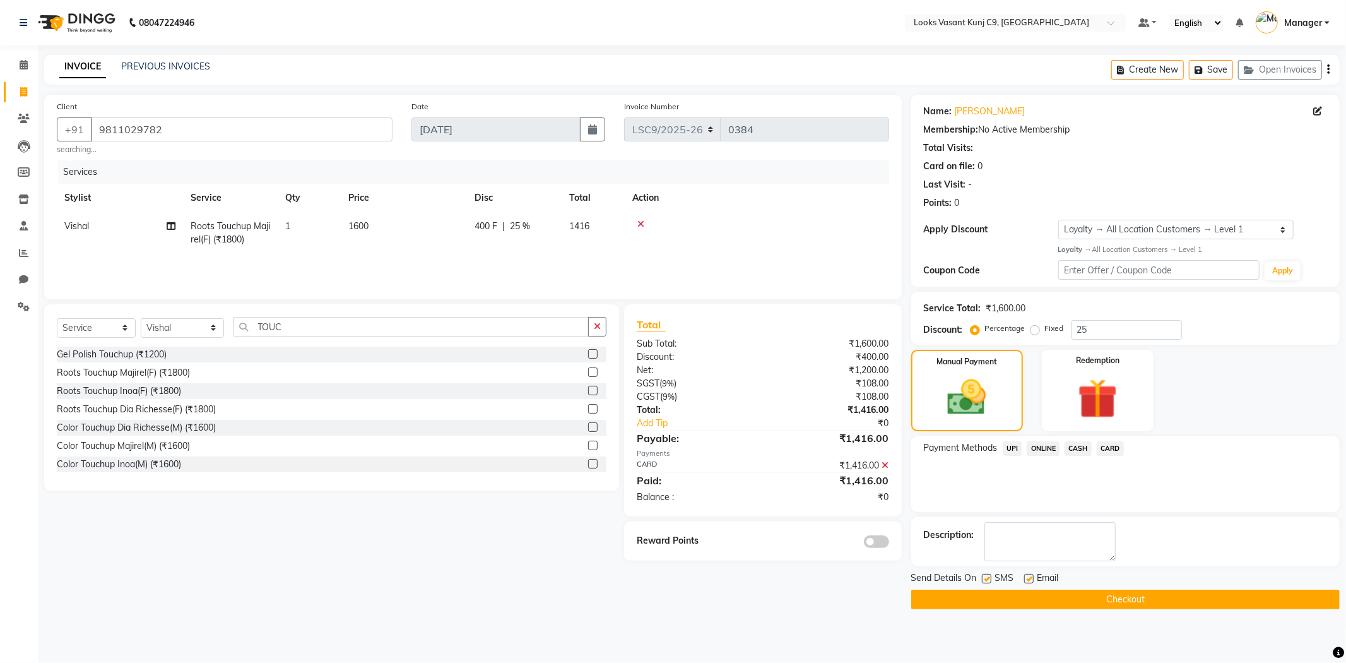
click at [987, 578] on label at bounding box center [986, 578] width 9 height 9
click at [987, 578] on input "checkbox" at bounding box center [986, 579] width 8 height 8
checkbox input "false"
click at [1026, 577] on label at bounding box center [1028, 578] width 9 height 9
click at [1026, 577] on input "checkbox" at bounding box center [1028, 579] width 8 height 8
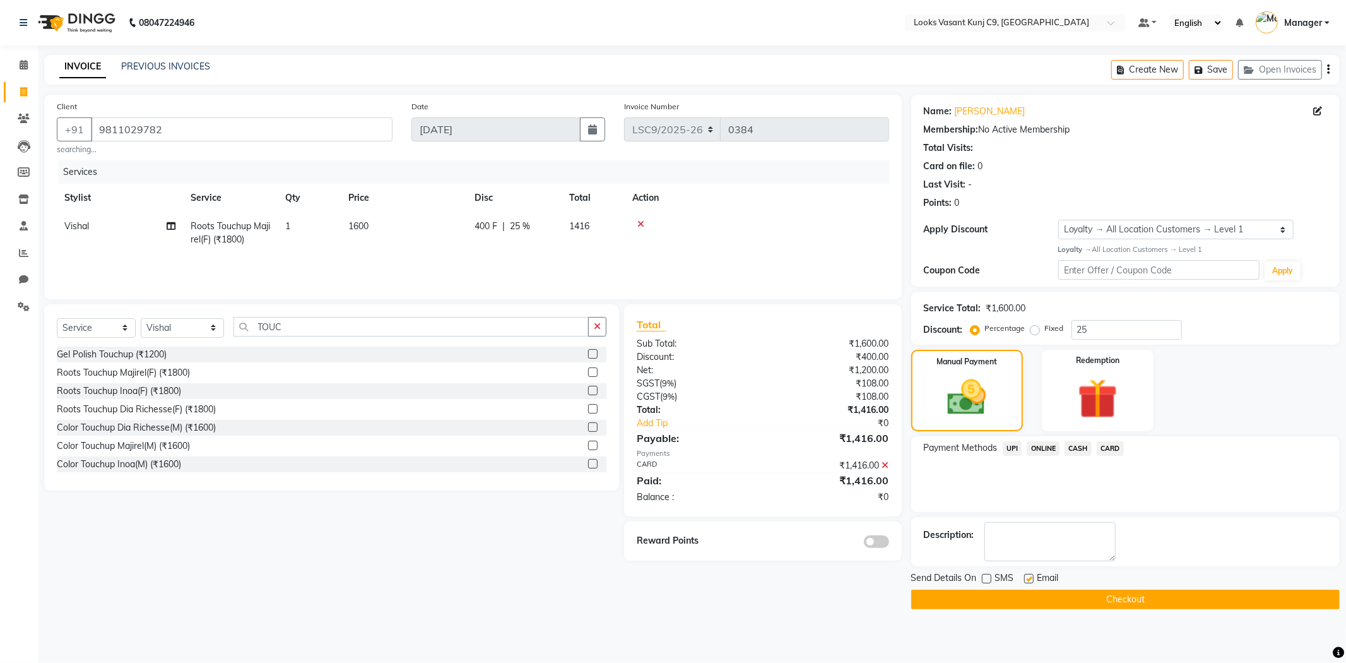
checkbox input "false"
click at [1019, 597] on button "Checkout" at bounding box center [1125, 600] width 429 height 20
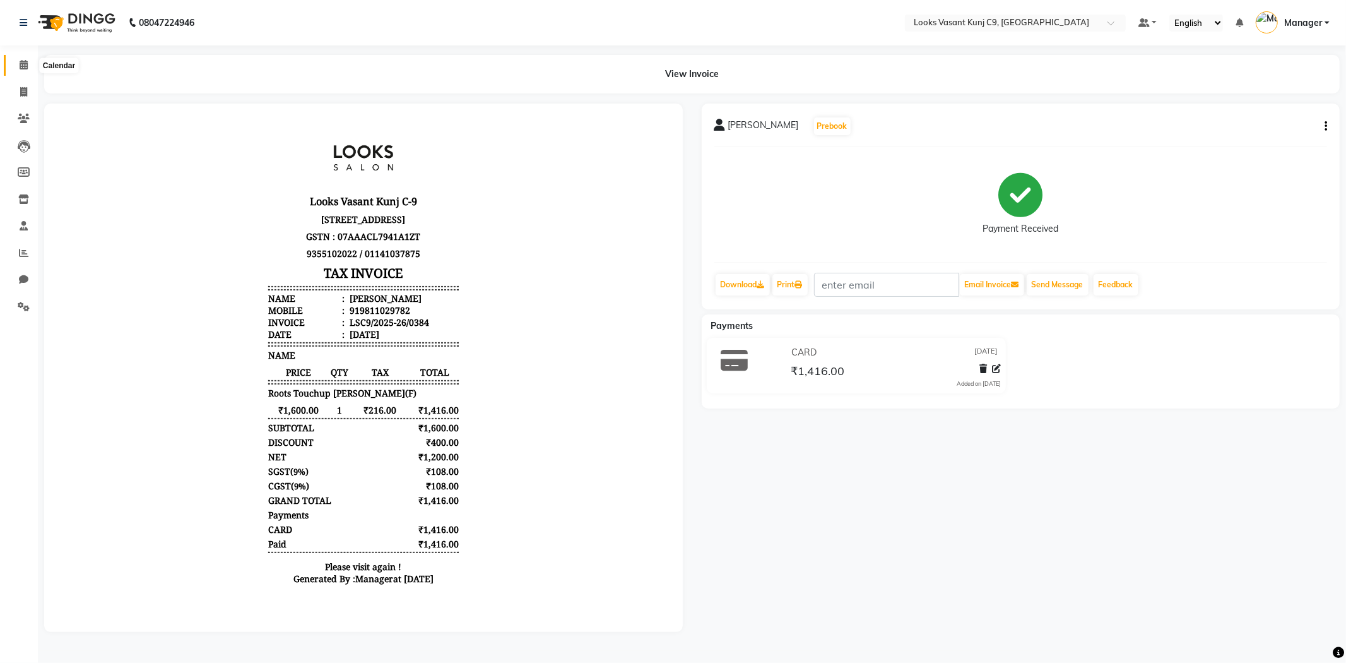
click at [28, 69] on span at bounding box center [24, 65] width 22 height 15
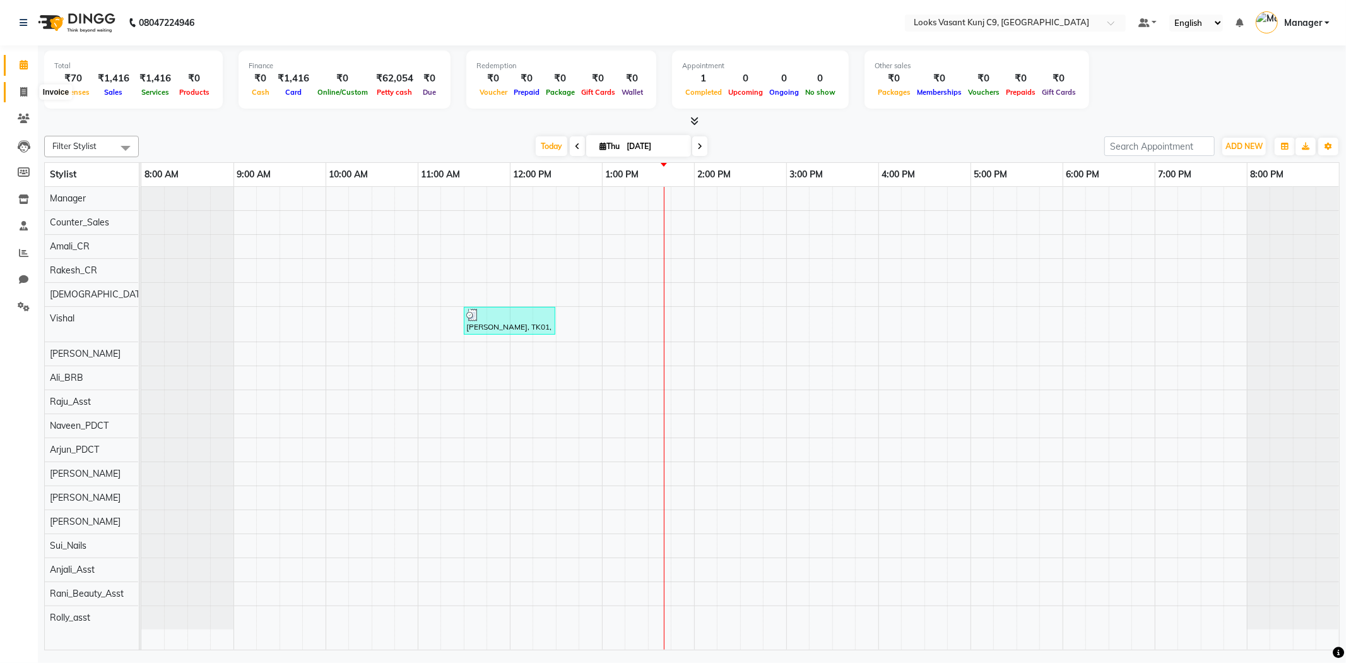
click at [25, 97] on icon at bounding box center [23, 91] width 7 height 9
select select "service"
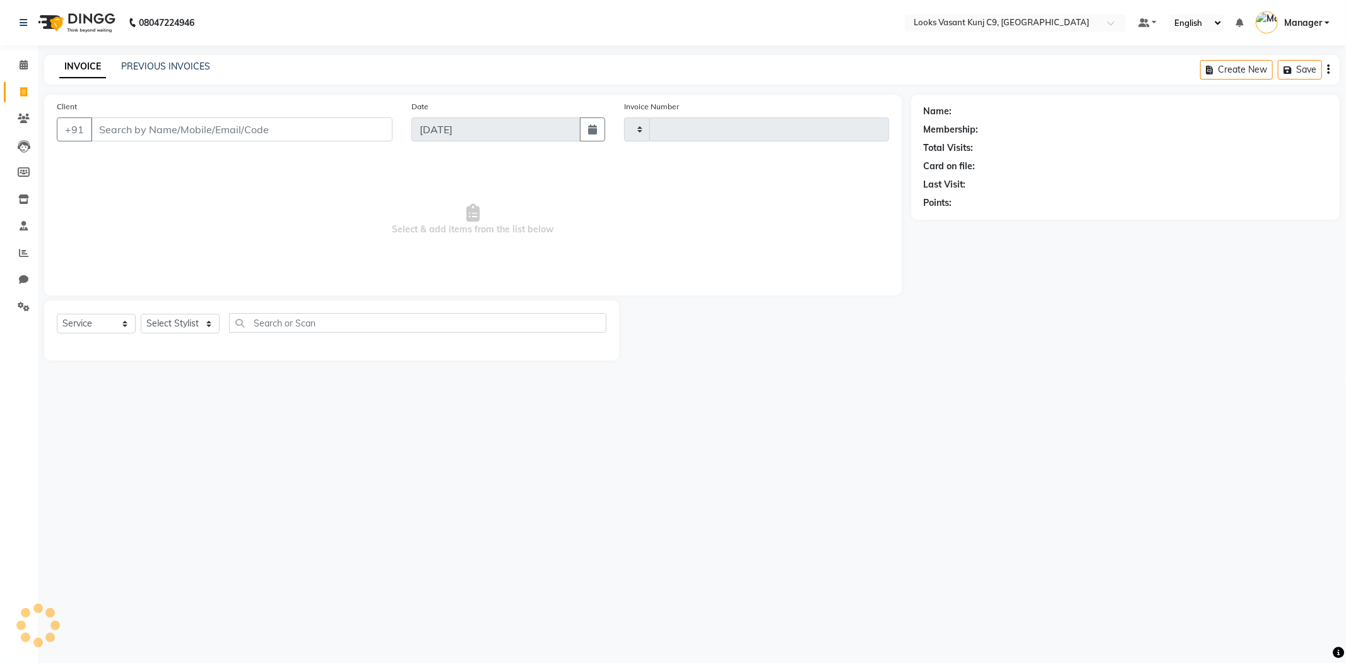
type input "0386"
select select "8747"
click at [174, 319] on select "Select Stylist" at bounding box center [180, 324] width 79 height 20
click at [141, 314] on select "Select Stylist [PERSON_NAME] Anjali_Asst Arjun_PDCT [PERSON_NAME] Counter_Sales…" at bounding box center [182, 324] width 83 height 20
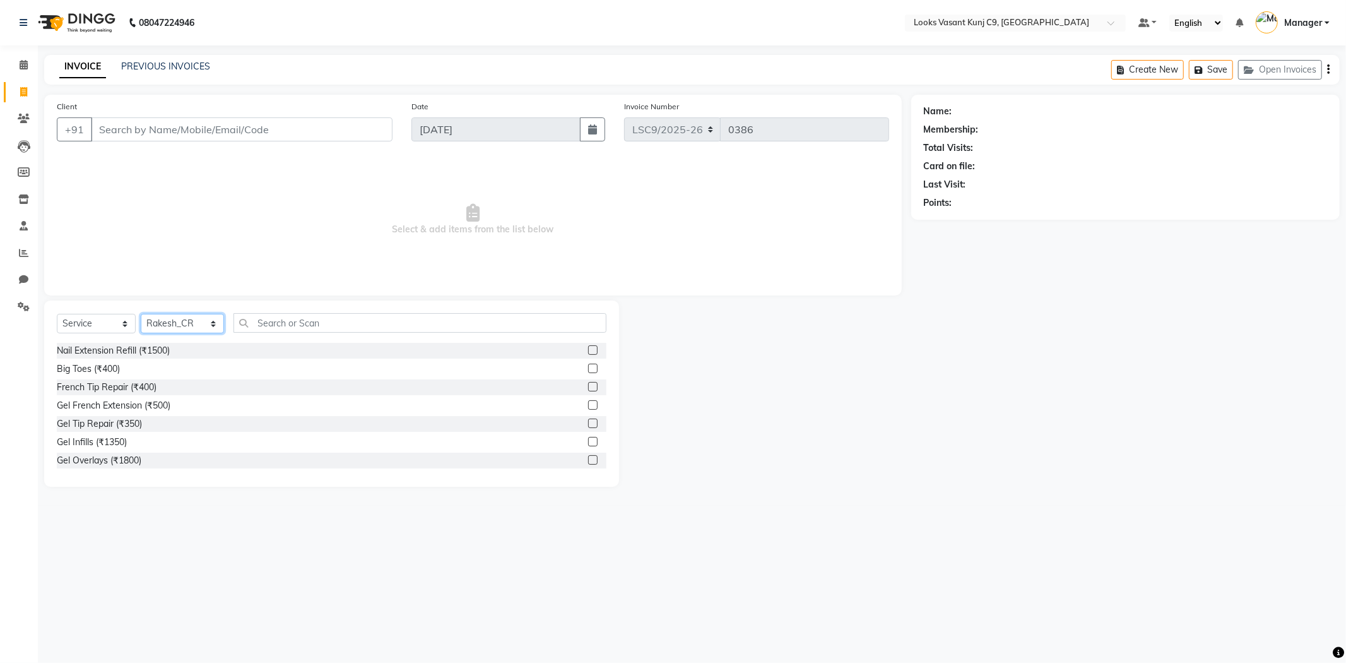
select select "88933"
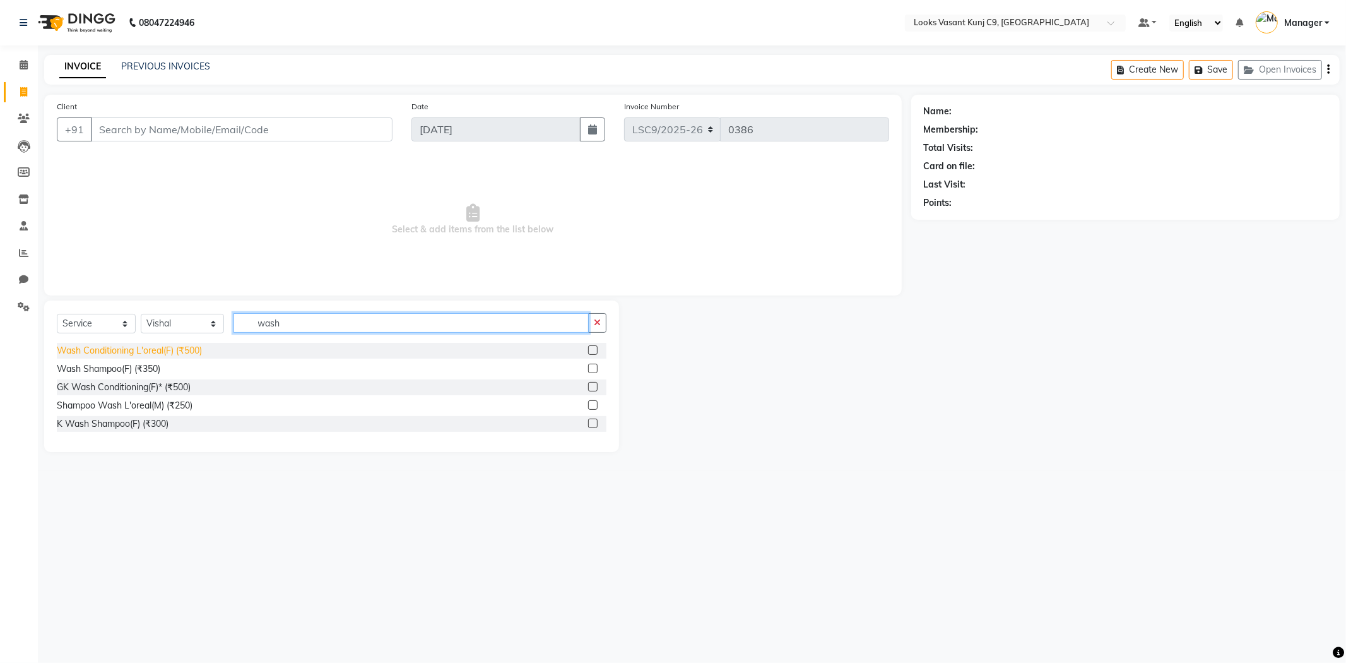
type input "wash"
click at [165, 355] on div "Wash Conditioning L'oreal(F) (₹500)" at bounding box center [129, 350] width 145 height 13
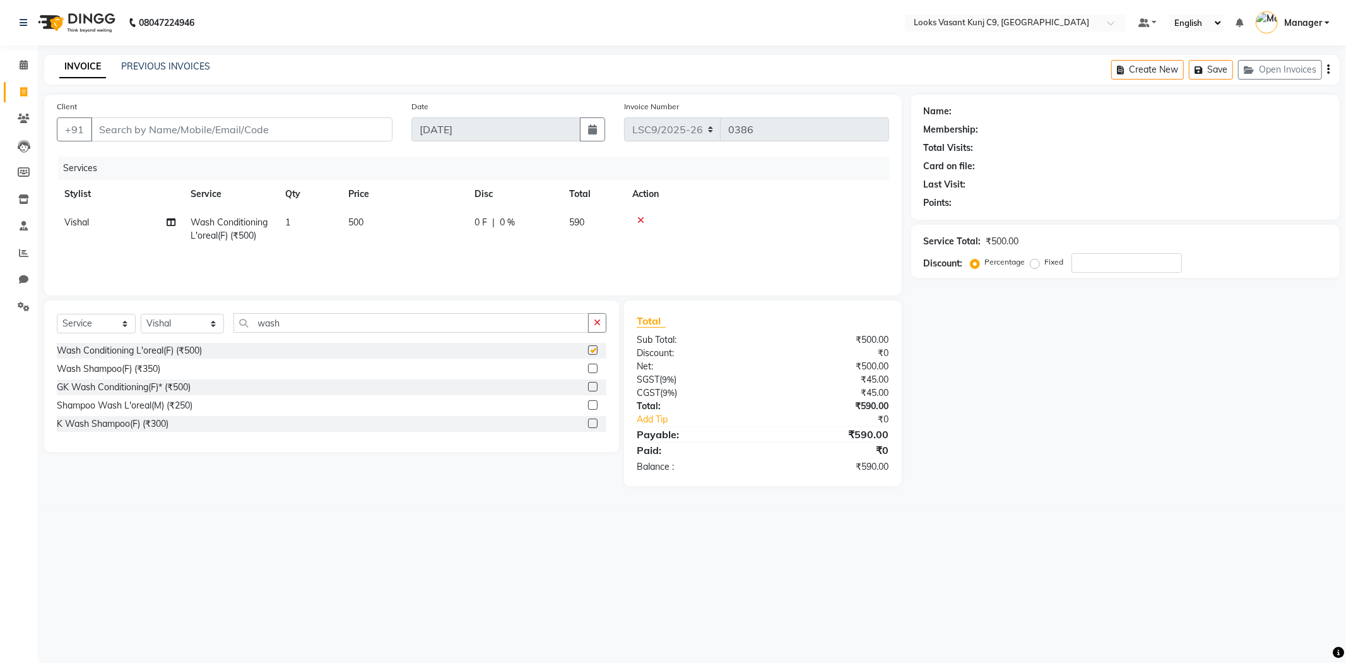
checkbox input "false"
click at [374, 217] on td "500" at bounding box center [404, 229] width 126 height 42
select select "88933"
drag, startPoint x: 450, startPoint y: 227, endPoint x: 371, endPoint y: 240, distance: 80.5
click at [371, 240] on tr "Ali_BRB Amali_CR Anjali_Asst Arjun_PDCT [PERSON_NAME] Counter_Sales Manager [PE…" at bounding box center [473, 235] width 833 height 54
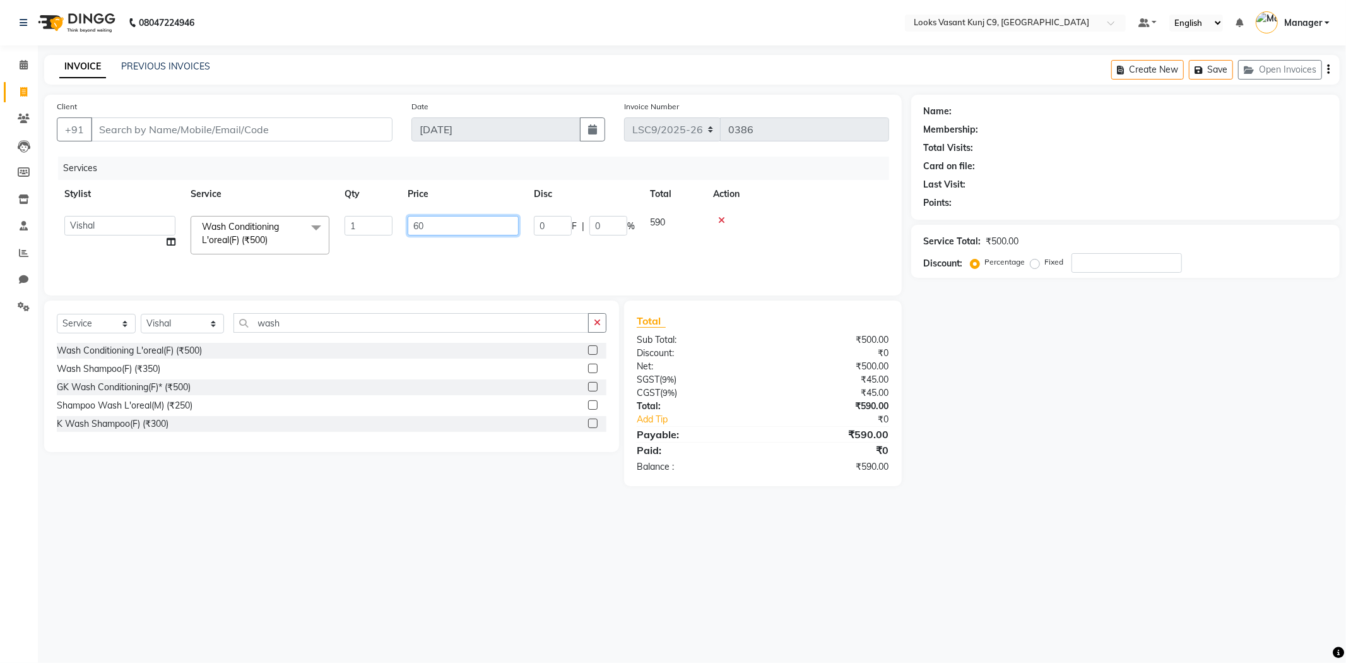
type input "600"
click at [193, 323] on select "Select Stylist [PERSON_NAME] Anjali_Asst Arjun_PDCT [PERSON_NAME] Counter_Sales…" at bounding box center [182, 324] width 83 height 20
select select "88931"
click at [141, 314] on select "Select Stylist [PERSON_NAME] Anjali_Asst Arjun_PDCT [PERSON_NAME] Counter_Sales…" at bounding box center [182, 324] width 83 height 20
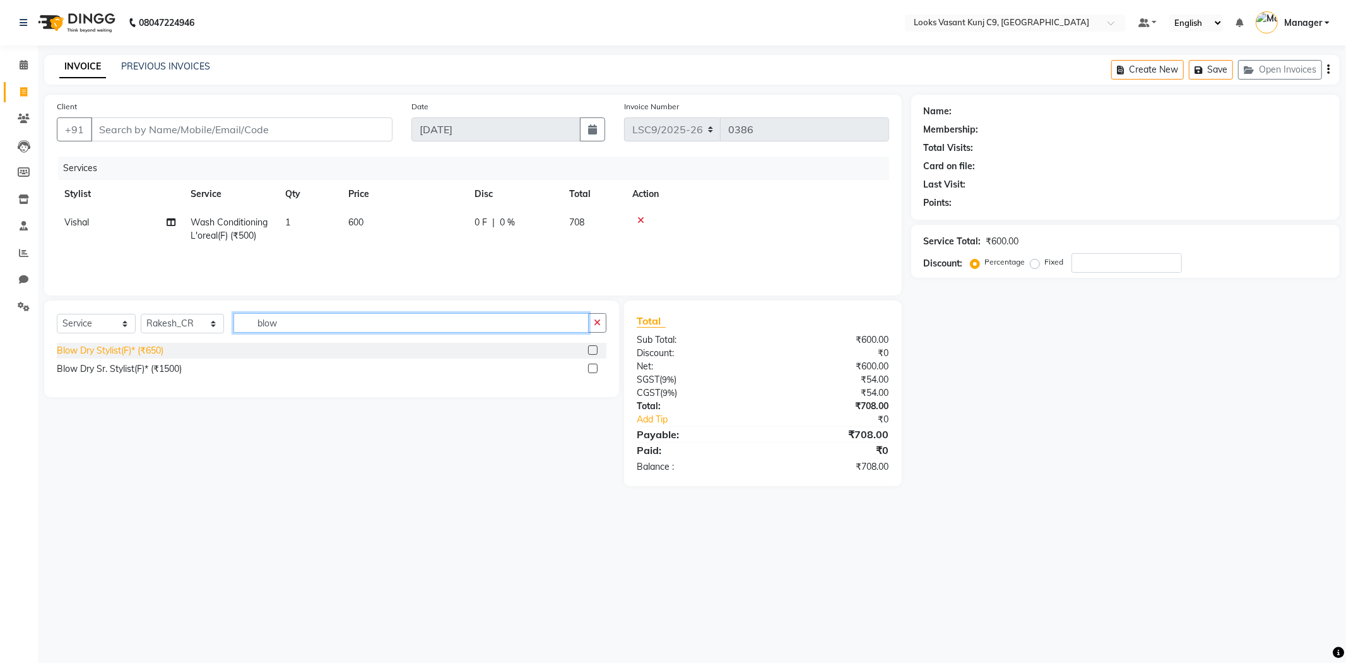
type input "blow"
click at [142, 346] on div "Blow Dry Stylist(F)* (₹650)" at bounding box center [110, 350] width 107 height 13
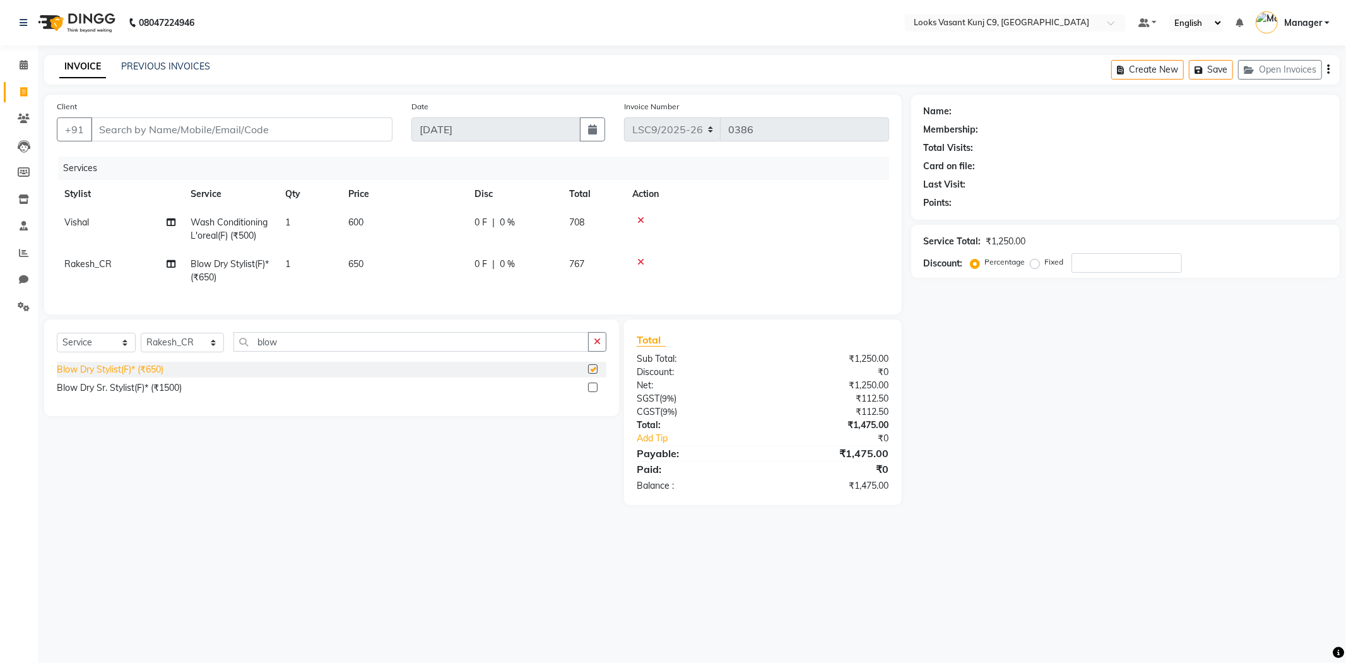
checkbox input "false"
click at [269, 128] on input "Client" at bounding box center [242, 129] width 302 height 24
type input "s"
type input "0"
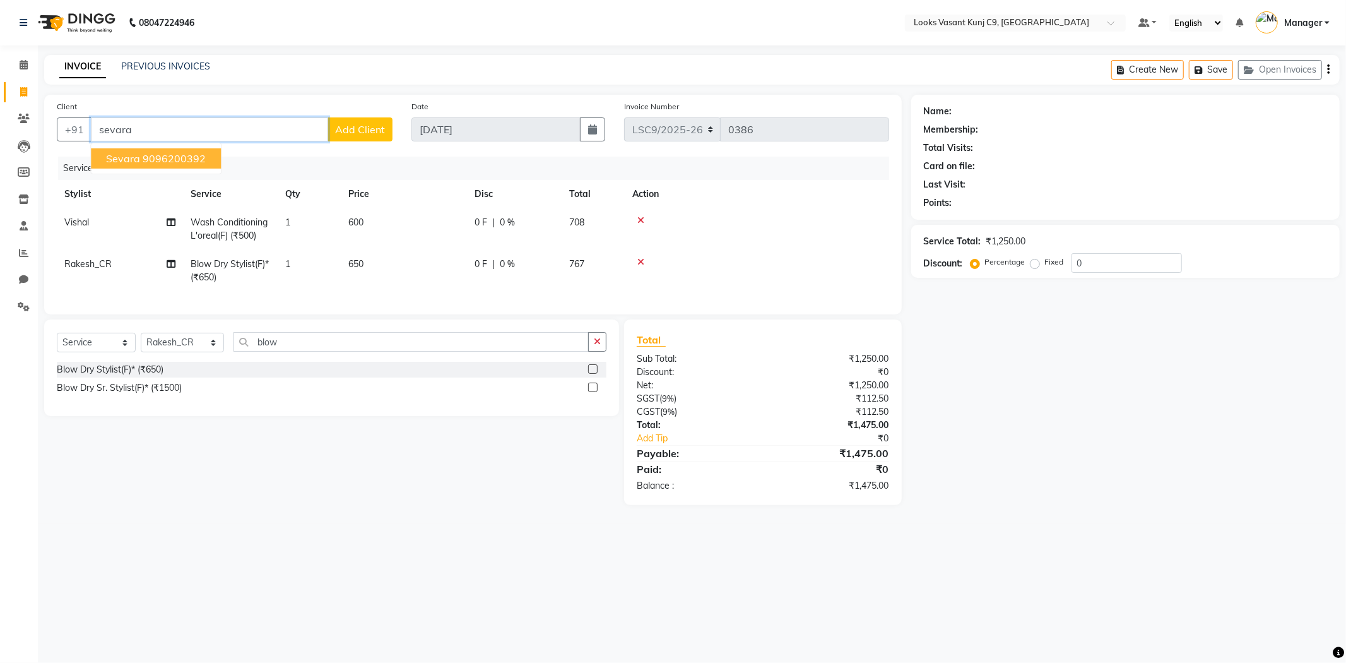
click at [187, 160] on ngb-highlight "9096200392" at bounding box center [174, 158] width 63 height 13
type input "9096200392"
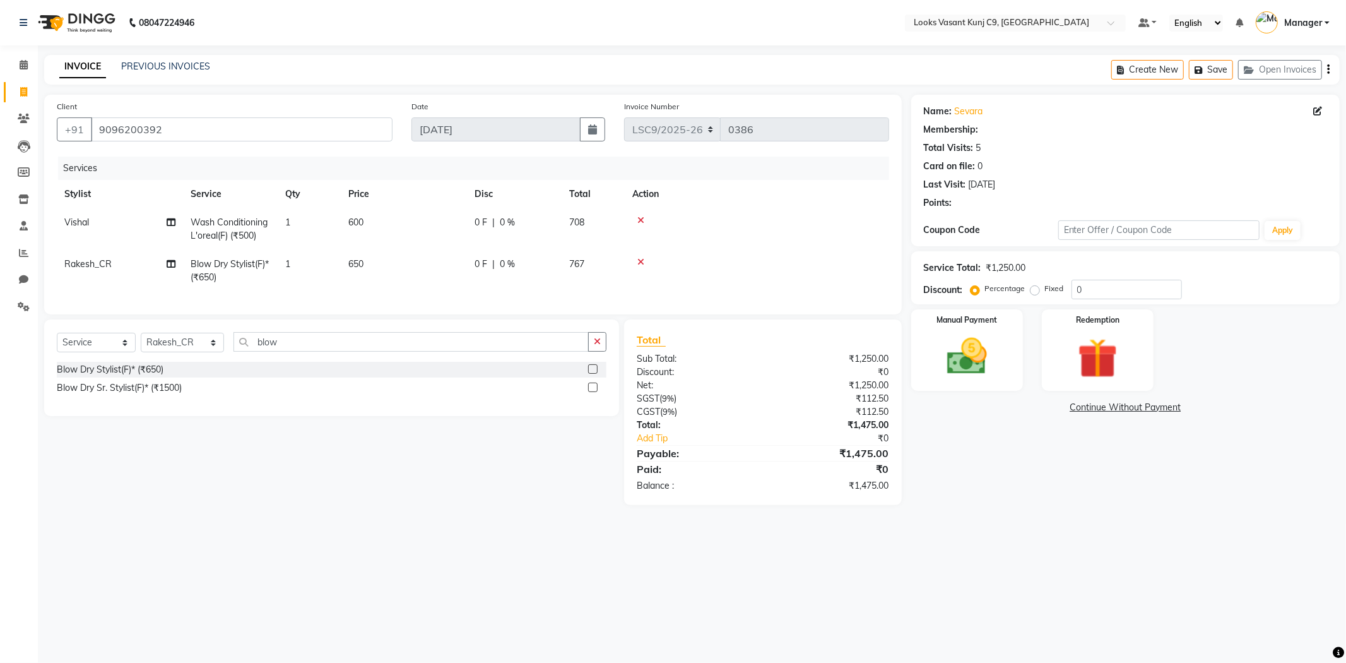
select select "1: Object"
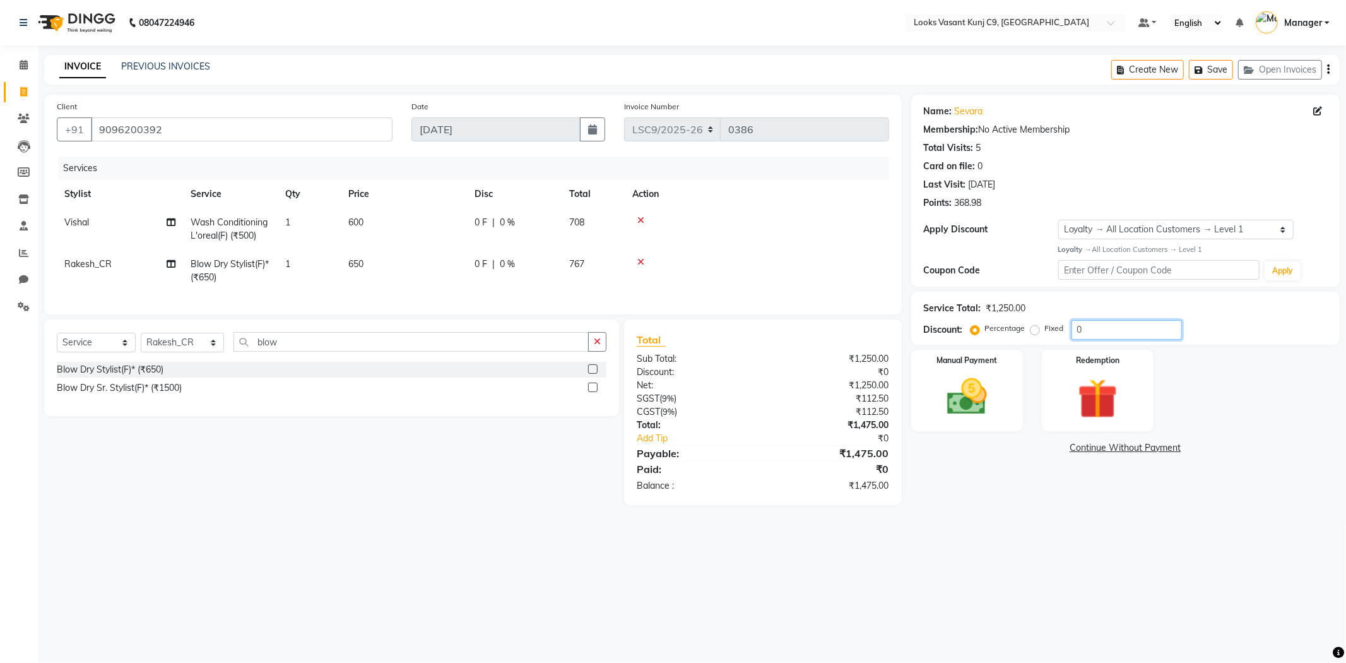
click at [1129, 333] on input "0" at bounding box center [1127, 330] width 110 height 20
type input "25"
click at [354, 261] on span "650" at bounding box center [355, 263] width 15 height 11
select select "88931"
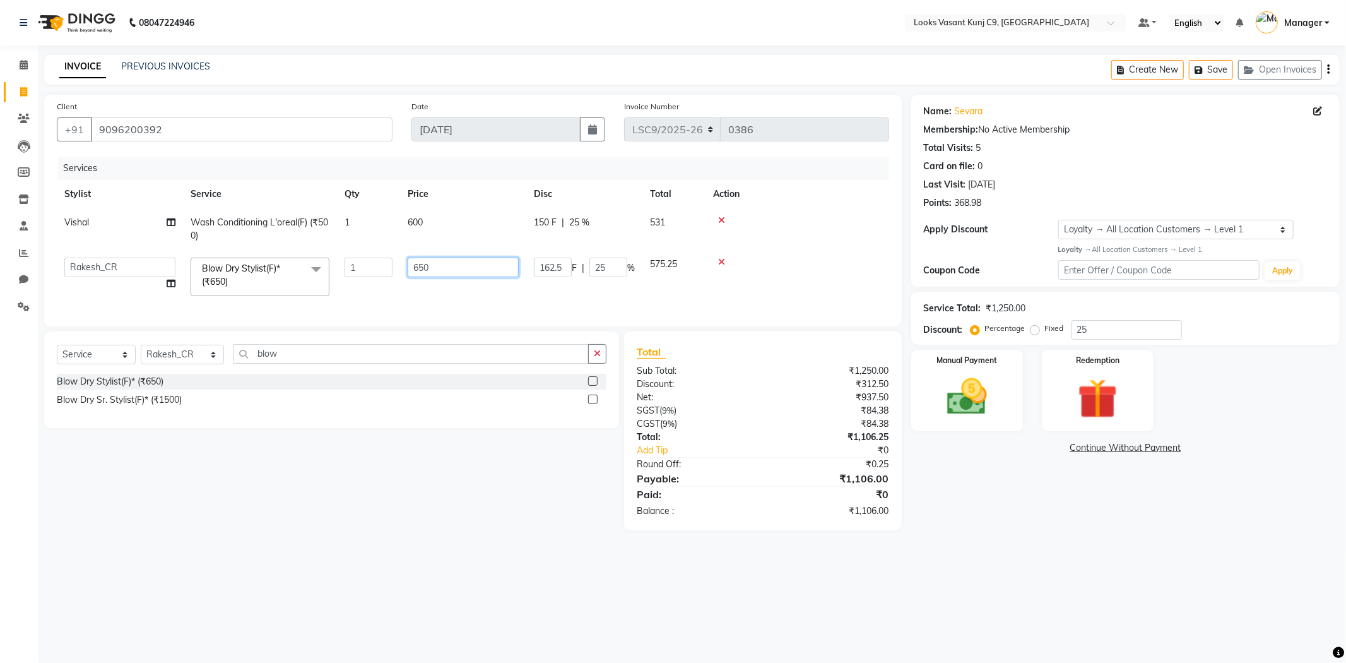
drag, startPoint x: 461, startPoint y: 265, endPoint x: 349, endPoint y: 281, distance: 113.5
click at [349, 281] on tr "Ali_BRB Amali_CR Anjali_Asst Arjun_PDCT [PERSON_NAME] Counter_Sales Manager [PE…" at bounding box center [473, 277] width 833 height 54
click at [386, 187] on tr "Stylist Service Qty Price Disc Total Action" at bounding box center [473, 194] width 833 height 28
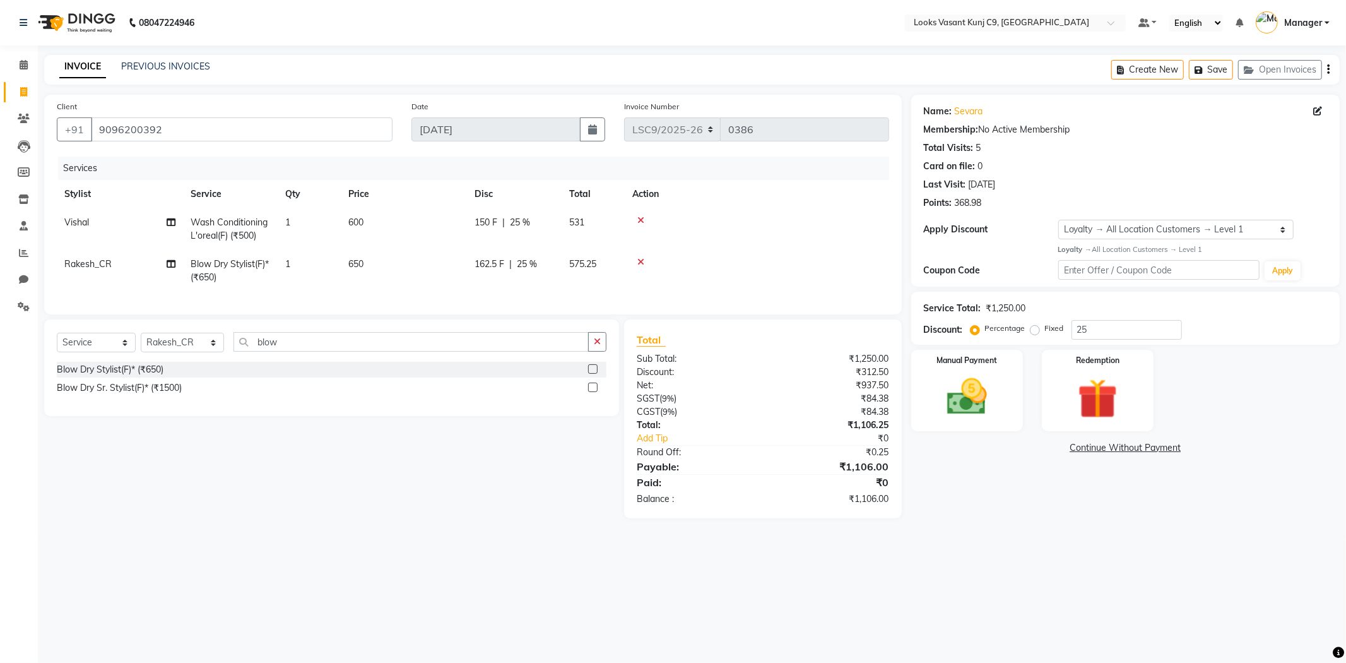
click at [643, 217] on icon at bounding box center [641, 220] width 7 height 9
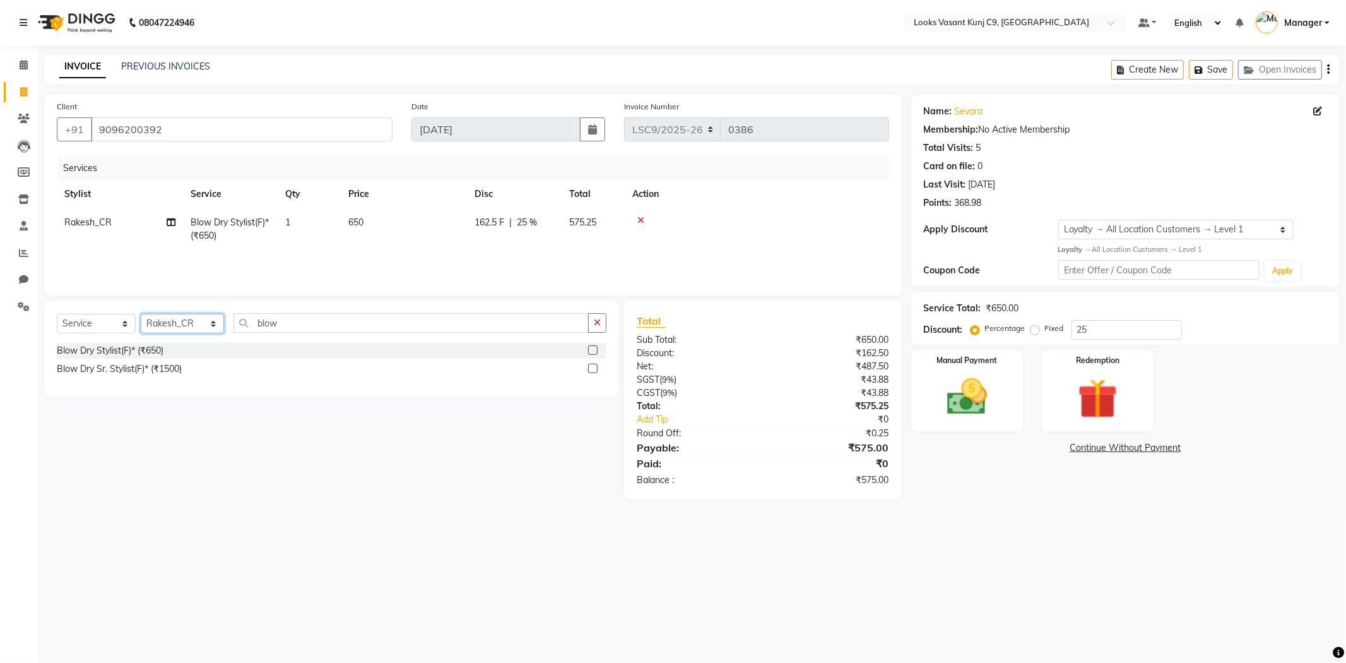
click at [174, 326] on select "Select Stylist [PERSON_NAME] Anjali_Asst Arjun_PDCT [PERSON_NAME] Counter_Sales…" at bounding box center [182, 324] width 83 height 20
select select "88933"
click at [141, 314] on select "Select Stylist [PERSON_NAME] Anjali_Asst Arjun_PDCT [PERSON_NAME] Counter_Sales…" at bounding box center [182, 324] width 83 height 20
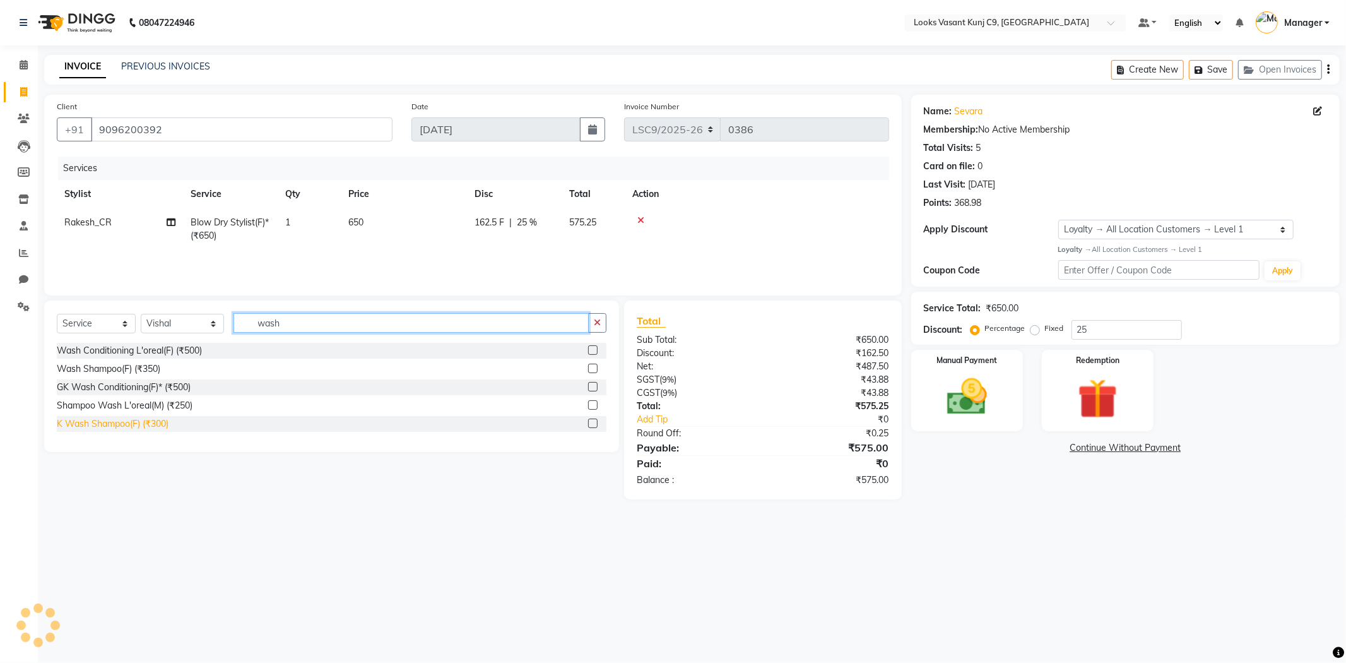
type input "wash"
click at [144, 421] on div "K Wash Shampoo(F) (₹300)" at bounding box center [113, 423] width 112 height 13
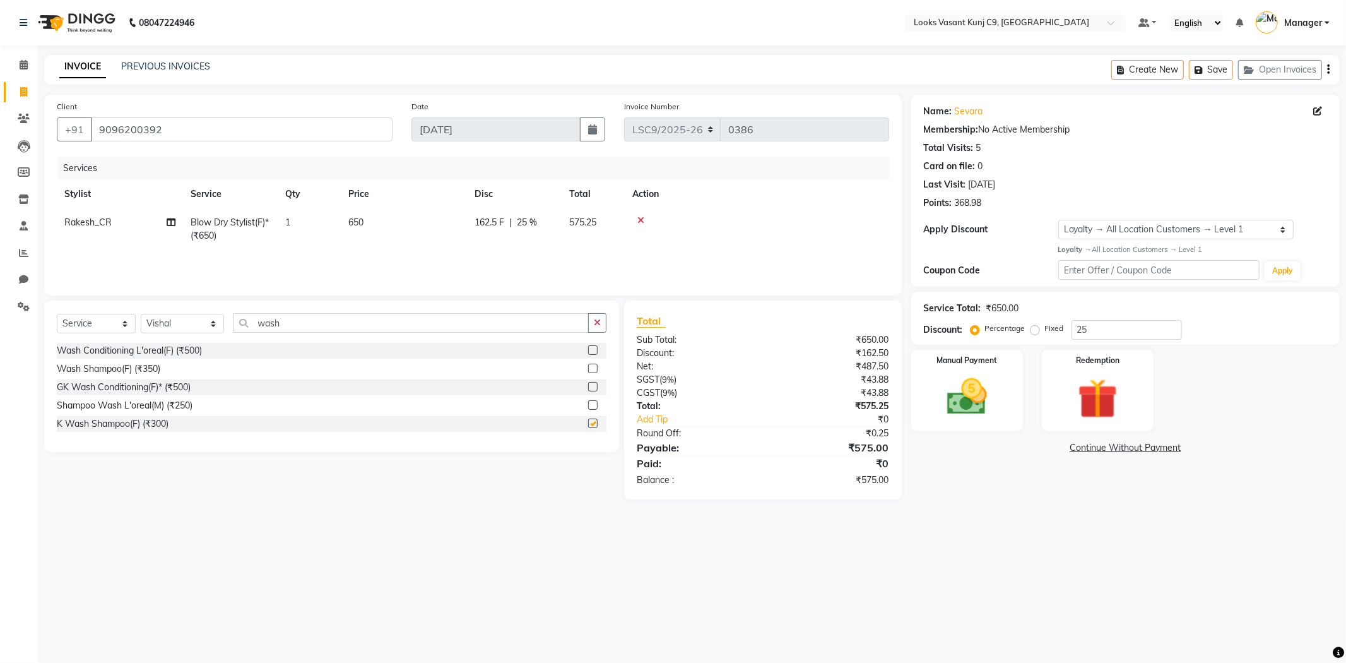
checkbox input "false"
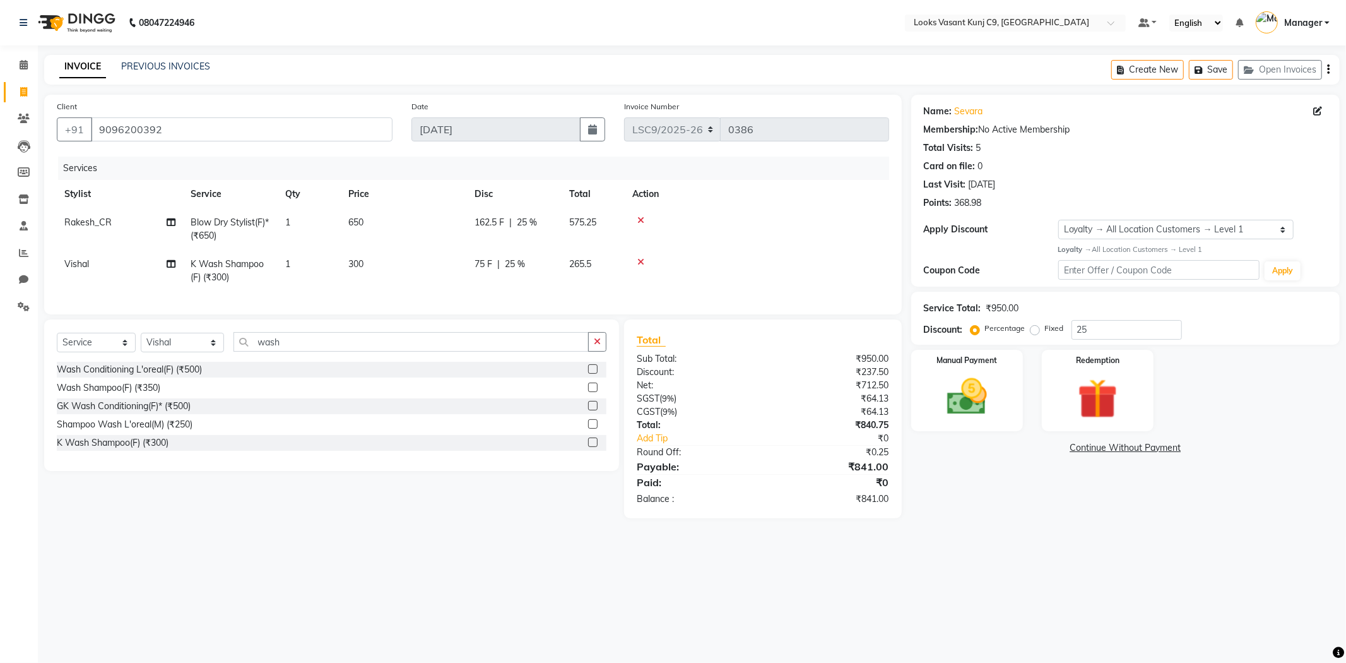
click at [374, 263] on td "300" at bounding box center [404, 271] width 126 height 42
select select "88933"
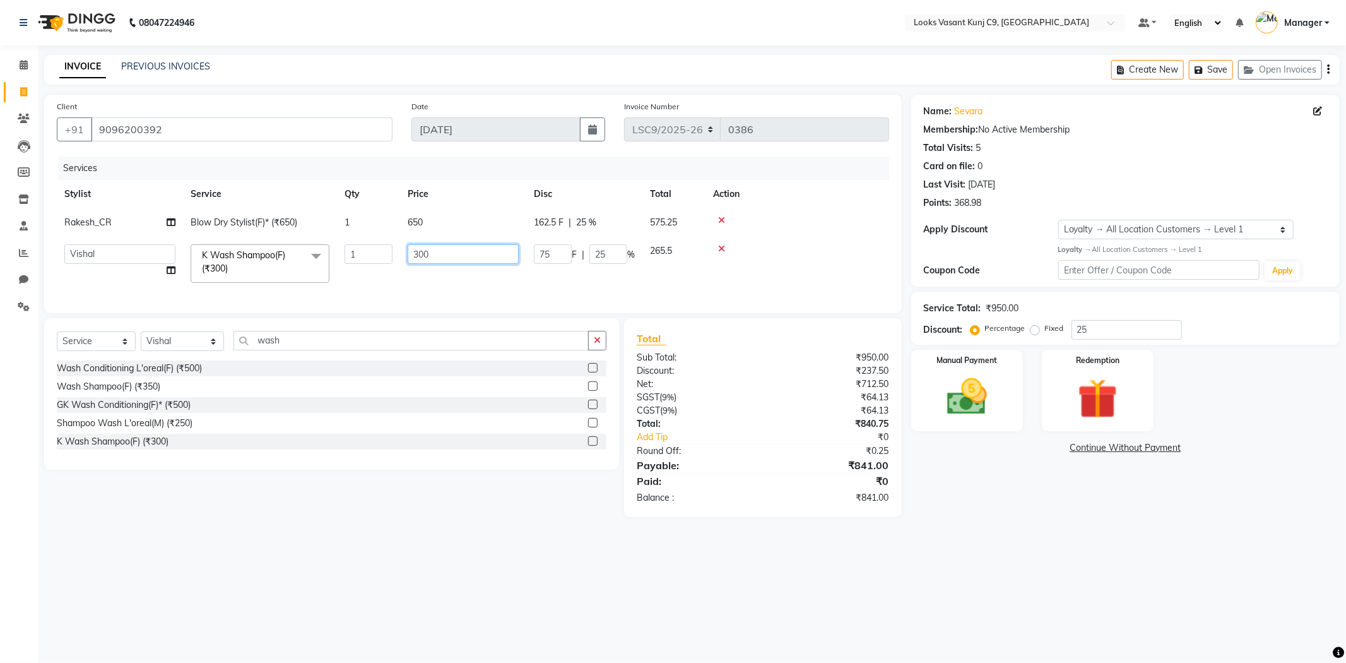
drag, startPoint x: 432, startPoint y: 261, endPoint x: 401, endPoint y: 256, distance: 30.6
click at [401, 256] on td "300" at bounding box center [463, 264] width 126 height 54
type input "700"
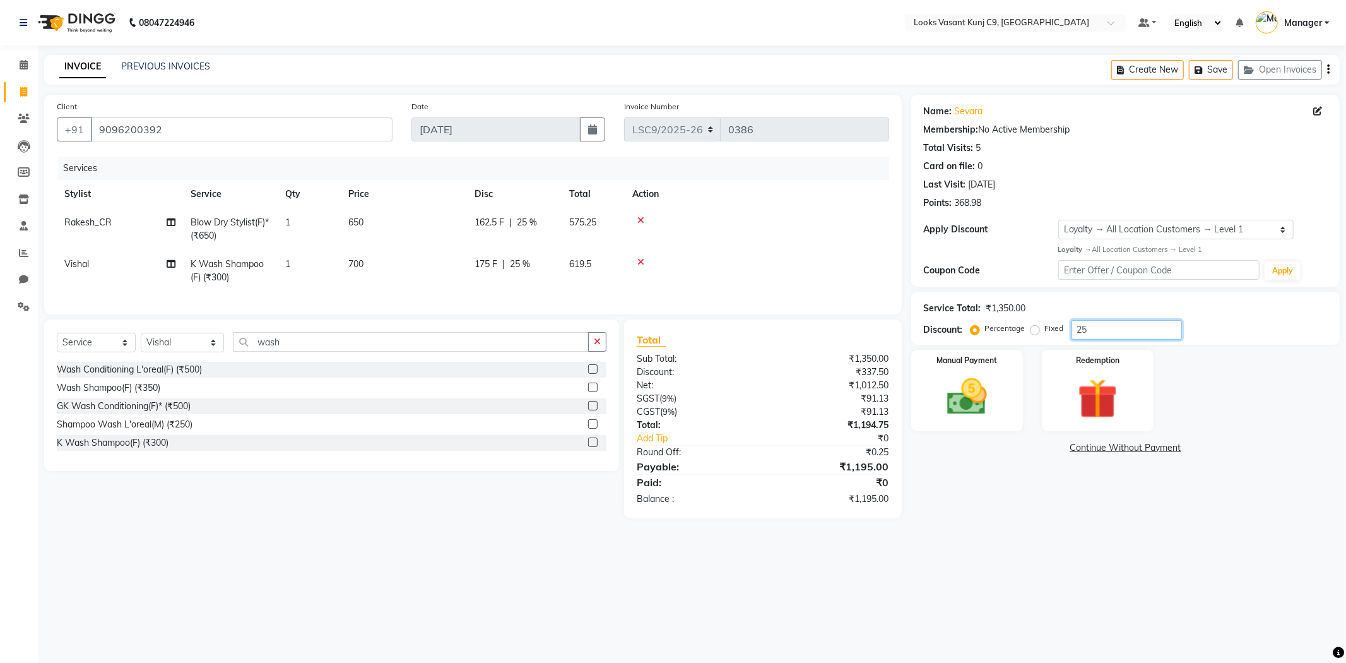
click at [1109, 328] on input "25" at bounding box center [1127, 330] width 110 height 20
type input "2"
type input "25"
click at [949, 386] on img at bounding box center [968, 397] width 68 height 48
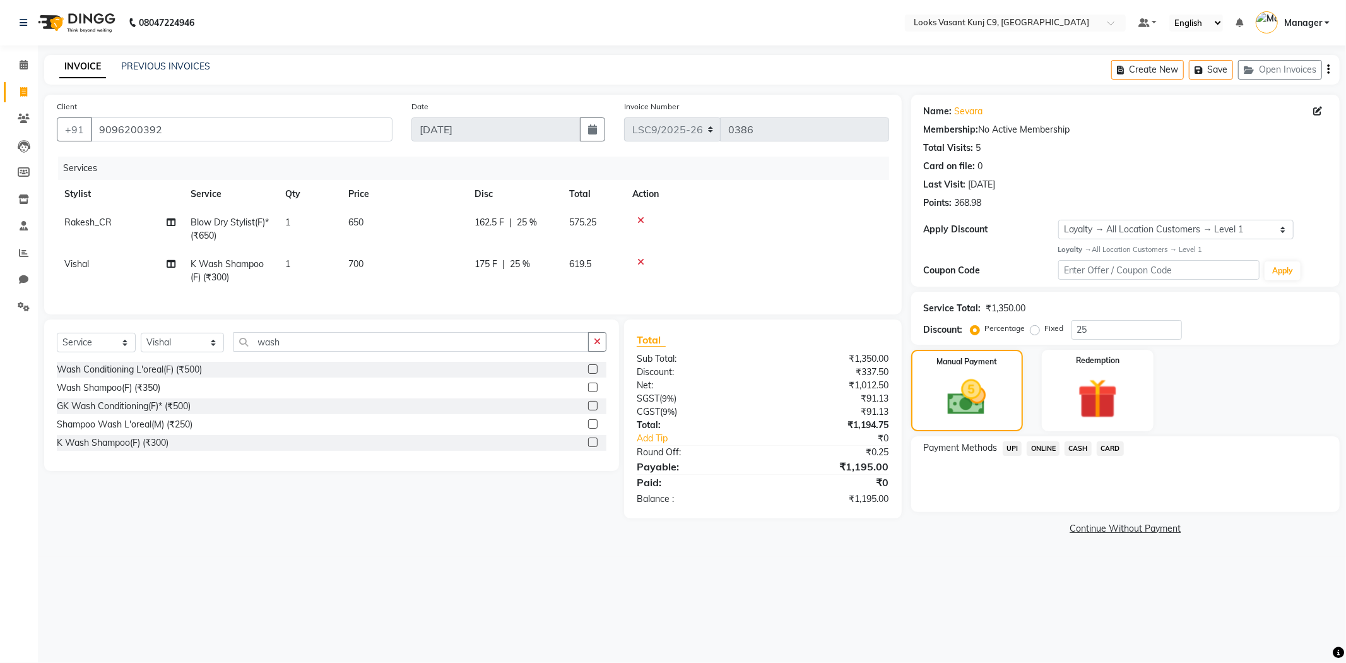
click at [1112, 449] on span "CARD" at bounding box center [1110, 448] width 27 height 15
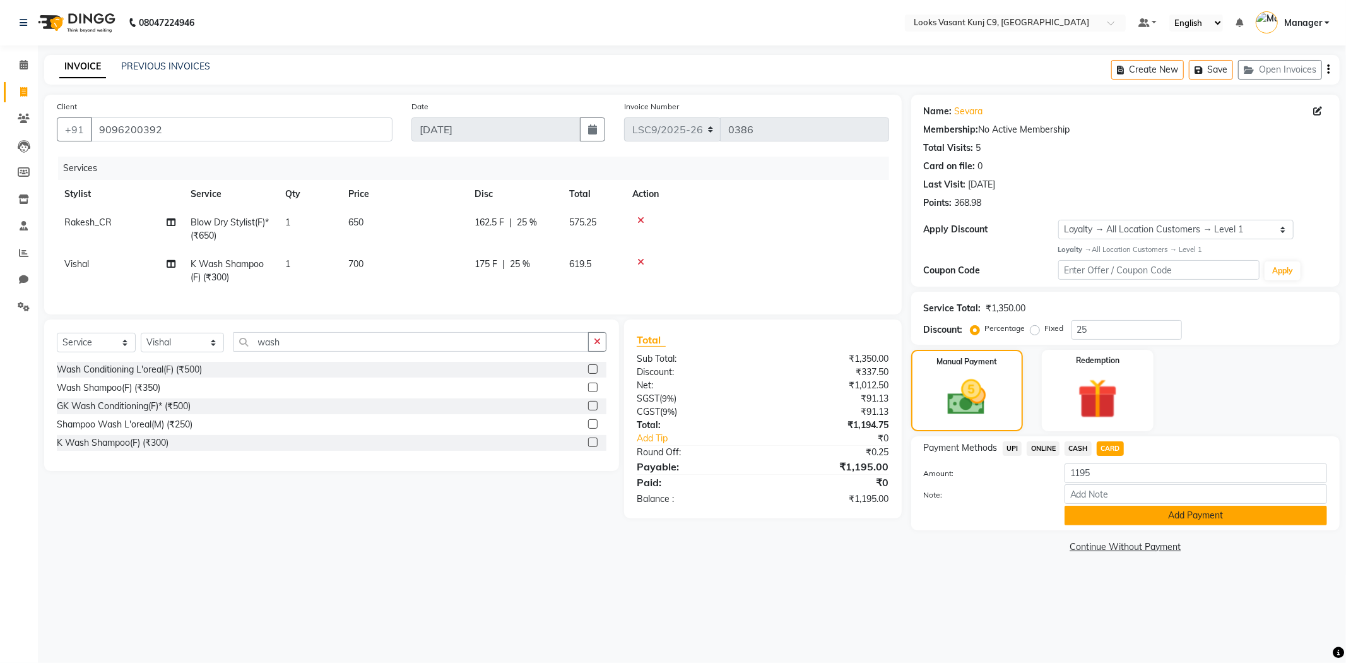
click at [1097, 516] on button "Add Payment" at bounding box center [1196, 516] width 263 height 20
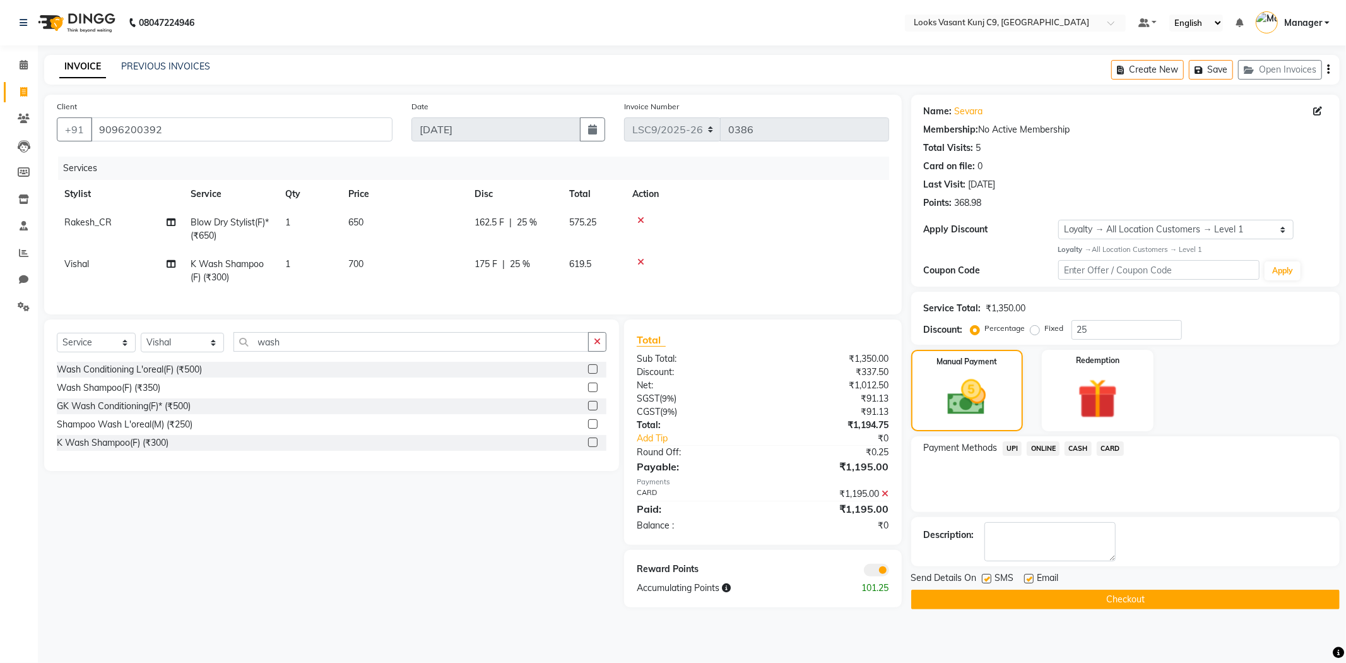
click at [872, 576] on span at bounding box center [876, 570] width 25 height 13
click at [889, 572] on input "checkbox" at bounding box center [889, 572] width 0 height 0
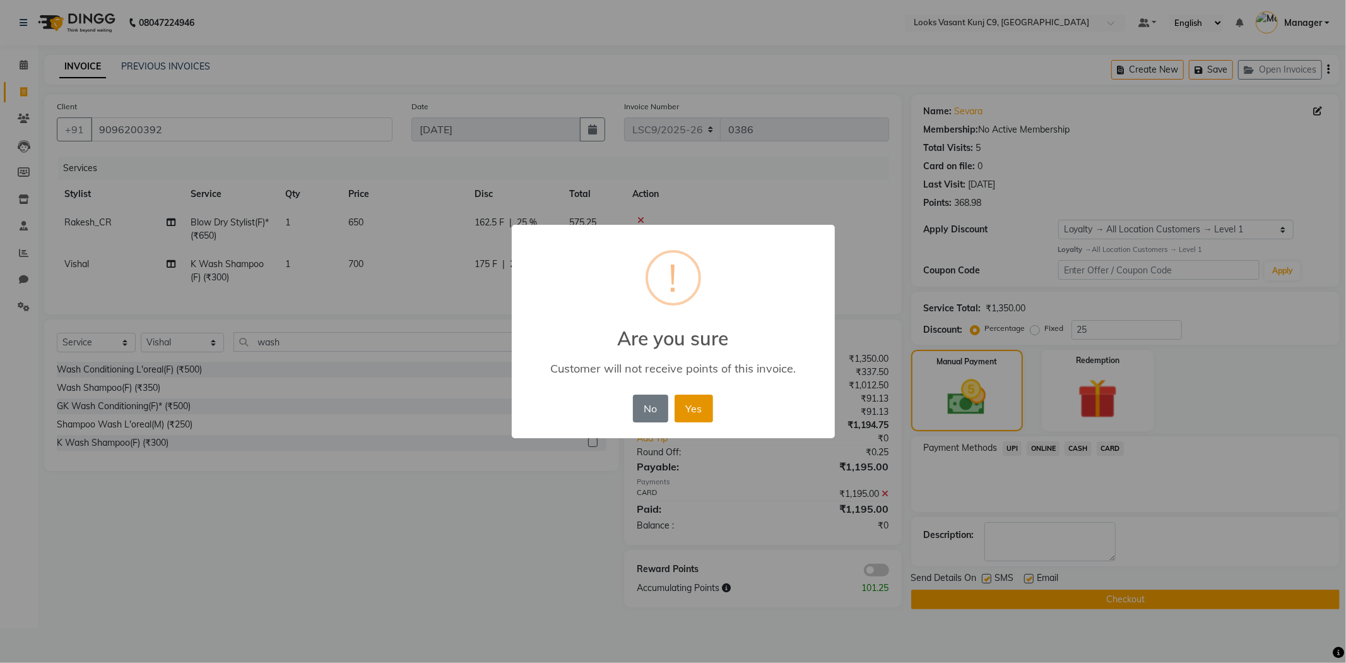
click at [687, 401] on button "Yes" at bounding box center [694, 409] width 39 height 28
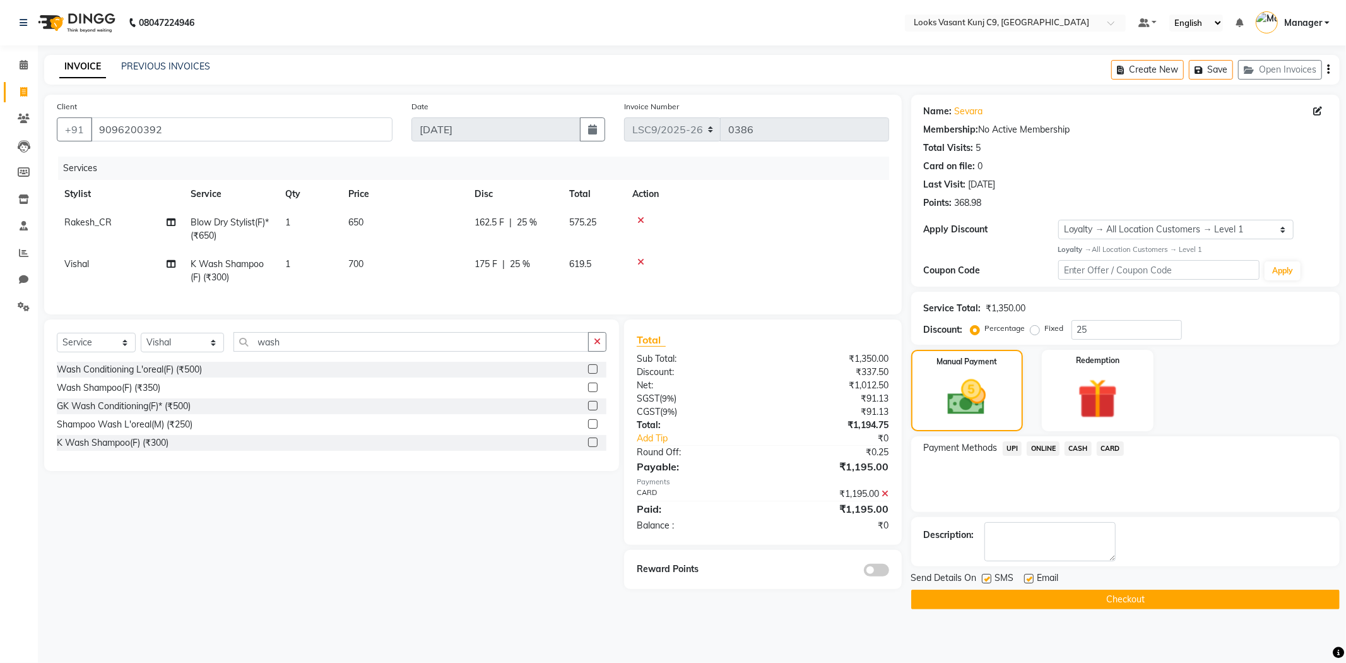
click at [985, 578] on label at bounding box center [986, 578] width 9 height 9
click at [985, 578] on input "checkbox" at bounding box center [986, 579] width 8 height 8
checkbox input "false"
click at [1031, 576] on label at bounding box center [1028, 578] width 9 height 9
click at [1031, 576] on input "checkbox" at bounding box center [1028, 579] width 8 height 8
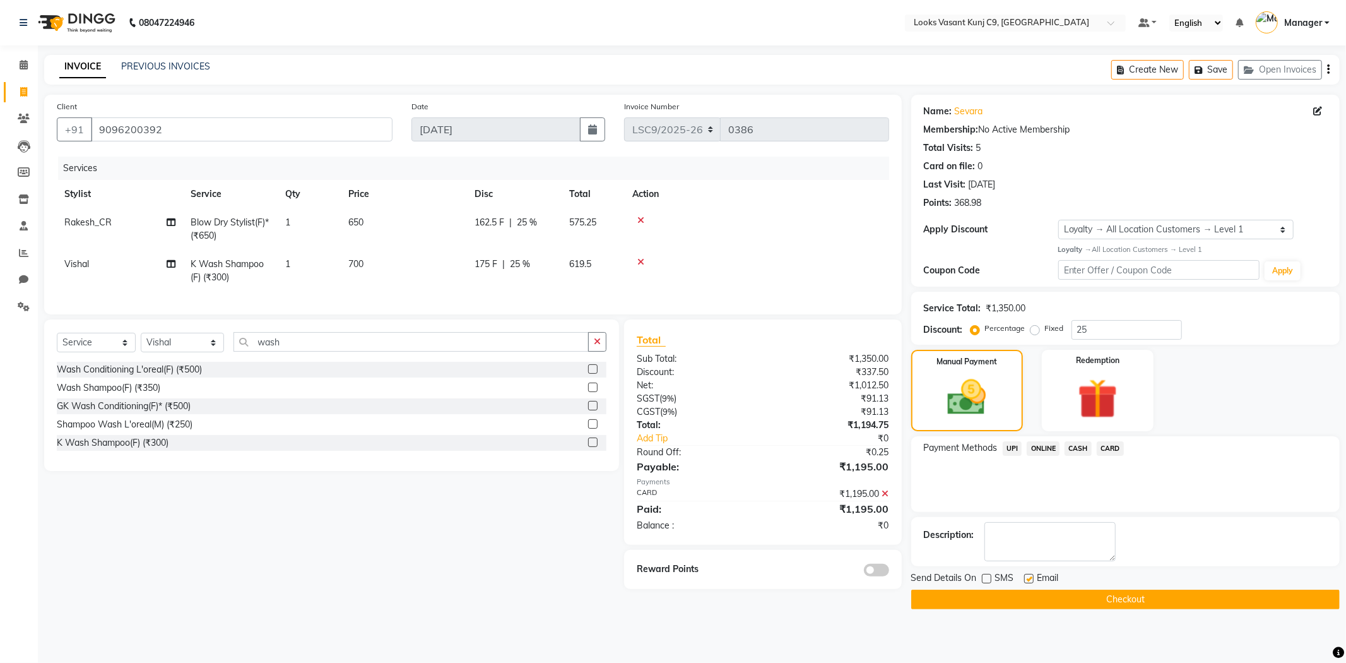
checkbox input "false"
click at [944, 598] on button "Checkout" at bounding box center [1125, 600] width 429 height 20
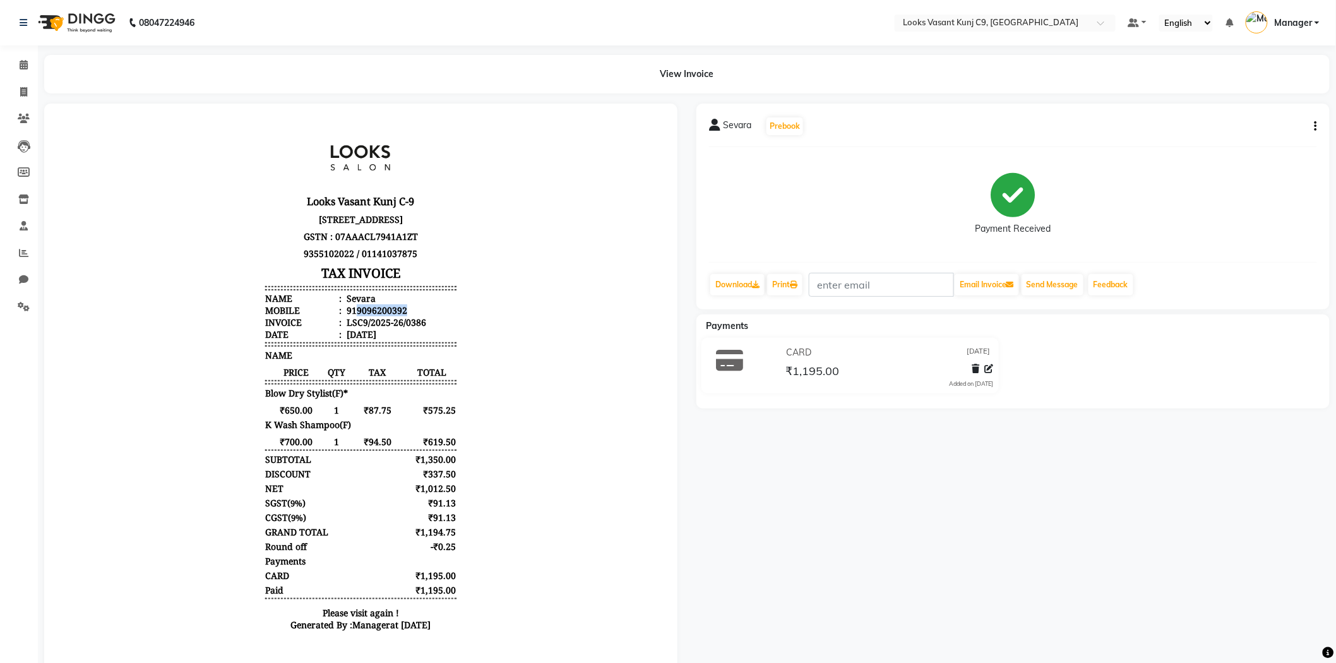
drag, startPoint x: 343, startPoint y: 335, endPoint x: 429, endPoint y: 334, distance: 85.8
click at [429, 316] on li "Mobile : 919096200392" at bounding box center [359, 310] width 191 height 12
copy div "9096200392"
click at [15, 87] on span at bounding box center [24, 92] width 22 height 15
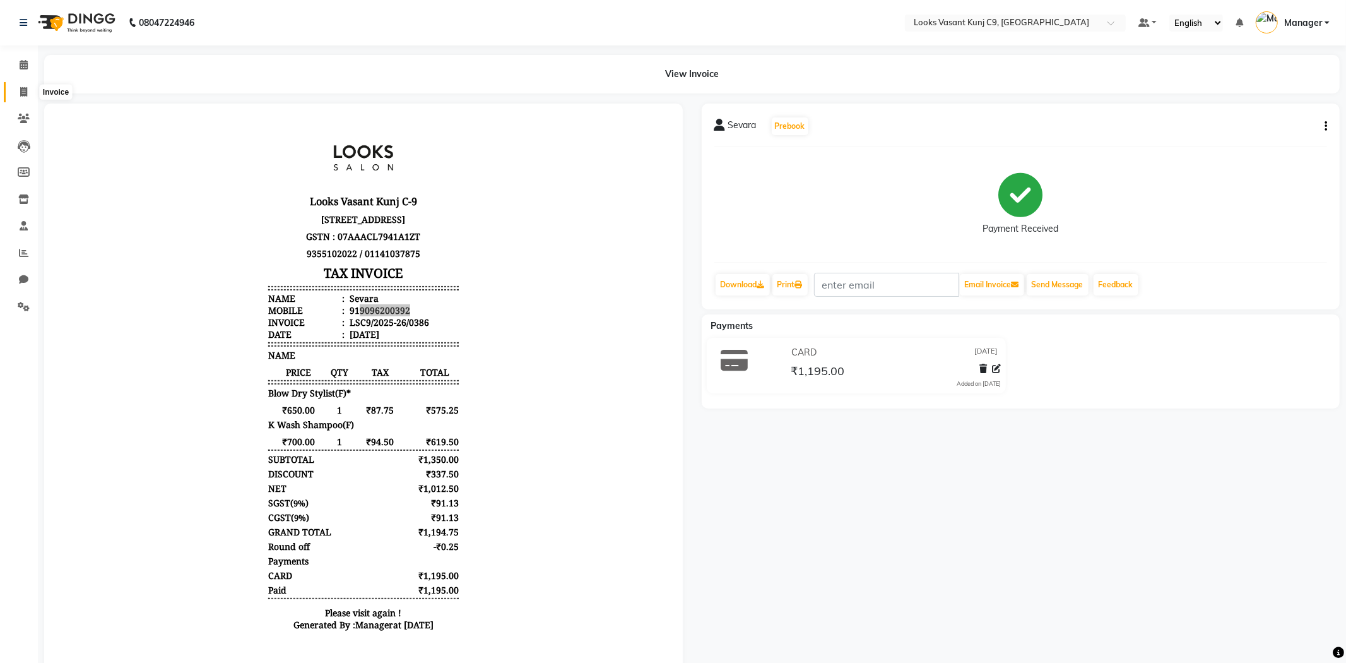
select select "service"
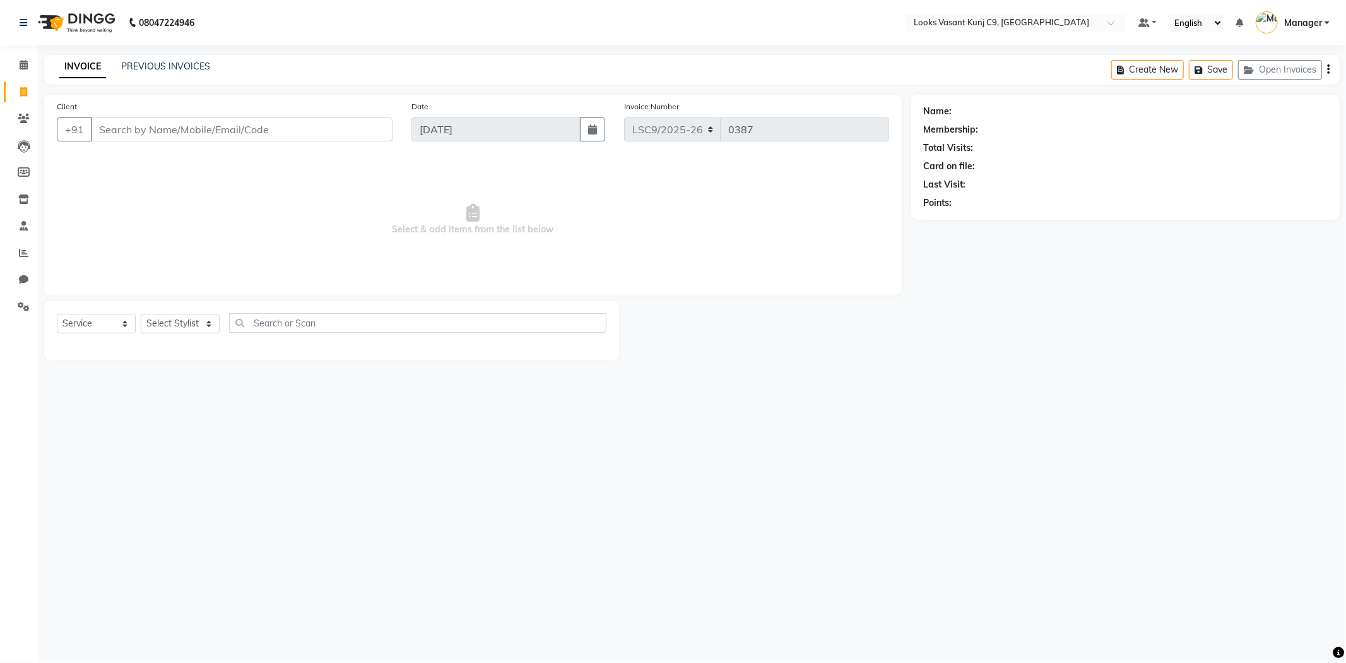
click at [155, 137] on input "Client" at bounding box center [242, 129] width 302 height 24
type input "9096200392"
select select "1: Object"
select select "product"
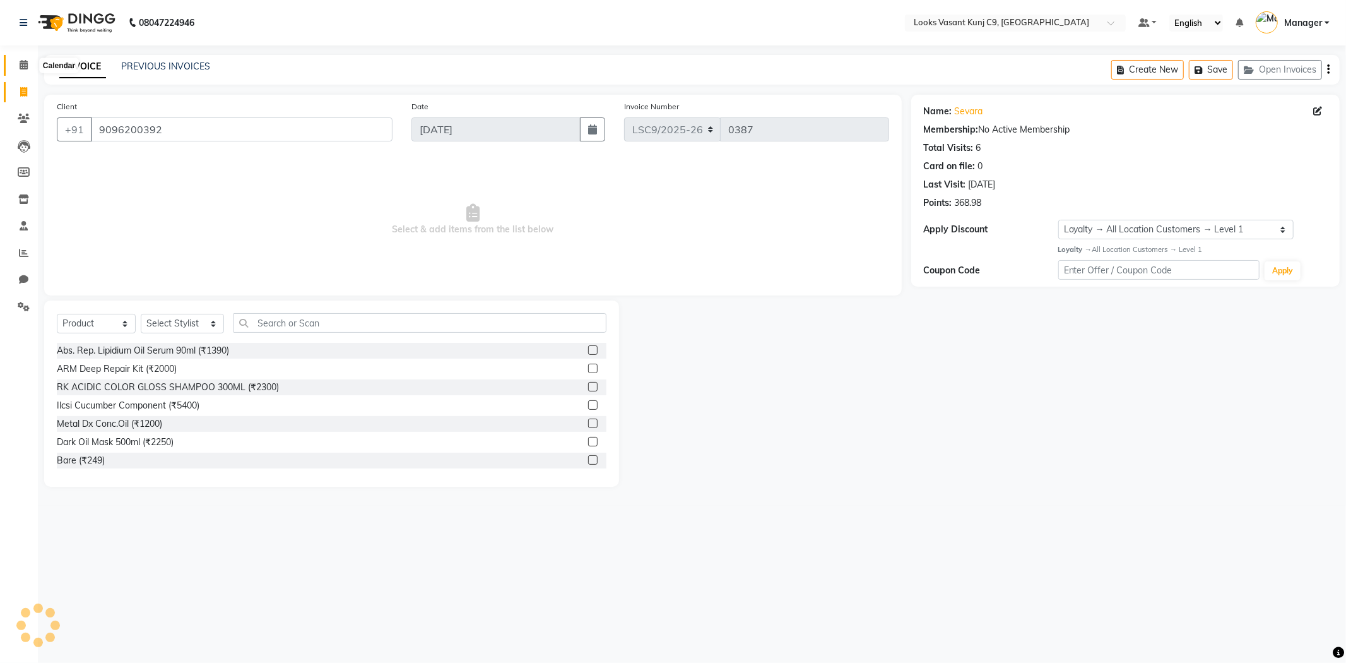
click at [16, 69] on span at bounding box center [24, 65] width 22 height 15
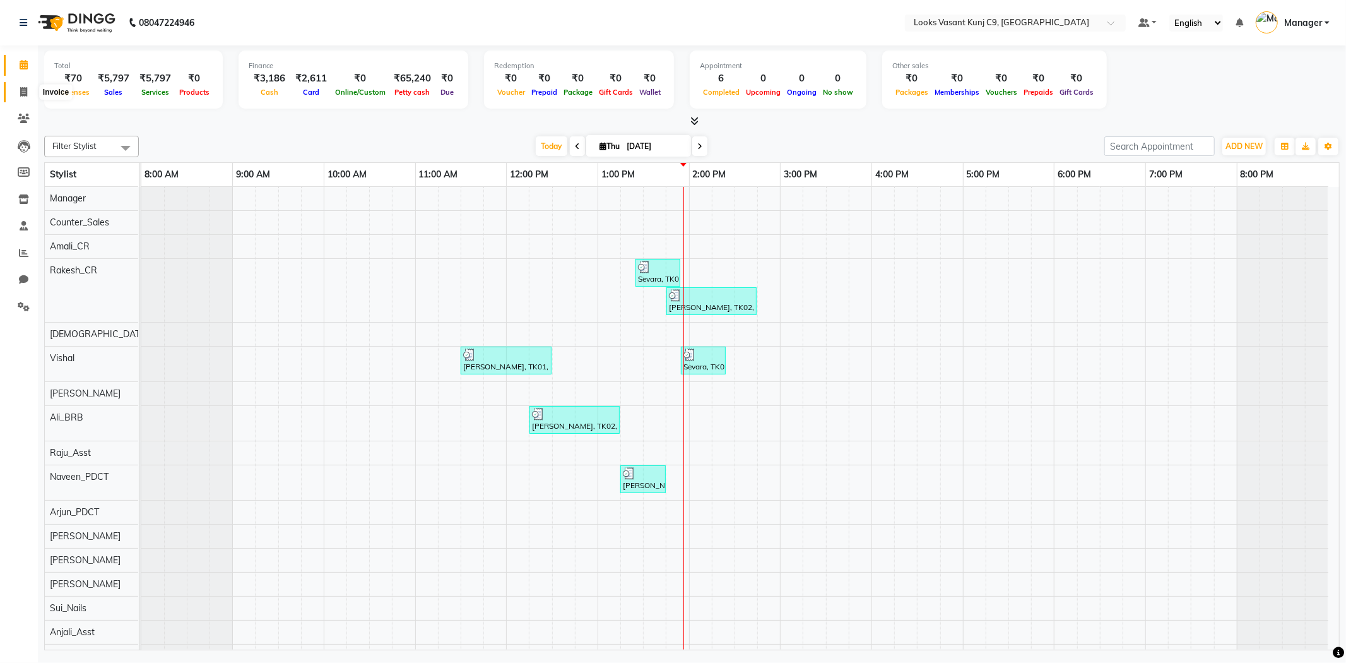
click at [25, 90] on icon at bounding box center [23, 91] width 7 height 9
select select "service"
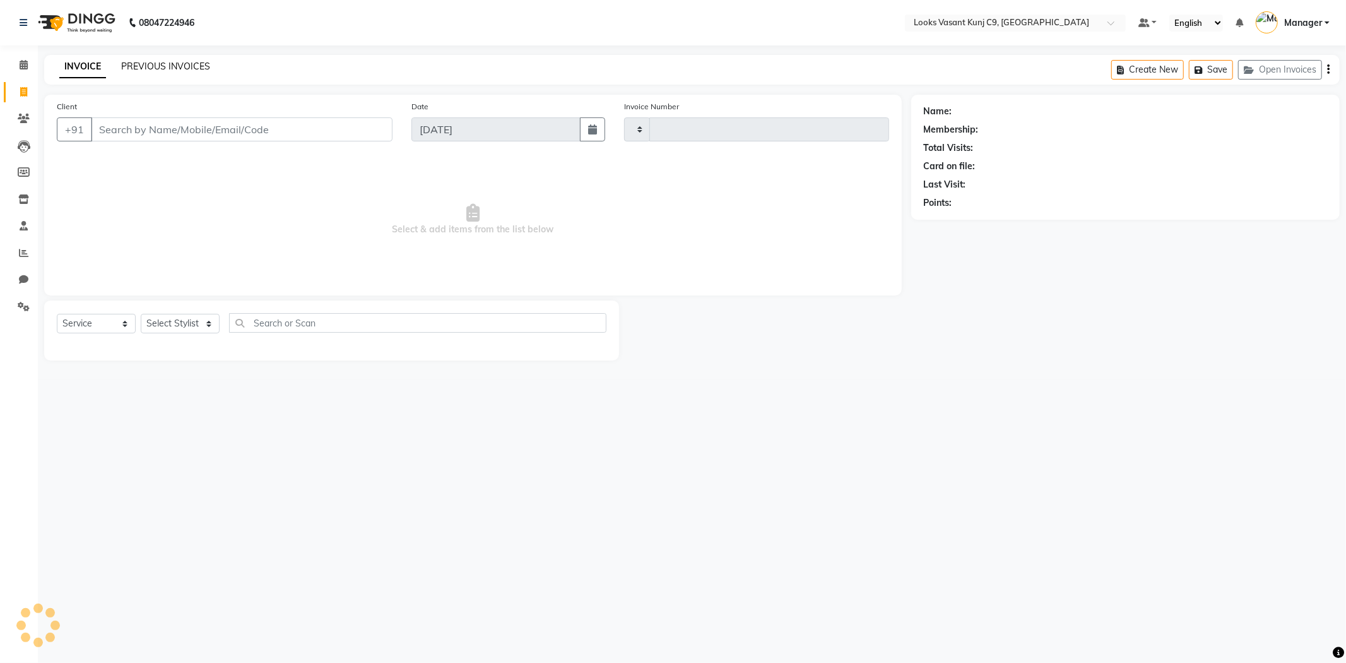
type input "0387"
click at [179, 76] on div "INVOICE PREVIOUS INVOICES Create New Save Open Invoices" at bounding box center [692, 70] width 1296 height 30
select select "8747"
click at [186, 68] on link "PREVIOUS INVOICES" at bounding box center [165, 66] width 89 height 11
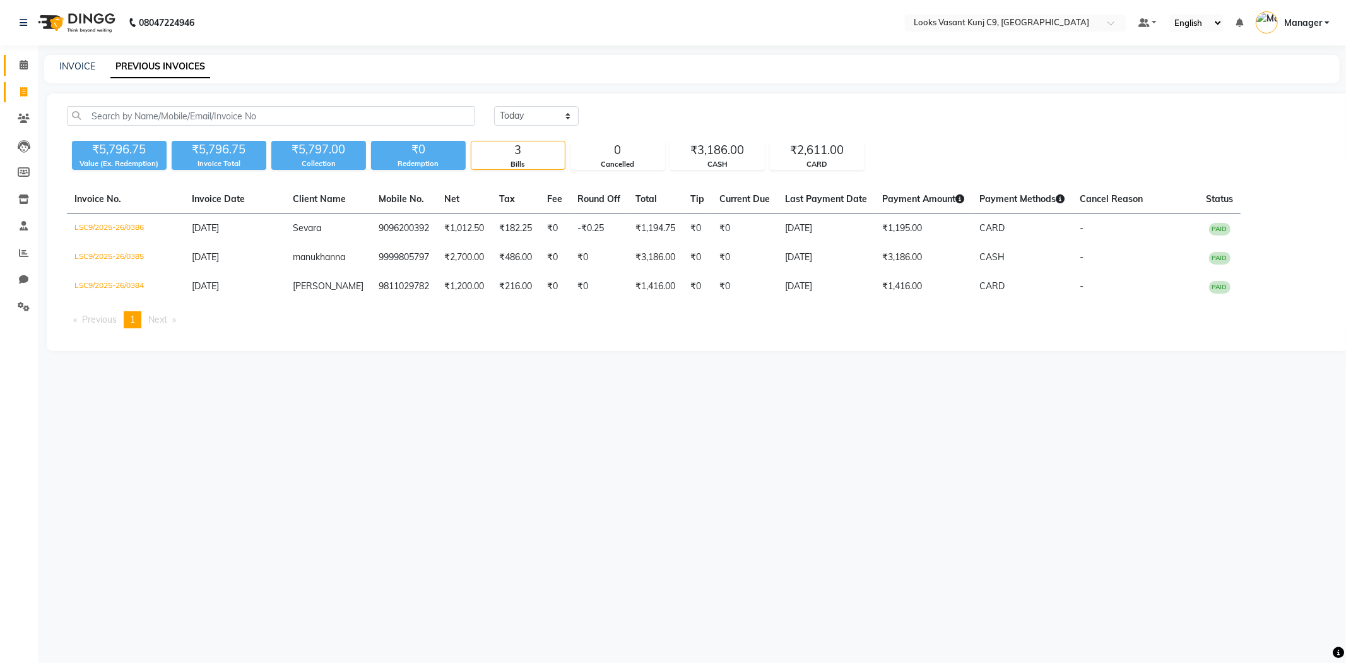
click at [19, 73] on link "Calendar" at bounding box center [19, 65] width 30 height 21
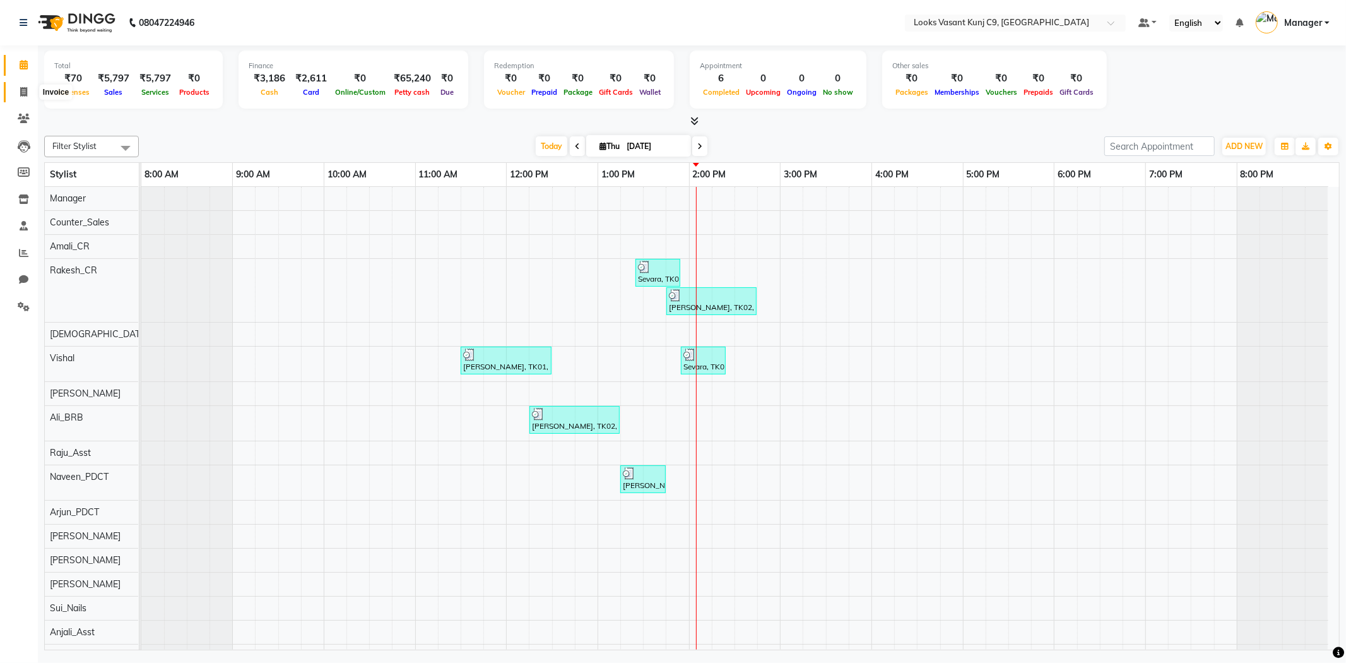
click at [19, 86] on span at bounding box center [24, 92] width 22 height 15
select select "service"
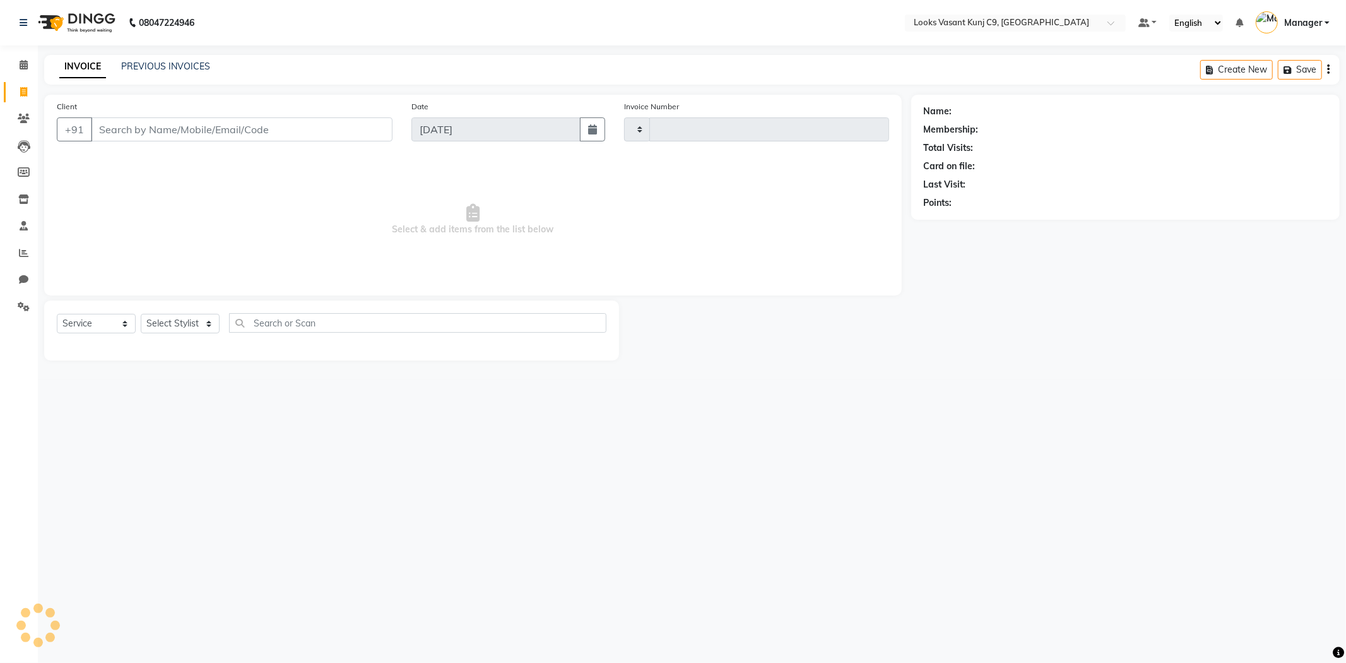
type input "0387"
select select "8747"
drag, startPoint x: 179, startPoint y: 323, endPoint x: 192, endPoint y: 319, distance: 13.4
click at [179, 323] on select "Select Stylist" at bounding box center [180, 324] width 79 height 20
select select "88931"
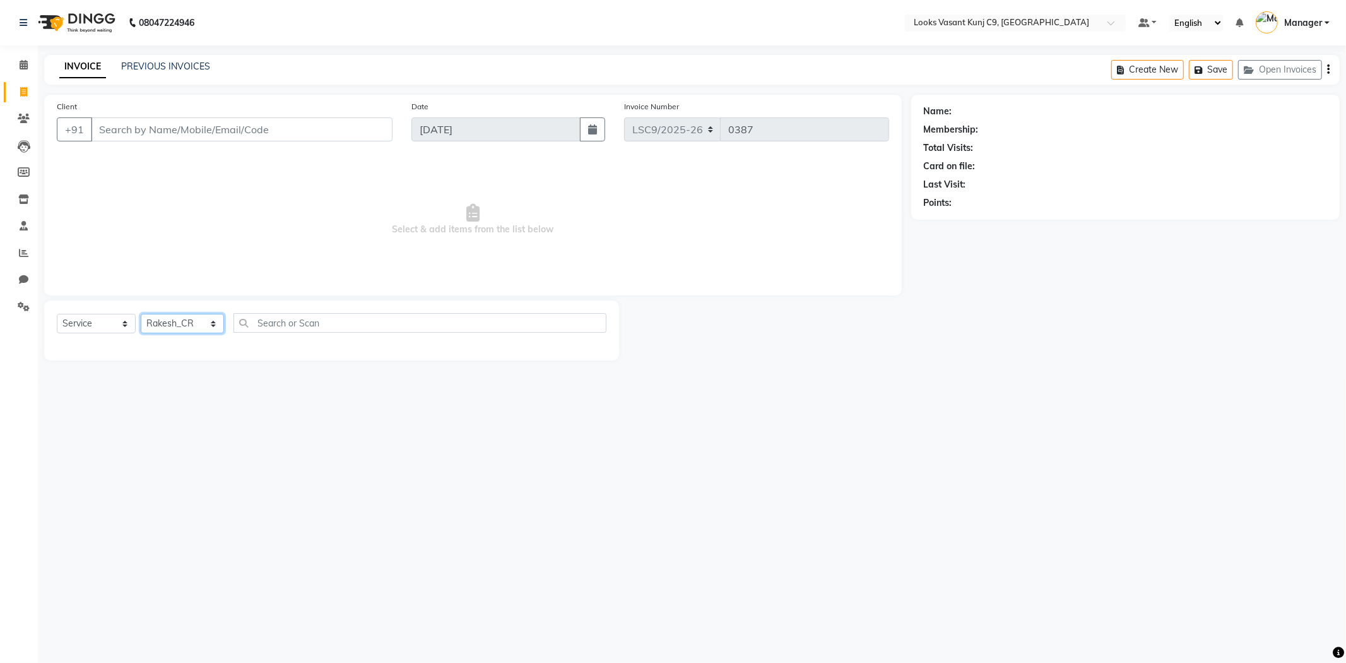
click at [141, 314] on select "Select Stylist [PERSON_NAME] Anjali_Asst Arjun_PDCT [PERSON_NAME] Counter_Sales…" at bounding box center [182, 324] width 83 height 20
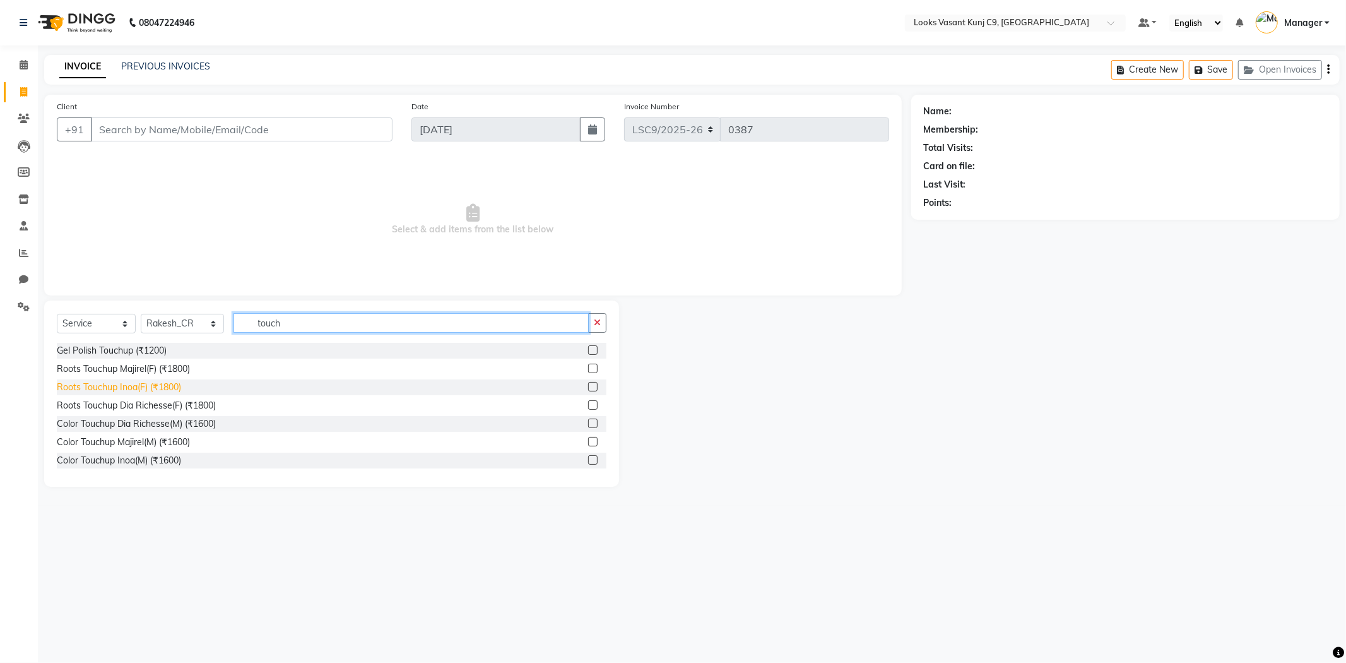
type input "touch"
click at [135, 389] on div "Roots Touchup Inoa(F) (₹1800)" at bounding box center [119, 387] width 124 height 13
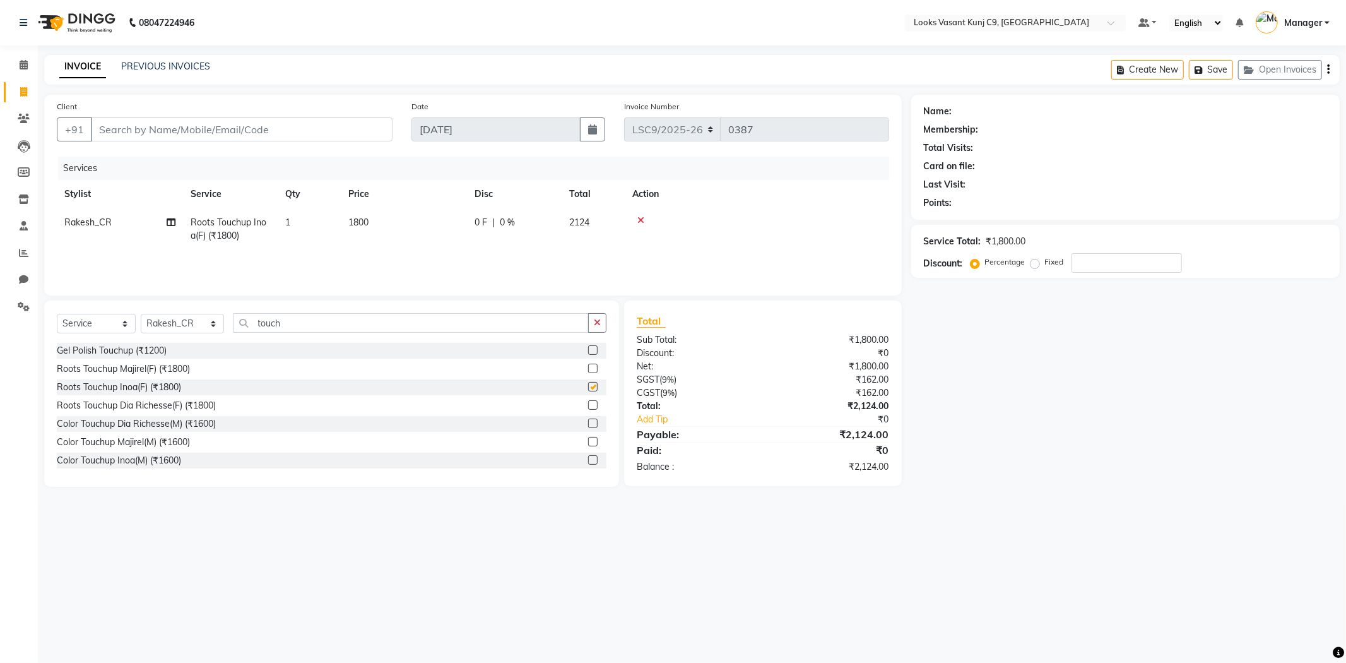
checkbox input "false"
click at [1084, 251] on div "Service Total: ₹1,800.00 Discount: Percentage Fixed" at bounding box center [1125, 251] width 403 height 43
click at [1096, 266] on input "number" at bounding box center [1127, 263] width 110 height 20
type input "25"
click at [336, 134] on input "Client" at bounding box center [242, 129] width 302 height 24
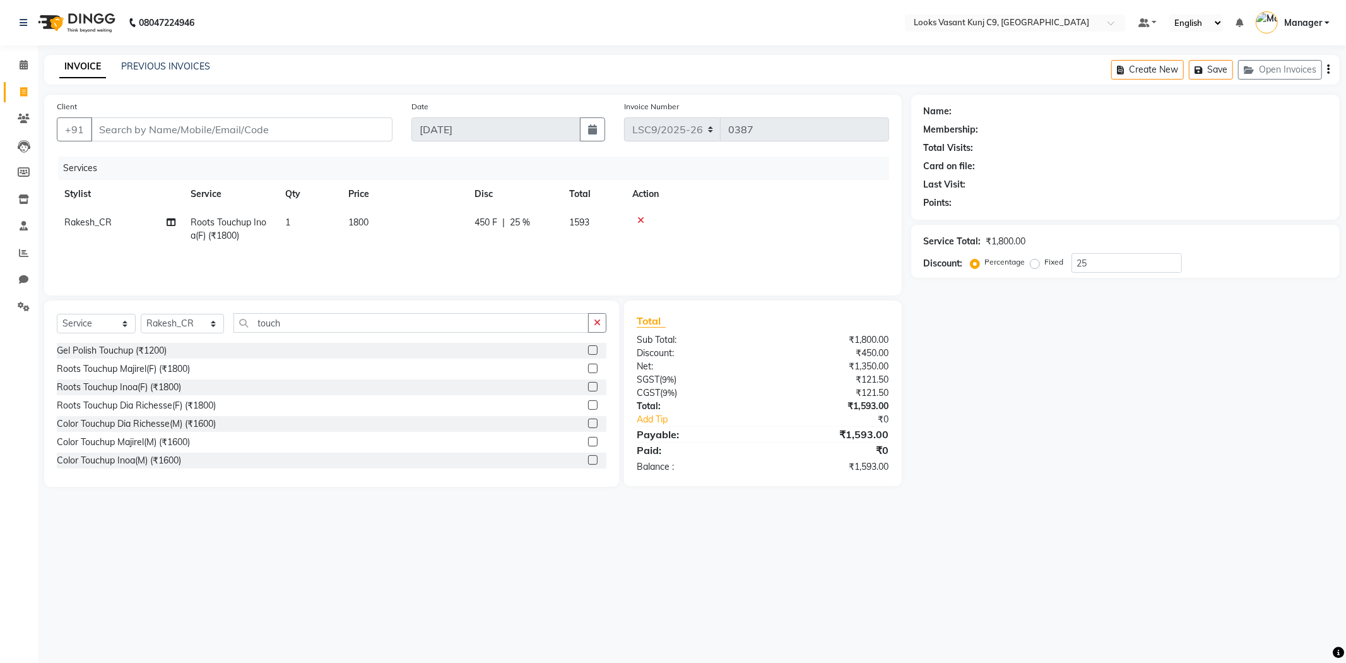
click at [355, 178] on div "Services" at bounding box center [478, 168] width 841 height 23
click at [276, 125] on input "Client" at bounding box center [242, 129] width 302 height 24
type input "9"
type input "0"
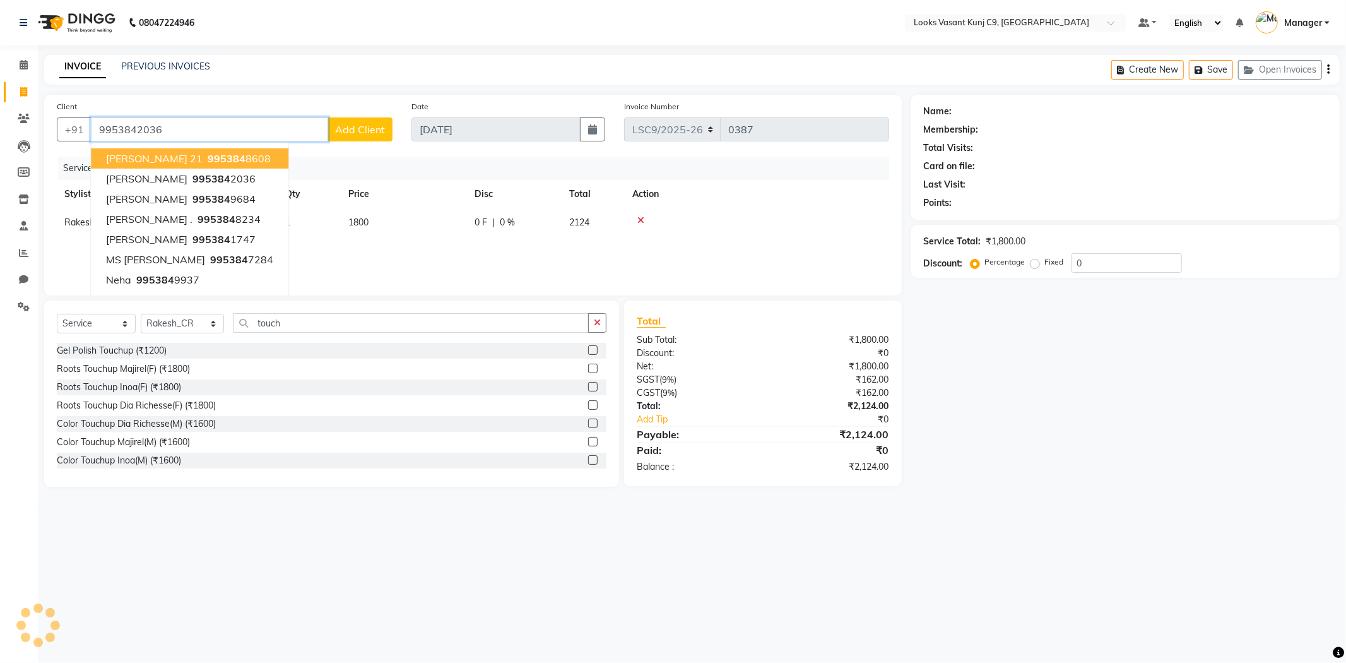
type input "9953842036"
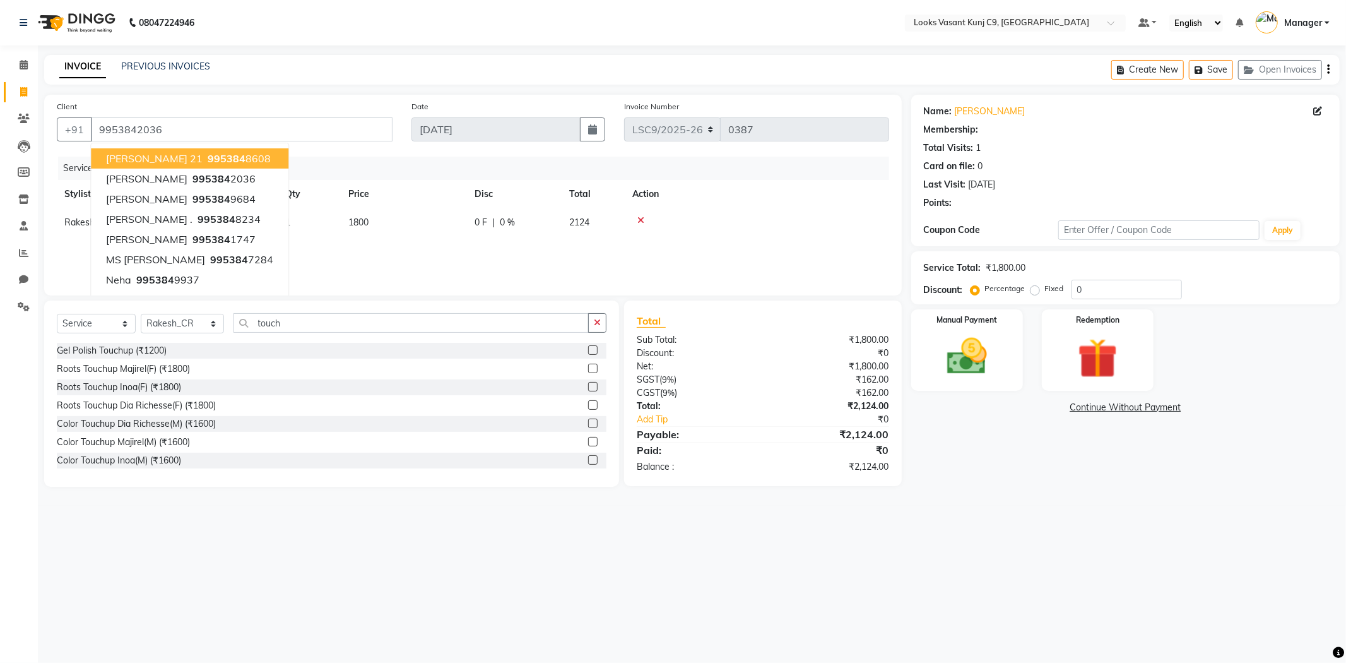
select select "1: Object"
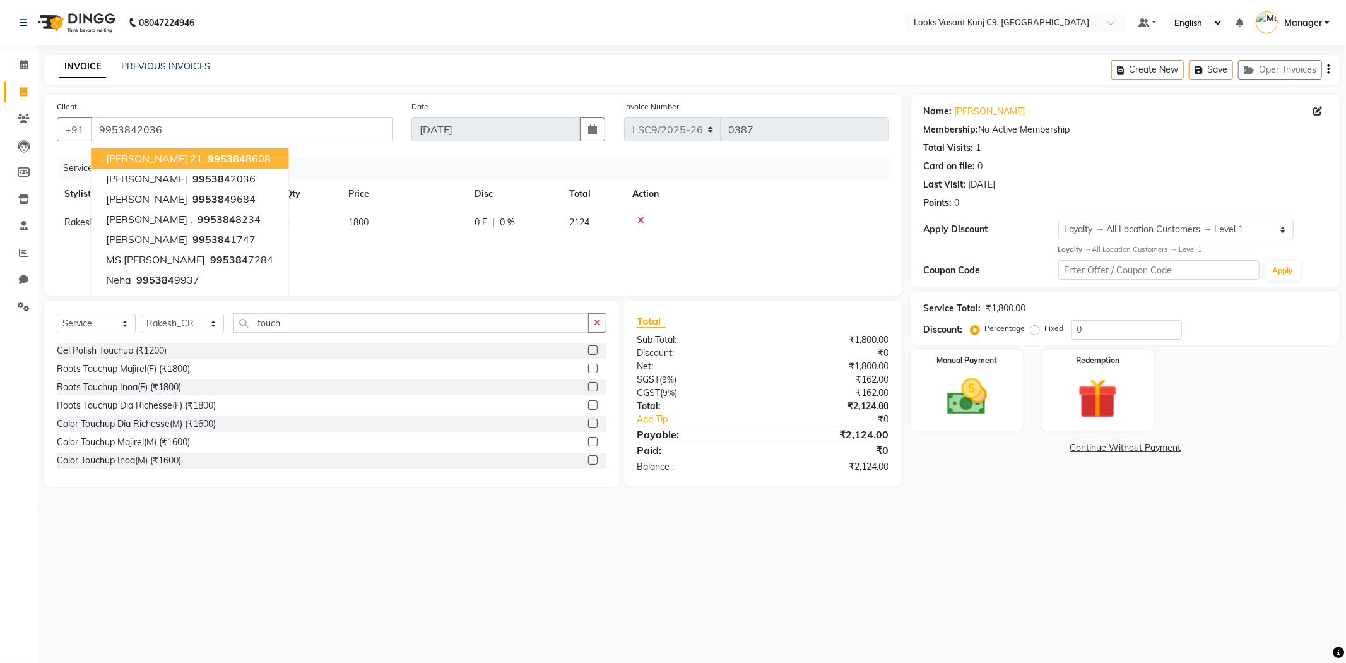
click at [748, 211] on td at bounding box center [757, 229] width 264 height 42
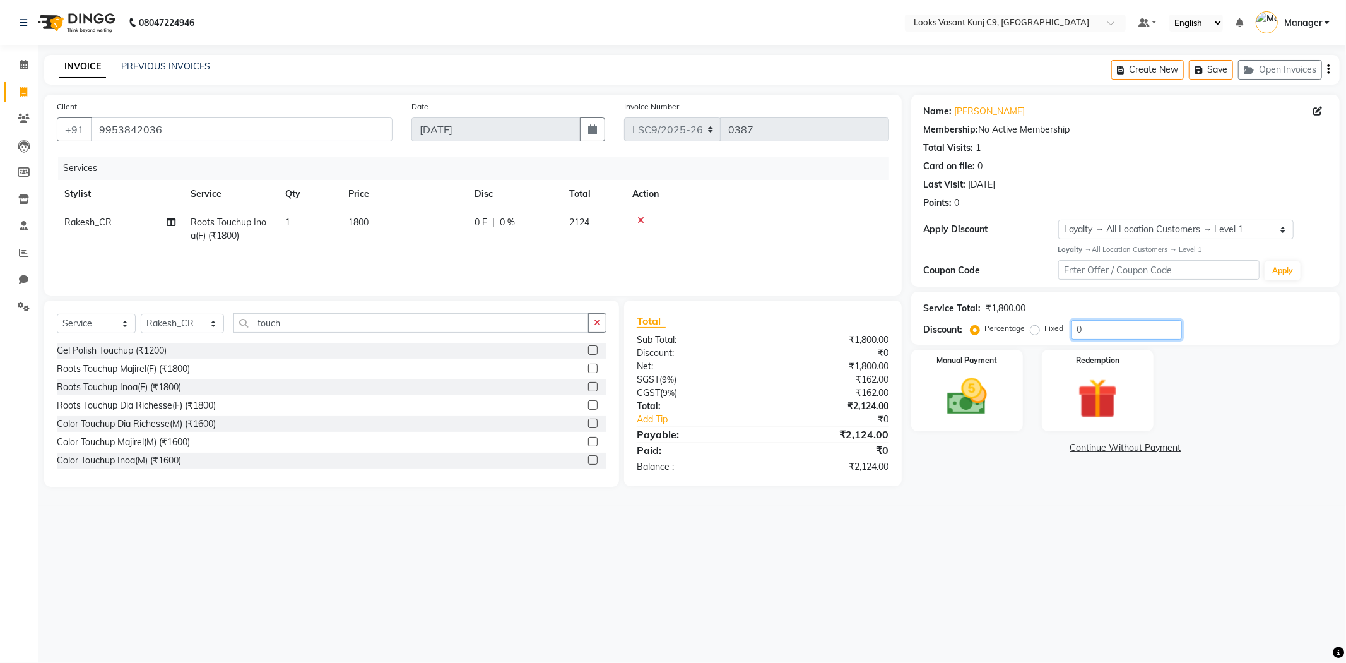
click at [1118, 335] on input "0" at bounding box center [1127, 330] width 110 height 20
type input "25"
click at [985, 401] on img at bounding box center [968, 397] width 68 height 48
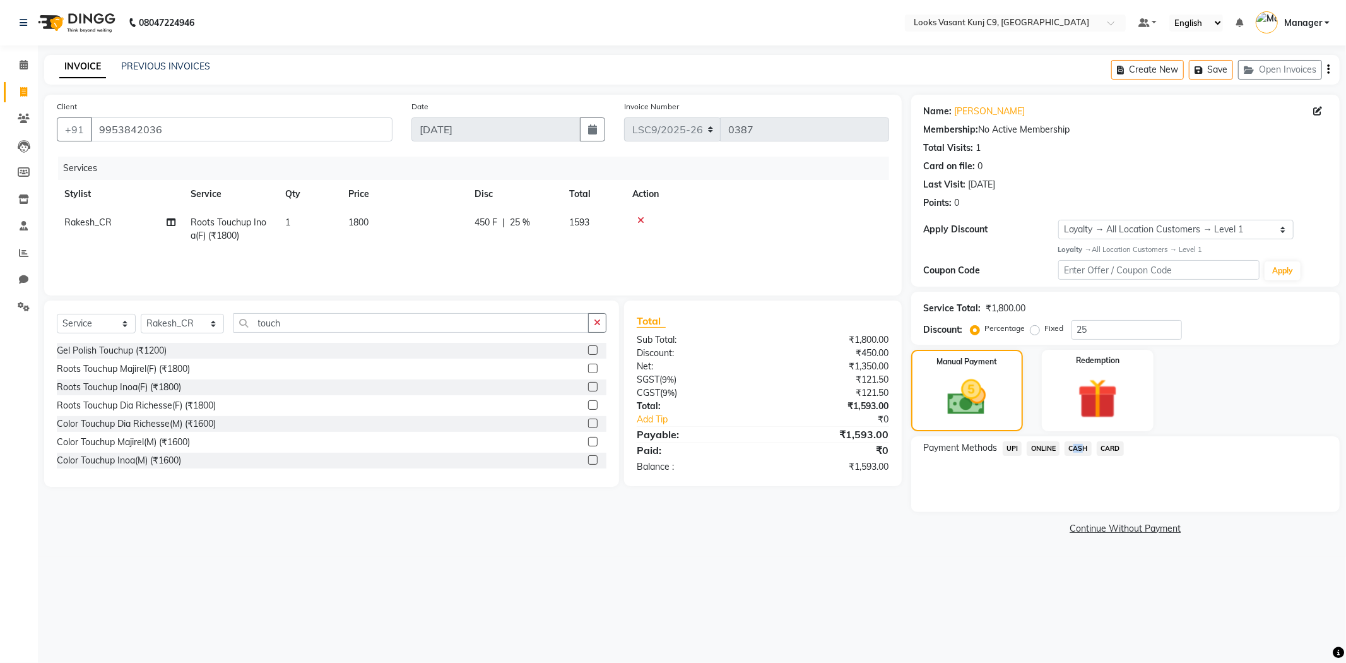
drag, startPoint x: 1076, startPoint y: 439, endPoint x: 1077, endPoint y: 447, distance: 7.7
click at [1077, 447] on div "Payment Methods UPI ONLINE CASH CARD" at bounding box center [1125, 474] width 429 height 76
click at [1077, 449] on span "CASH" at bounding box center [1078, 448] width 27 height 15
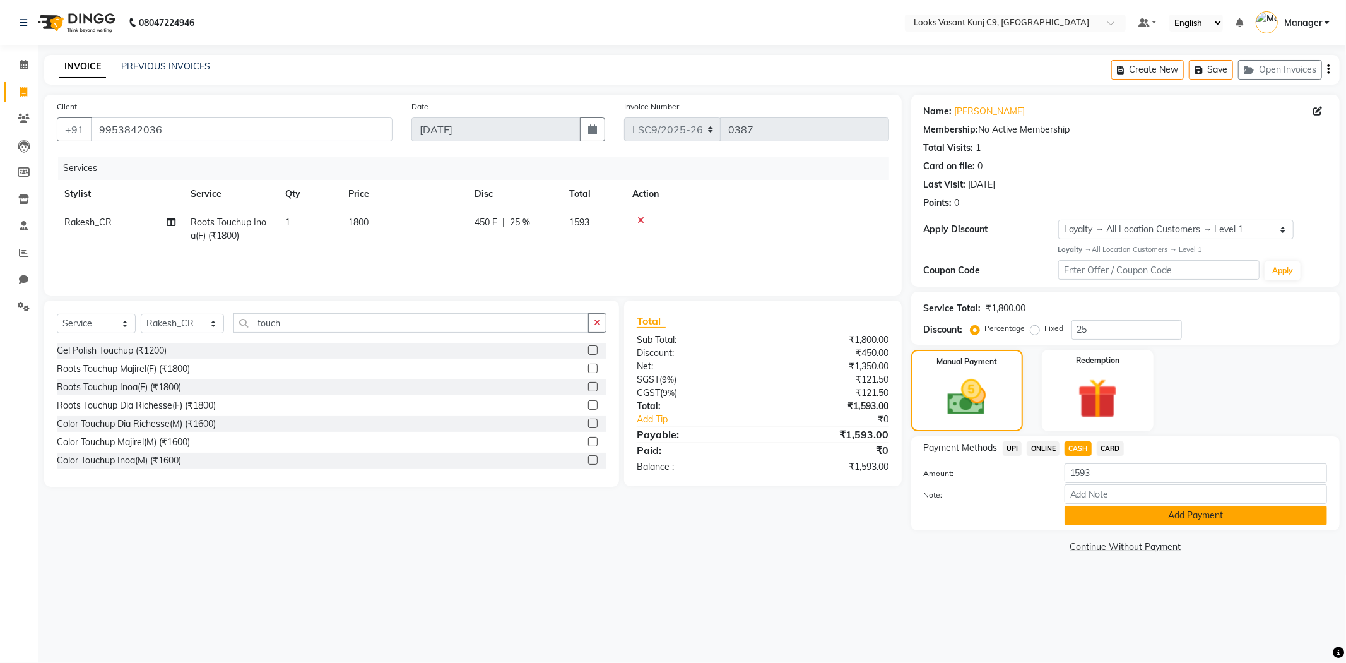
click at [1087, 513] on button "Add Payment" at bounding box center [1196, 516] width 263 height 20
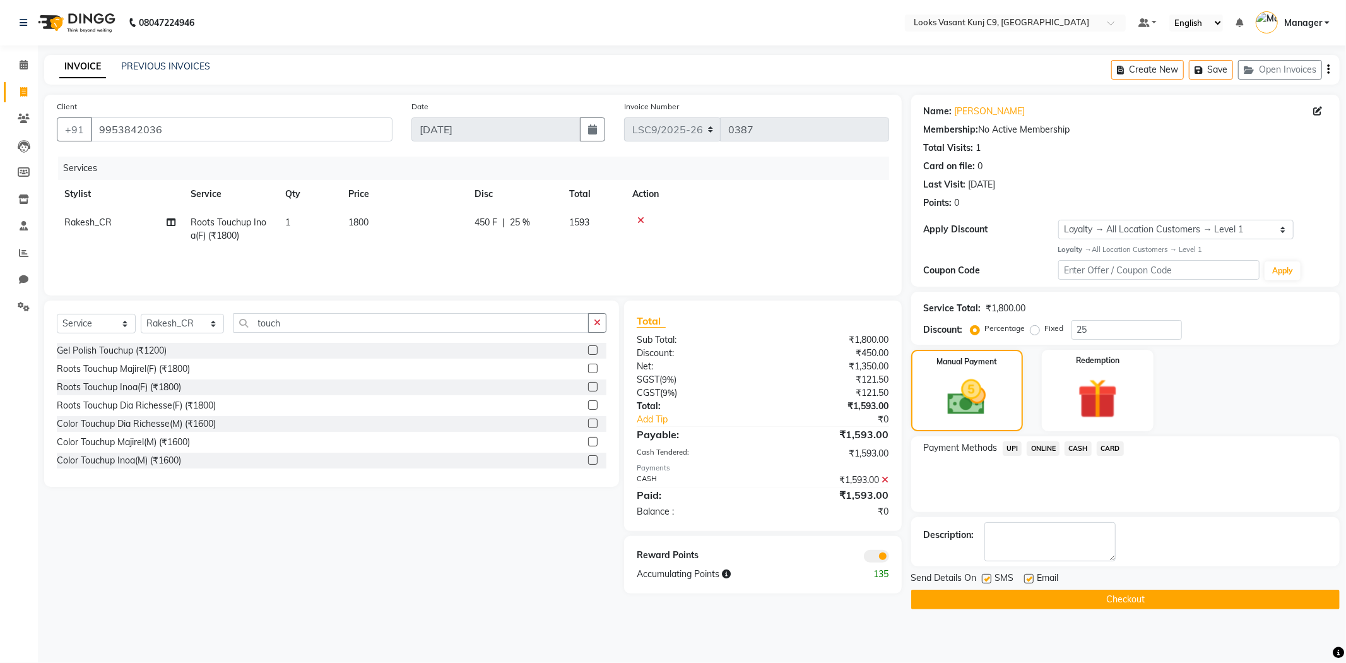
click at [871, 562] on span at bounding box center [876, 556] width 25 height 13
click at [889, 558] on input "checkbox" at bounding box center [889, 558] width 0 height 0
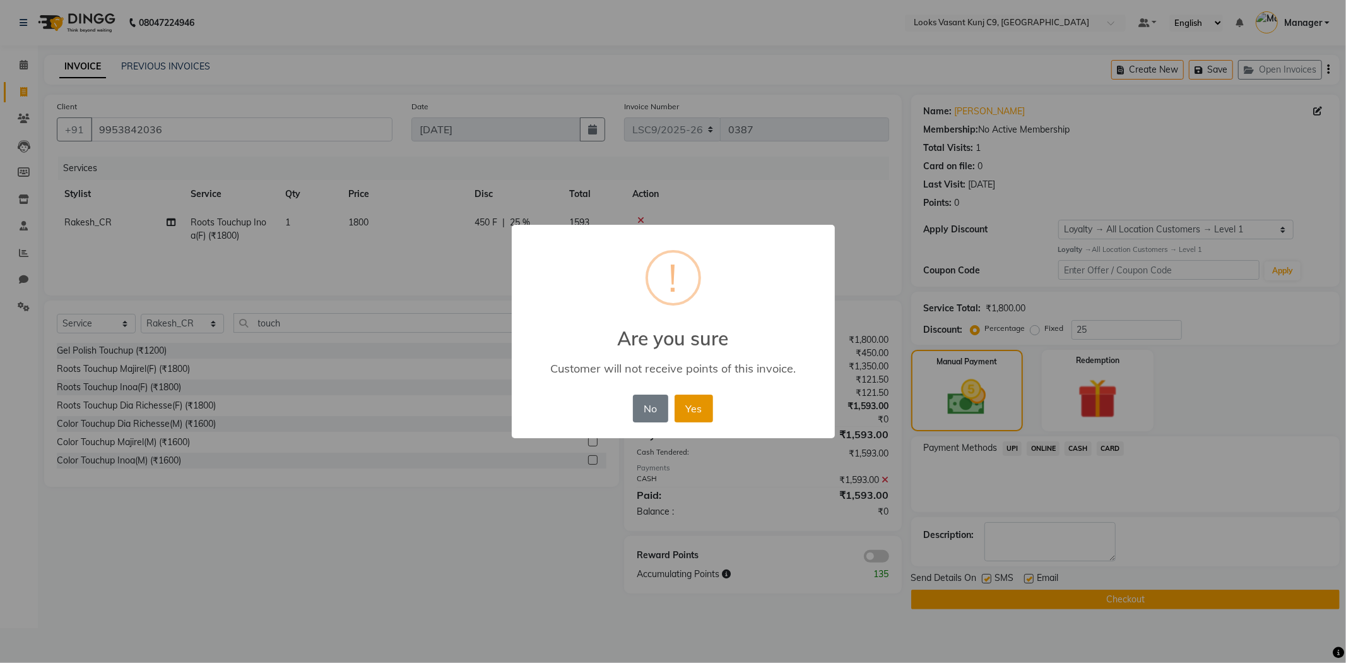
click at [708, 415] on button "Yes" at bounding box center [694, 409] width 39 height 28
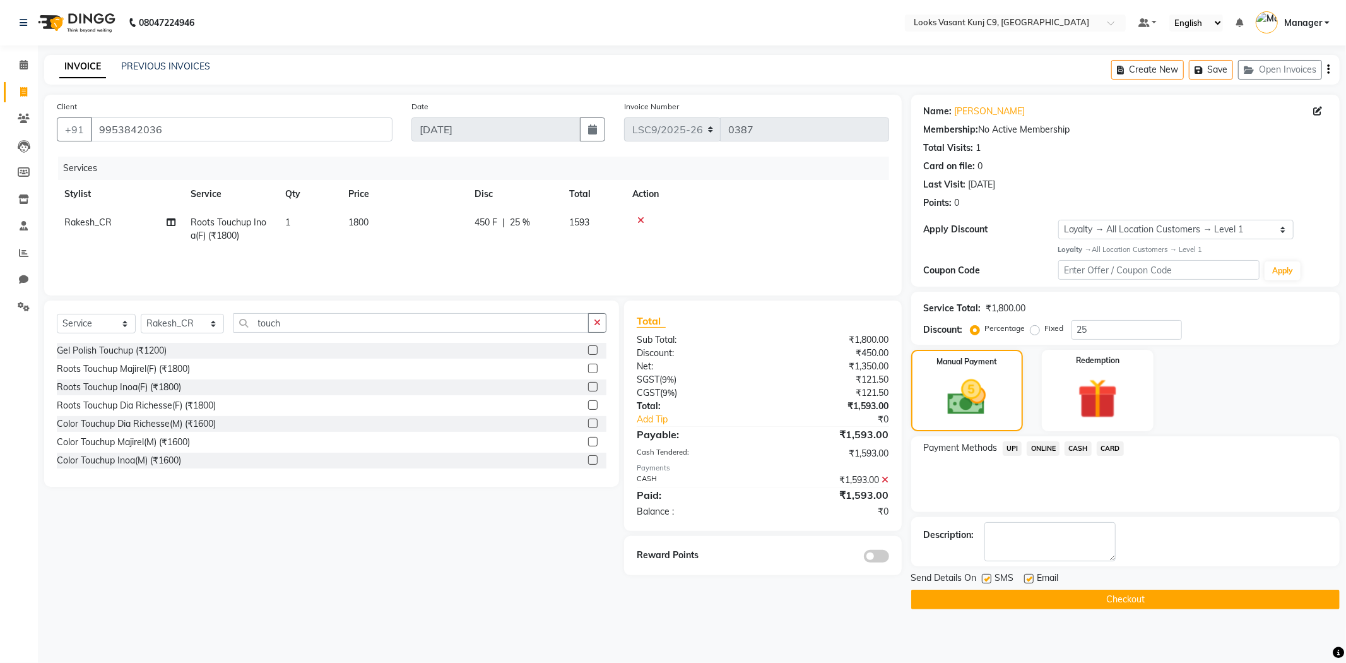
click at [988, 577] on label at bounding box center [986, 578] width 9 height 9
click at [988, 577] on input "checkbox" at bounding box center [986, 579] width 8 height 8
checkbox input "false"
click at [1026, 581] on label at bounding box center [1028, 578] width 9 height 9
click at [1026, 581] on input "checkbox" at bounding box center [1028, 579] width 8 height 8
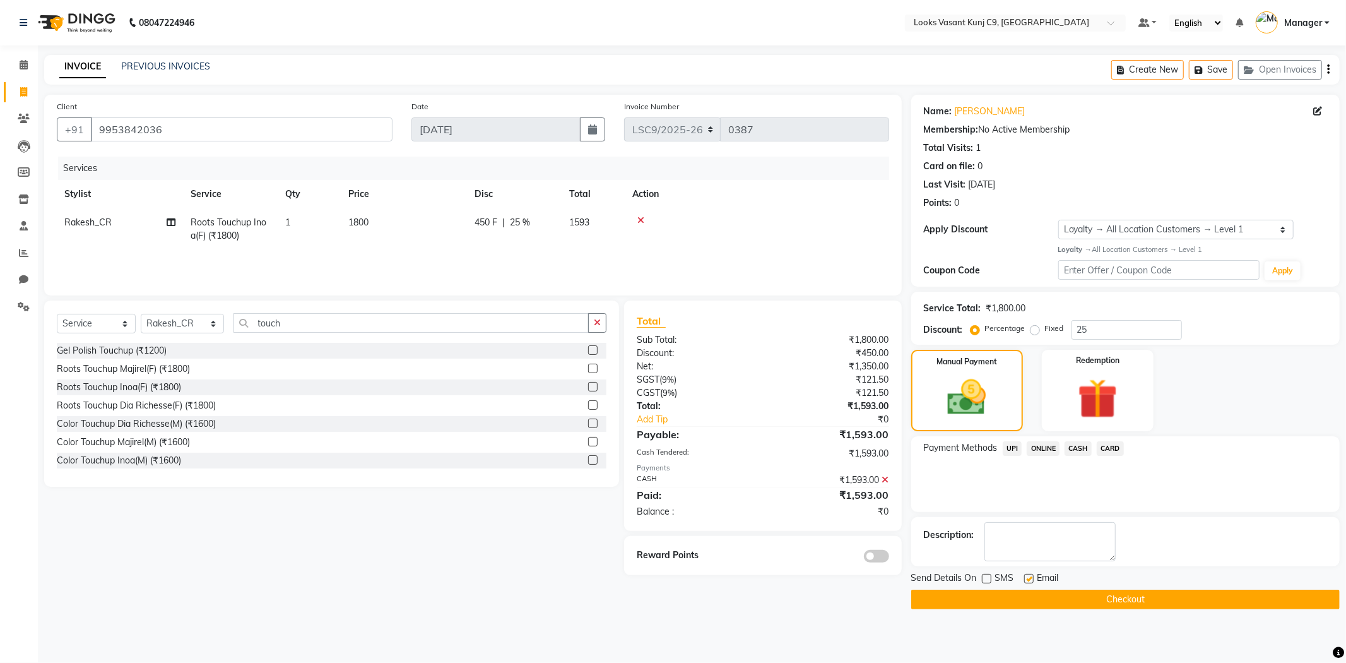
checkbox input "false"
click at [1023, 598] on button "Checkout" at bounding box center [1125, 600] width 429 height 20
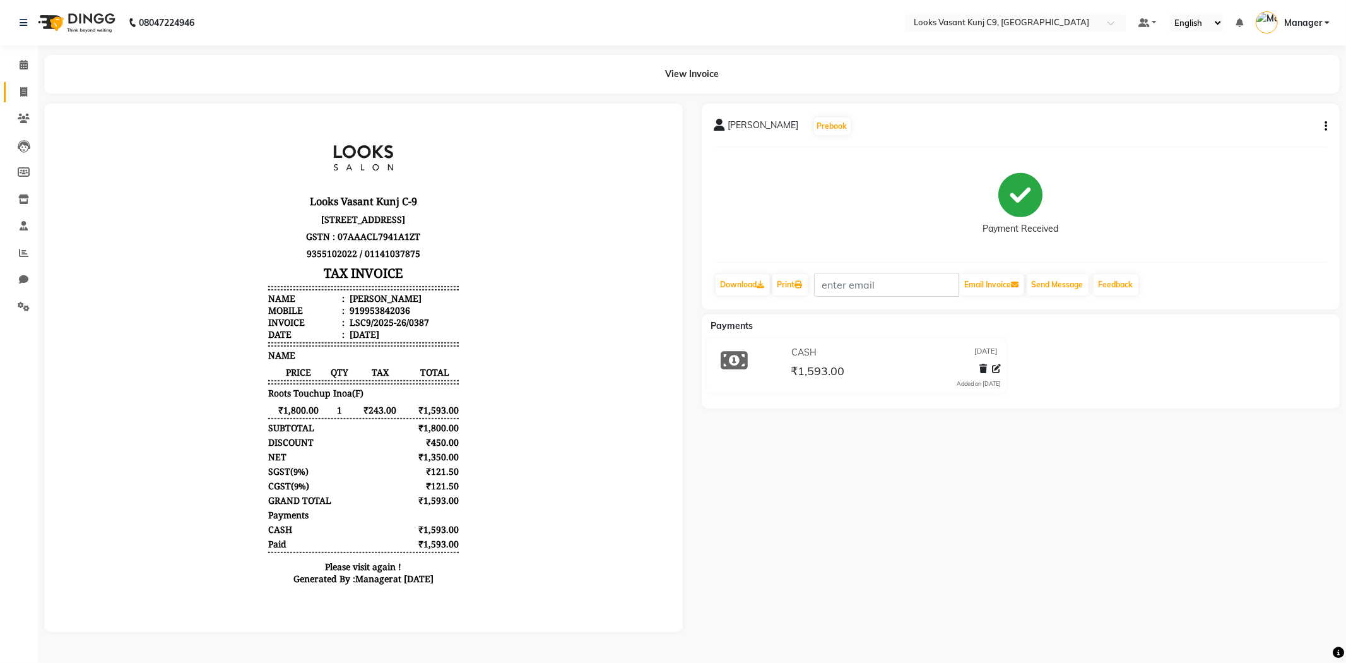
click at [25, 99] on link "Invoice" at bounding box center [19, 92] width 30 height 21
select select "service"
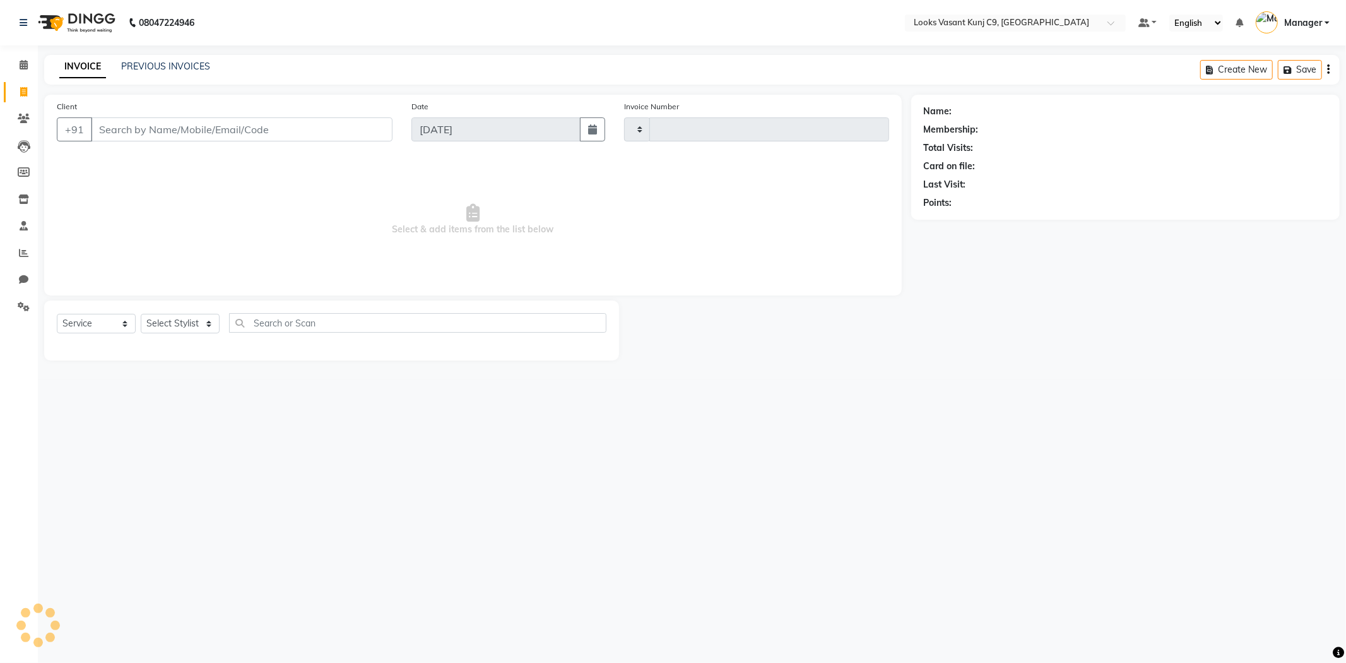
type input "0388"
select select "8747"
click at [160, 130] on input "Client" at bounding box center [242, 129] width 302 height 24
click at [172, 293] on div "Client +91 Date [DATE] Invoice Number LSC9/2025-26 V/2025 V/[PHONE_NUMBER] Sele…" at bounding box center [473, 195] width 858 height 201
click at [199, 330] on select "Select Stylist" at bounding box center [180, 324] width 79 height 20
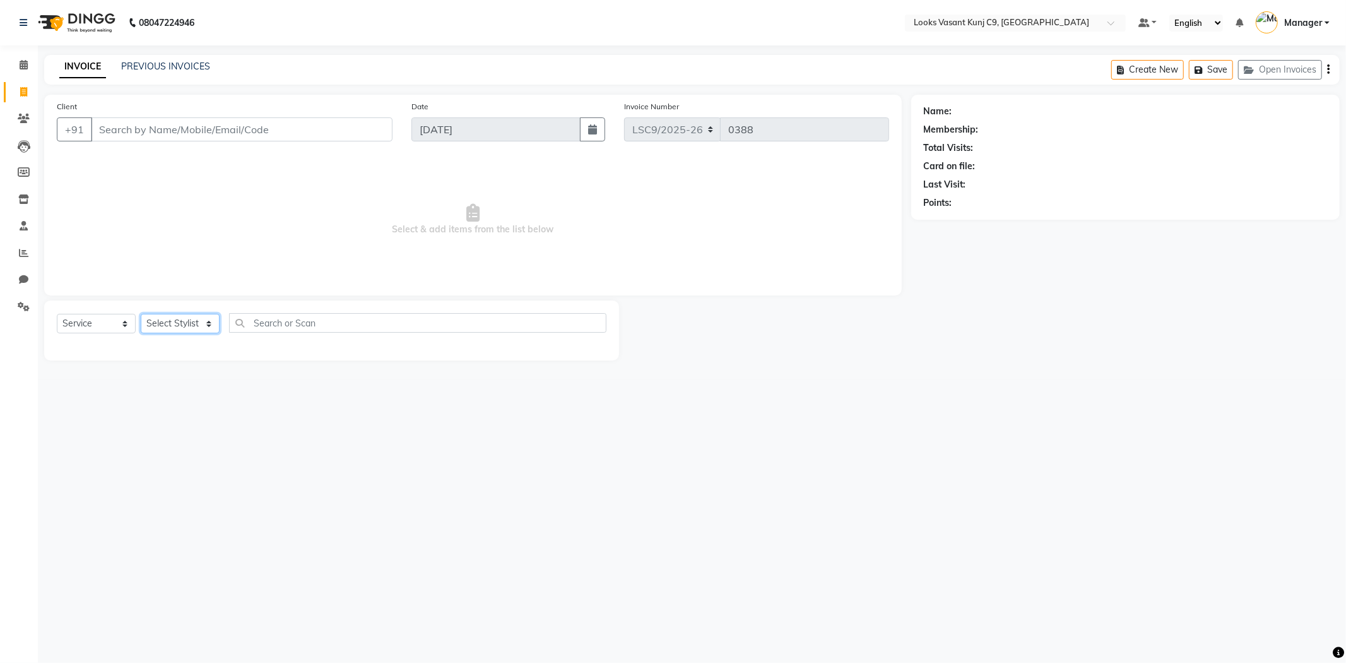
click at [199, 330] on select "Select Stylist" at bounding box center [180, 324] width 79 height 20
click at [199, 330] on select "Select Stylist [PERSON_NAME] Anjali_Asst Arjun_PDCT [PERSON_NAME] Counter_Sales…" at bounding box center [182, 324] width 83 height 20
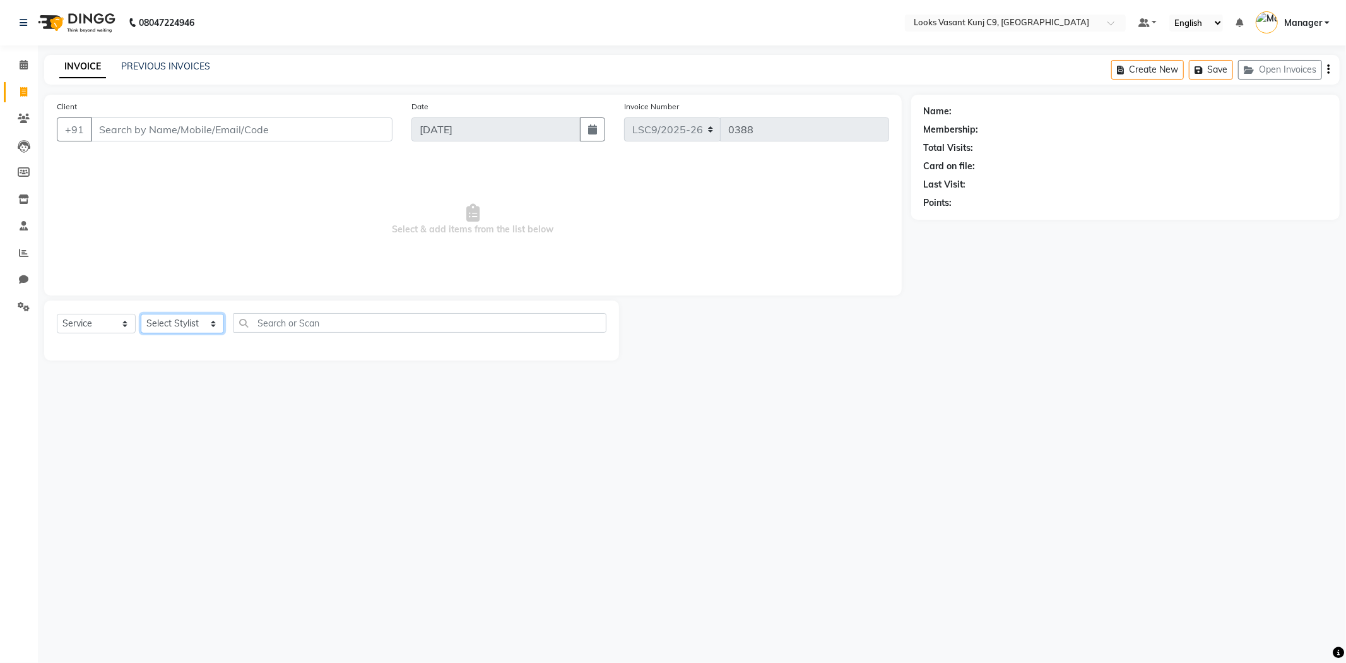
click at [199, 330] on select "Select Stylist [PERSON_NAME] Anjali_Asst Arjun_PDCT [PERSON_NAME] Counter_Sales…" at bounding box center [182, 324] width 83 height 20
select select "88940"
click at [141, 314] on select "Select Stylist [PERSON_NAME] Anjali_Asst Arjun_PDCT [PERSON_NAME] Counter_Sales…" at bounding box center [182, 324] width 83 height 20
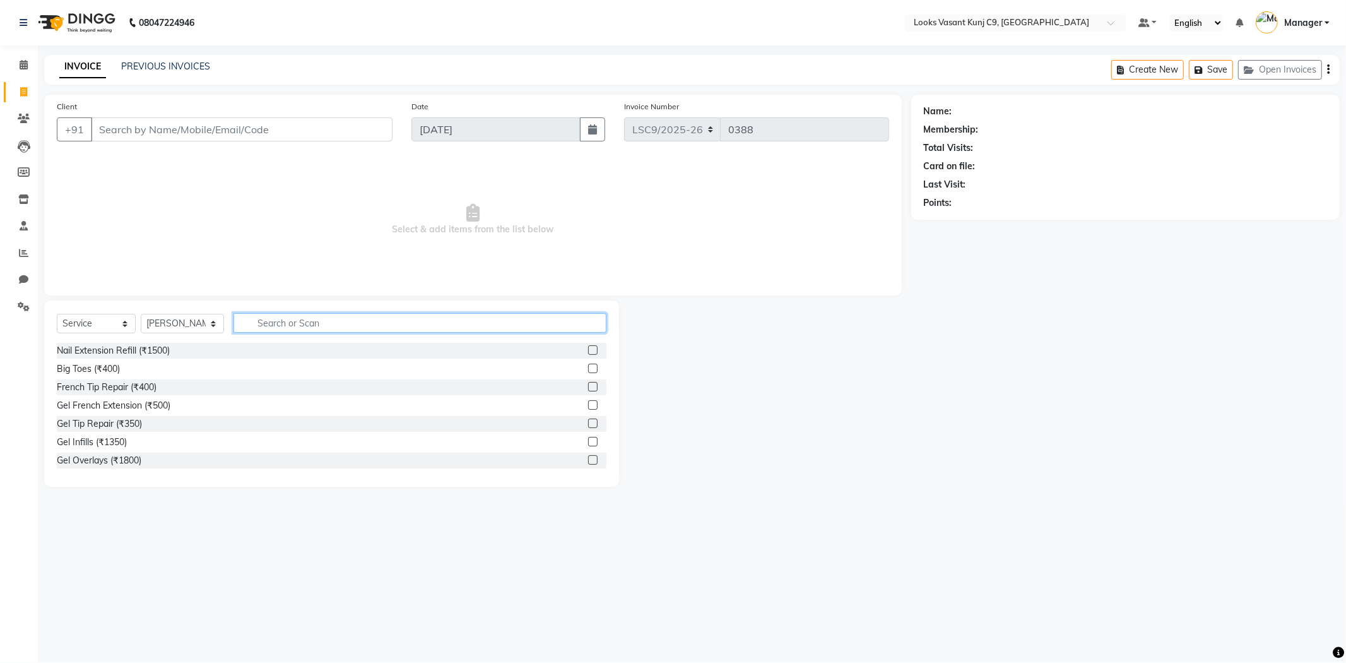
click at [340, 323] on input "text" at bounding box center [420, 323] width 373 height 20
click at [328, 324] on input "dermalo" at bounding box center [411, 323] width 355 height 20
type input "dermalo"
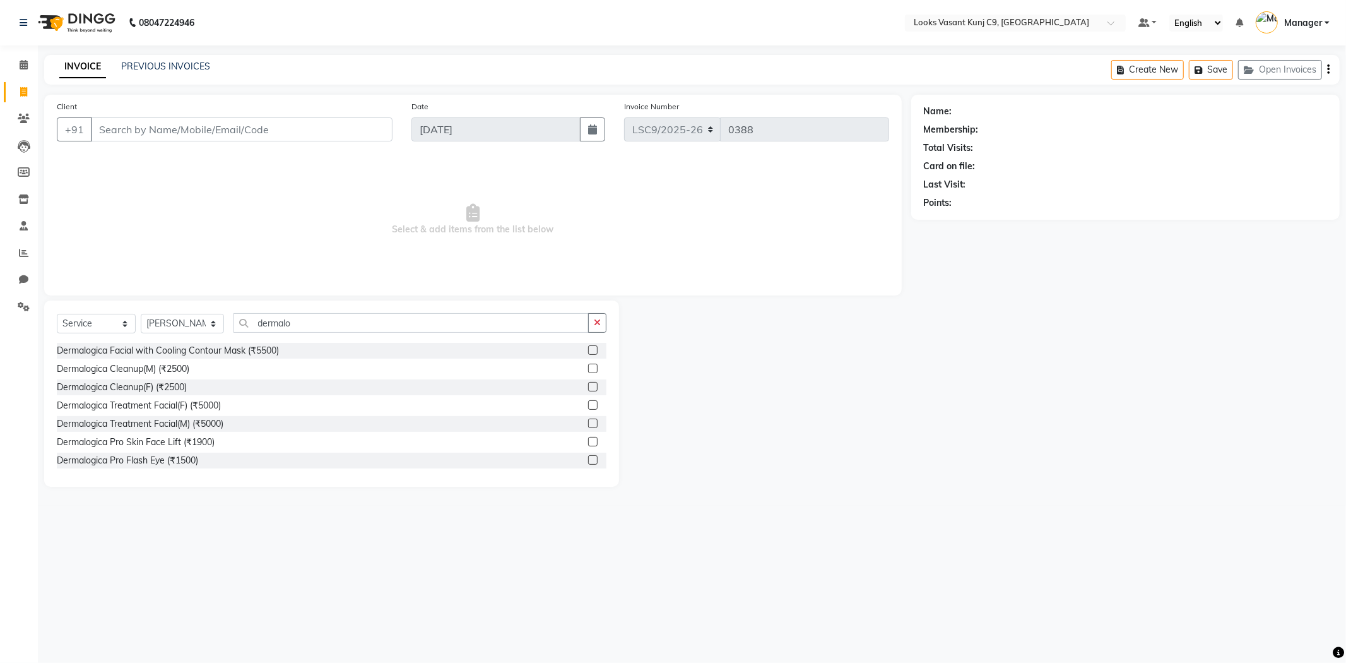
click at [350, 235] on span "Select & add items from the list below" at bounding box center [473, 220] width 833 height 126
click at [174, 319] on select "Select Stylist [PERSON_NAME] Anjali_Asst Arjun_PDCT [PERSON_NAME] Counter_Sales…" at bounding box center [182, 324] width 83 height 20
select select "88937"
click at [141, 314] on select "Select Stylist [PERSON_NAME] Anjali_Asst Arjun_PDCT [PERSON_NAME] Counter_Sales…" at bounding box center [182, 324] width 83 height 20
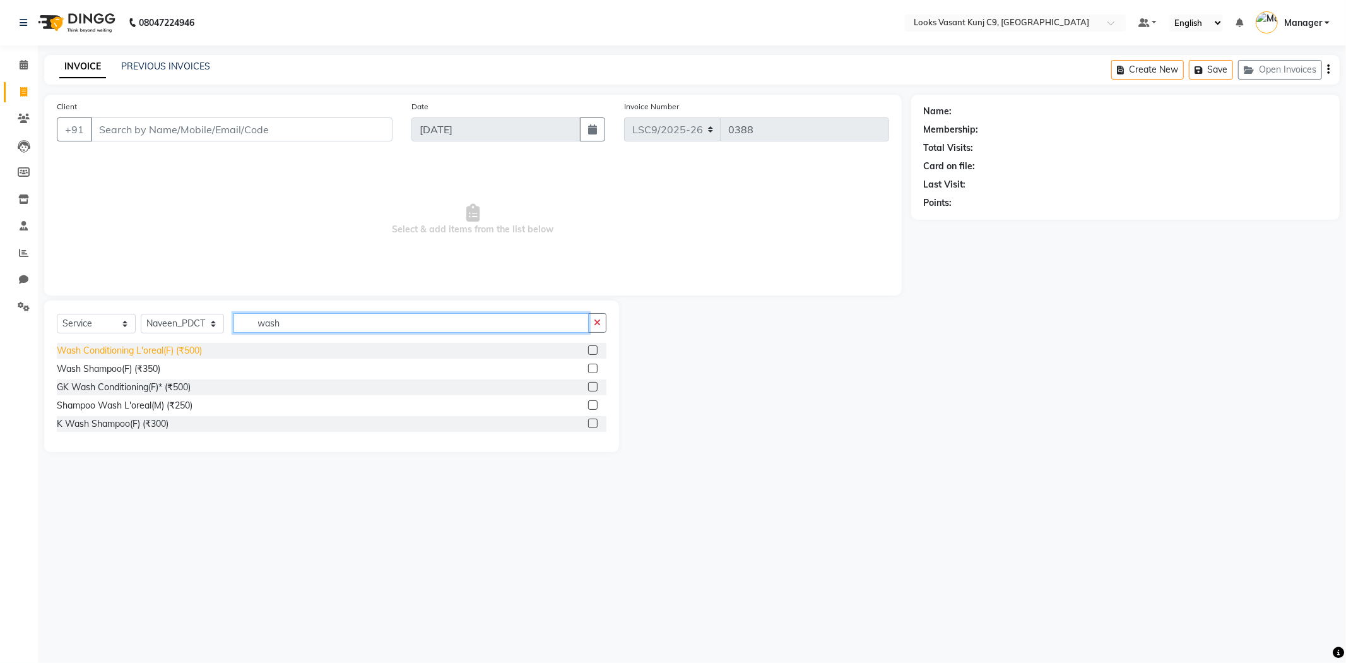
type input "wash"
click at [183, 355] on div "Wash Conditioning L'oreal(F) (₹500)" at bounding box center [129, 350] width 145 height 13
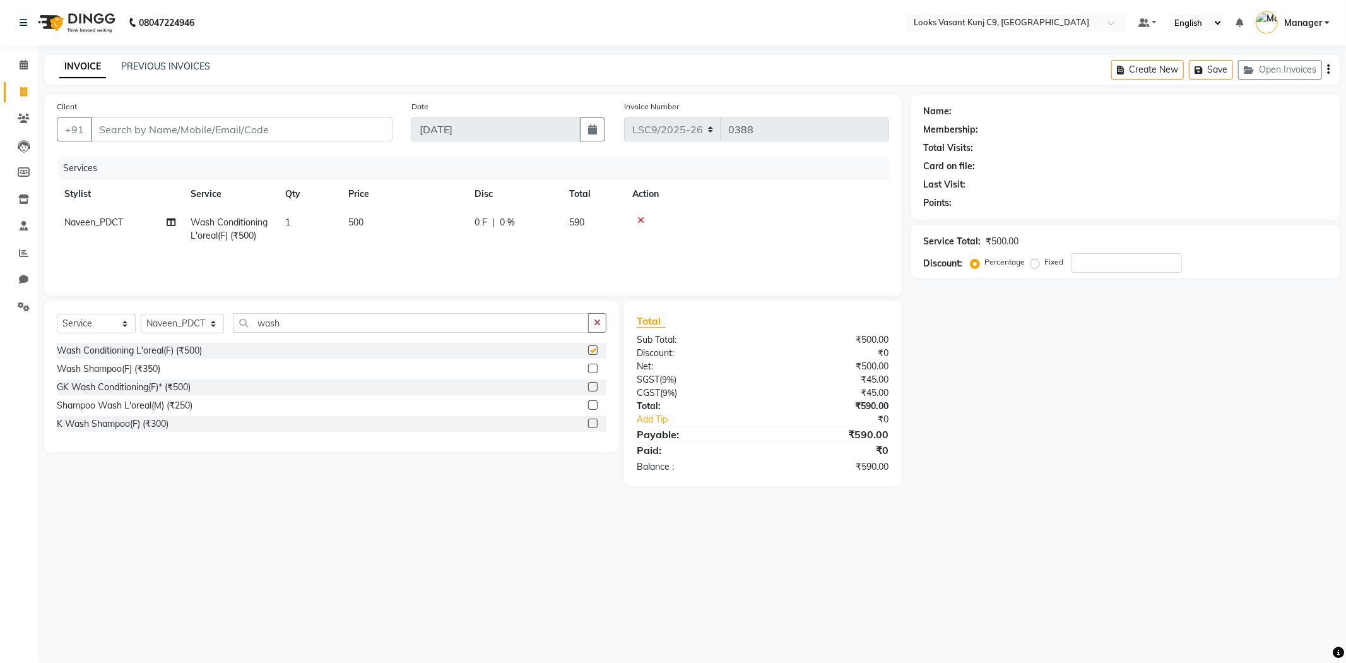
checkbox input "false"
click at [384, 218] on td "500" at bounding box center [404, 229] width 126 height 42
select select "88937"
drag, startPoint x: 438, startPoint y: 225, endPoint x: 388, endPoint y: 228, distance: 49.9
click at [388, 228] on tr "Ali_BRB Amali_CR Anjali_Asst Arjun_PDCT [PERSON_NAME] Counter_Sales Manager [PE…" at bounding box center [473, 235] width 833 height 54
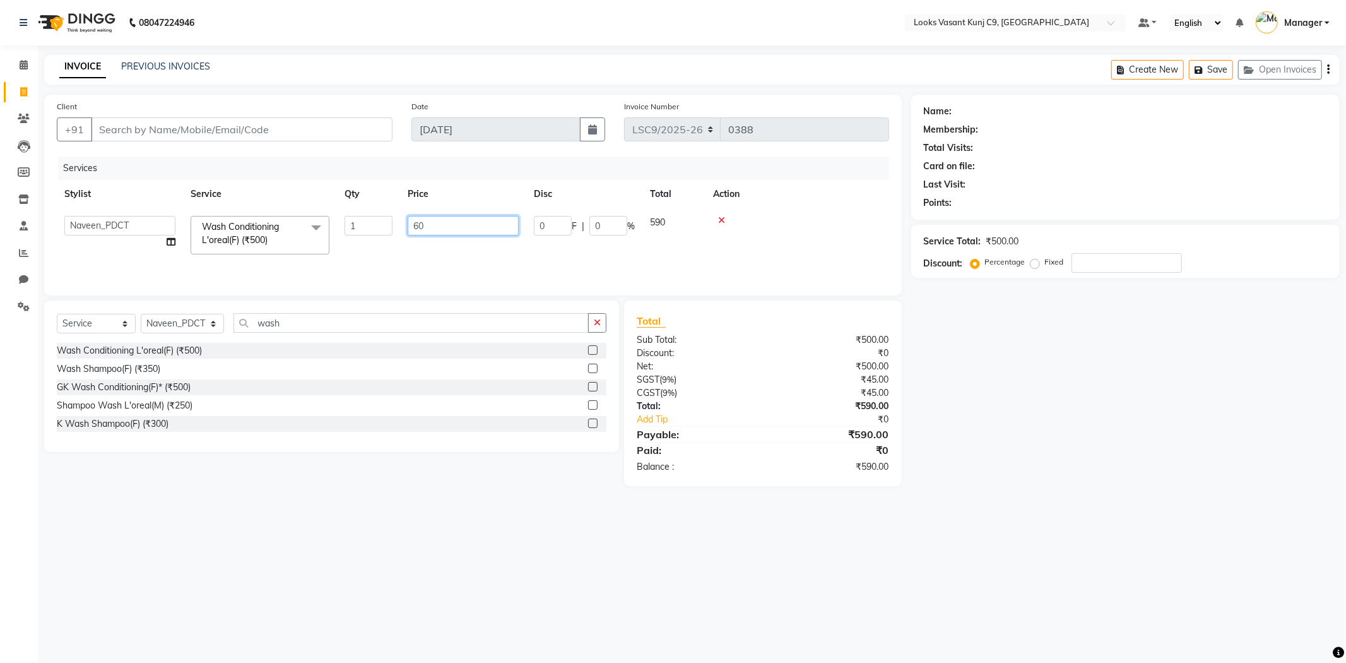
type input "600"
click at [251, 119] on input "Client" at bounding box center [242, 129] width 302 height 24
type input "s"
type input "0"
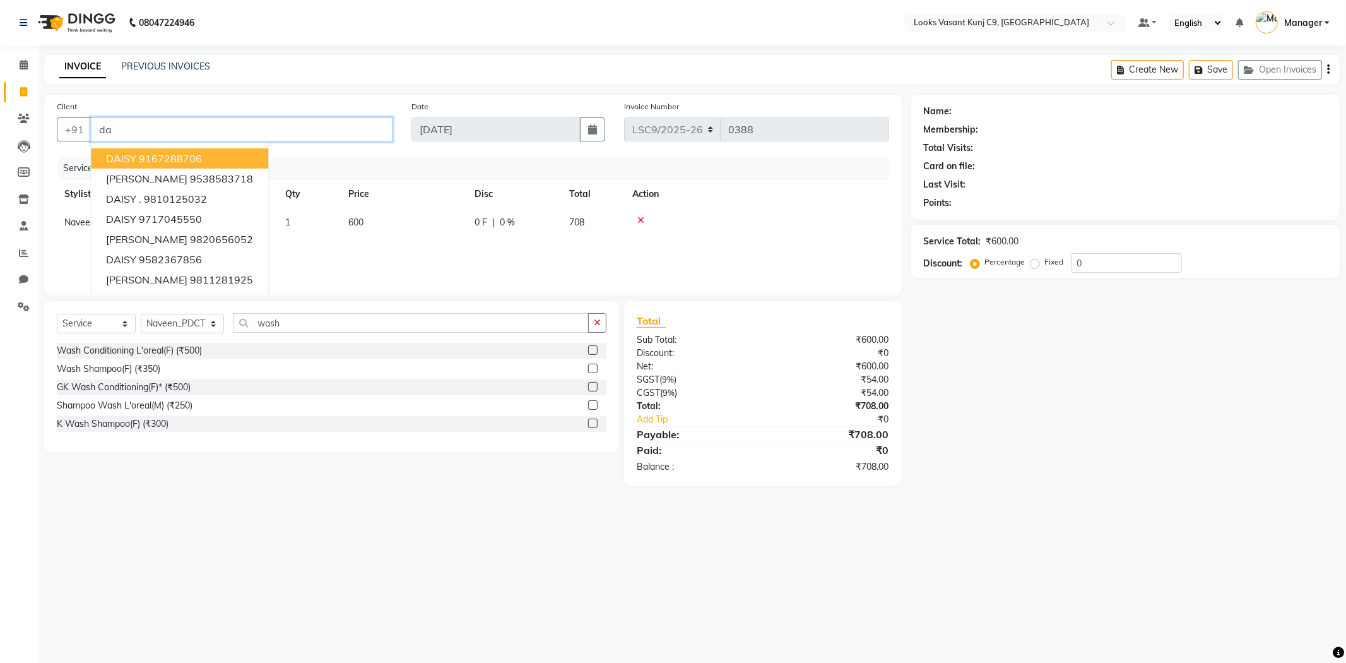
type input "d"
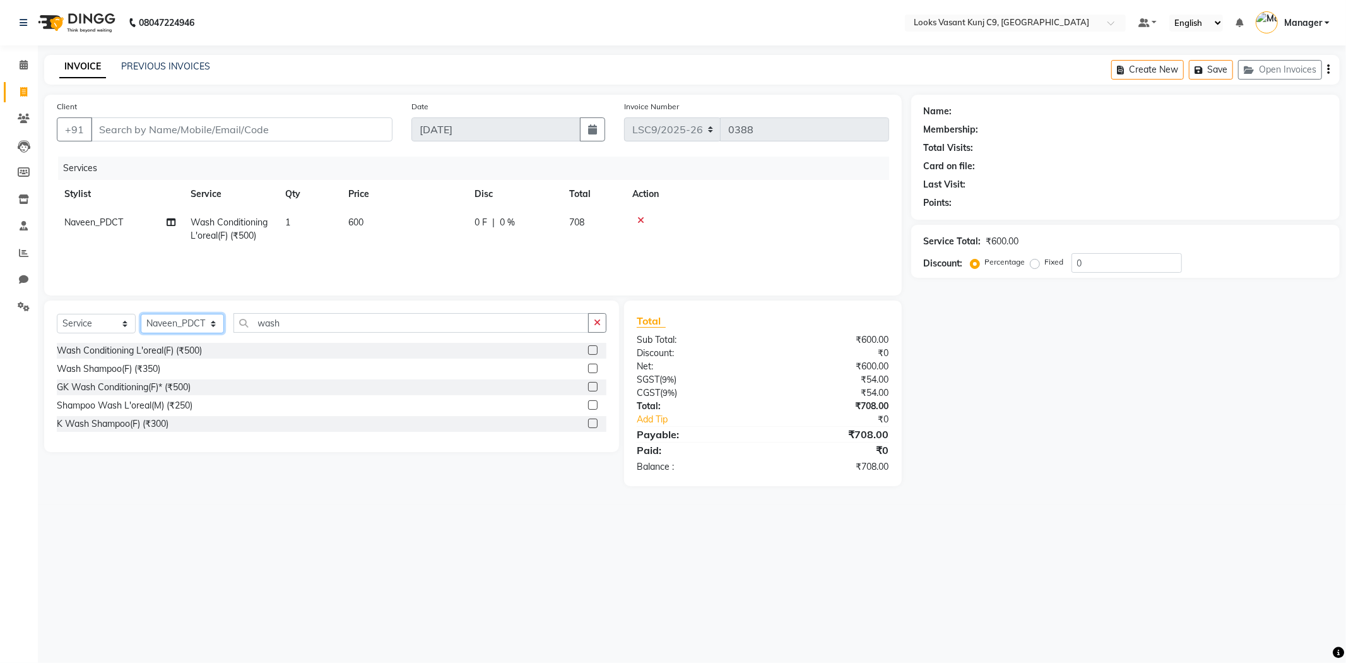
click at [162, 324] on select "Select Stylist [PERSON_NAME] Anjali_Asst Arjun_PDCT [PERSON_NAME] Counter_Sales…" at bounding box center [182, 324] width 83 height 20
select select "88940"
click at [141, 314] on select "Select Stylist [PERSON_NAME] Anjali_Asst Arjun_PDCT [PERSON_NAME] Counter_Sales…" at bounding box center [182, 324] width 83 height 20
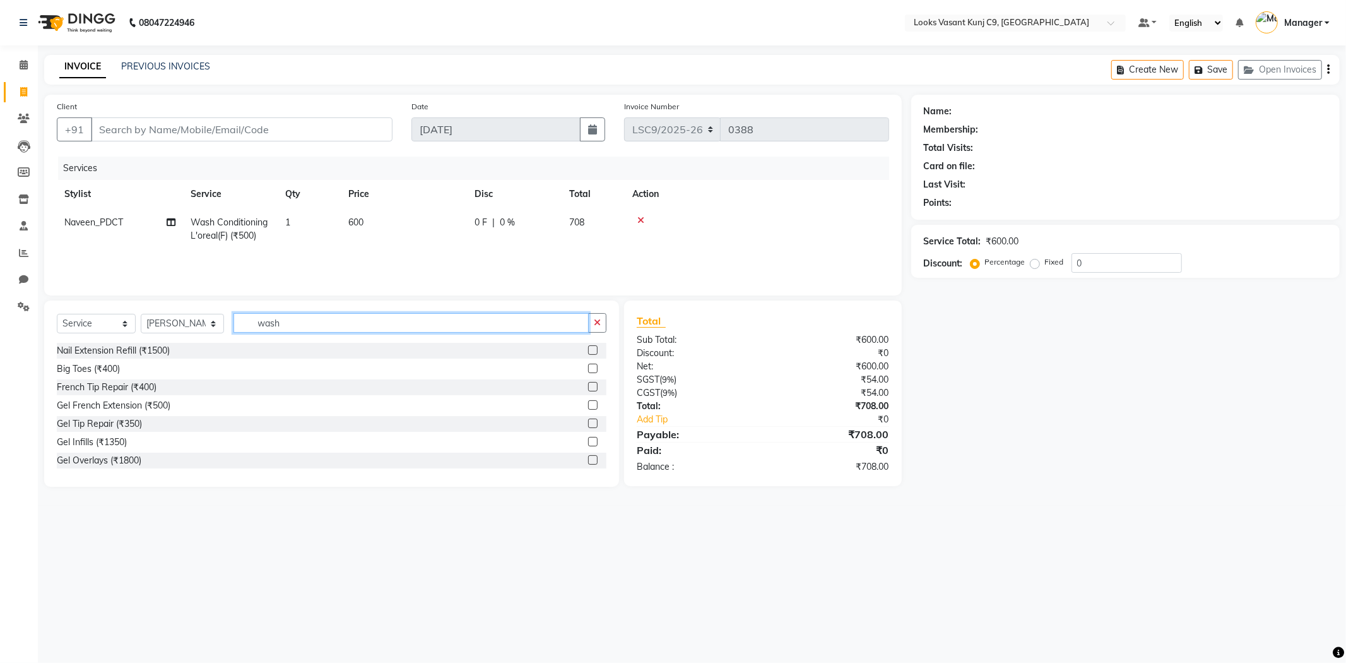
click at [292, 331] on input "wash" at bounding box center [411, 323] width 355 height 20
type input "d"
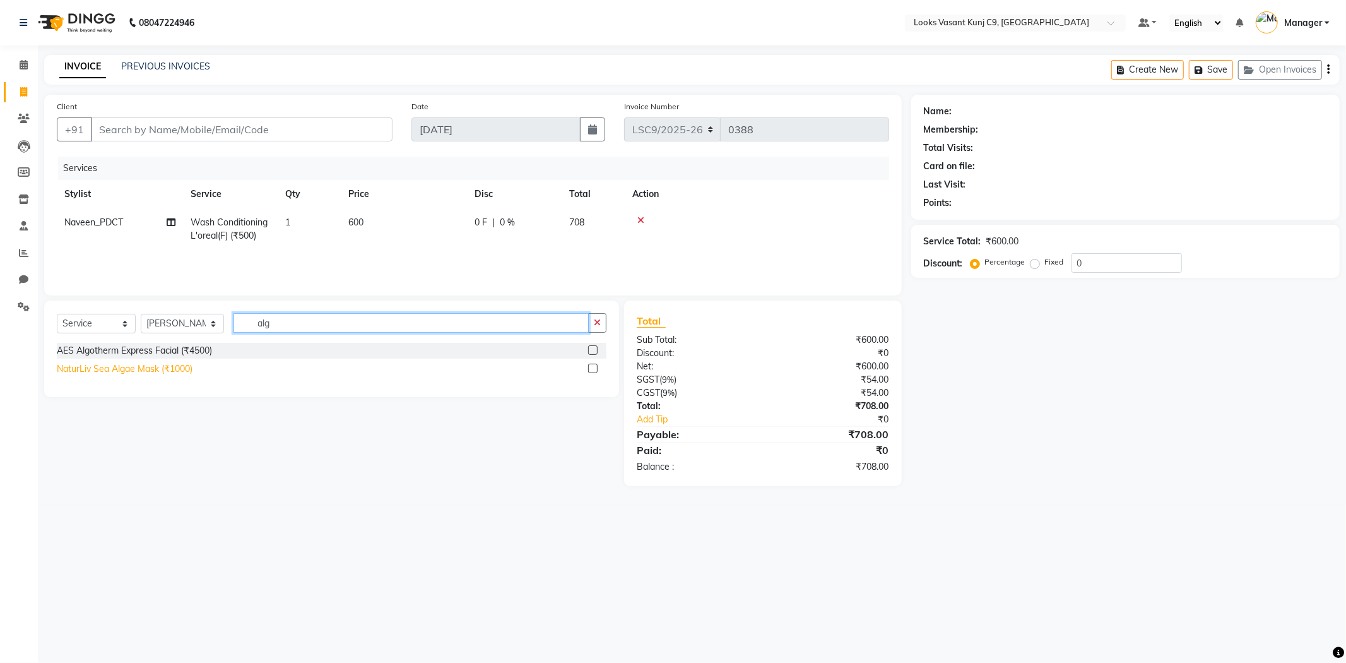
type input "alg"
click at [173, 371] on div "NaturLiv Sea Algae Mask (₹1000)" at bounding box center [125, 368] width 136 height 13
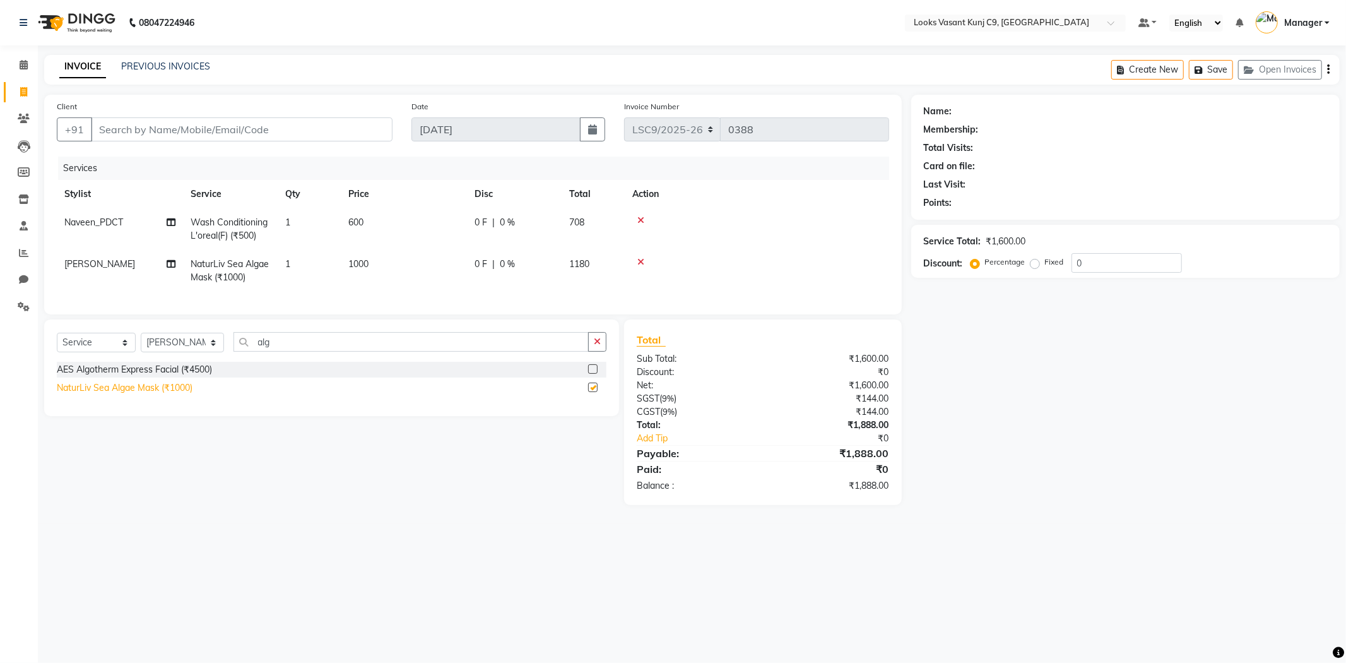
checkbox input "false"
click at [262, 352] on input "alg" at bounding box center [411, 342] width 355 height 20
type input "f"
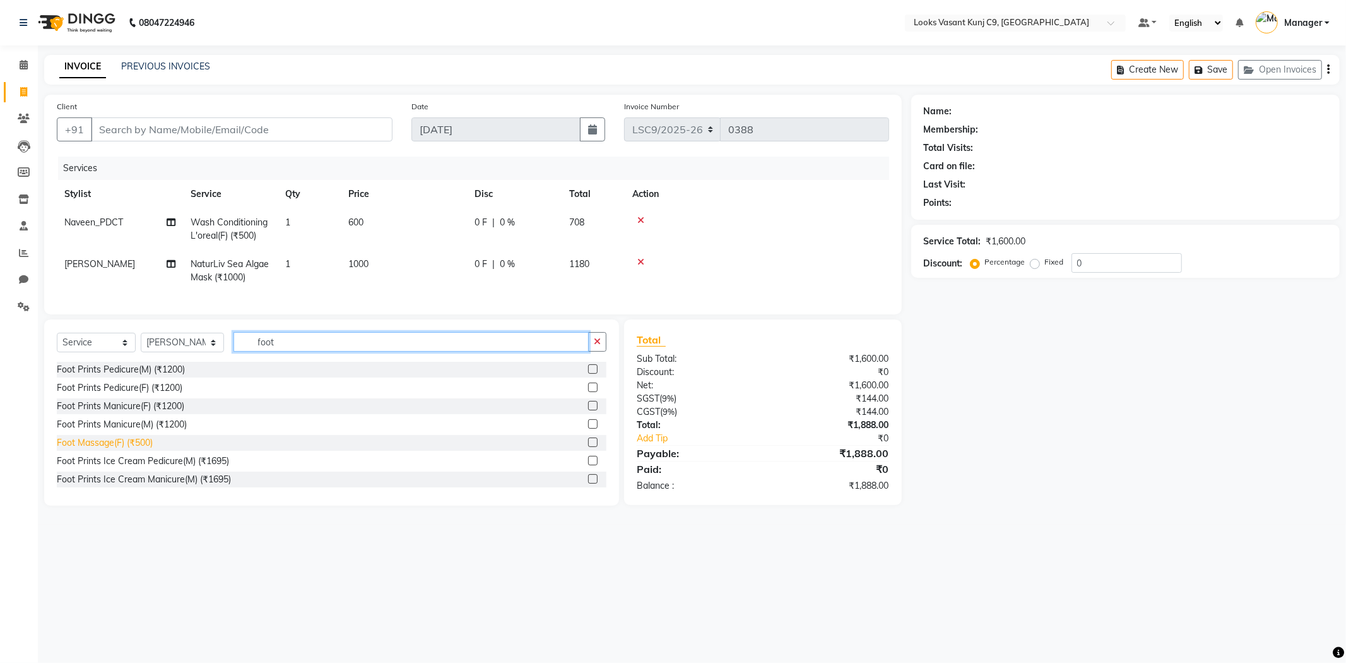
type input "foot"
click at [136, 449] on div "Foot Massage(F) (₹500)" at bounding box center [105, 442] width 96 height 13
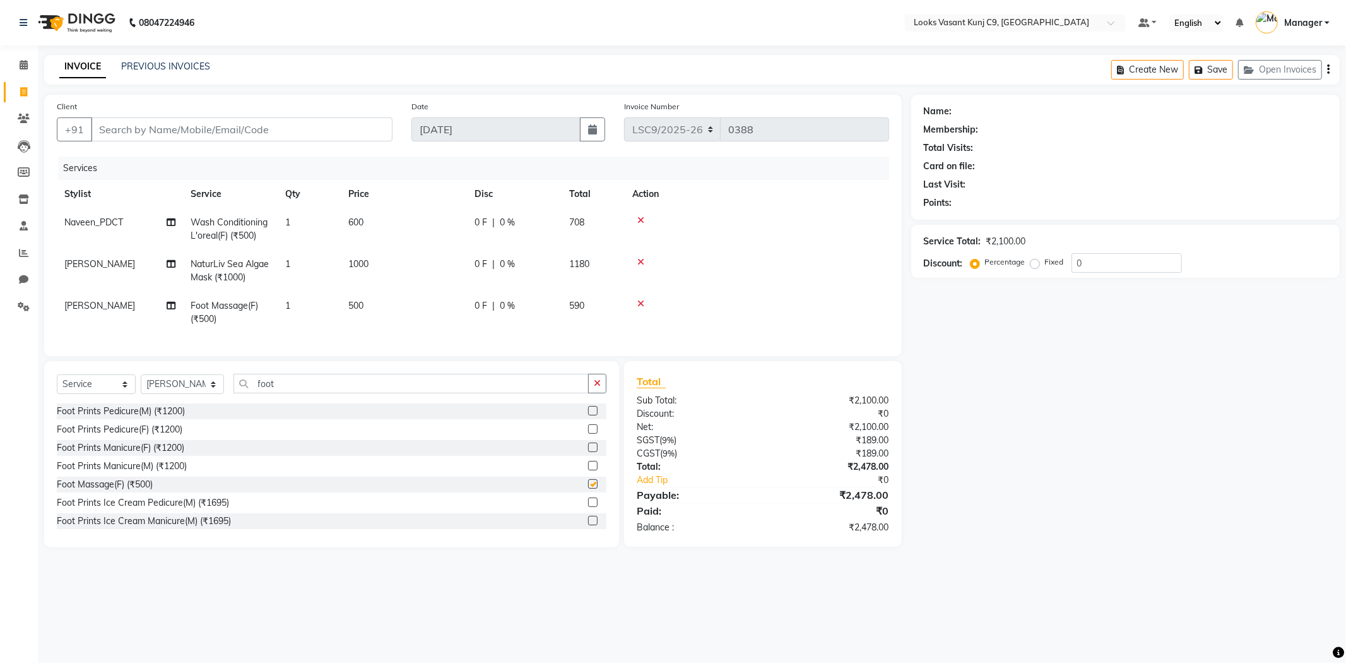
checkbox input "false"
click at [362, 311] on td "500" at bounding box center [404, 313] width 126 height 42
select select "88940"
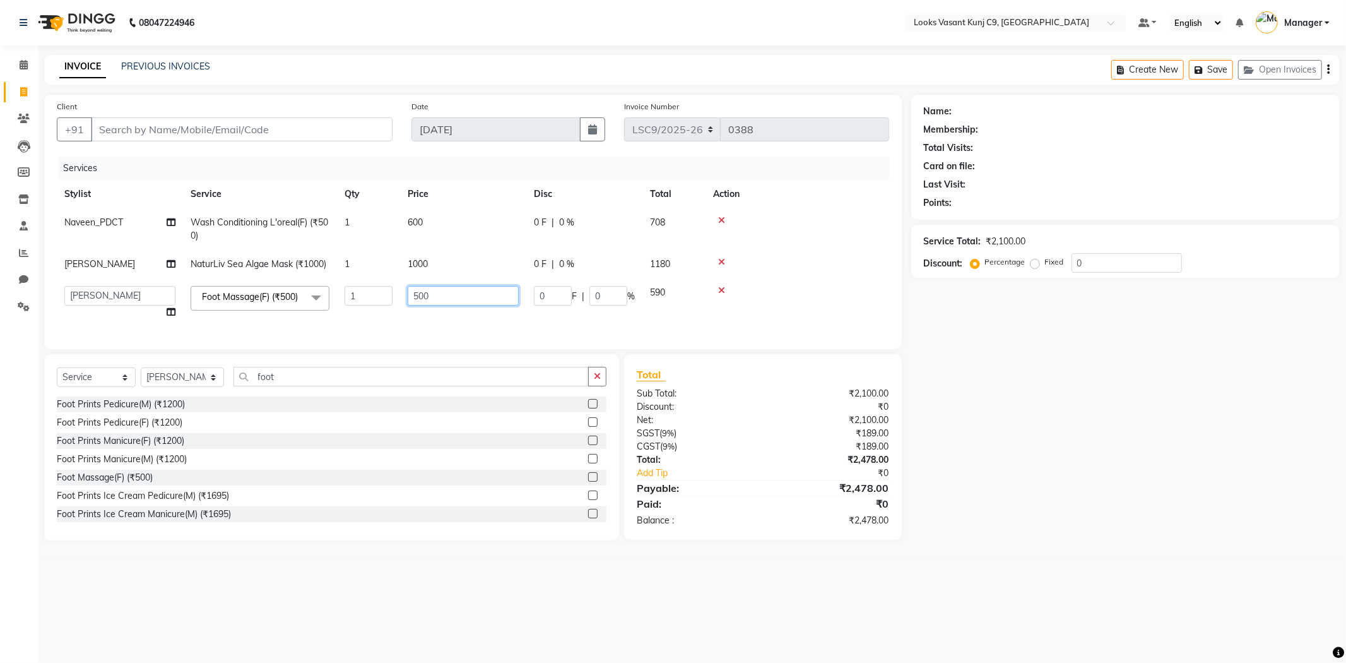
drag, startPoint x: 456, startPoint y: 298, endPoint x: 329, endPoint y: 294, distance: 126.9
click at [329, 294] on tr "Ali_BRB Amali_CR Anjali_Asst Arjun_PDCT [PERSON_NAME] Counter_Sales Manager Mar…" at bounding box center [473, 302] width 833 height 48
type input "600"
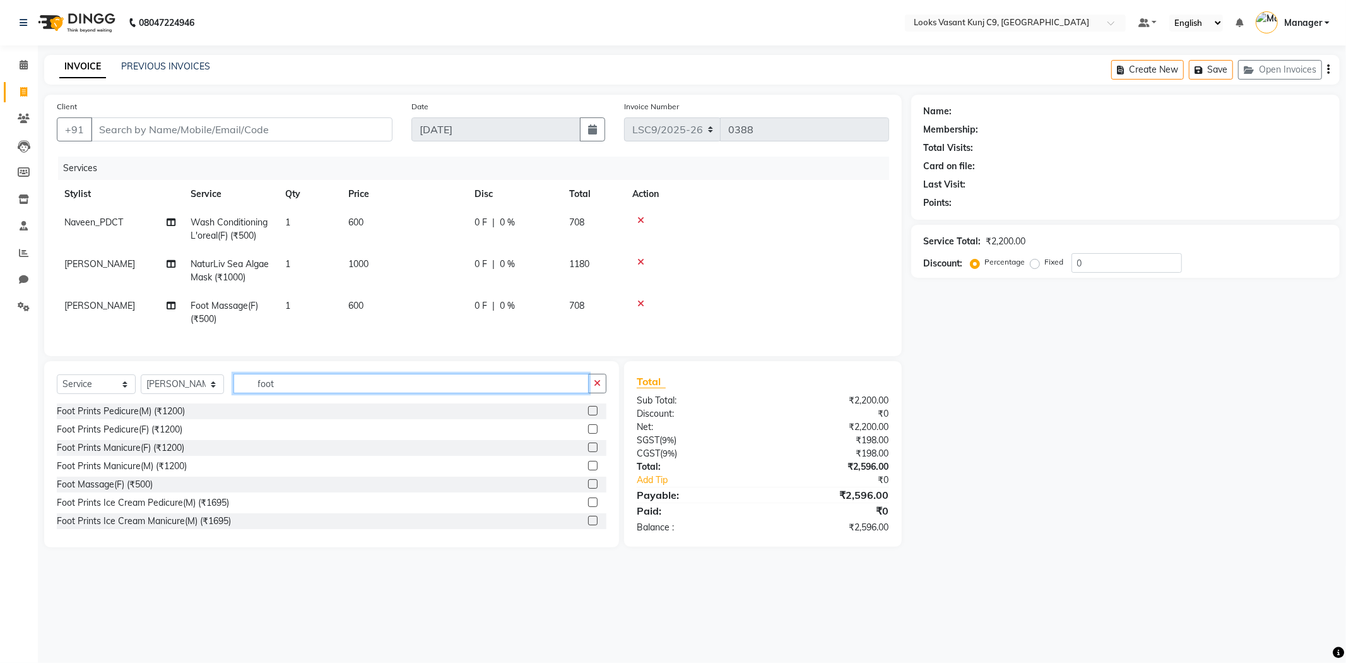
click at [251, 393] on input "foot" at bounding box center [411, 384] width 355 height 20
type input "back"
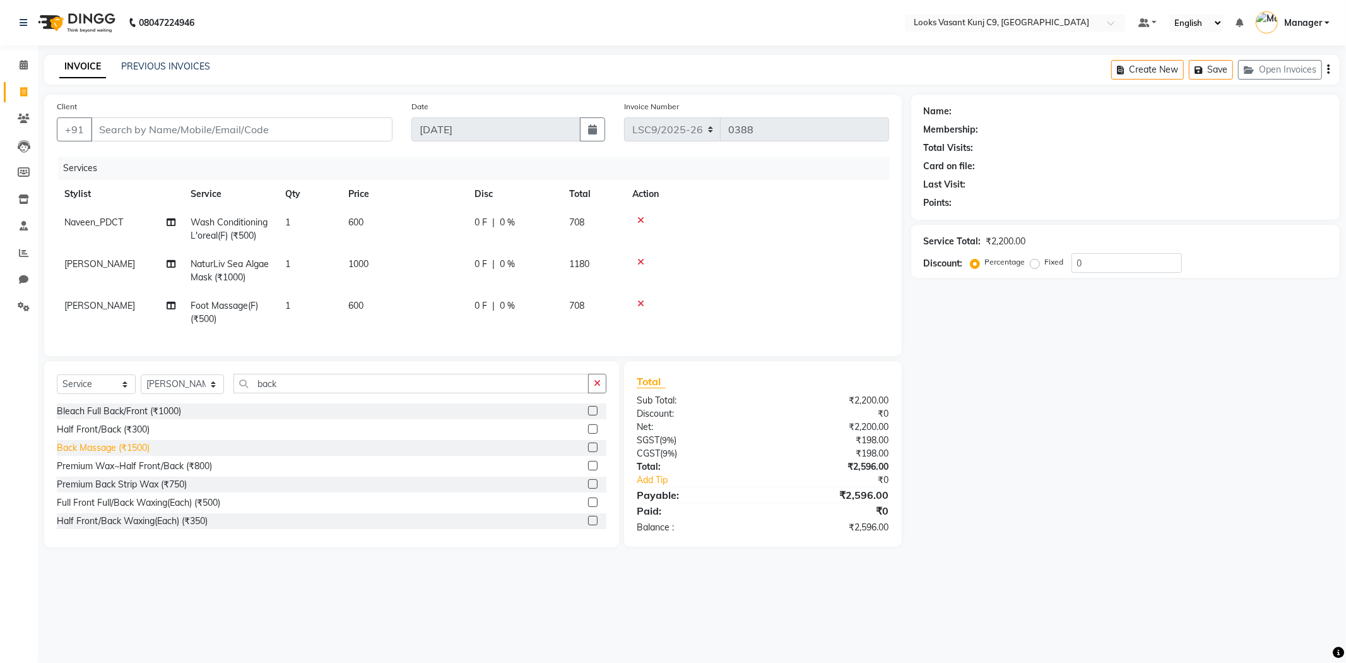
click at [96, 454] on div "Back Massage (₹1500)" at bounding box center [103, 447] width 93 height 13
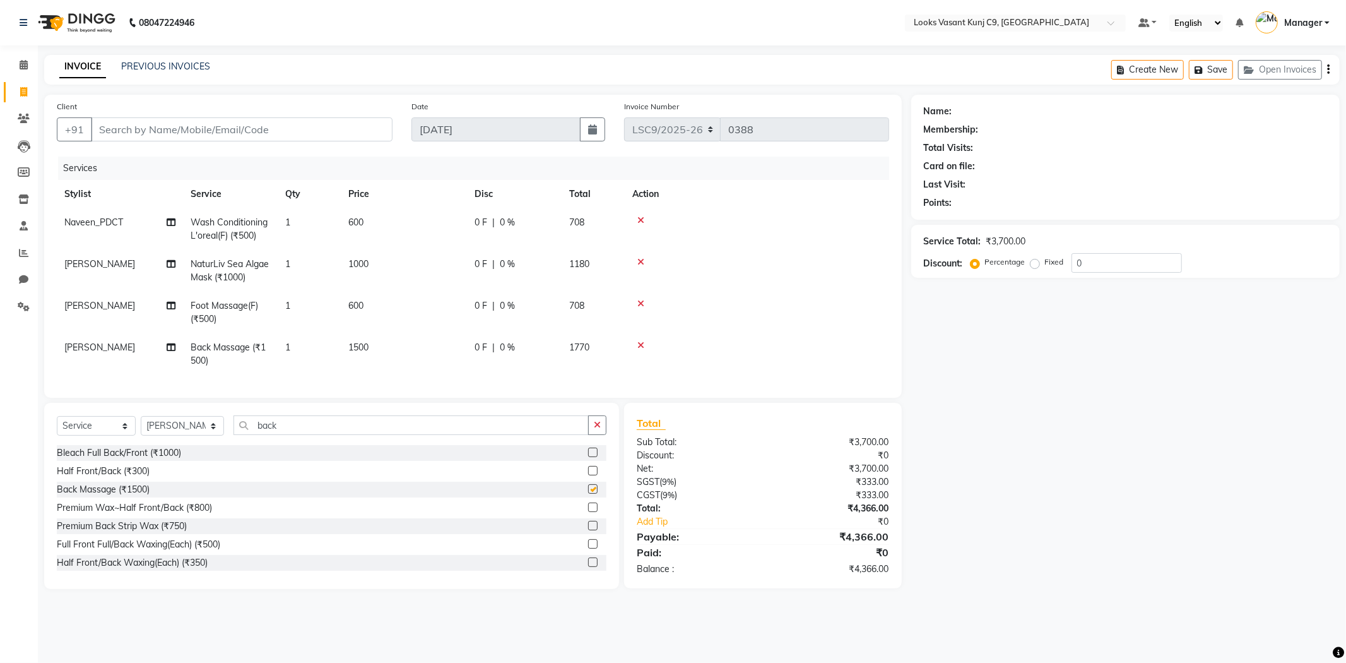
checkbox input "false"
click at [90, 305] on td "[PERSON_NAME]" at bounding box center [120, 313] width 126 height 42
select select "88940"
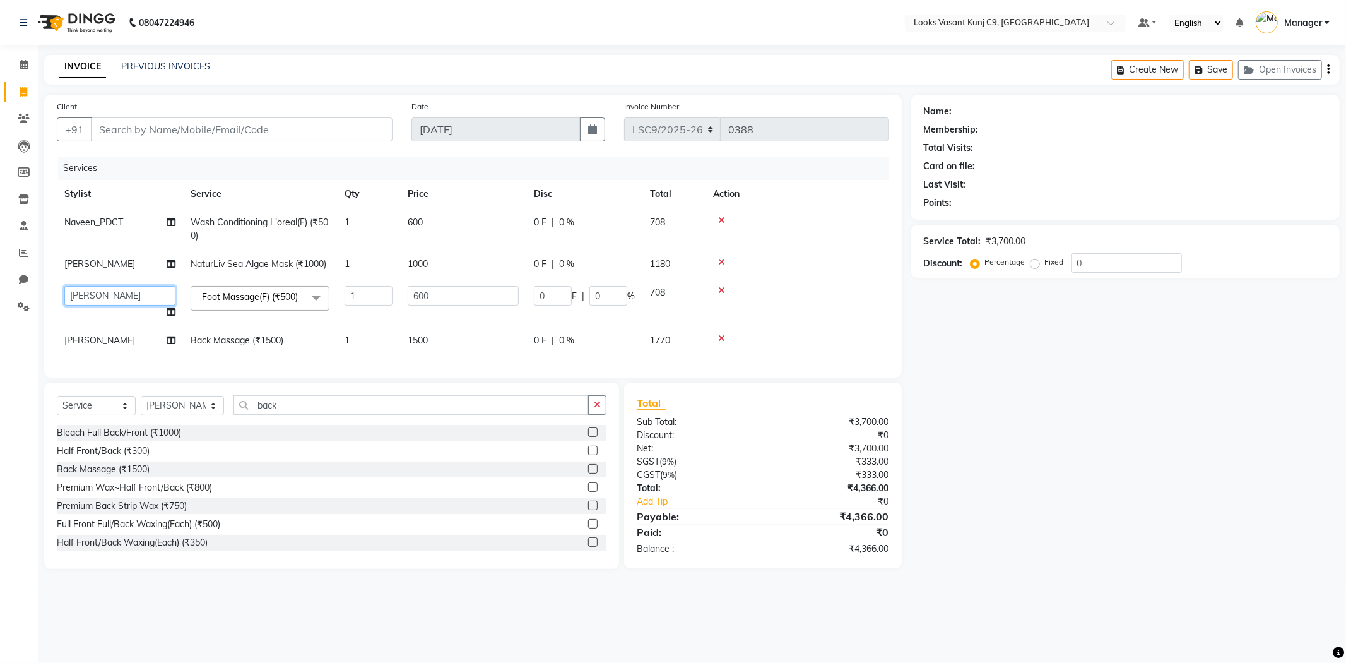
click at [122, 302] on select "[PERSON_NAME] Anjali_Asst Arjun_PDCT [PERSON_NAME] Counter_Sales Manager [PERSO…" at bounding box center [119, 296] width 111 height 20
select select "88939"
click at [272, 415] on input "back" at bounding box center [411, 405] width 355 height 20
click at [276, 415] on input "back" at bounding box center [411, 405] width 355 height 20
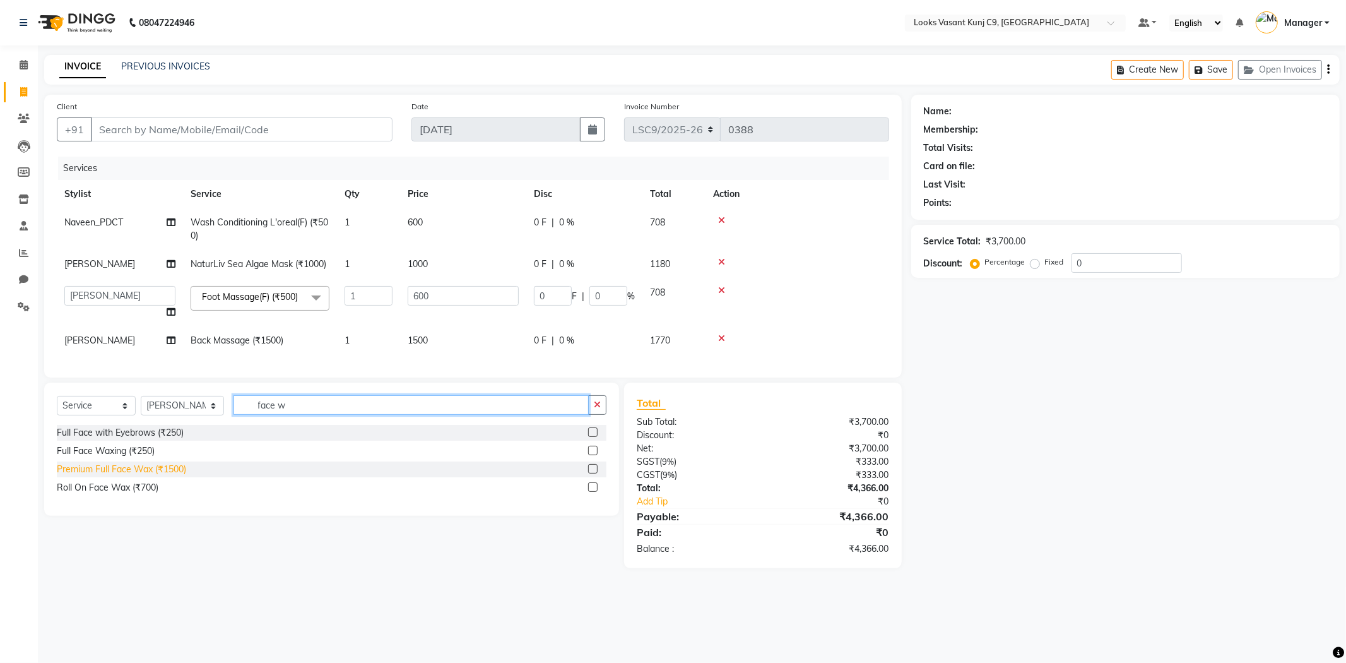
type input "face w"
click at [166, 476] on div "Premium Full Face Wax (₹1500)" at bounding box center [121, 469] width 129 height 13
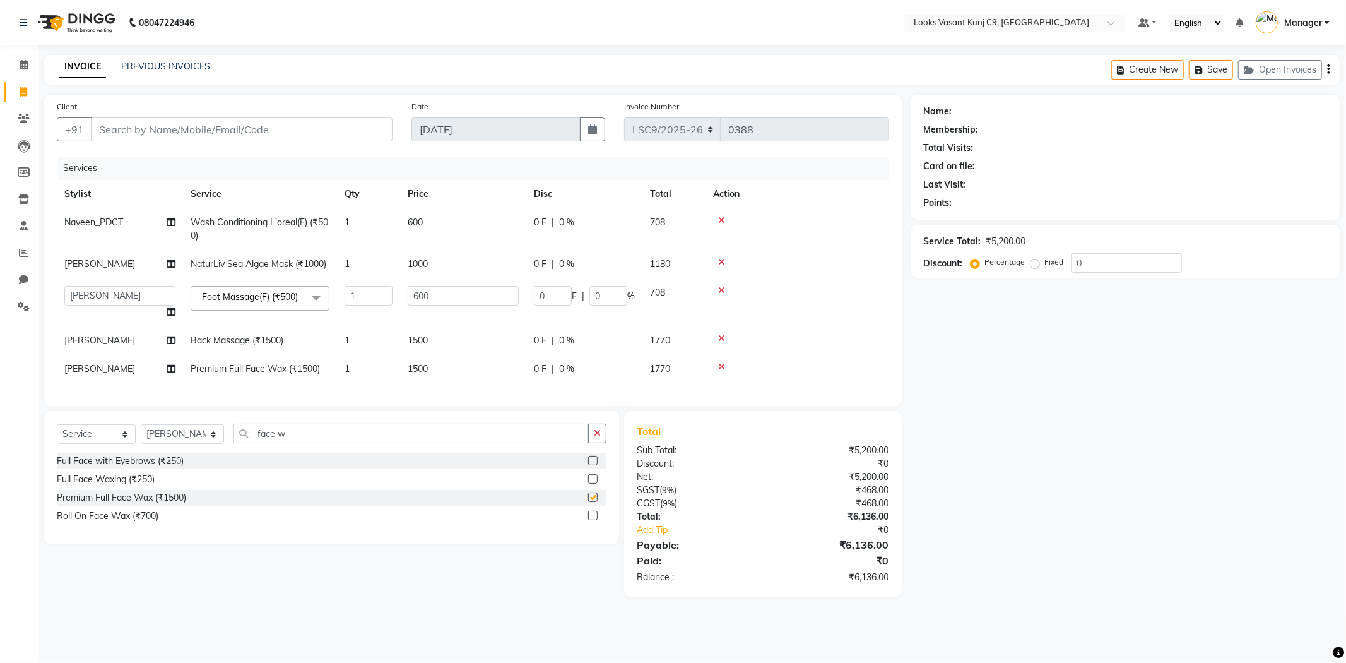
checkbox input "false"
click at [427, 374] on span "1500" at bounding box center [418, 368] width 20 height 11
select select "88940"
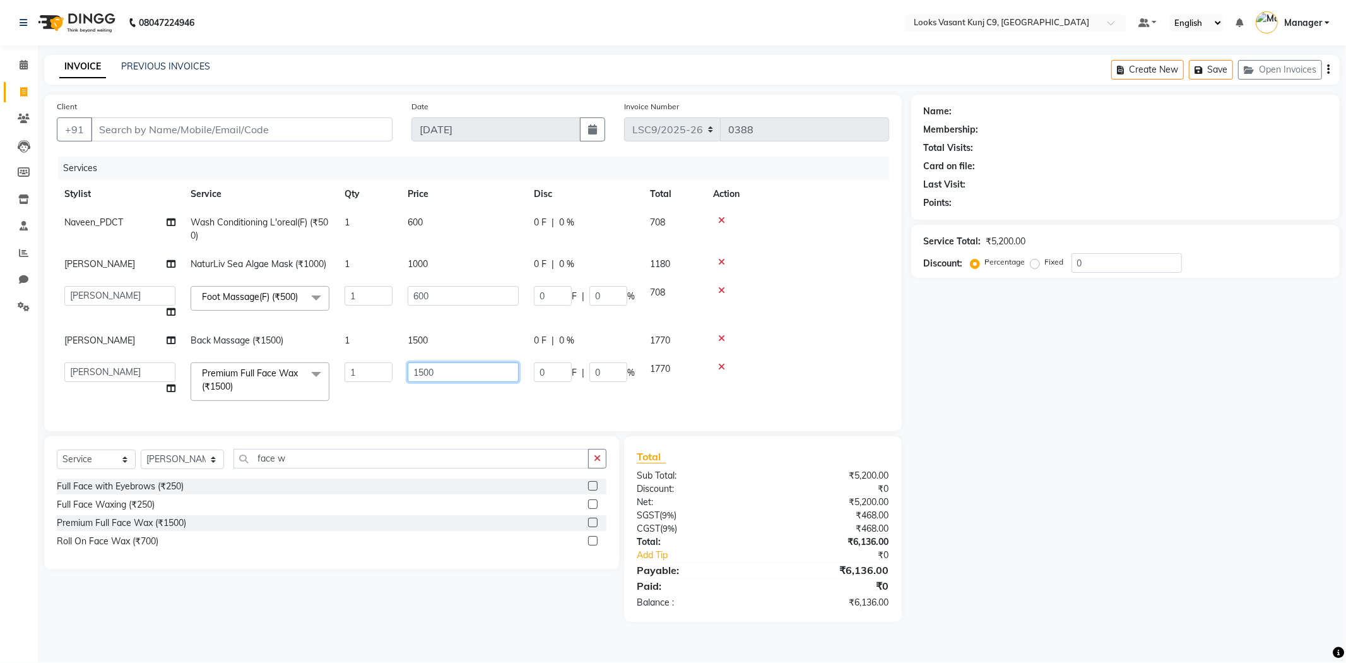
drag, startPoint x: 427, startPoint y: 374, endPoint x: 412, endPoint y: 381, distance: 16.1
click at [412, 381] on input "1500" at bounding box center [463, 372] width 111 height 20
type input "1200"
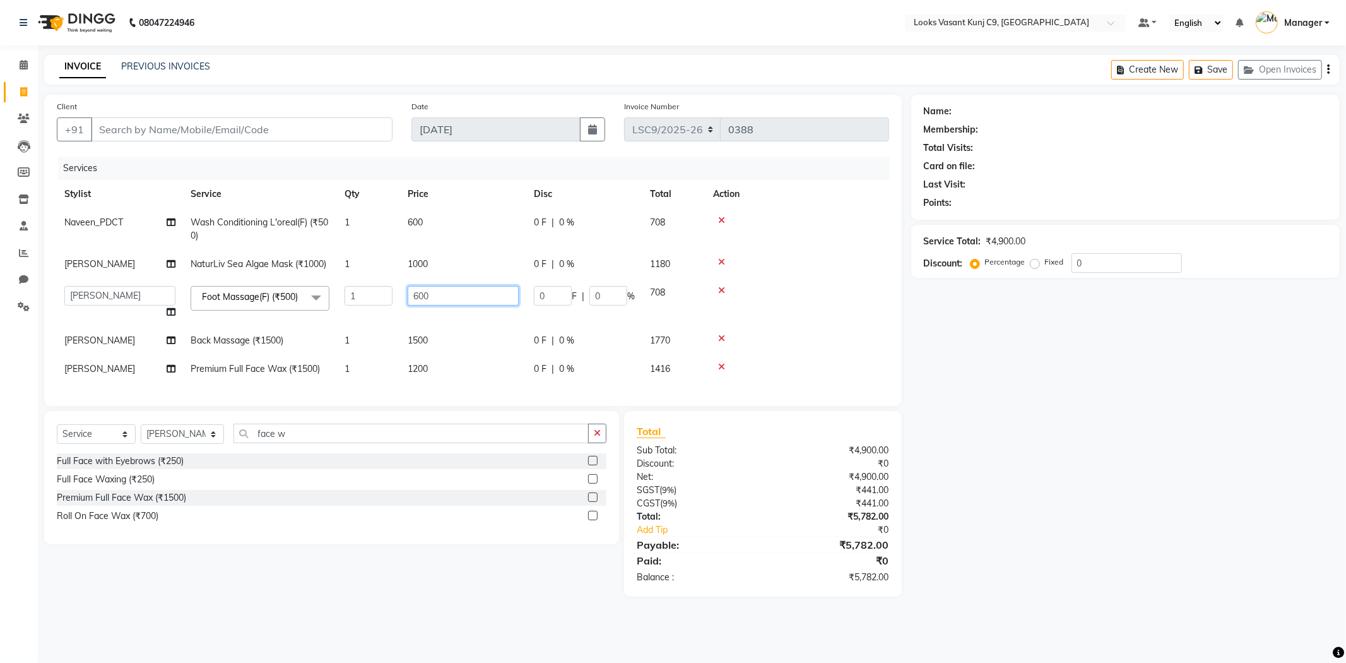
click at [453, 299] on input "600" at bounding box center [463, 296] width 111 height 20
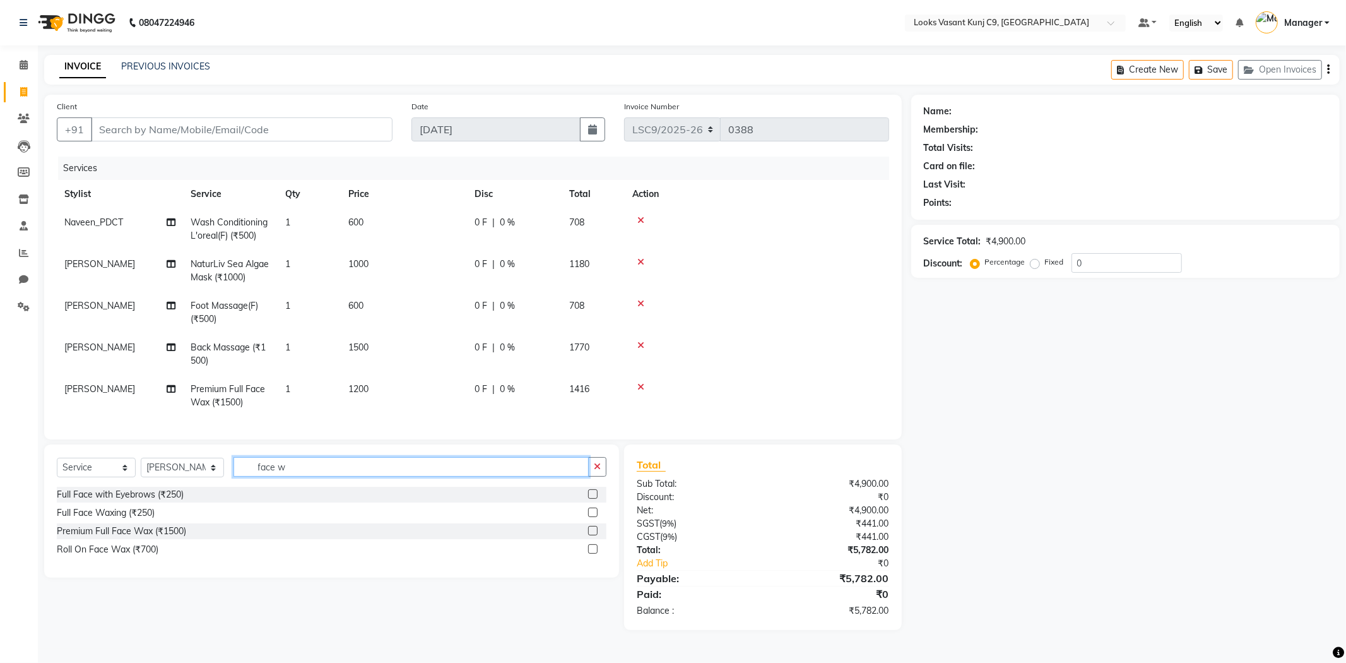
click at [286, 477] on input "face w" at bounding box center [411, 467] width 355 height 20
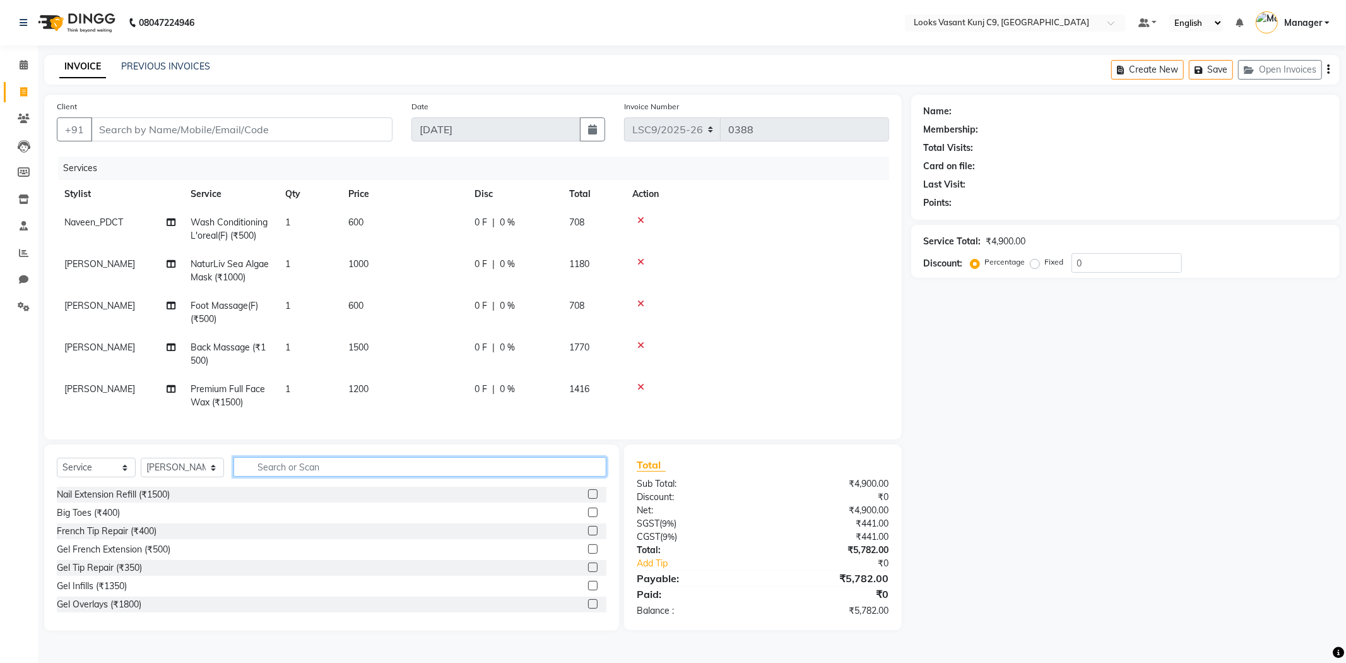
type input "e"
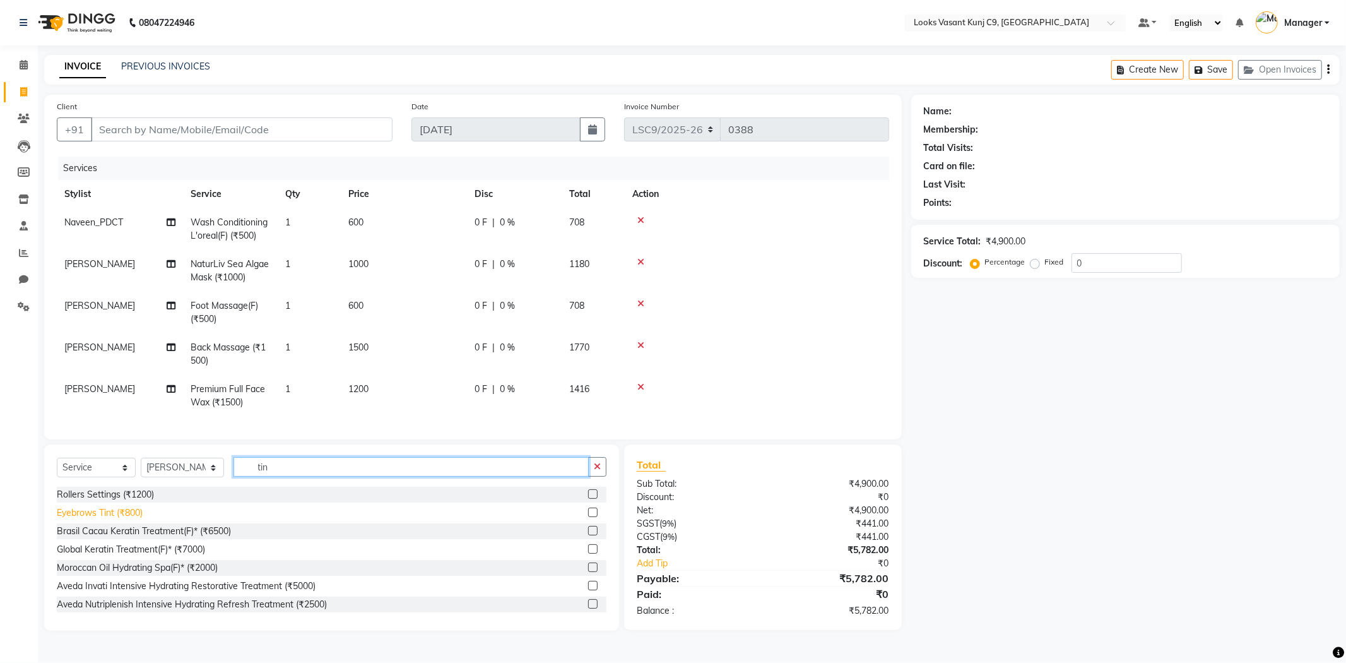
type input "tin"
click at [78, 519] on div "Eyebrows Tint (₹800)" at bounding box center [100, 512] width 86 height 13
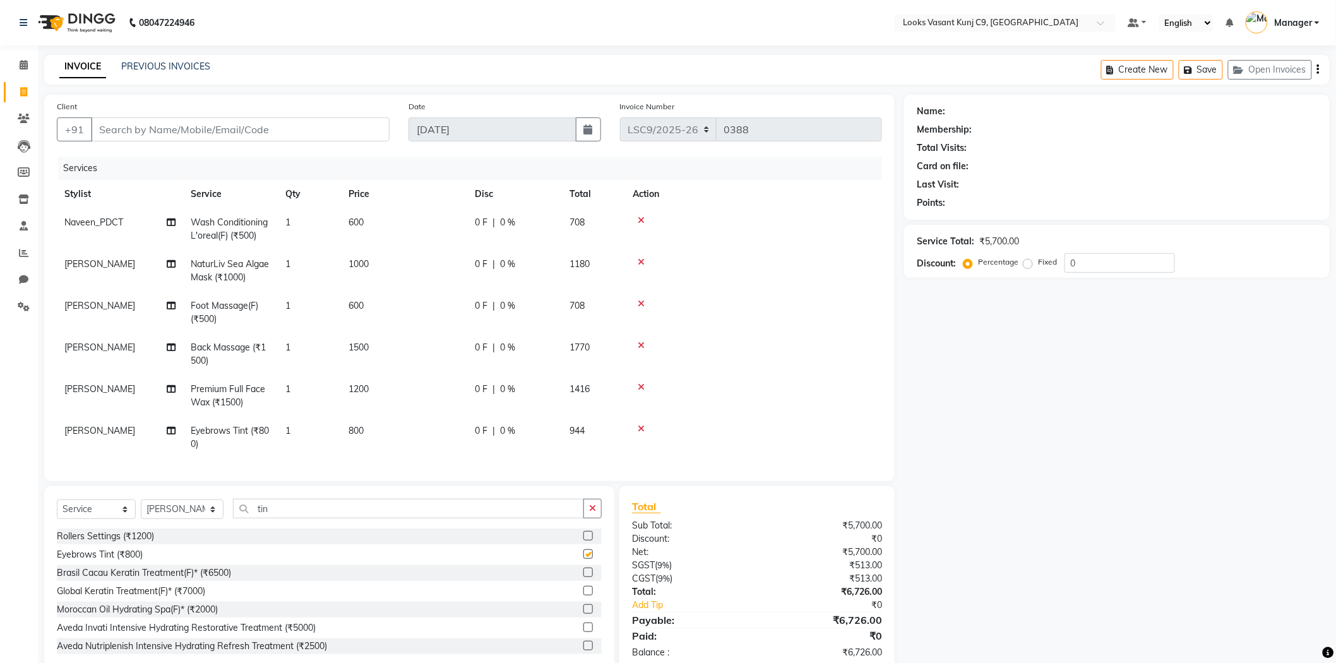
checkbox input "false"
click at [290, 131] on input "Client" at bounding box center [240, 129] width 299 height 24
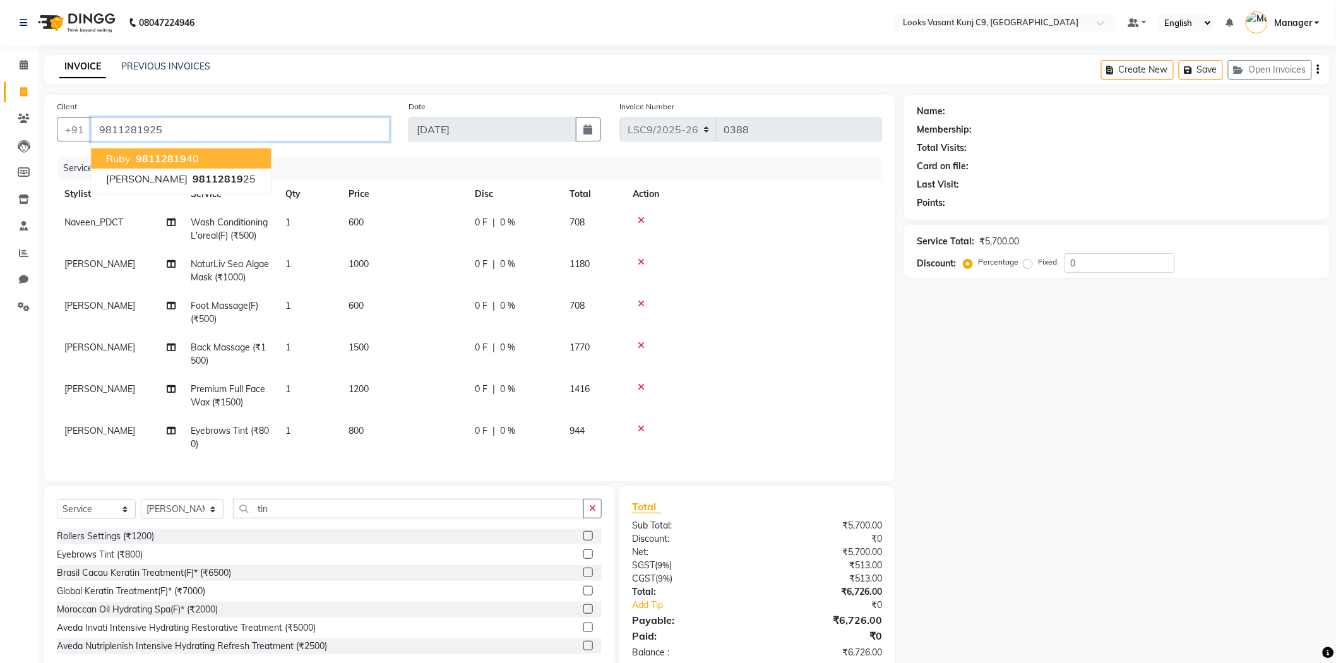
type input "9811281925"
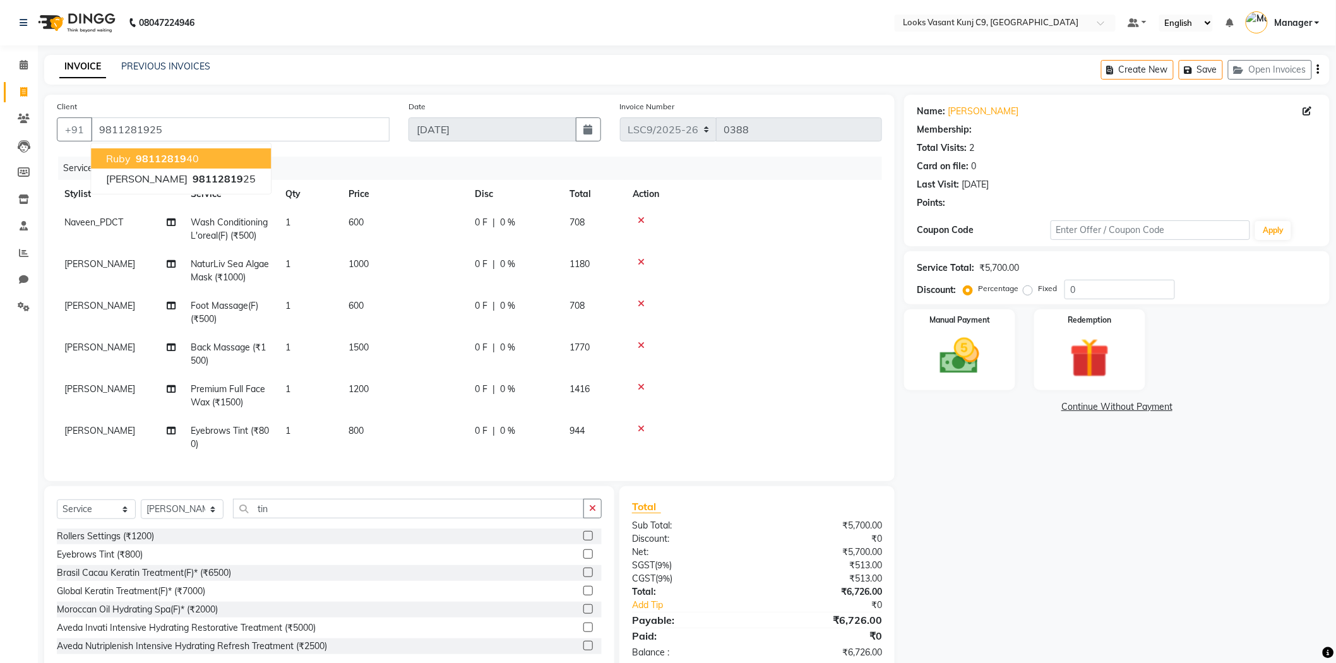
select select "1: Object"
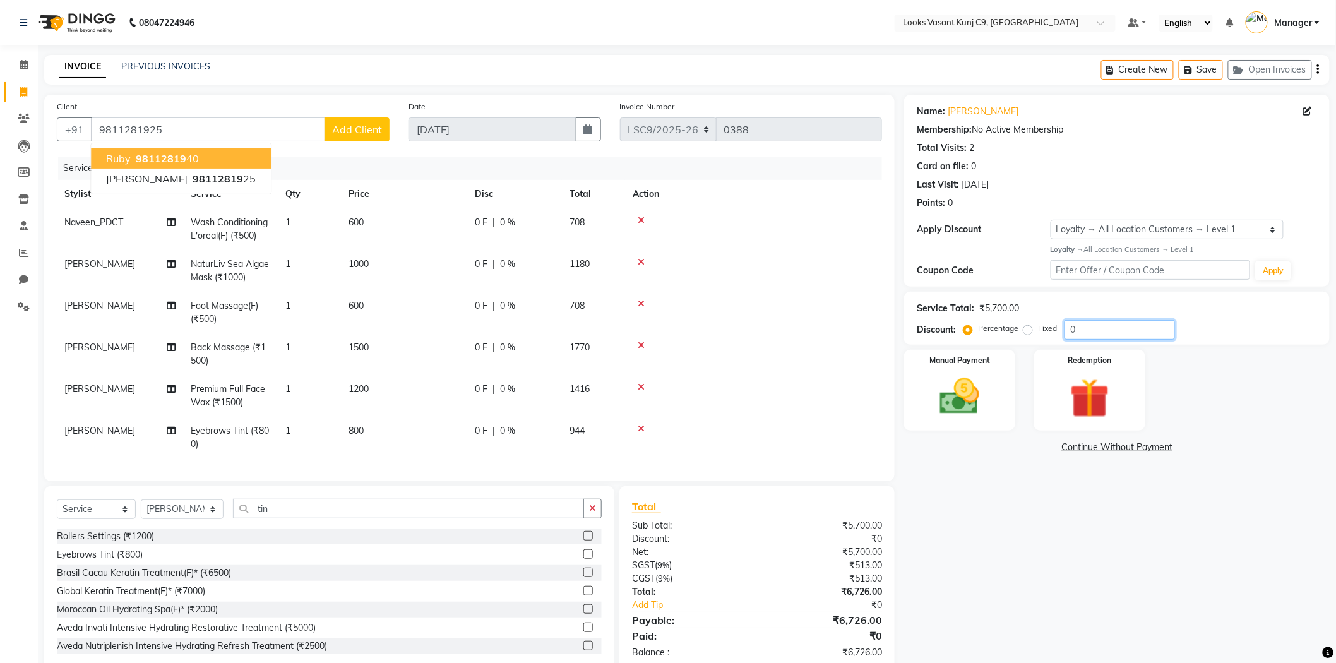
drag, startPoint x: 1095, startPoint y: 328, endPoint x: 1040, endPoint y: 333, distance: 55.8
click at [1040, 333] on div "Percentage Fixed 0" at bounding box center [1070, 330] width 209 height 20
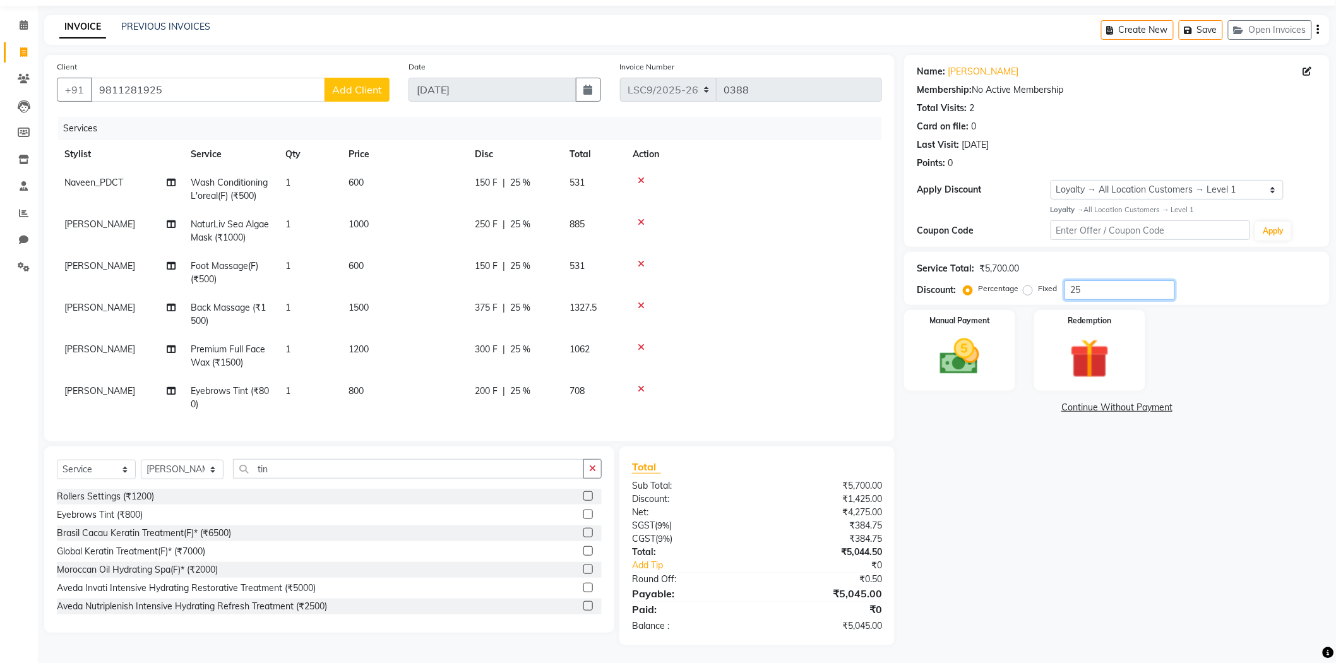
scroll to position [41, 0]
type input "25"
click at [936, 343] on img at bounding box center [959, 355] width 67 height 47
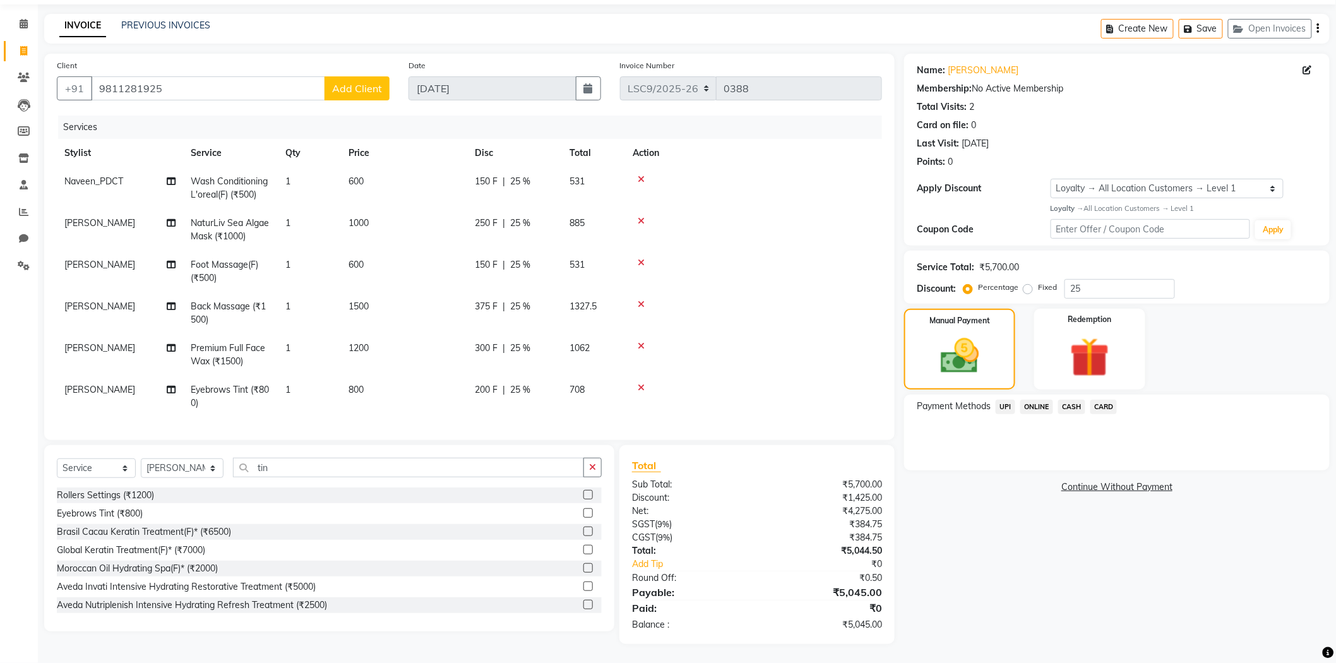
click at [1099, 409] on span "CARD" at bounding box center [1103, 407] width 27 height 15
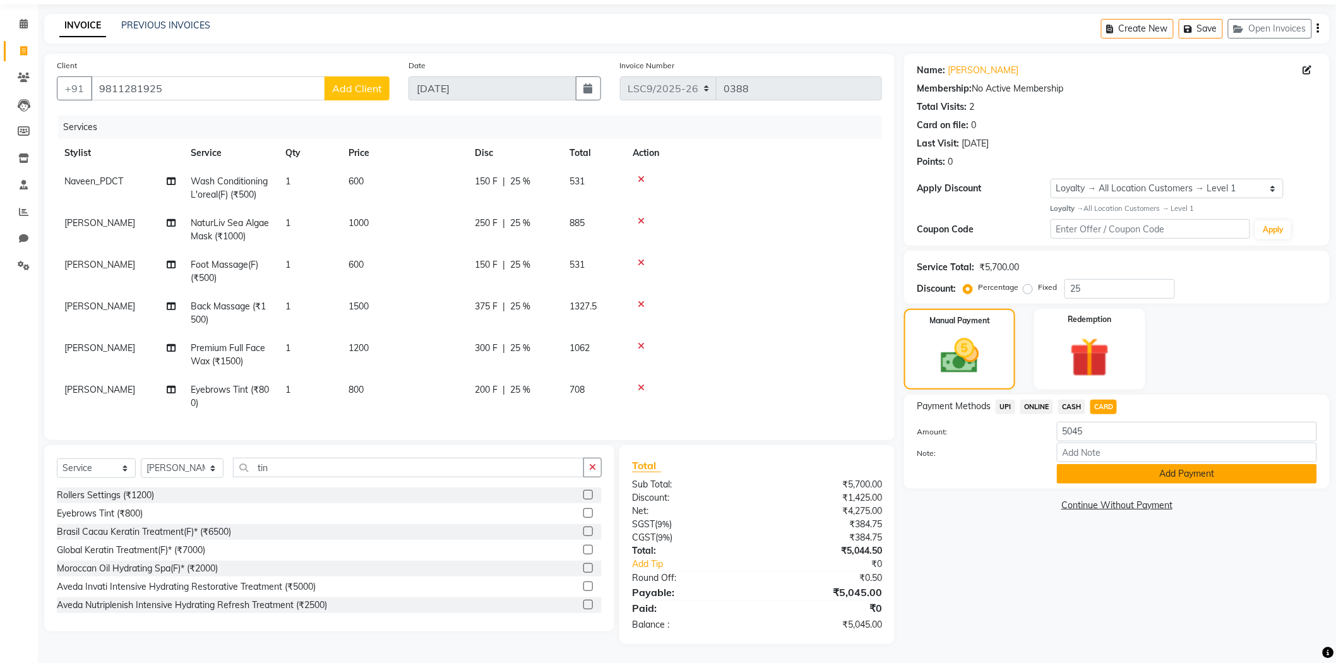
click at [1094, 472] on button "Add Payment" at bounding box center [1187, 474] width 260 height 20
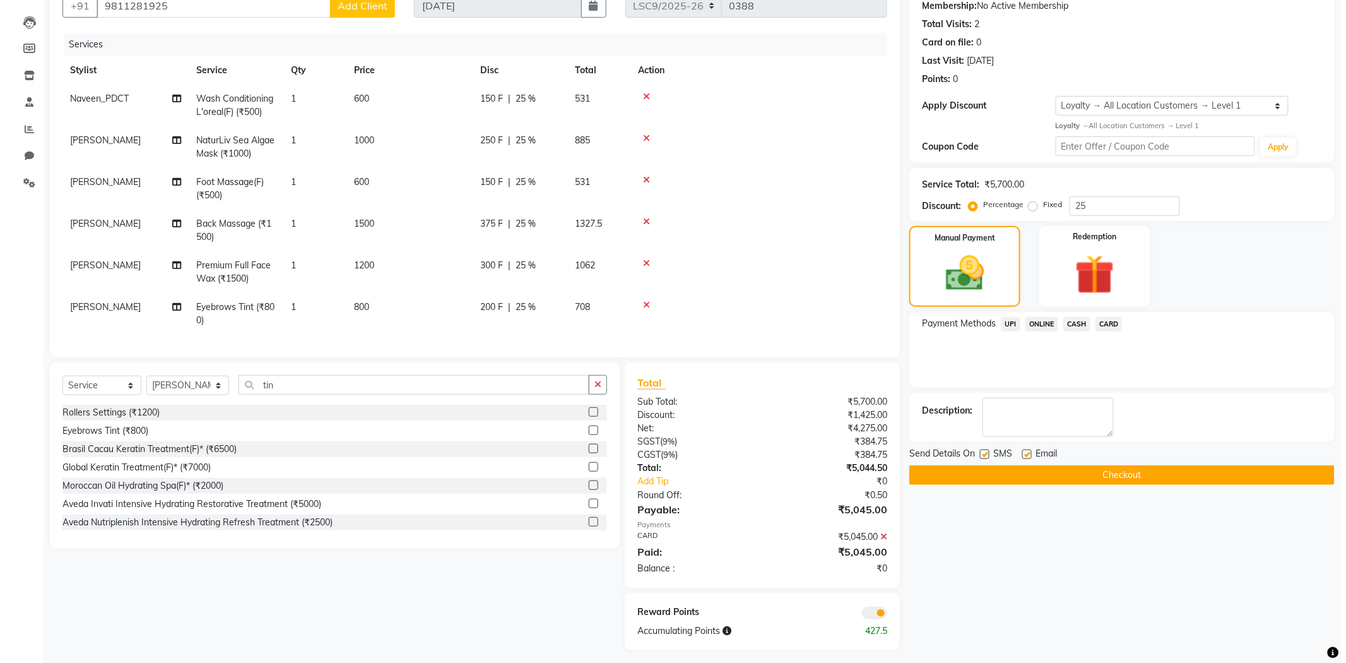
scroll to position [130, 0]
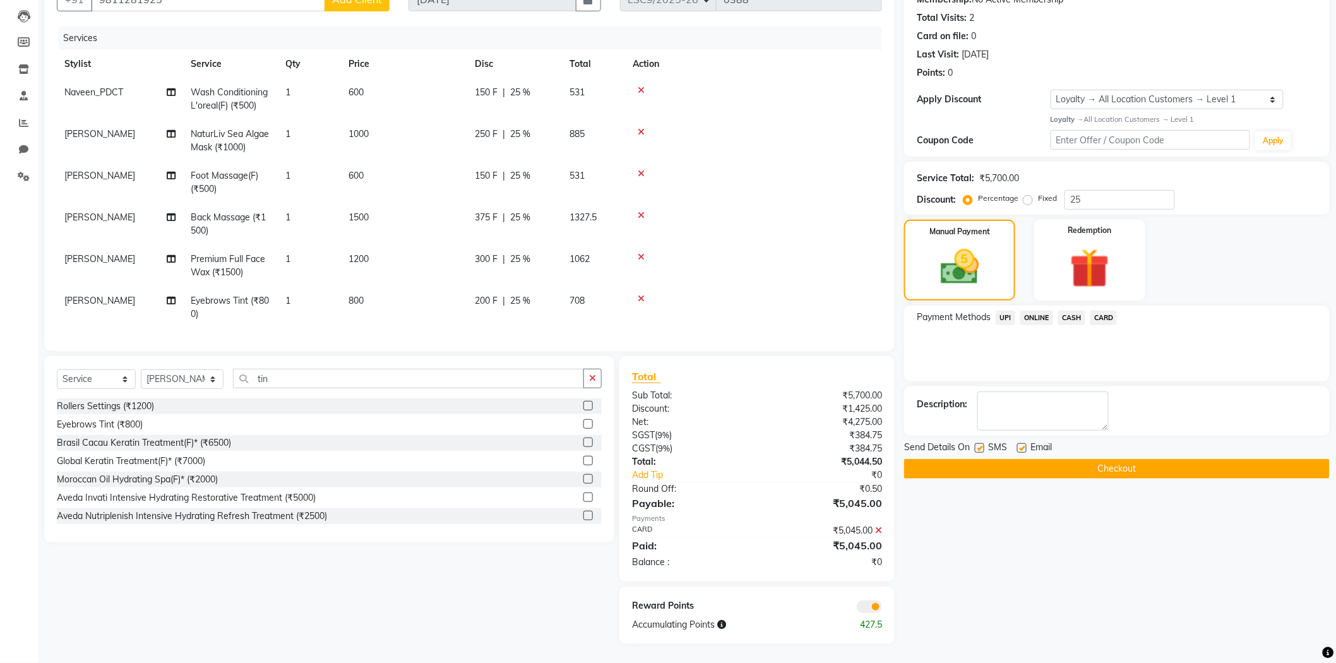
click at [865, 605] on span at bounding box center [869, 606] width 25 height 13
click at [882, 608] on input "checkbox" at bounding box center [882, 608] width 0 height 0
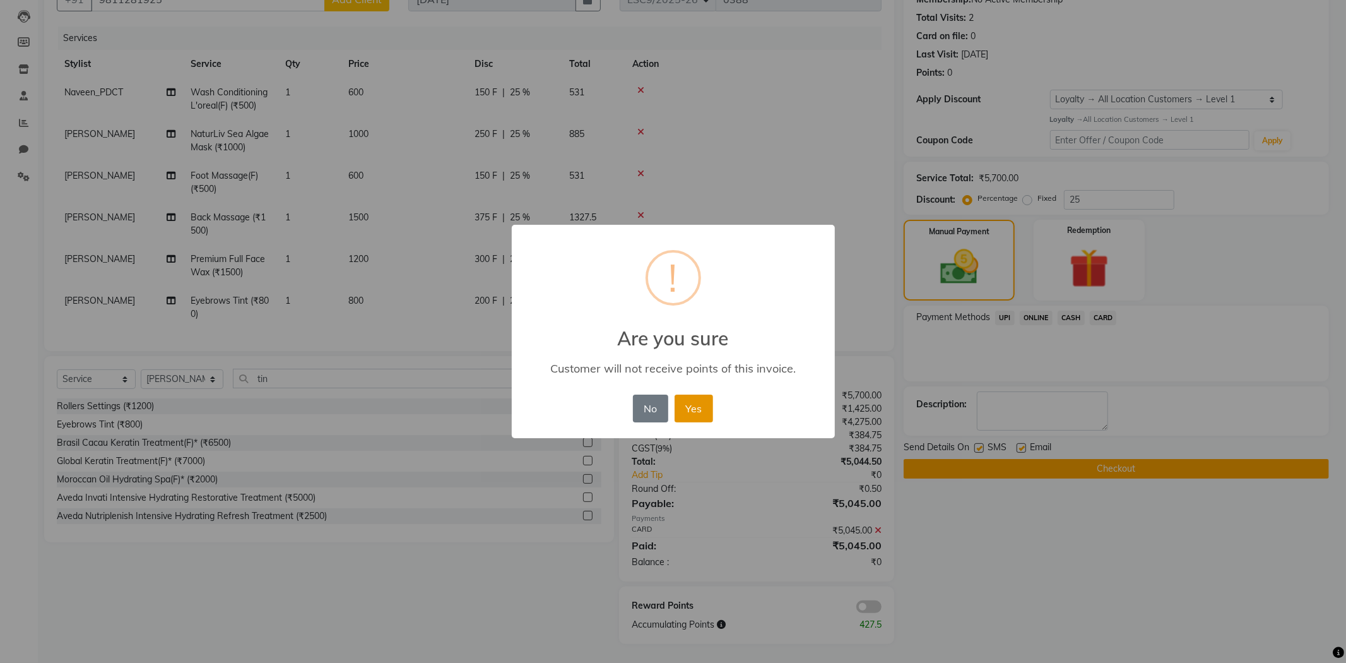
click at [701, 406] on button "Yes" at bounding box center [694, 409] width 39 height 28
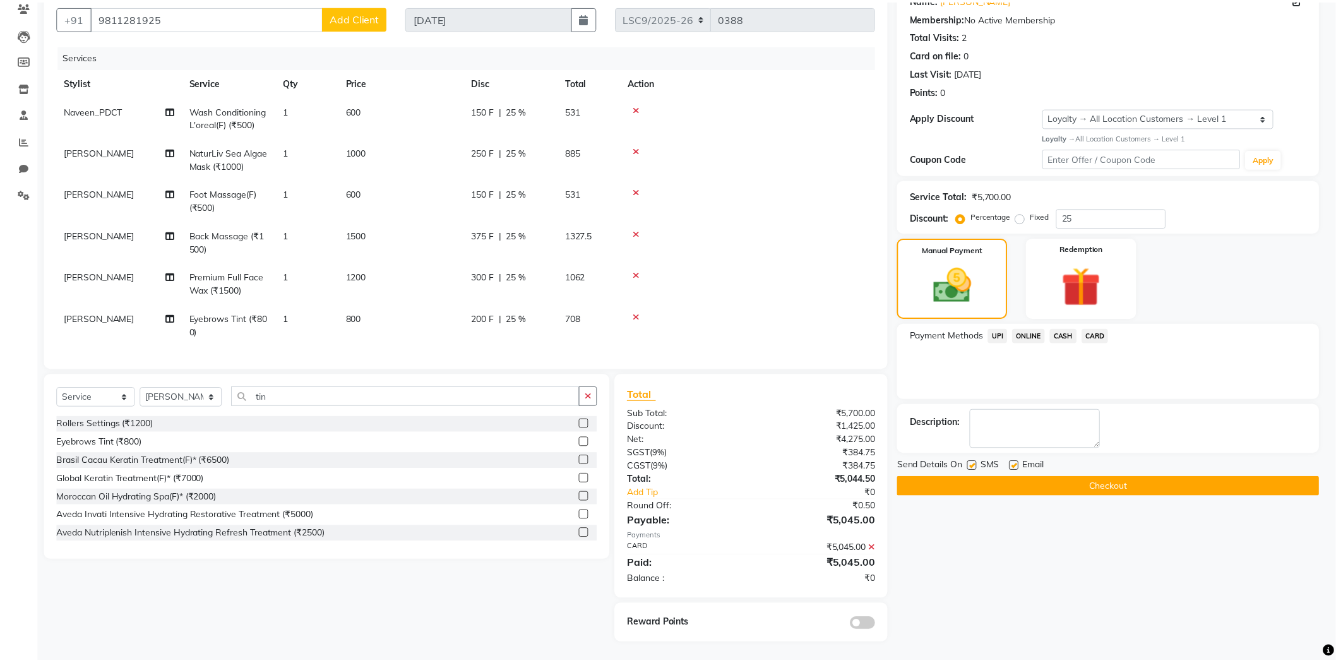
scroll to position [111, 0]
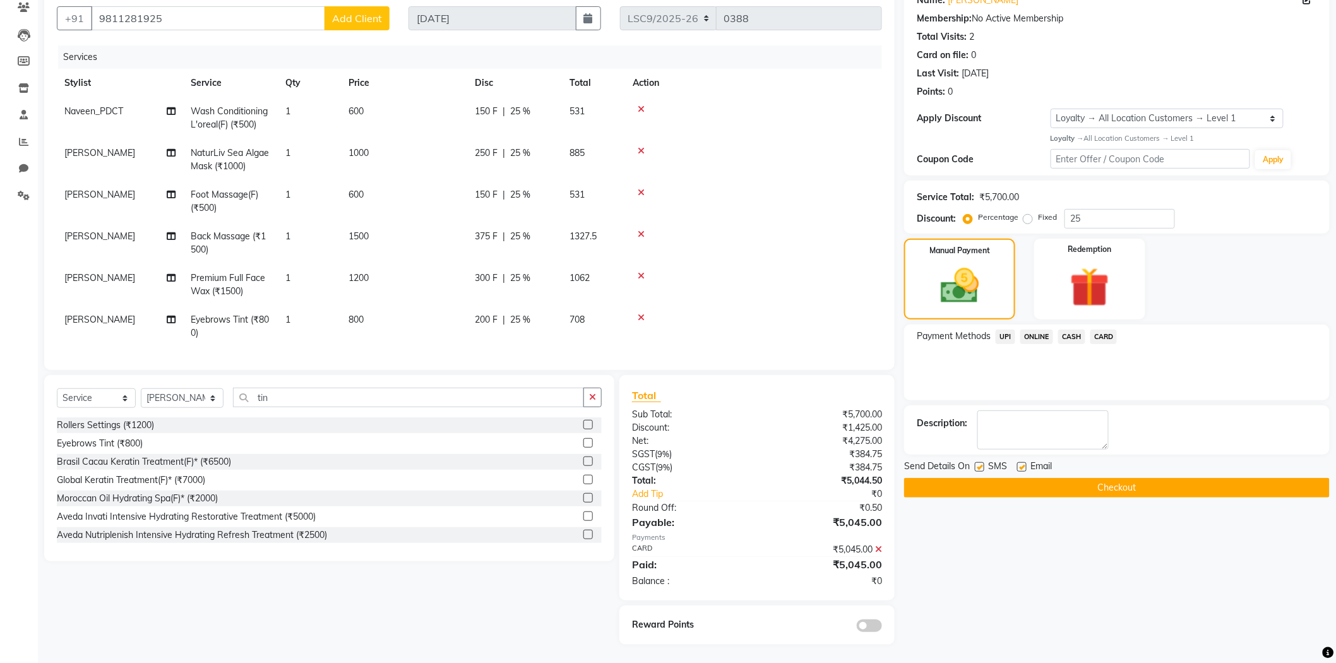
click at [983, 468] on label at bounding box center [979, 466] width 9 height 9
click at [983, 468] on input "checkbox" at bounding box center [979, 467] width 8 height 8
checkbox input "false"
click at [1018, 468] on label at bounding box center [1021, 466] width 9 height 9
click at [1018, 468] on input "checkbox" at bounding box center [1021, 467] width 8 height 8
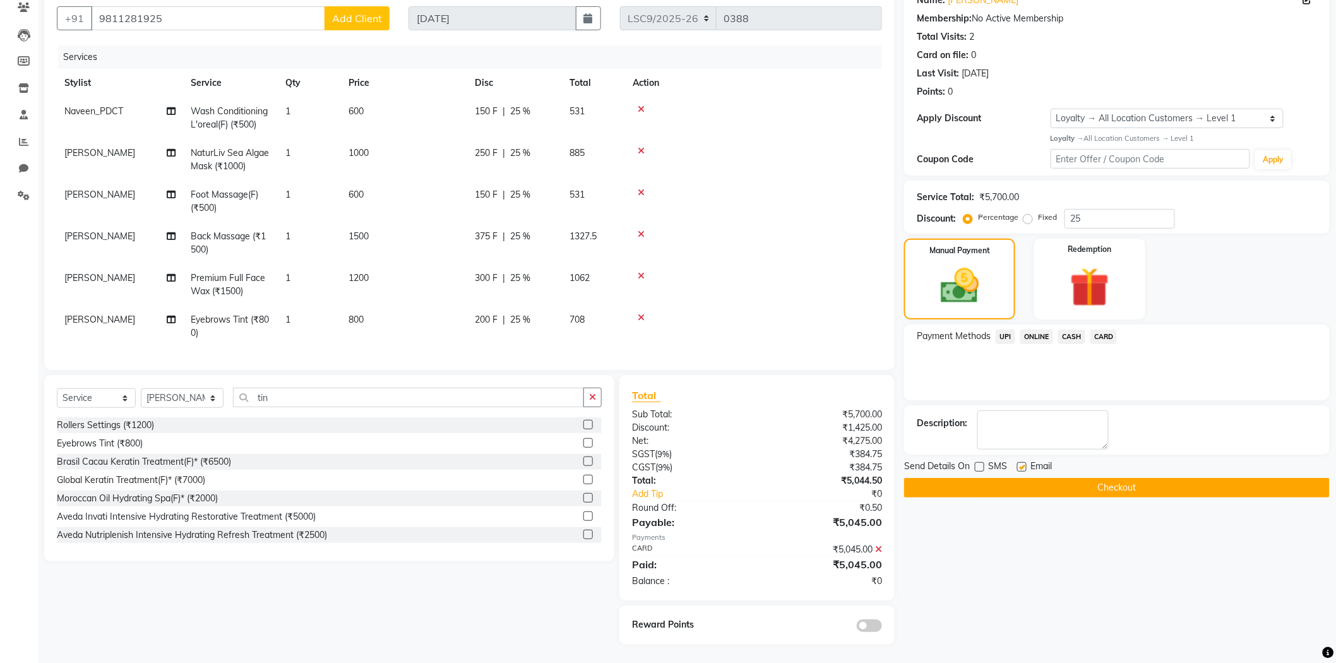
checkbox input "false"
click at [979, 485] on button "Checkout" at bounding box center [1116, 488] width 425 height 20
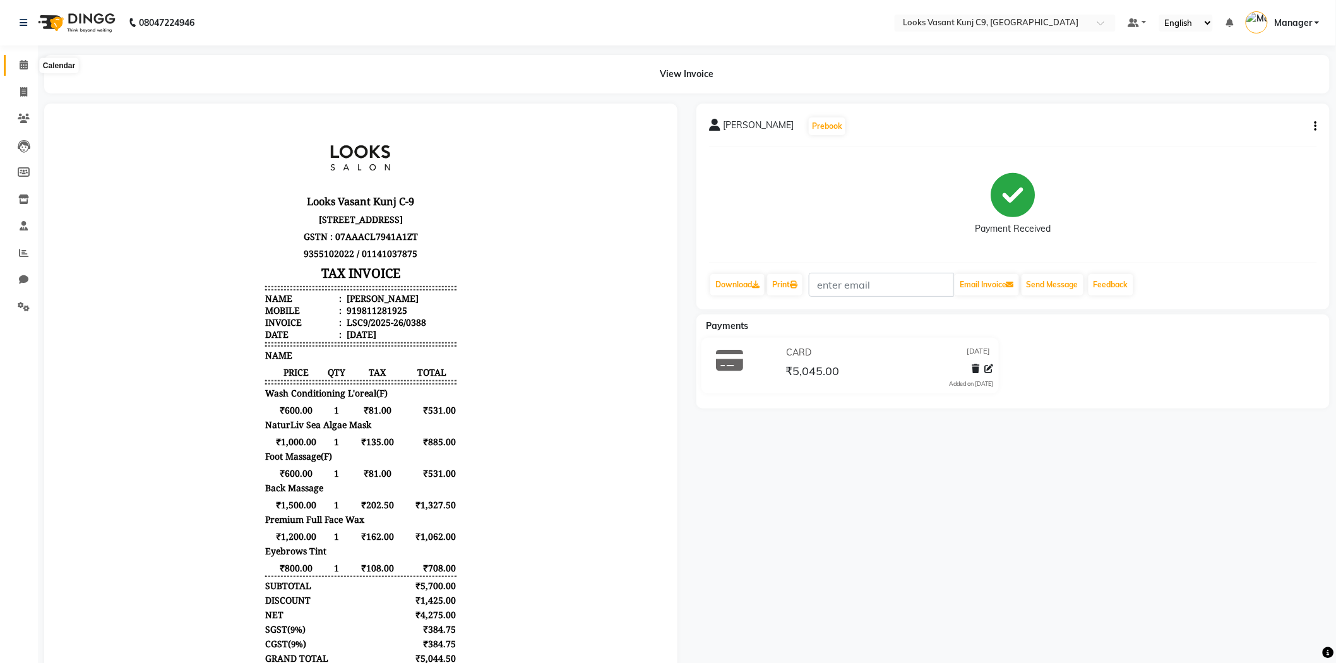
click at [23, 69] on icon at bounding box center [24, 64] width 8 height 9
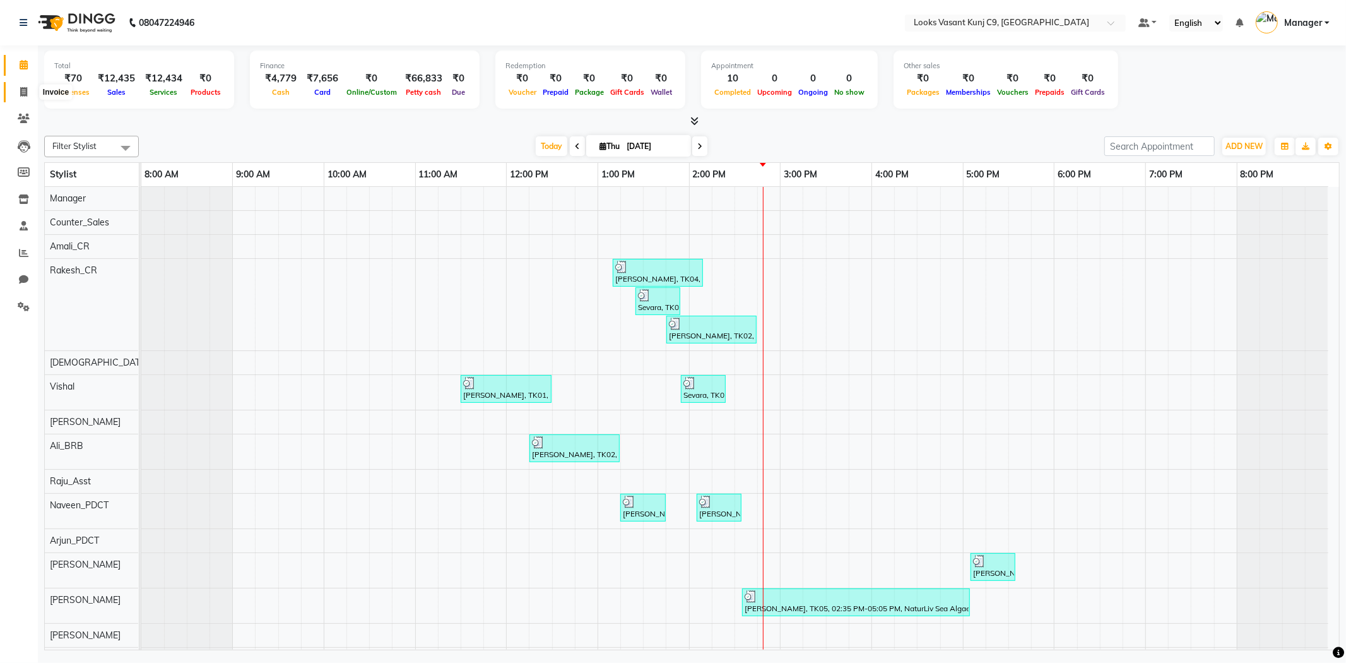
click at [27, 93] on span at bounding box center [24, 92] width 22 height 15
select select "service"
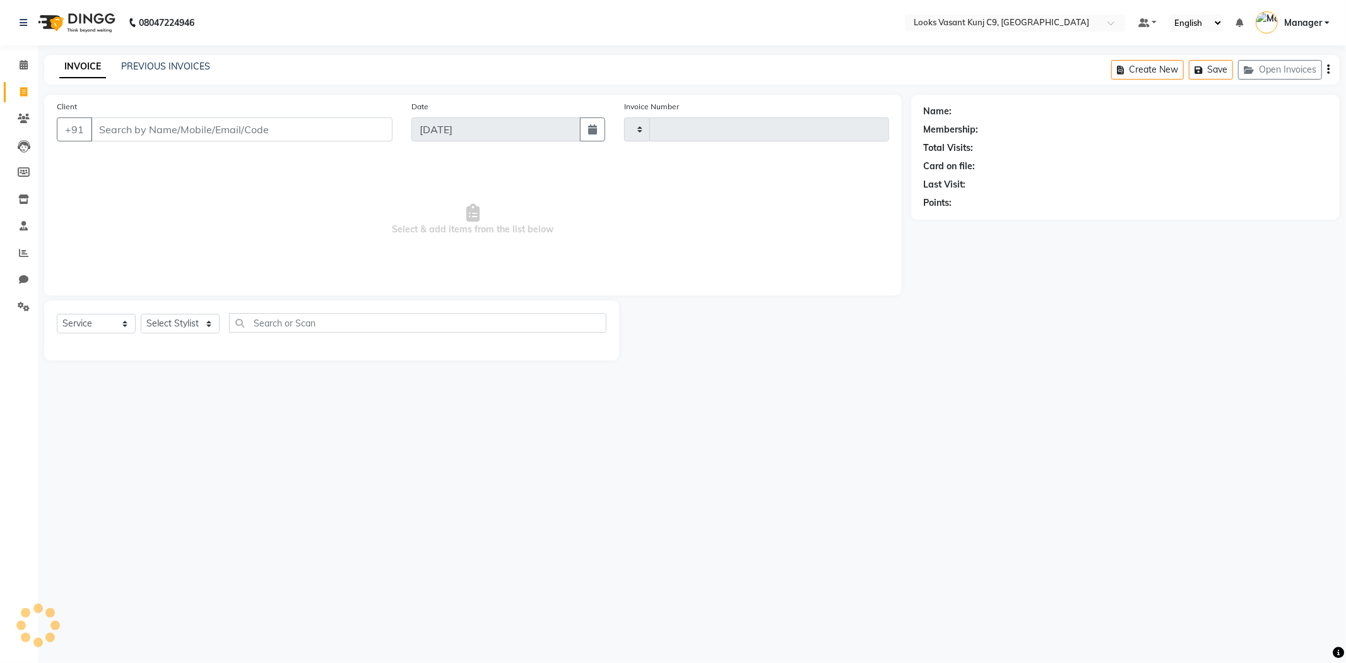
drag, startPoint x: 215, startPoint y: 136, endPoint x: 217, endPoint y: 199, distance: 63.8
click at [215, 136] on input "Client" at bounding box center [242, 129] width 302 height 24
type input "0389"
select select "8747"
click at [188, 323] on select "Select Stylist" at bounding box center [180, 324] width 79 height 20
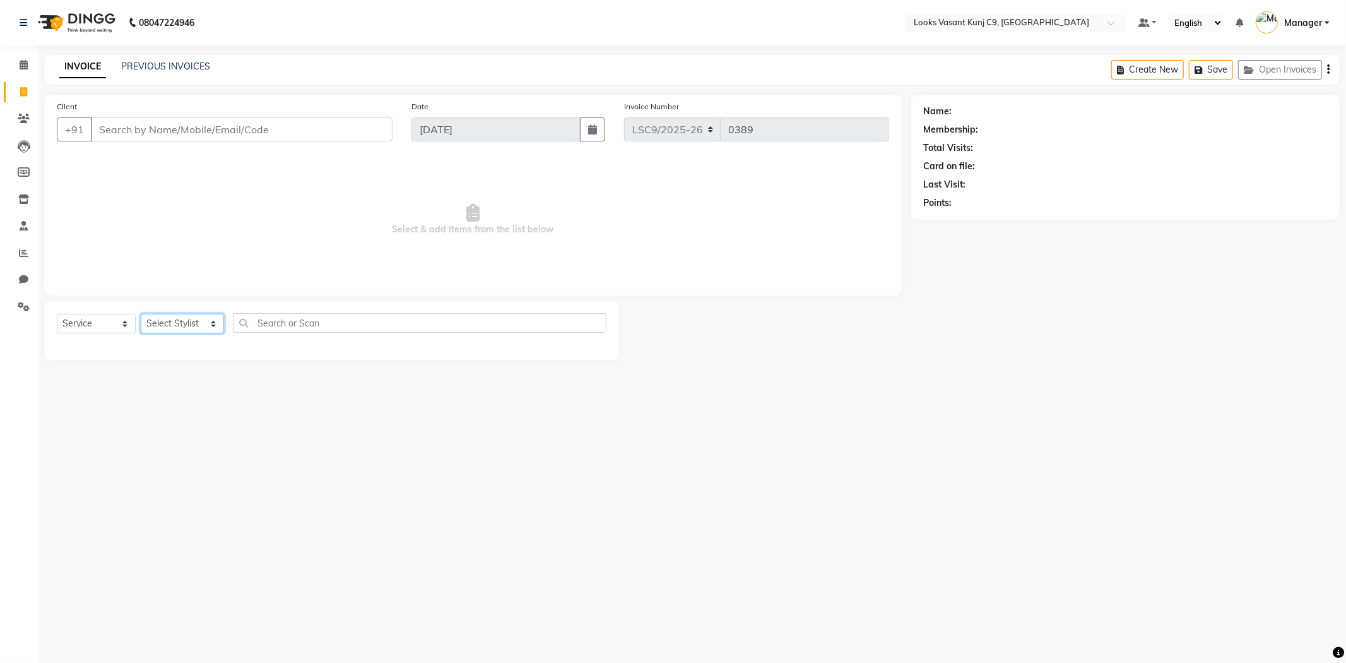
select select "88931"
click at [141, 314] on select "Select Stylist [PERSON_NAME] Anjali_Asst Arjun_PDCT [PERSON_NAME] Counter_Sales…" at bounding box center [182, 324] width 83 height 20
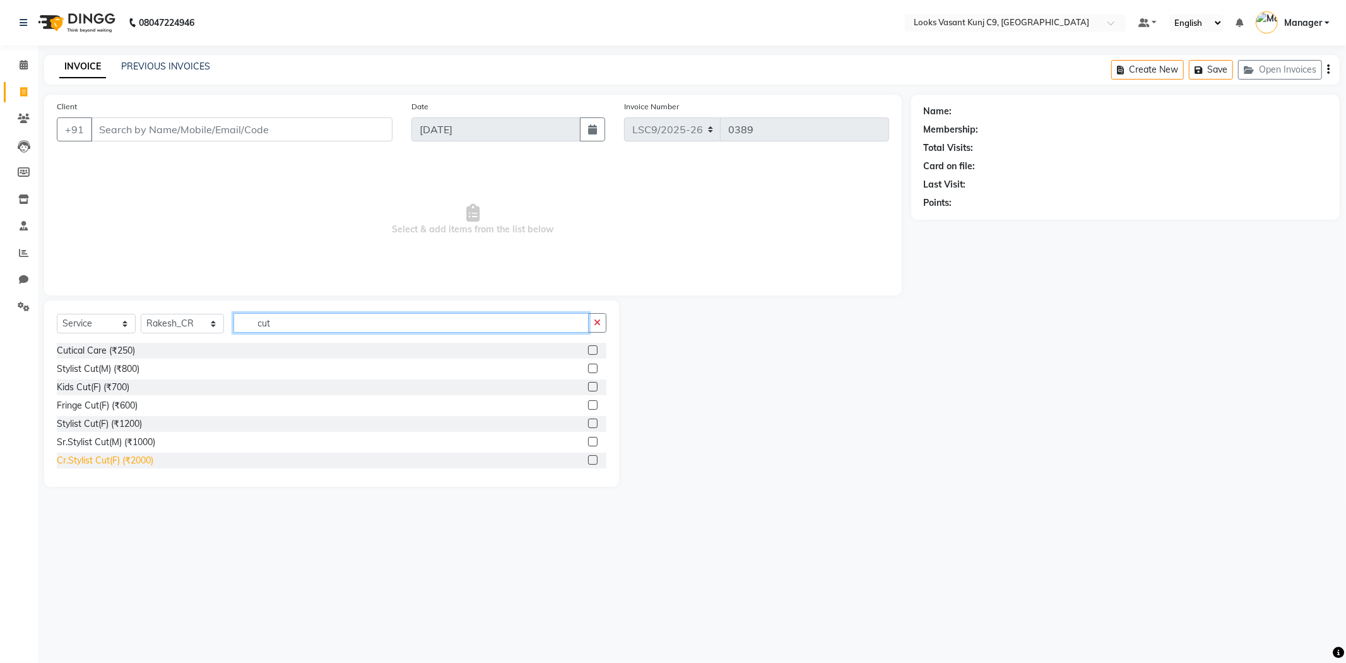
type input "cut"
click at [102, 463] on div "Cr.Stylist Cut(F) (₹2000)" at bounding box center [105, 460] width 97 height 13
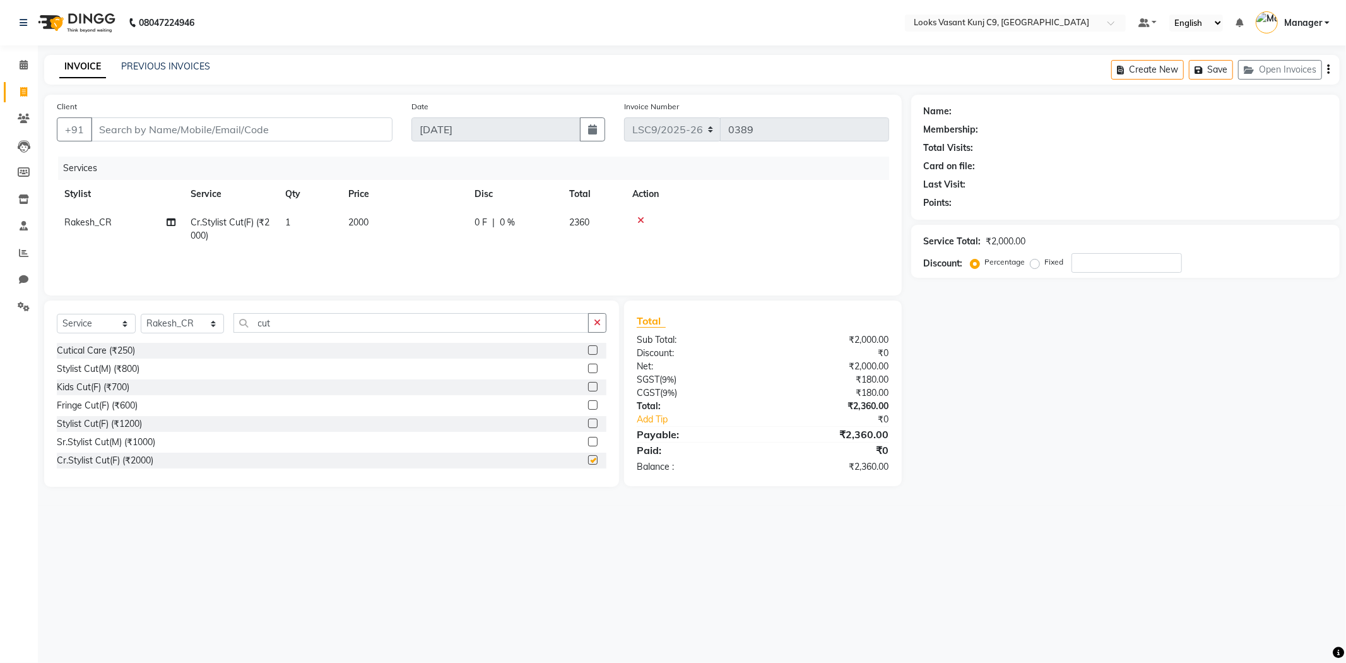
checkbox input "false"
click at [102, 225] on span "Rakesh_CR" at bounding box center [87, 222] width 47 height 11
select select "88931"
click at [102, 225] on span "Rakesh_CR" at bounding box center [87, 222] width 47 height 11
select select "88931"
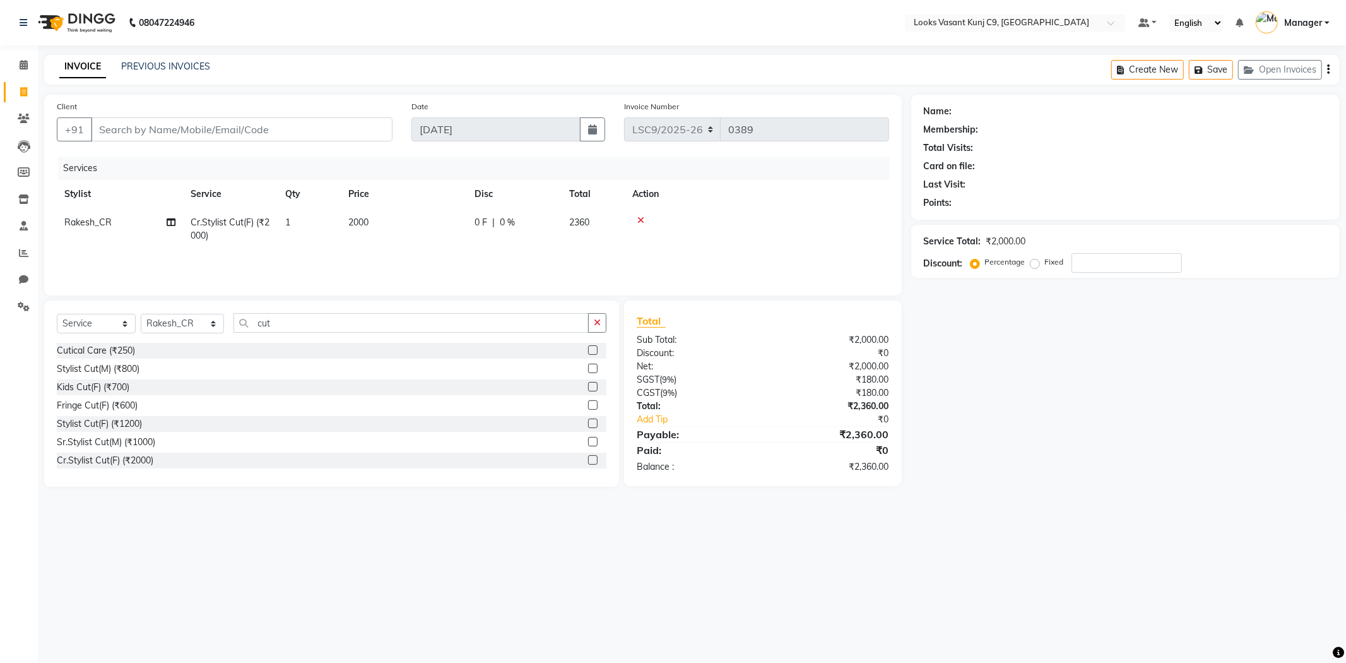
click at [102, 225] on span "Rakesh_CR" at bounding box center [87, 222] width 47 height 11
select select "88931"
click at [443, 223] on input "2000" at bounding box center [463, 226] width 111 height 20
click at [295, 221] on td "1" at bounding box center [309, 229] width 63 height 42
select select "88931"
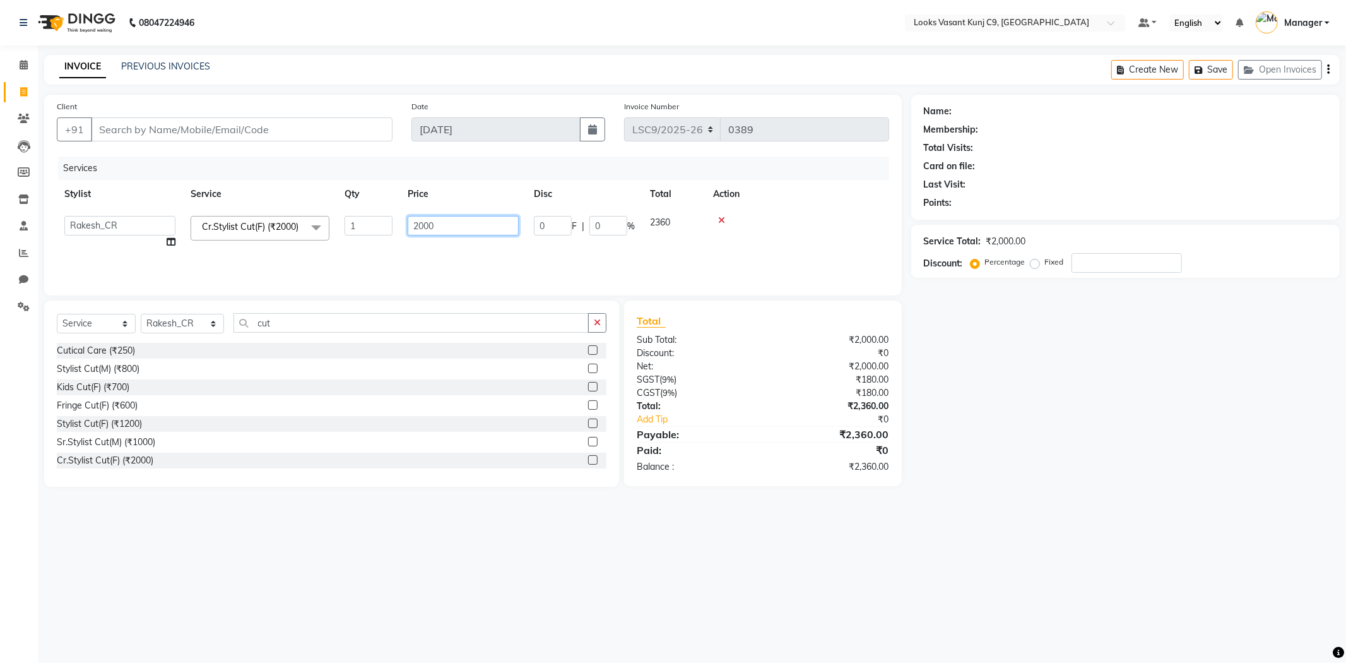
click at [456, 225] on input "2000" at bounding box center [463, 226] width 111 height 20
click at [194, 325] on select "Select Stylist [PERSON_NAME] Anjali_Asst Arjun_PDCT [PERSON_NAME] Counter_Sales…" at bounding box center [182, 324] width 83 height 20
click at [74, 329] on select "Select Service Product Membership Package Voucher Prepaid Gift Card" at bounding box center [96, 324] width 79 height 20
select select "product"
click at [57, 314] on select "Select Service Product Membership Package Voucher Prepaid Gift Card" at bounding box center [96, 324] width 79 height 20
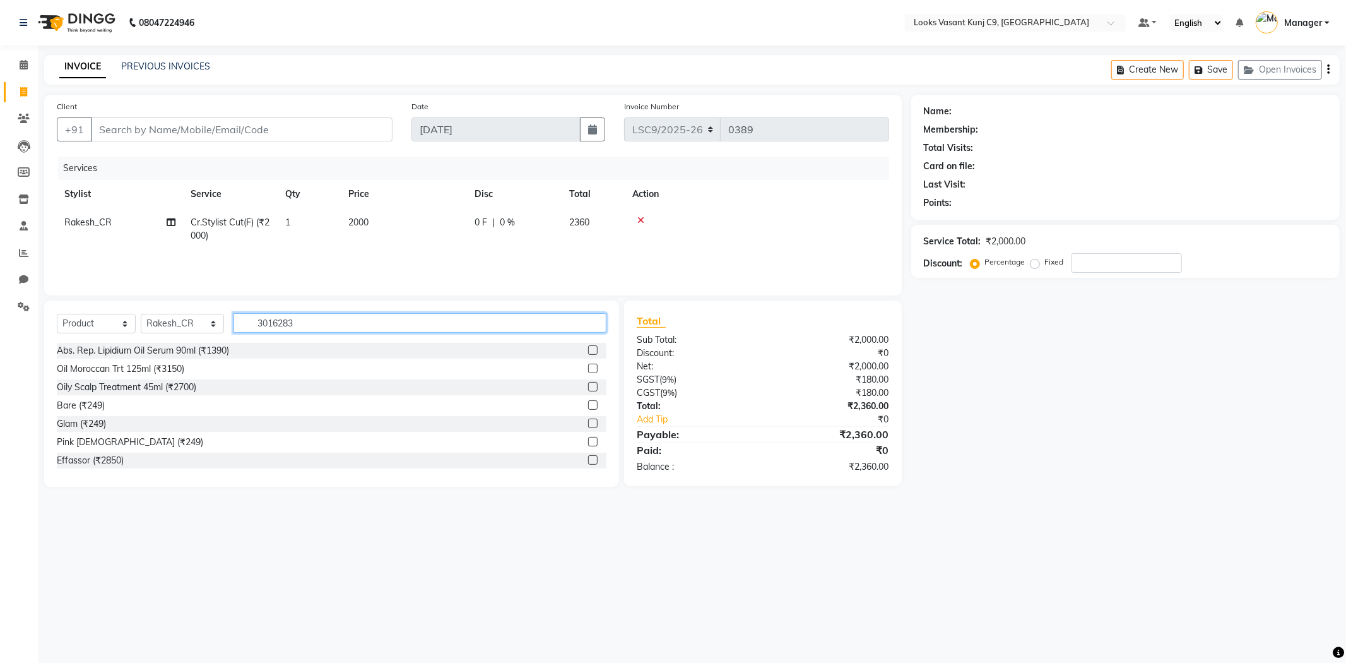
type input "30162839"
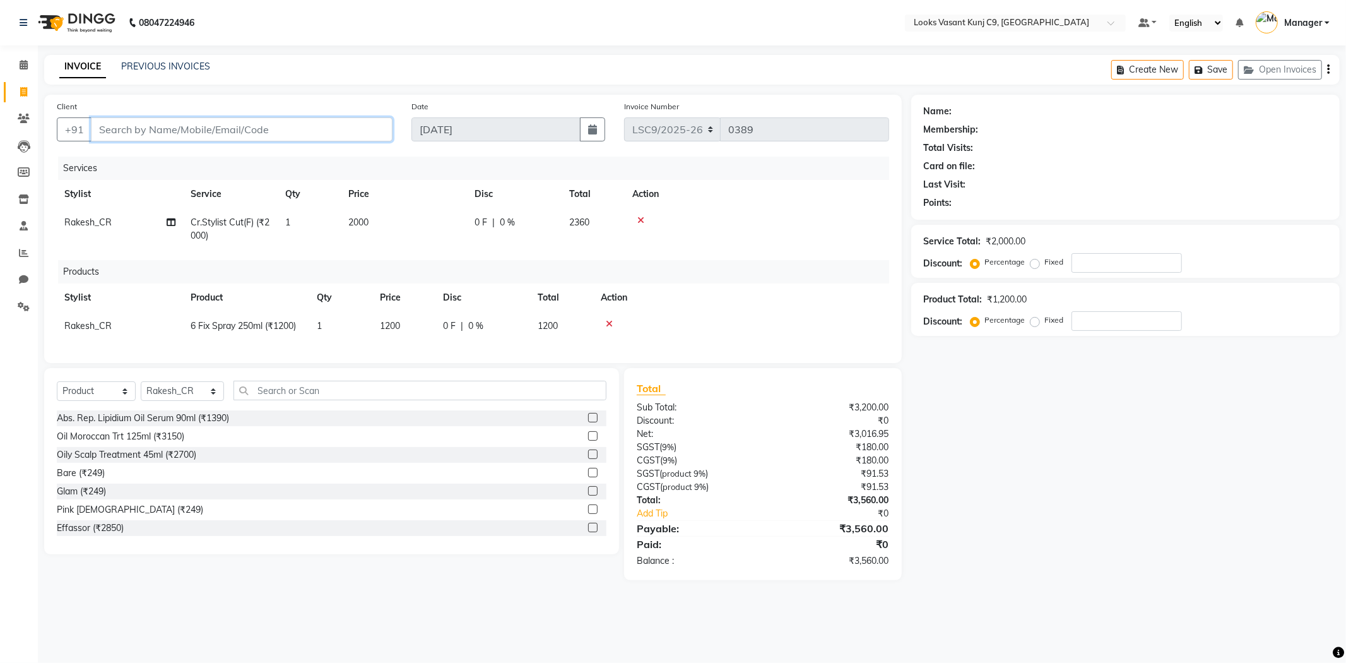
click at [288, 122] on input "Client" at bounding box center [242, 129] width 302 height 24
type input "9"
type input "0"
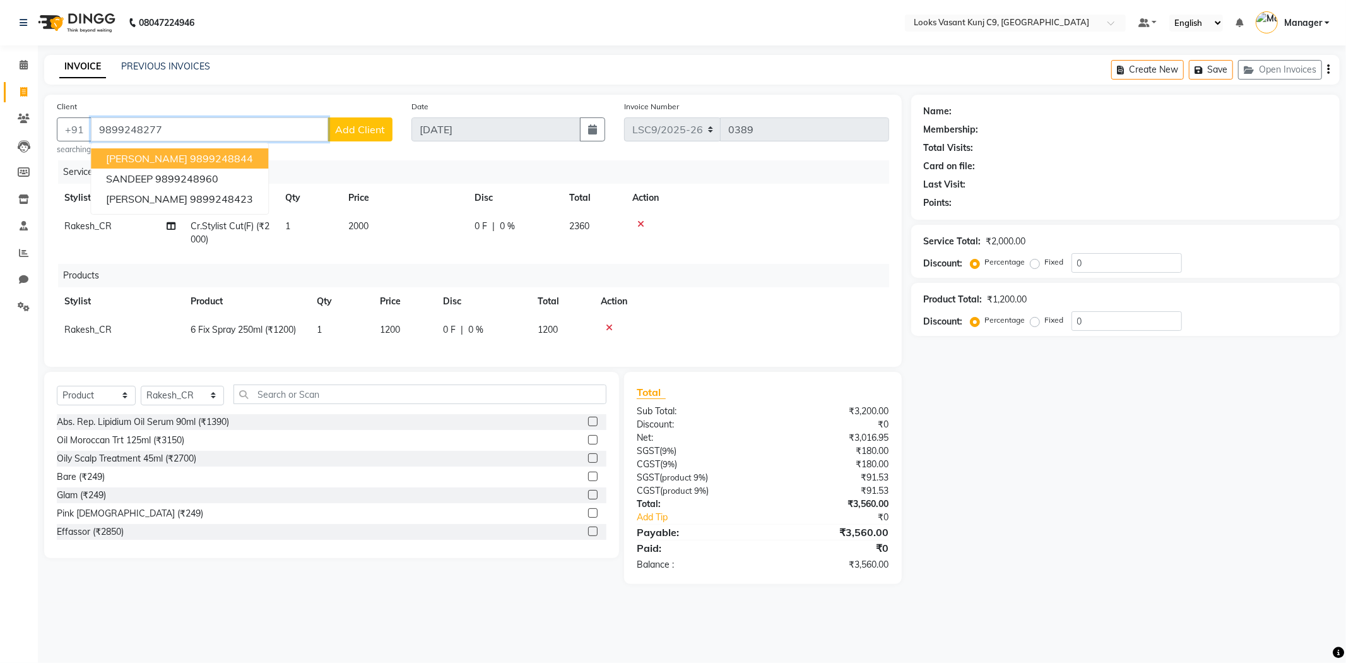
type input "9899248277"
click at [386, 136] on button "Add Client" at bounding box center [360, 129] width 65 height 24
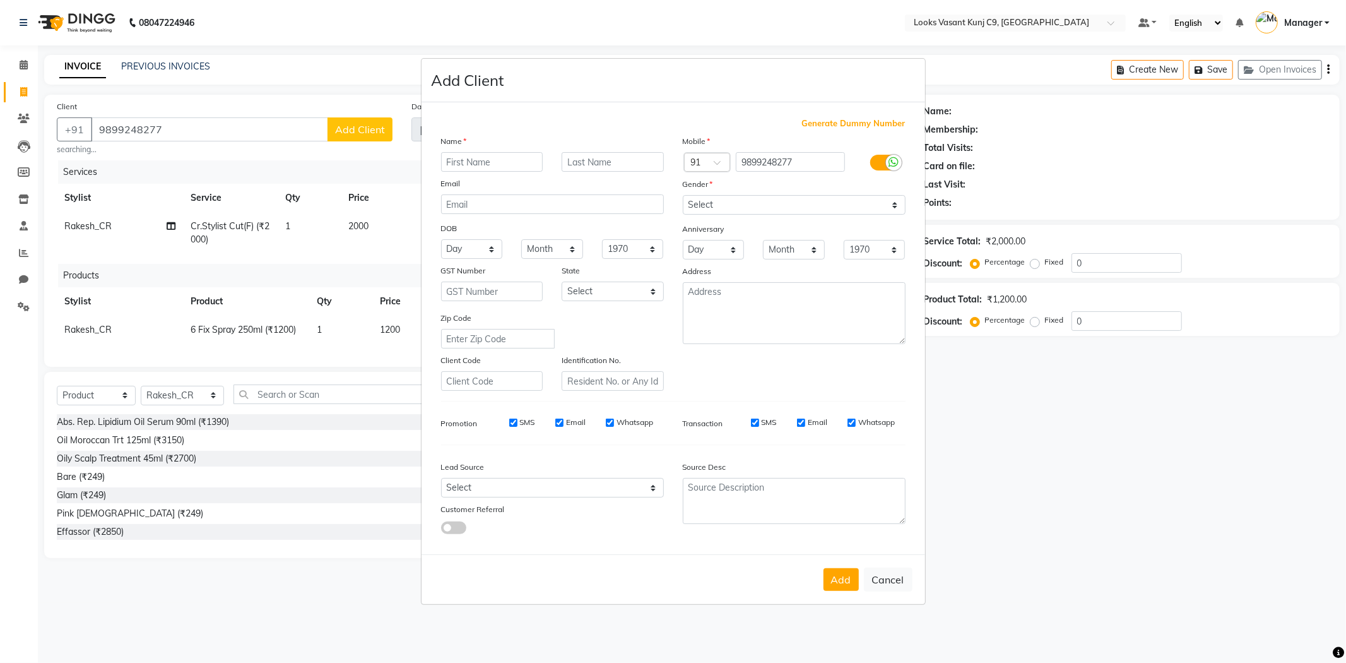
click at [483, 162] on input "text" at bounding box center [492, 162] width 102 height 20
type input "[PERSON_NAME]"
click at [797, 200] on select "Select [DEMOGRAPHIC_DATA] [DEMOGRAPHIC_DATA] Other Prefer Not To Say" at bounding box center [794, 205] width 223 height 20
select select "[DEMOGRAPHIC_DATA]"
click at [683, 195] on select "Select [DEMOGRAPHIC_DATA] [DEMOGRAPHIC_DATA] Other Prefer Not To Say" at bounding box center [794, 205] width 223 height 20
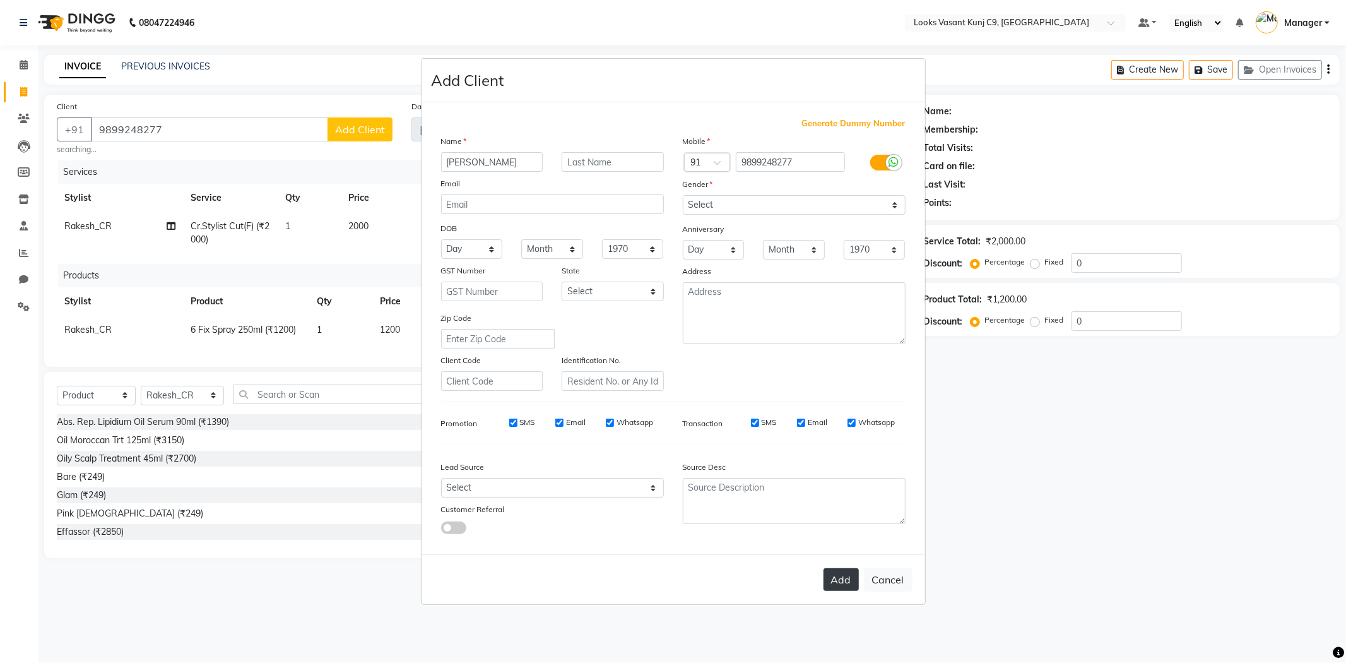
click at [834, 583] on button "Add" at bounding box center [841, 579] width 35 height 23
select select
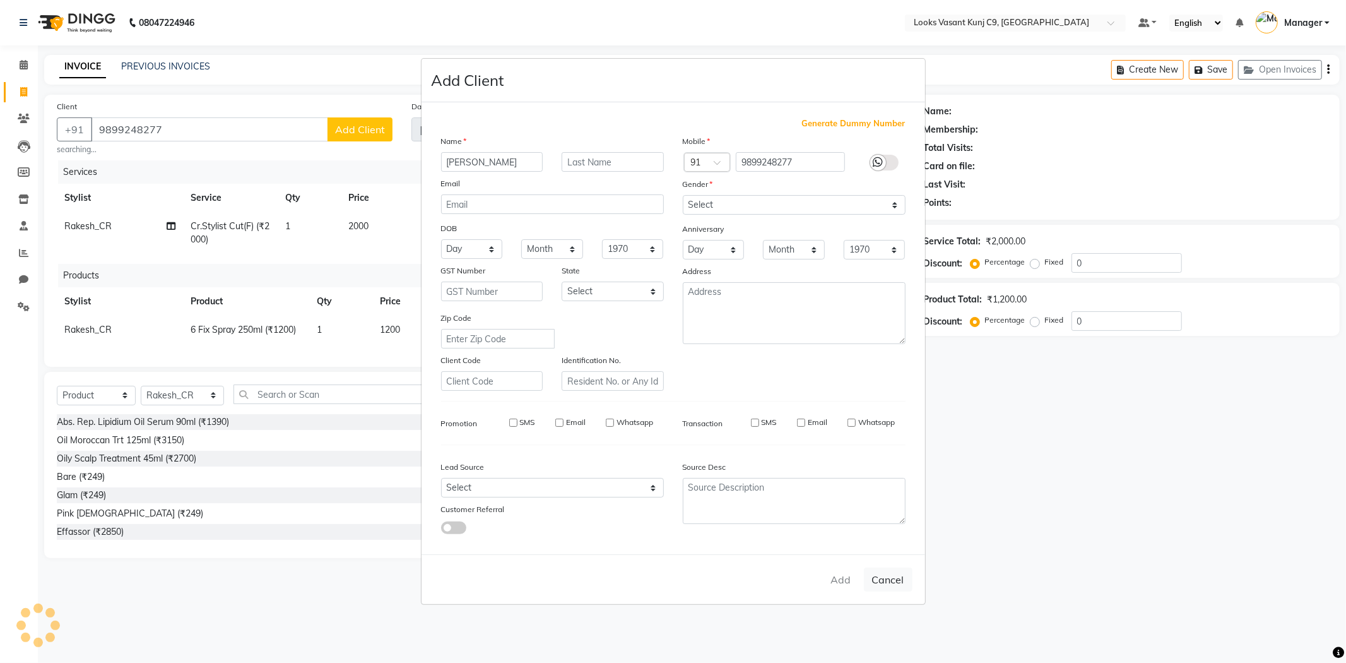
select select
checkbox input "false"
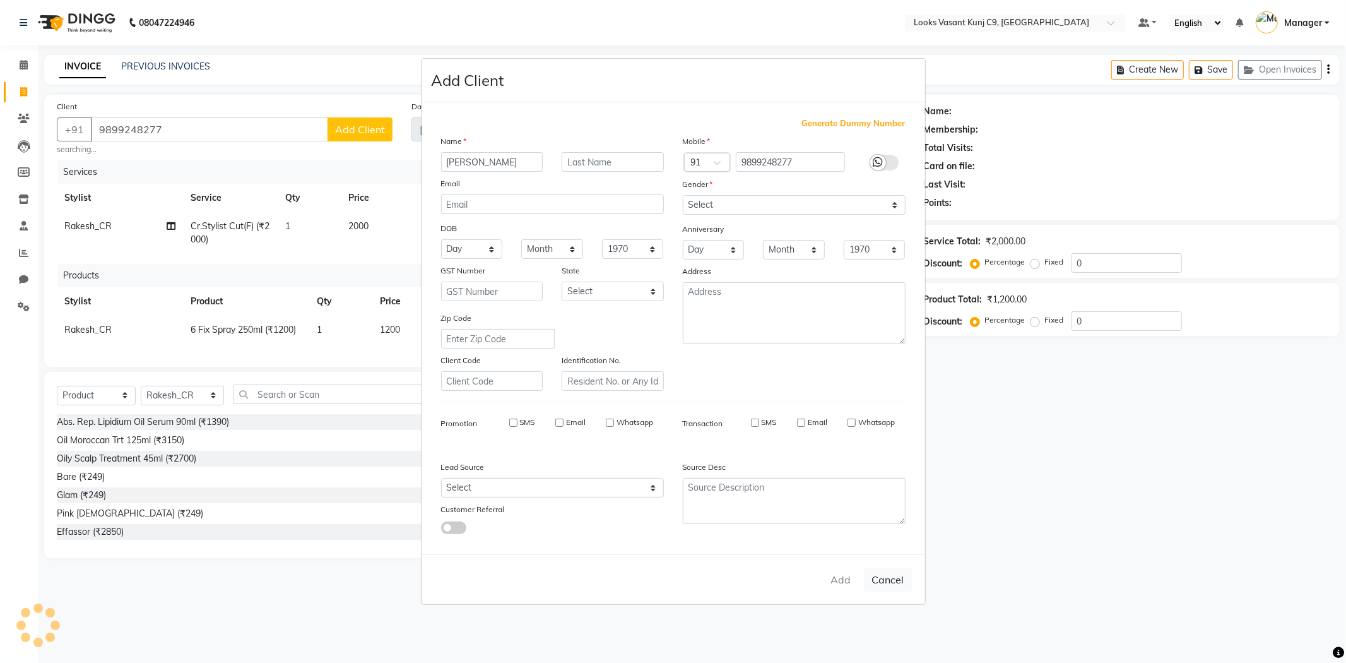
checkbox input "false"
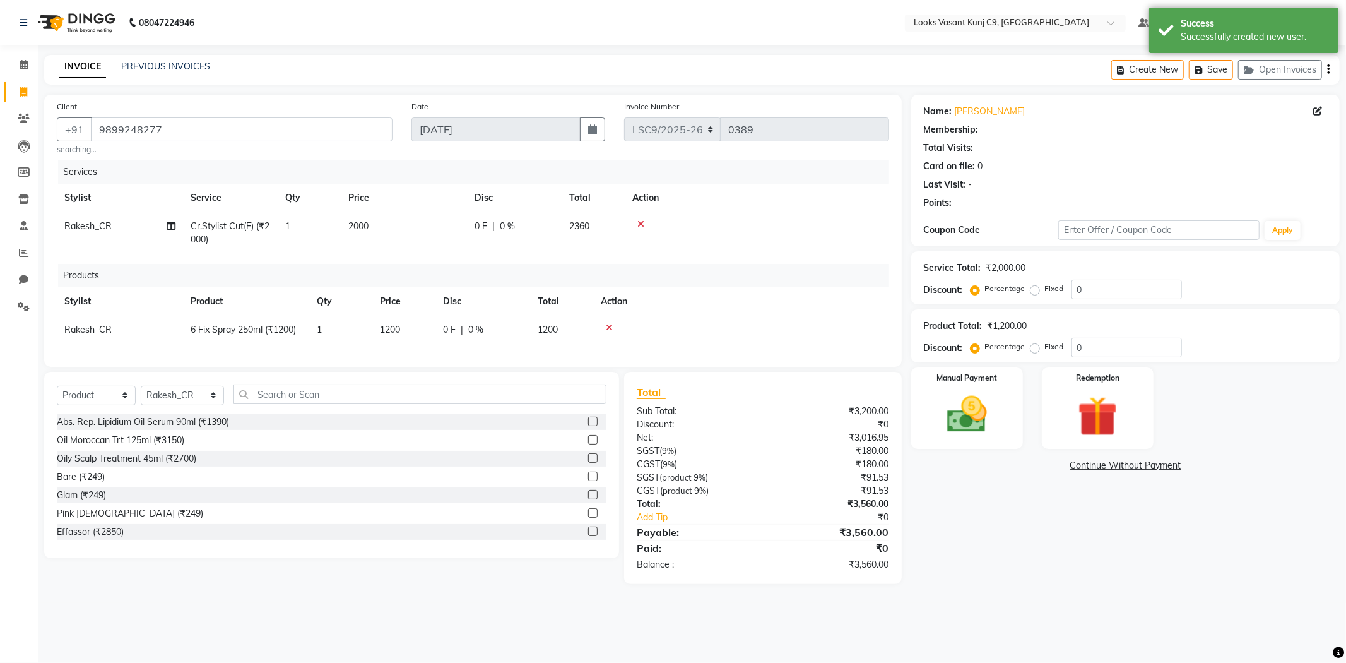
select select "1: Object"
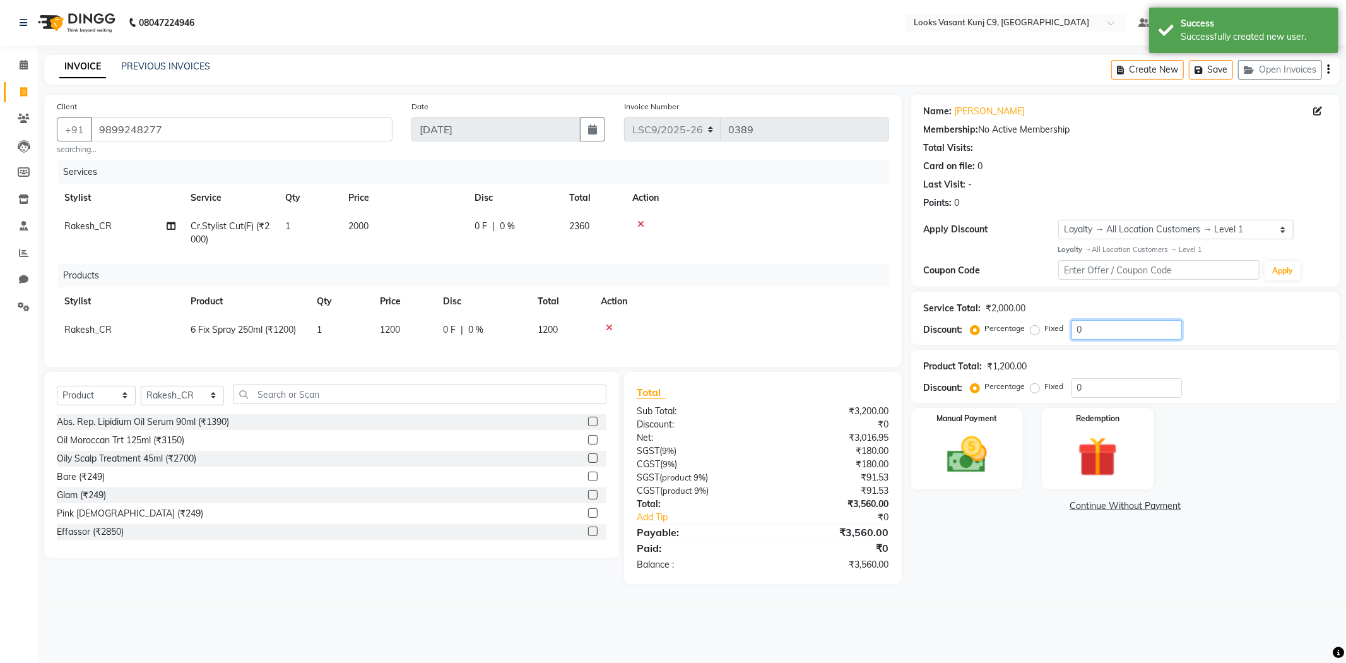
click at [1099, 329] on input "0" at bounding box center [1127, 330] width 110 height 20
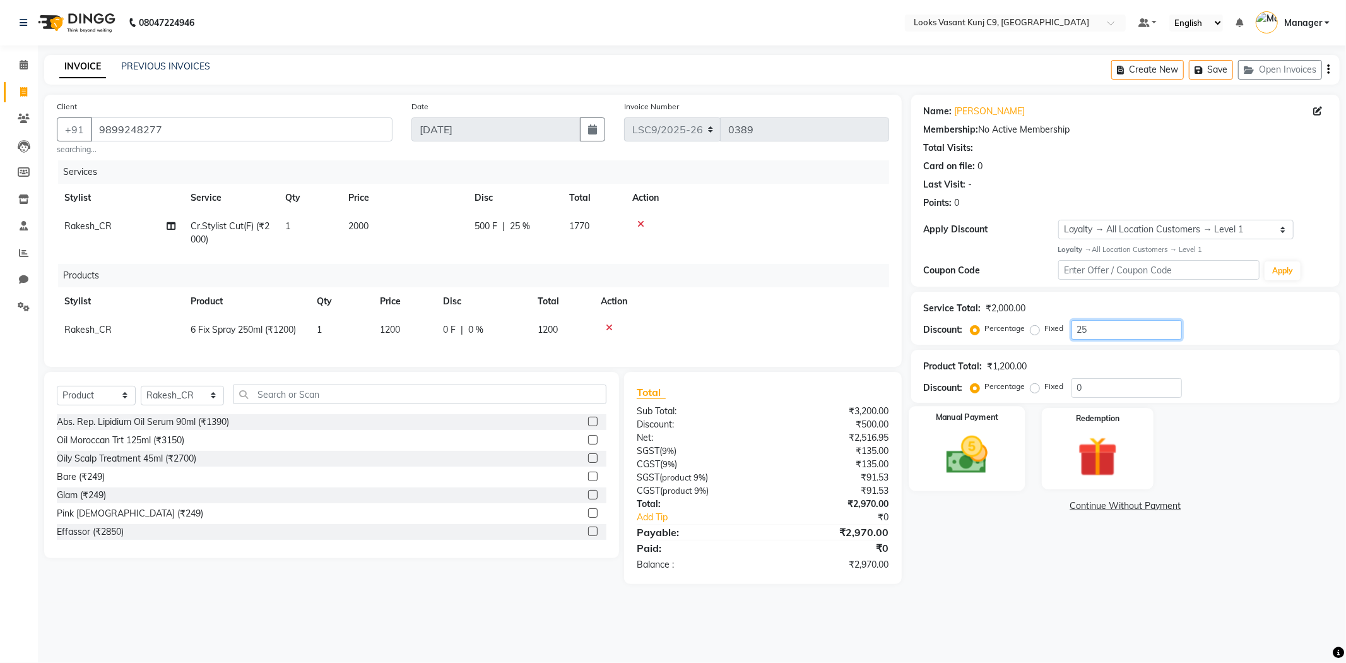
type input "25"
click at [979, 439] on img at bounding box center [968, 455] width 68 height 48
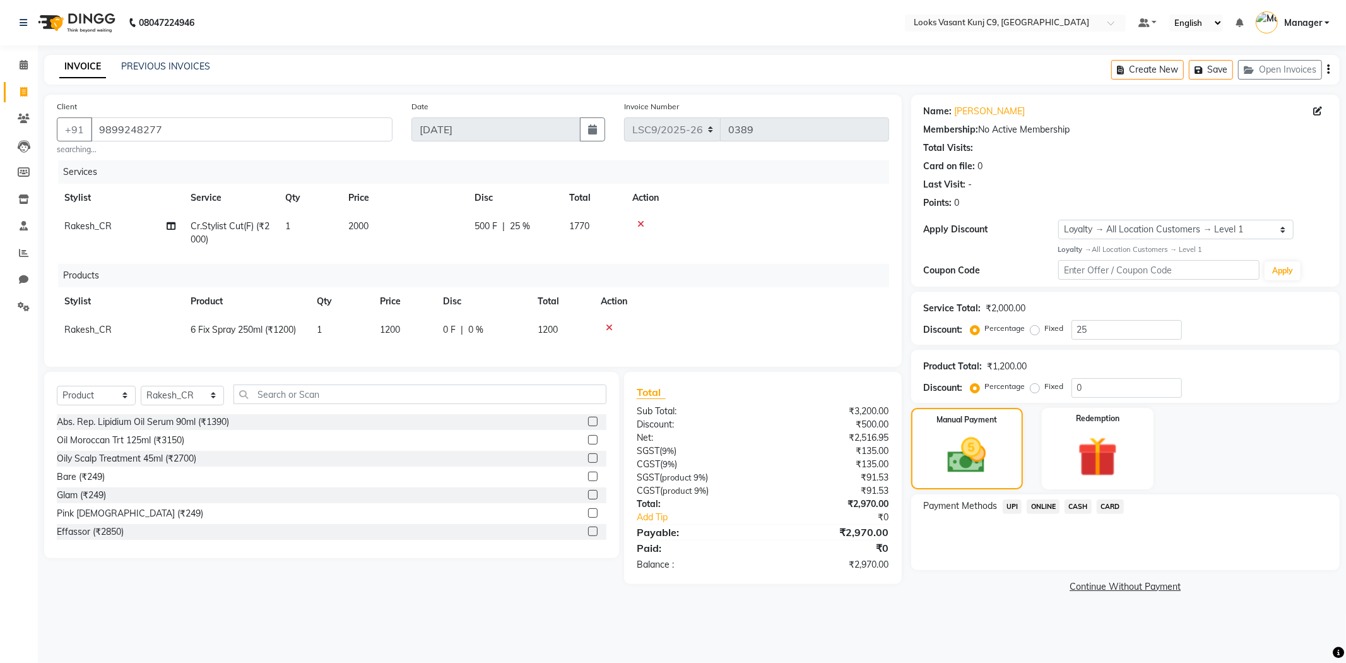
click at [1007, 506] on span "UPI" at bounding box center [1013, 506] width 20 height 15
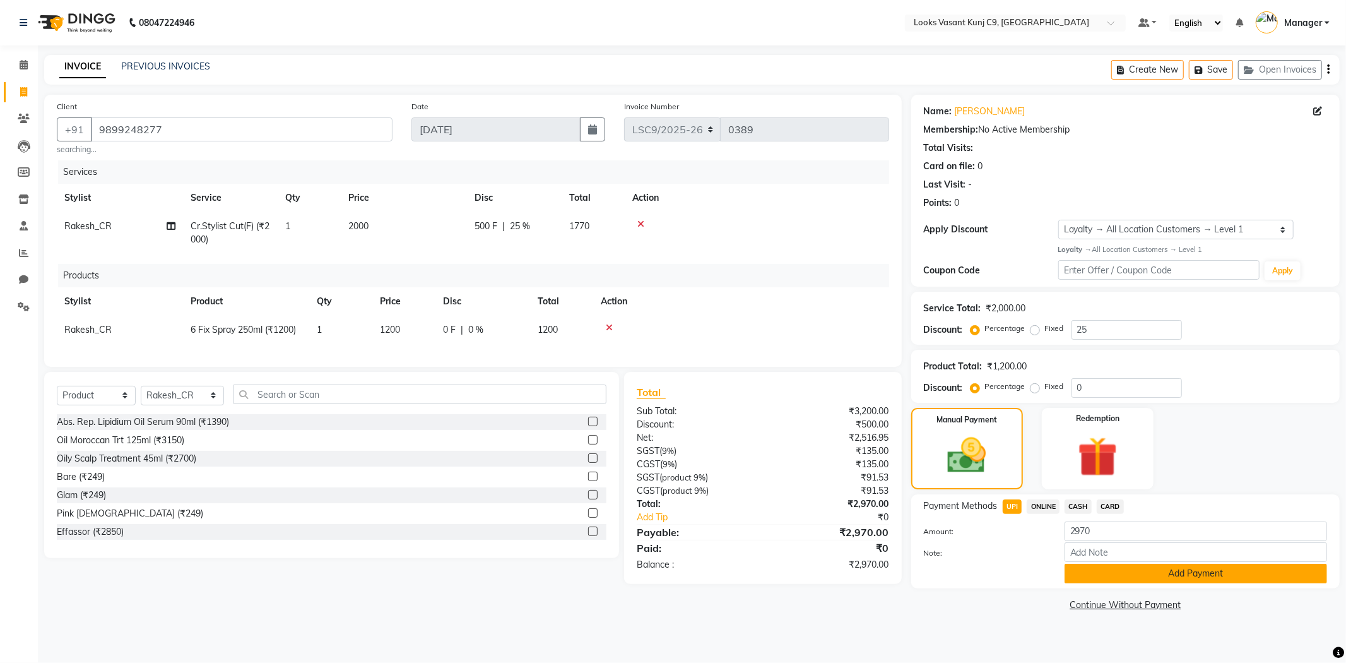
click at [1118, 583] on button "Add Payment" at bounding box center [1196, 574] width 263 height 20
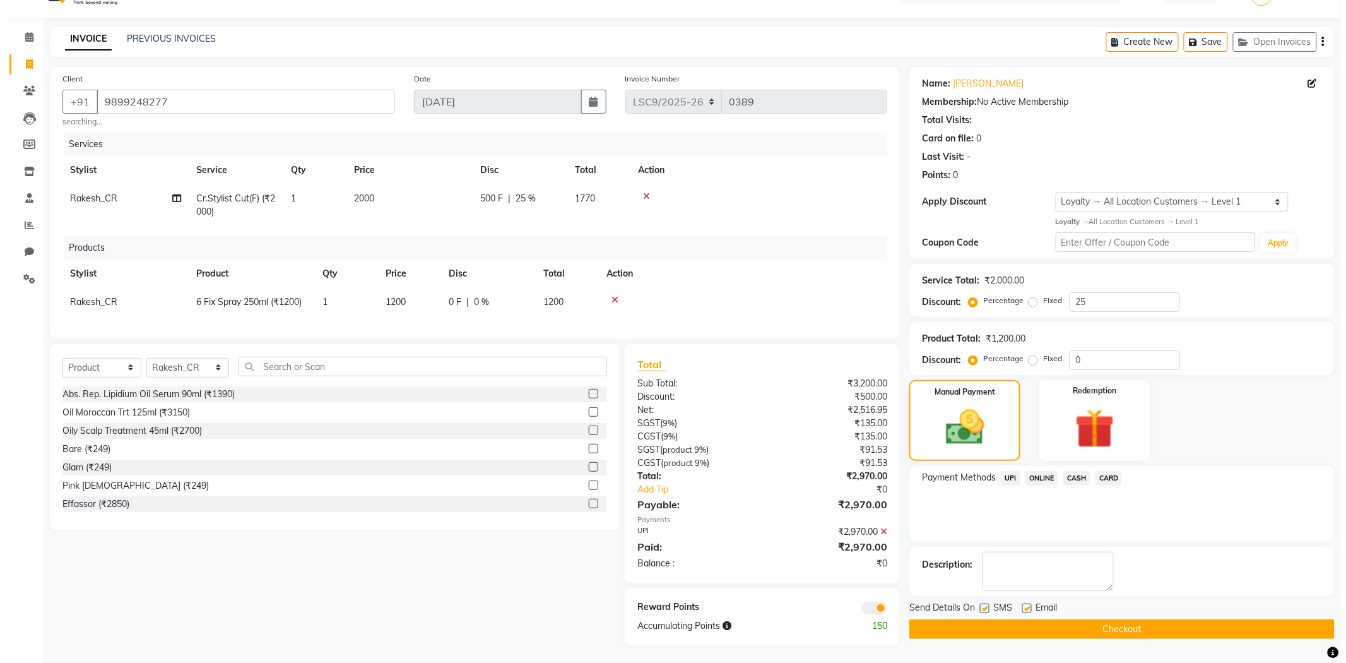
scroll to position [40, 0]
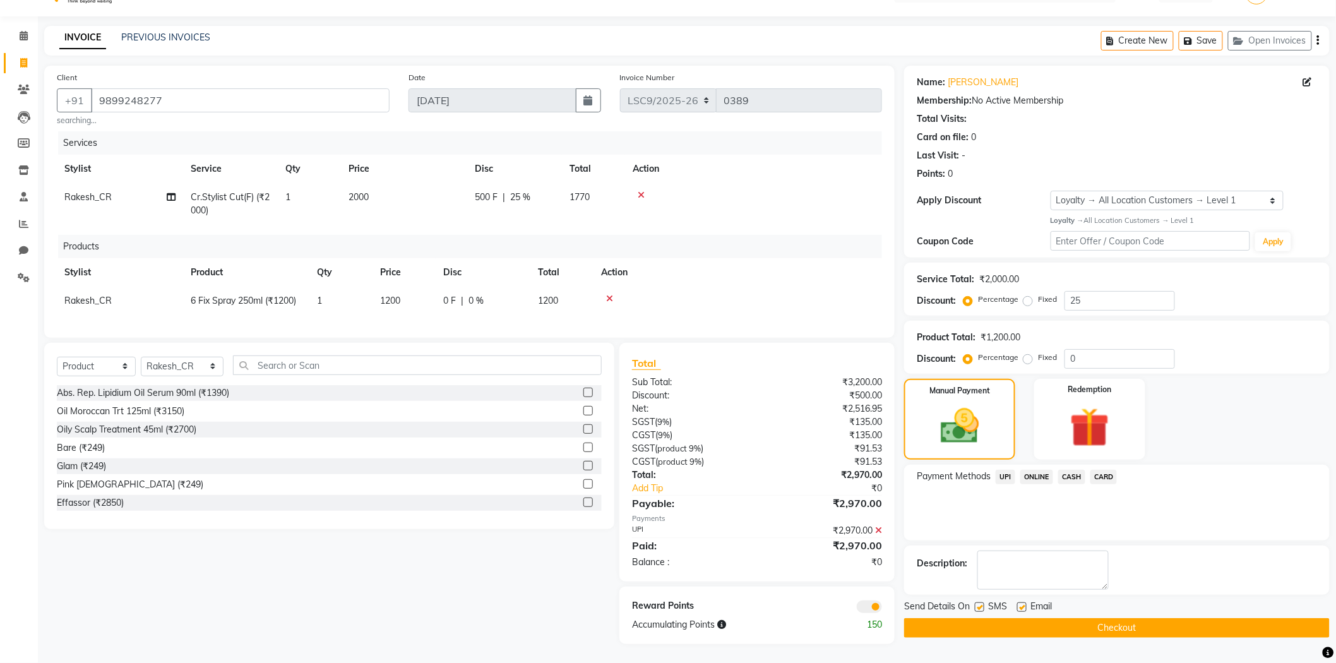
click at [978, 602] on div at bounding box center [979, 608] width 8 height 13
click at [979, 602] on label at bounding box center [979, 606] width 9 height 9
click at [979, 603] on input "checkbox" at bounding box center [979, 607] width 8 height 8
checkbox input "false"
click at [1025, 602] on label at bounding box center [1021, 606] width 9 height 9
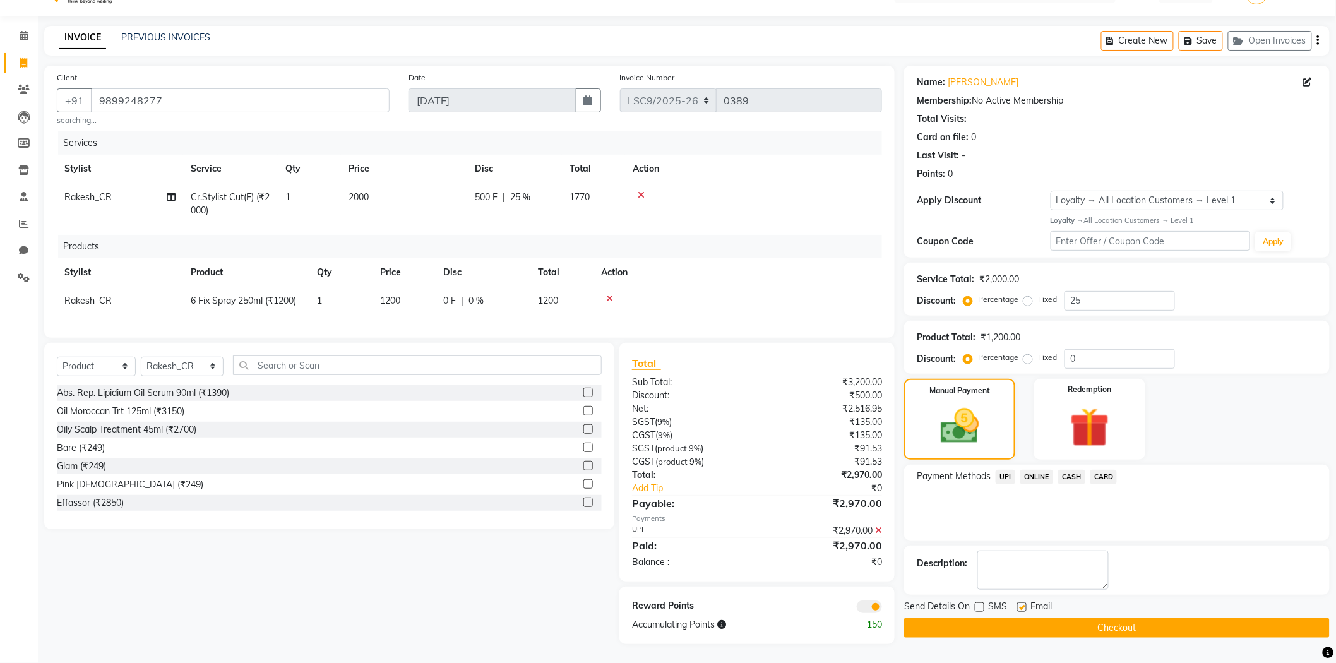
click at [1025, 603] on input "checkbox" at bounding box center [1021, 607] width 8 height 8
checkbox input "false"
click at [853, 606] on div at bounding box center [824, 606] width 134 height 14
click at [878, 609] on span at bounding box center [869, 606] width 25 height 13
click at [882, 608] on input "checkbox" at bounding box center [882, 608] width 0 height 0
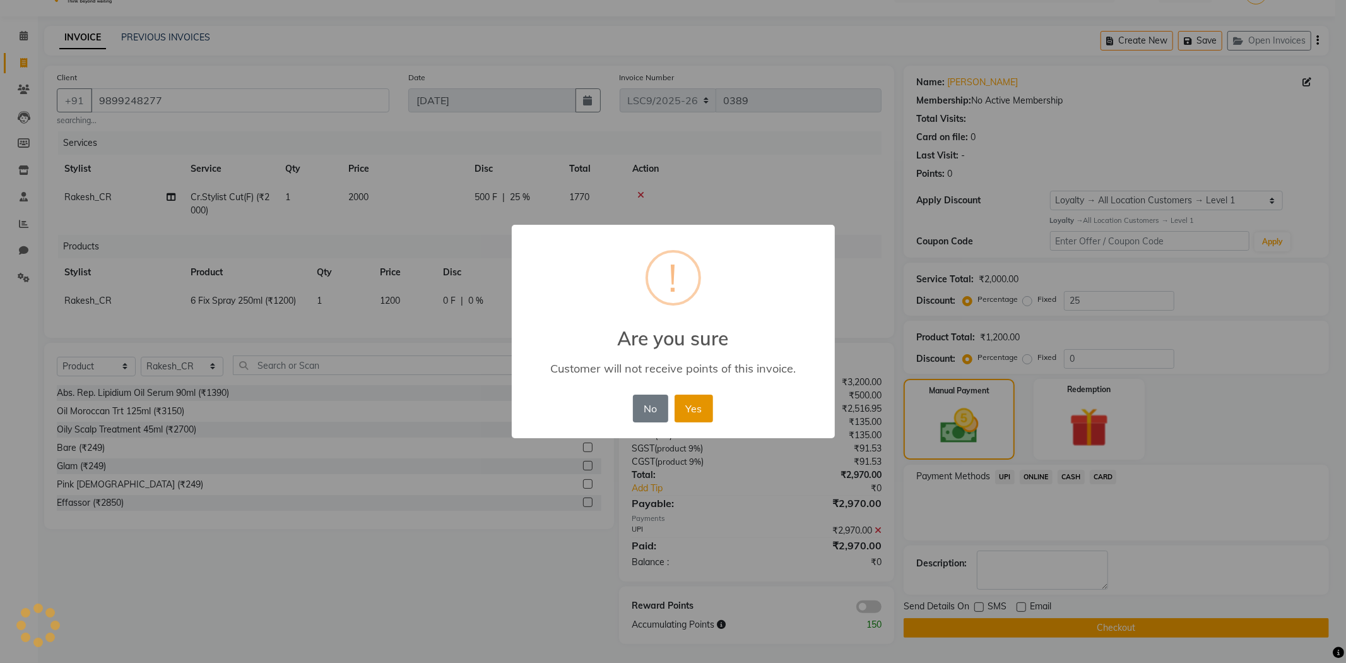
click at [710, 413] on button "Yes" at bounding box center [694, 409] width 39 height 28
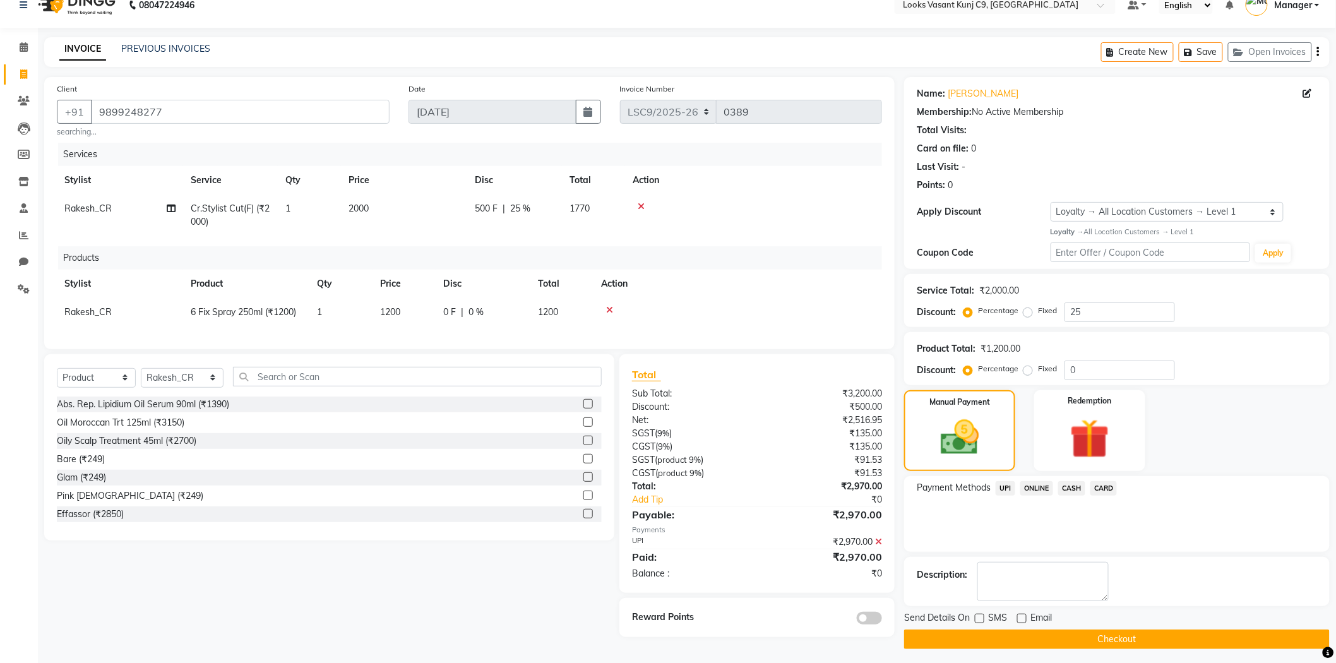
scroll to position [22, 0]
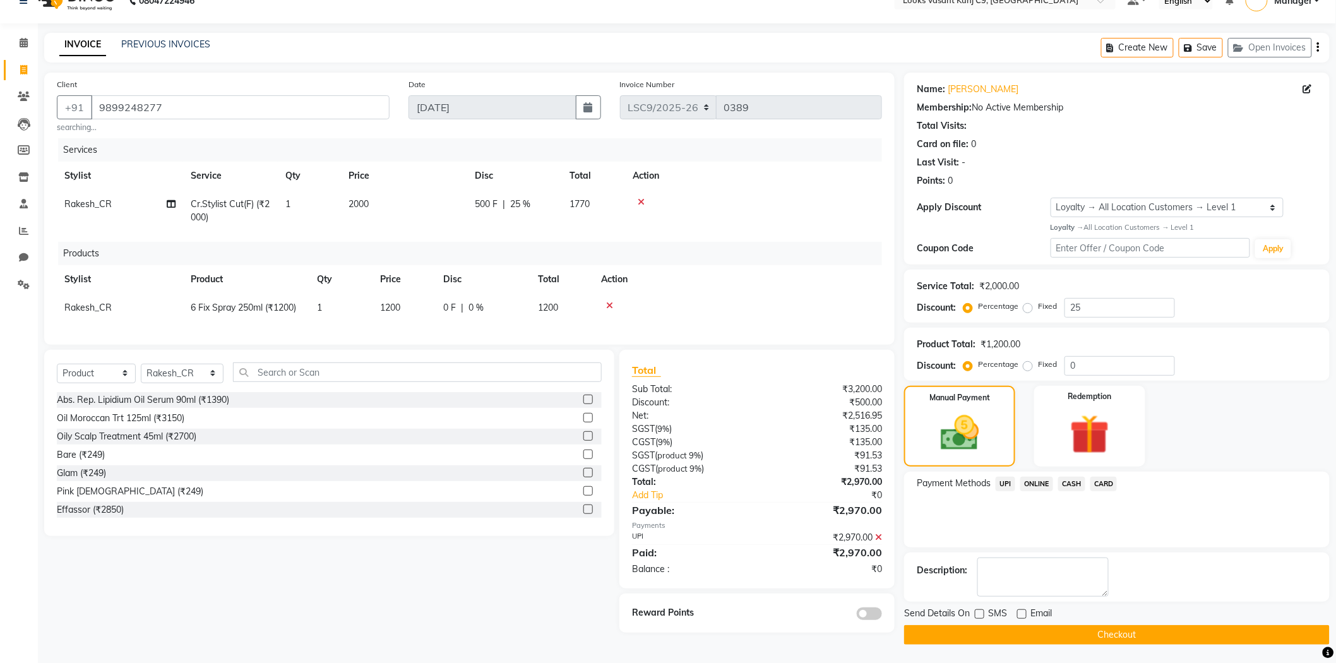
click at [983, 636] on button "Checkout" at bounding box center [1116, 635] width 425 height 20
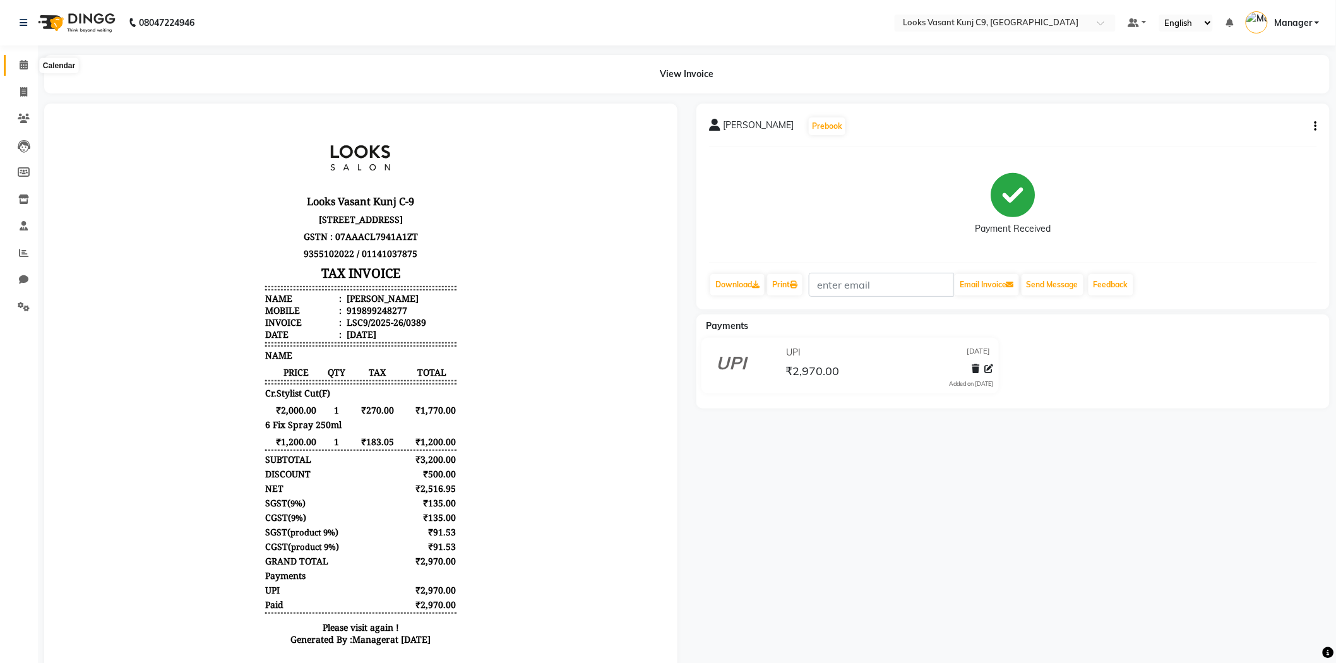
click at [23, 68] on icon at bounding box center [24, 64] width 8 height 9
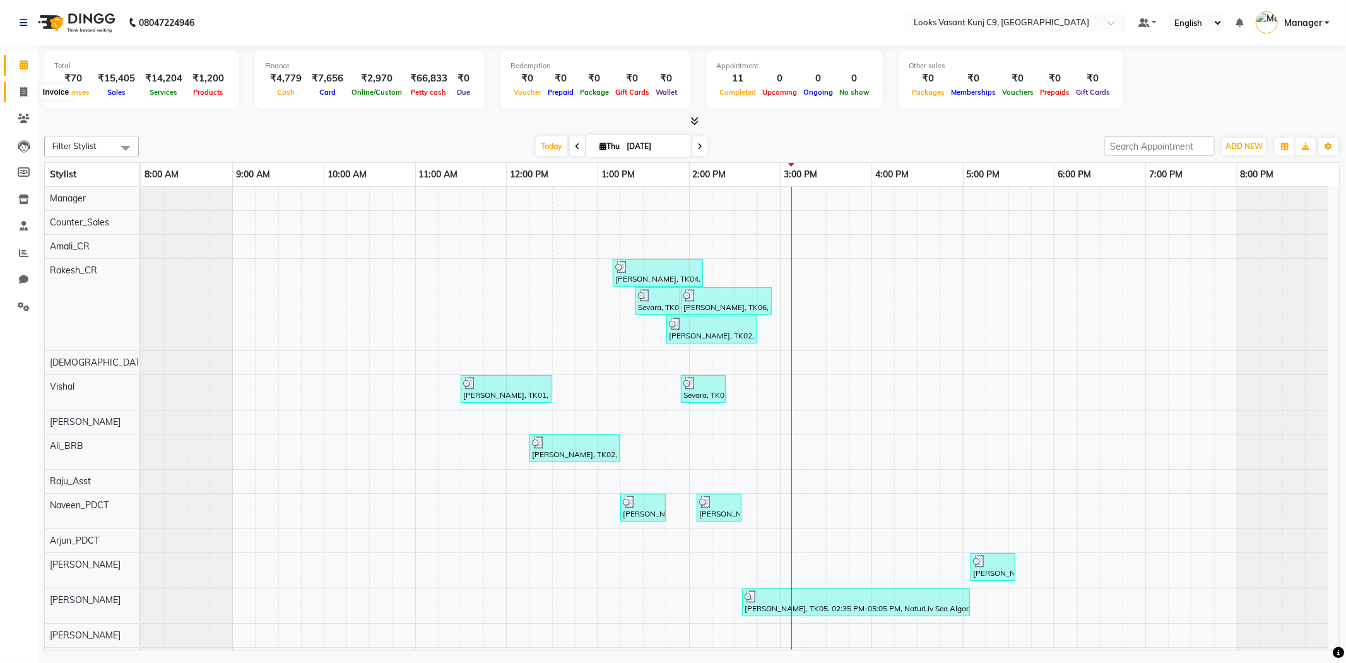
click at [26, 91] on icon at bounding box center [23, 91] width 7 height 9
select select "service"
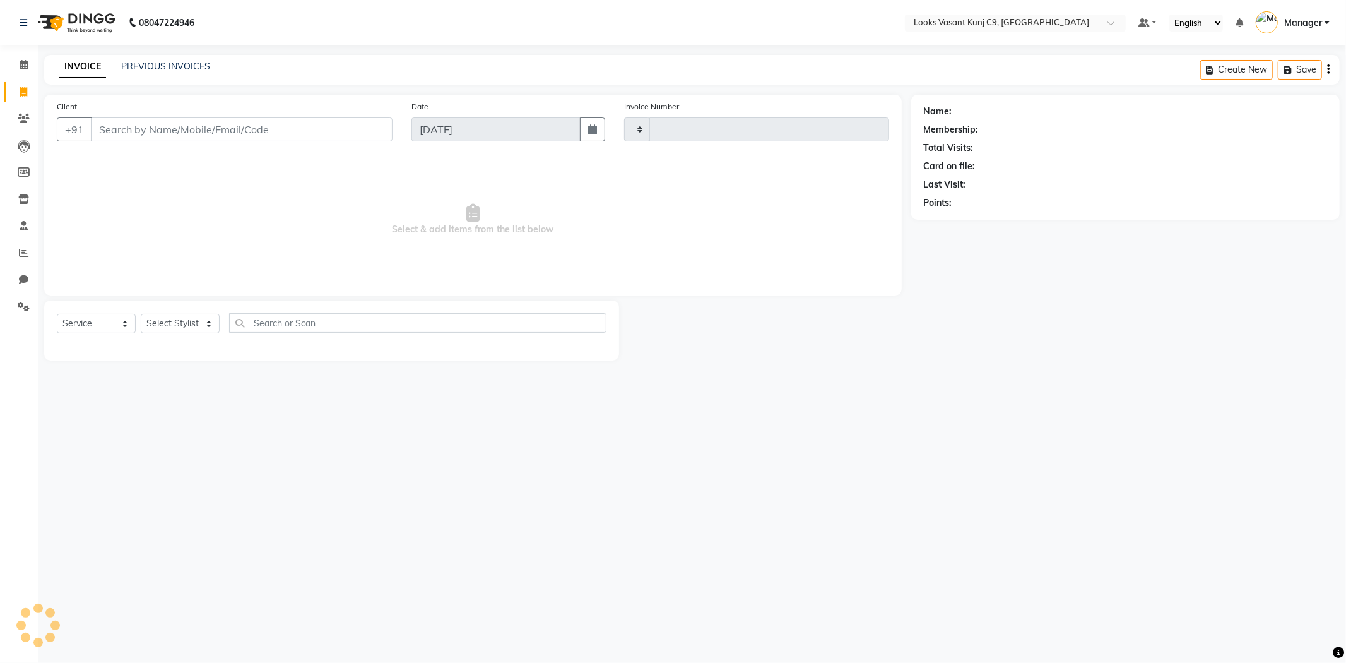
type input "0390"
select select "8747"
click at [161, 317] on select "Select Stylist" at bounding box center [180, 324] width 79 height 20
select select "88935"
click at [141, 314] on select "Select Stylist [PERSON_NAME] Anjali_Asst Arjun_PDCT [PERSON_NAME] Counter_Sales…" at bounding box center [182, 324] width 83 height 20
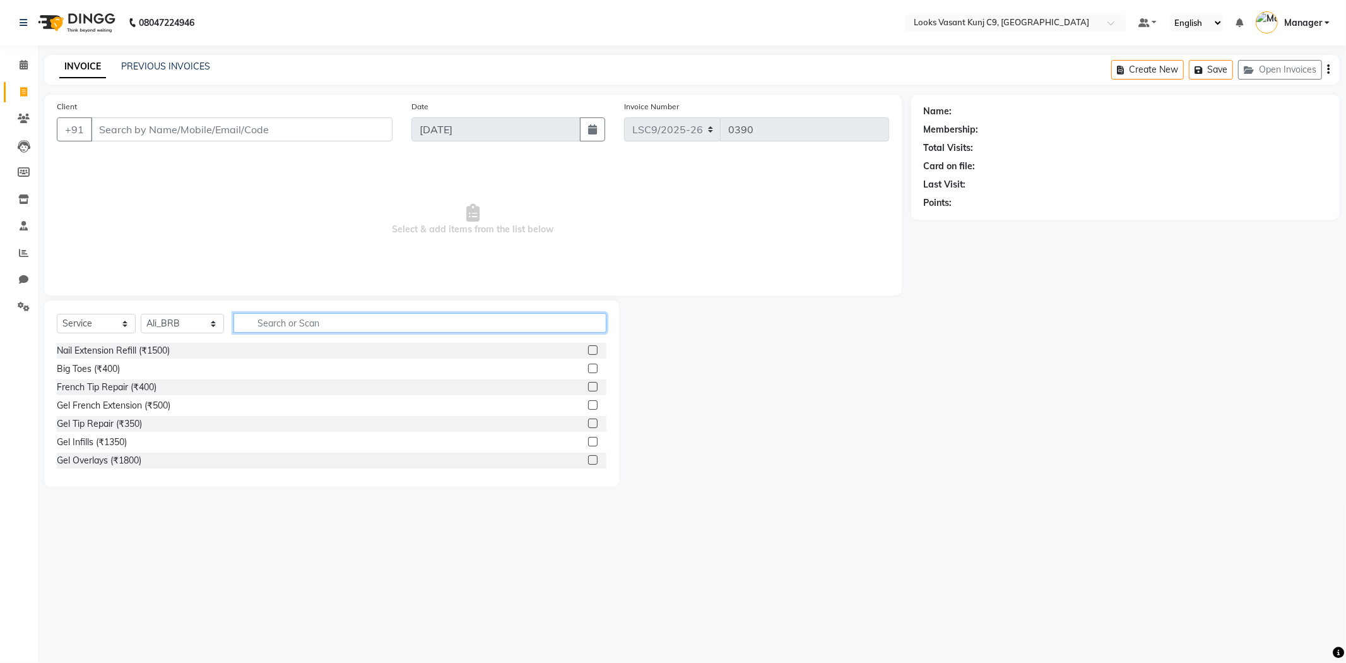
click at [327, 328] on input "text" at bounding box center [420, 323] width 373 height 20
type input "cut"
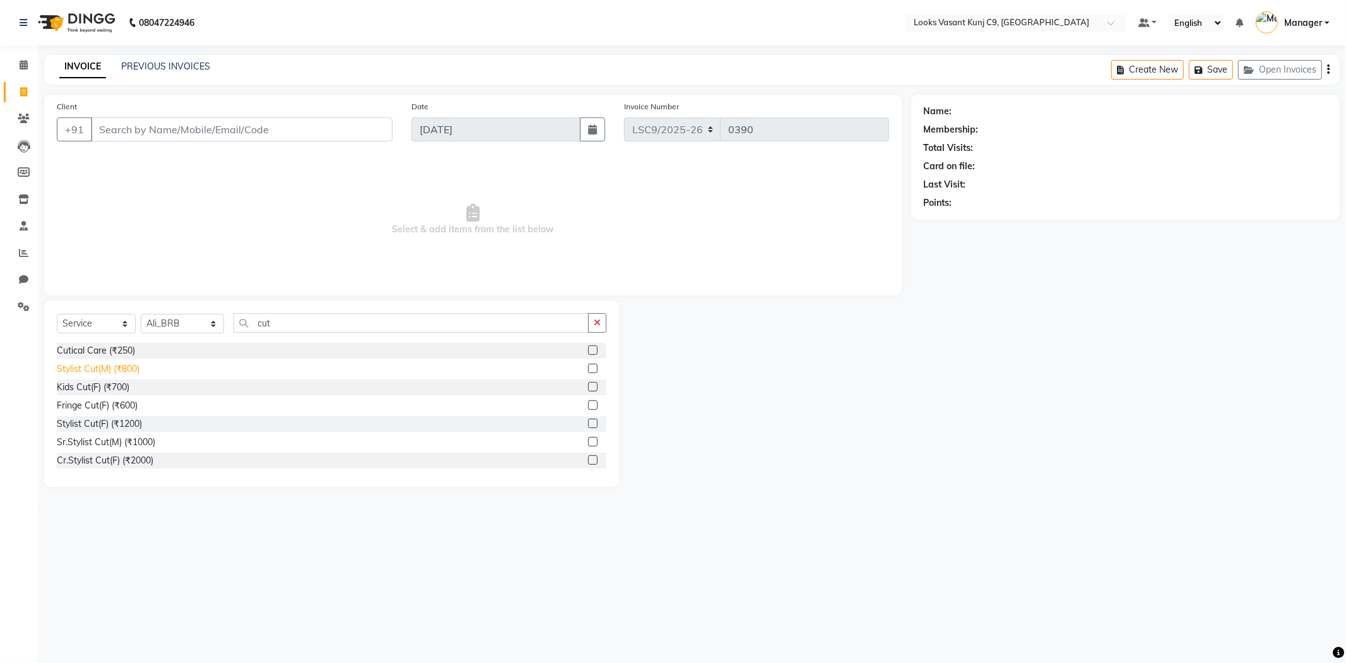
click at [130, 366] on div "Stylist Cut(M) (₹800)" at bounding box center [98, 368] width 83 height 13
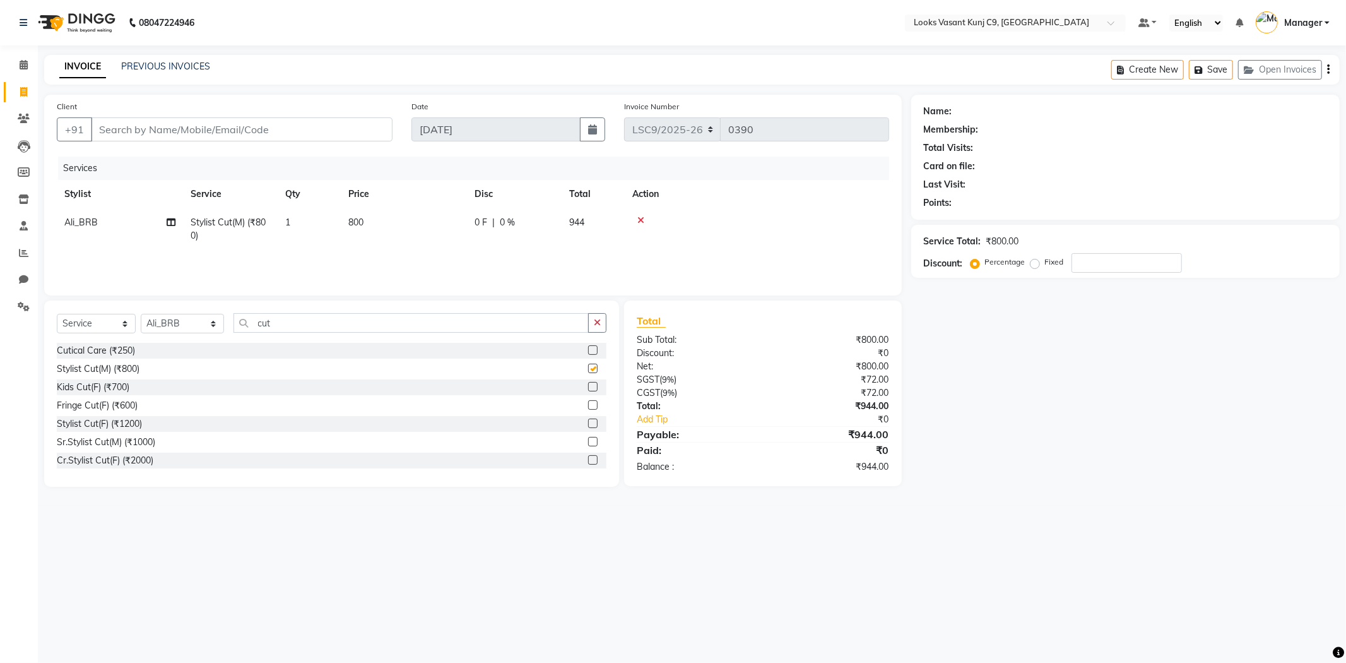
checkbox input "false"
click at [1160, 261] on input "number" at bounding box center [1127, 263] width 110 height 20
click at [1128, 357] on div "Name: Membership: Total Visits: Card on file: Last Visit: Points: Service Total…" at bounding box center [1130, 291] width 438 height 392
click at [1115, 270] on input "25" at bounding box center [1127, 263] width 110 height 20
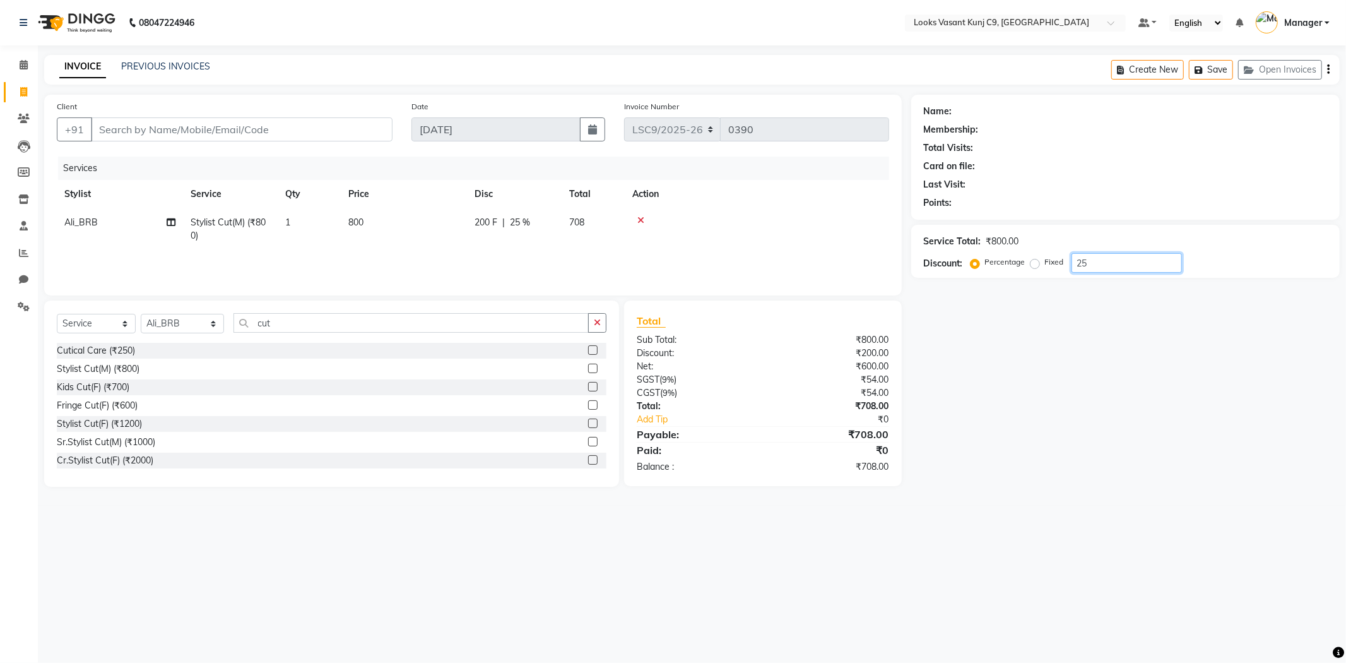
type input "2"
click at [311, 136] on input "Client" at bounding box center [242, 129] width 302 height 24
type input "9"
type input "0"
type input "9811704324"
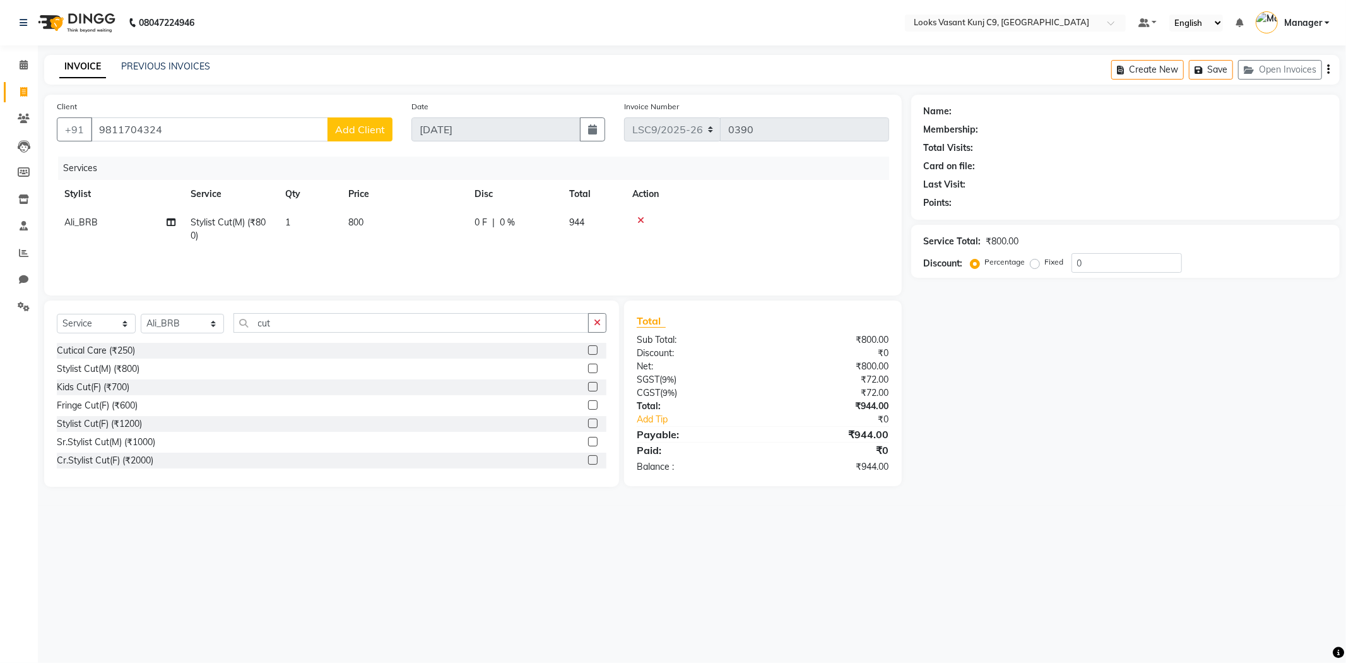
click at [341, 128] on span "Add Client" at bounding box center [360, 129] width 50 height 13
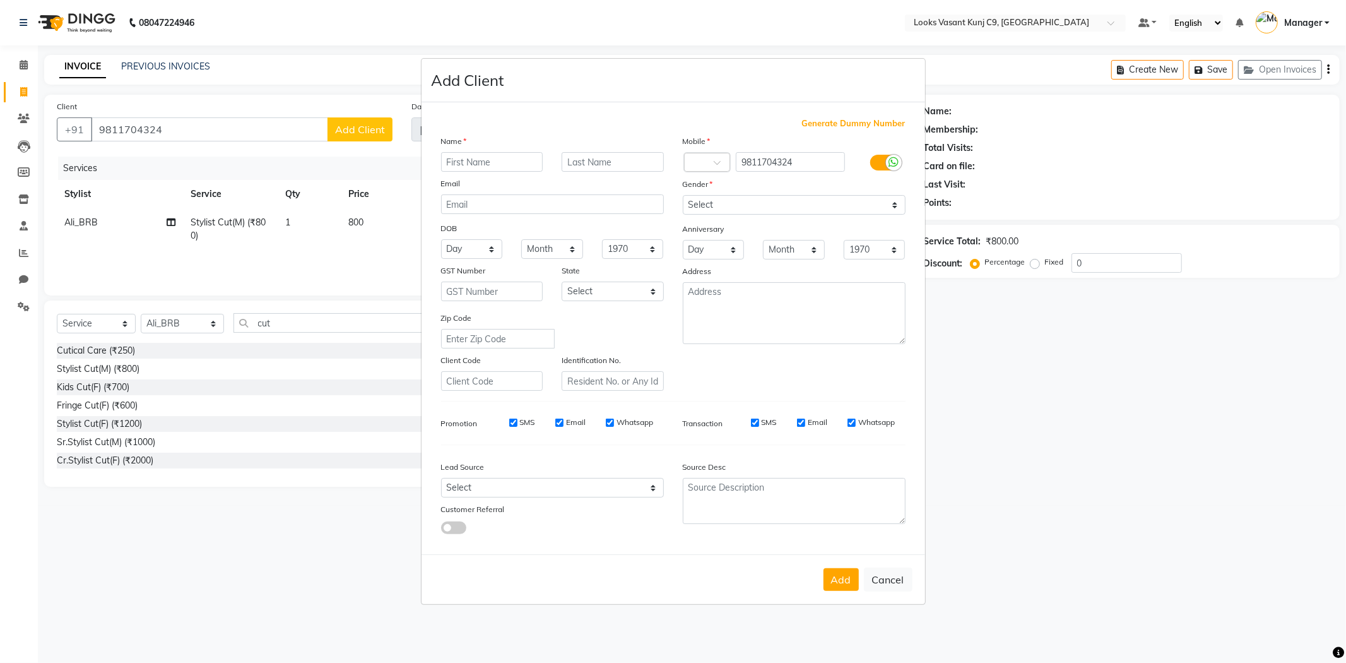
click at [502, 154] on input "text" at bounding box center [492, 162] width 102 height 20
type input "[PERSON_NAME]"
click at [714, 210] on select "Select [DEMOGRAPHIC_DATA] [DEMOGRAPHIC_DATA] Other Prefer Not To Say" at bounding box center [794, 205] width 223 height 20
select select "[DEMOGRAPHIC_DATA]"
click at [683, 195] on select "Select [DEMOGRAPHIC_DATA] [DEMOGRAPHIC_DATA] Other Prefer Not To Say" at bounding box center [794, 205] width 223 height 20
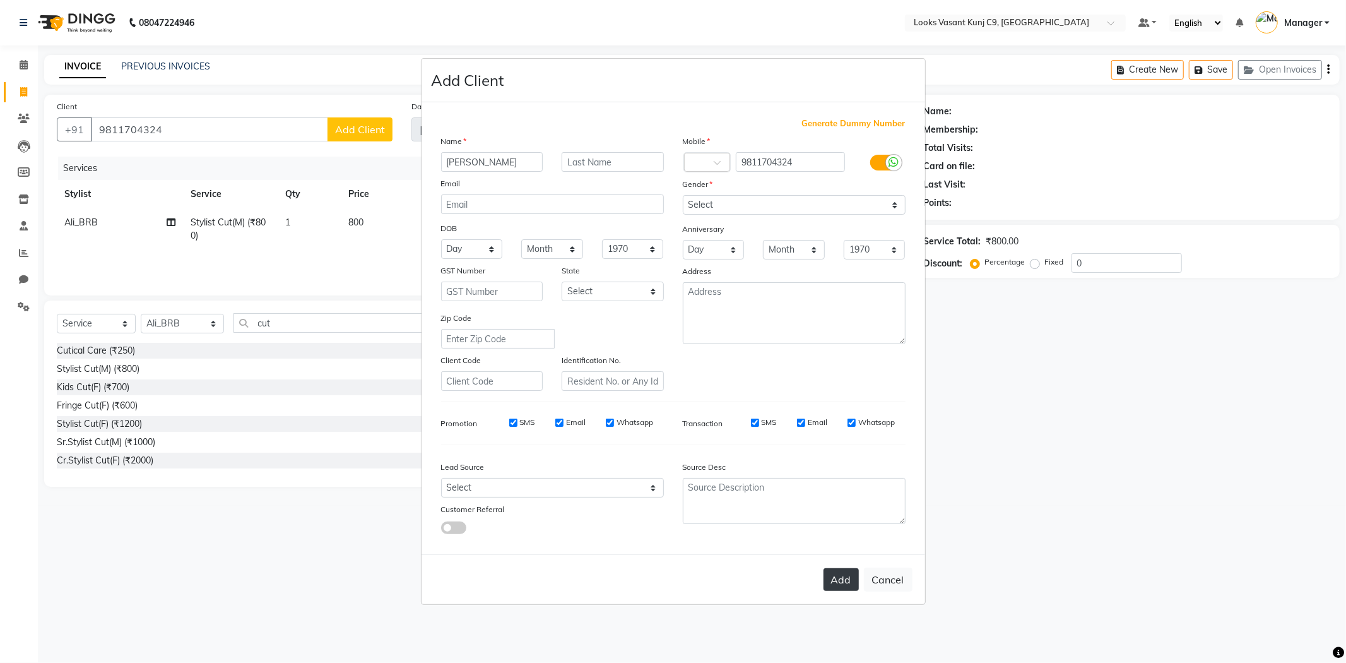
click at [834, 581] on button "Add" at bounding box center [841, 579] width 35 height 23
click at [846, 578] on button "Add" at bounding box center [841, 579] width 35 height 23
click at [773, 165] on input "9811704324" at bounding box center [790, 162] width 109 height 20
click at [893, 584] on button "Cancel" at bounding box center [888, 579] width 49 height 24
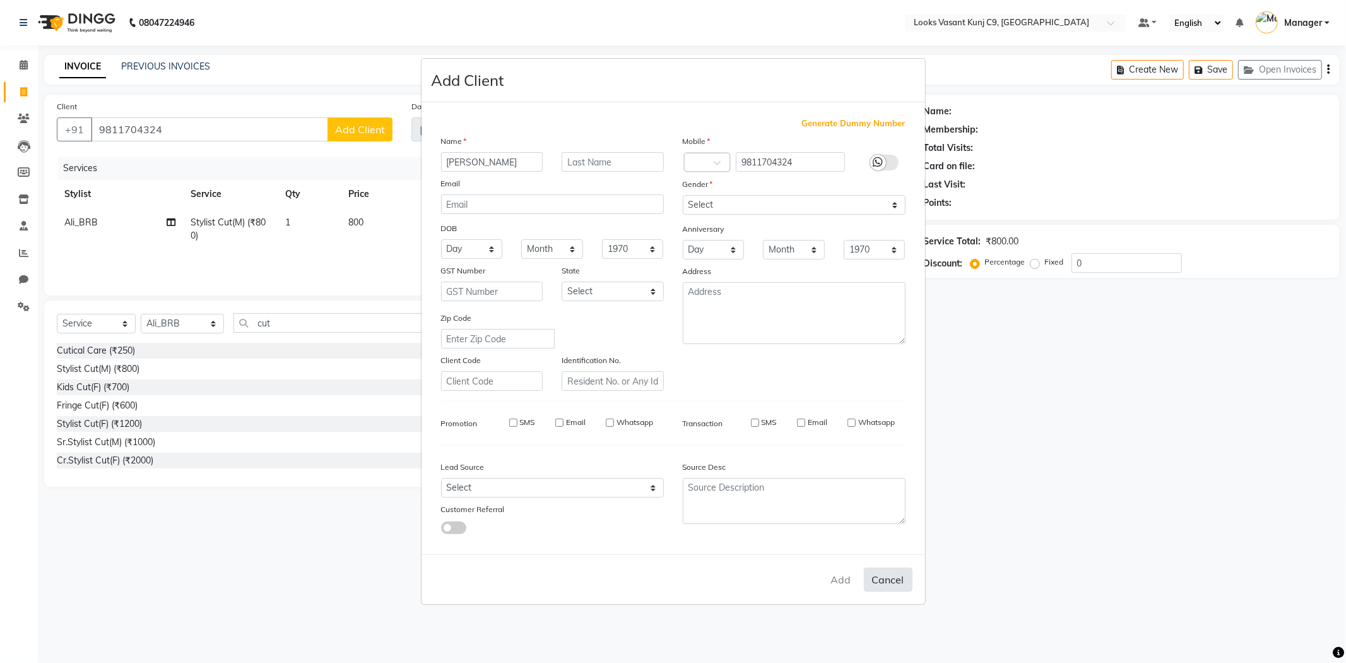
select select
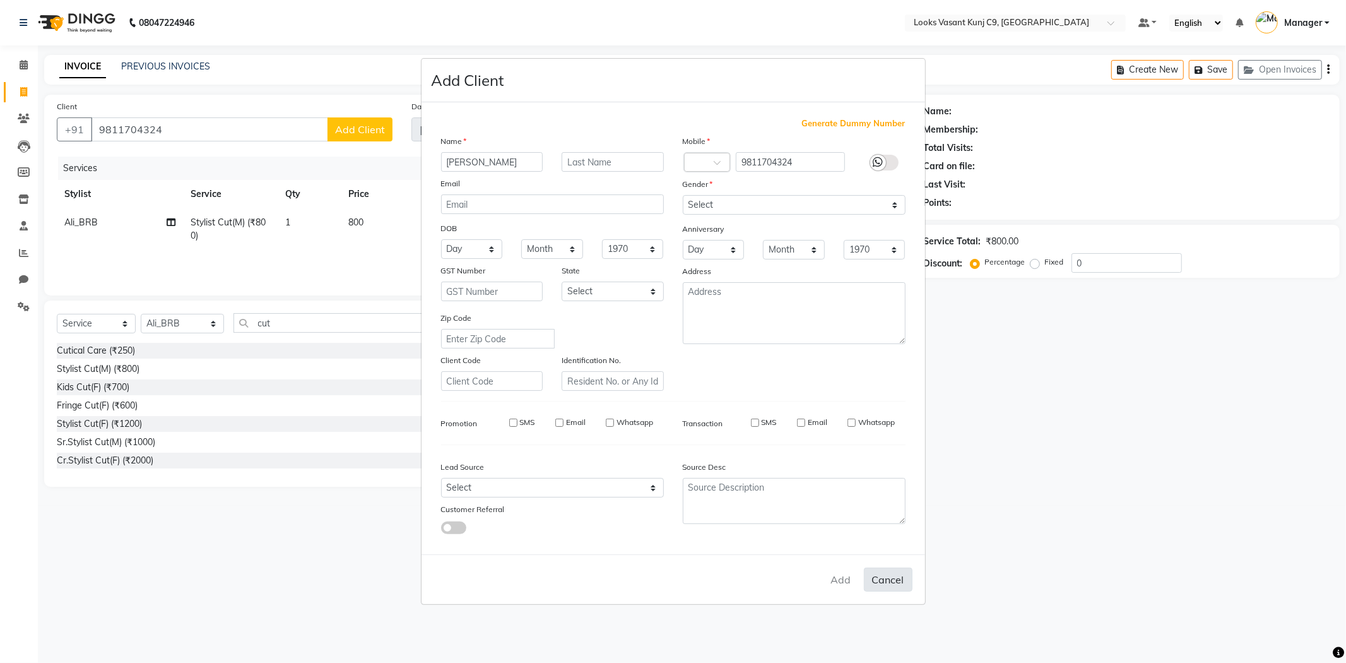
select select
checkbox input "false"
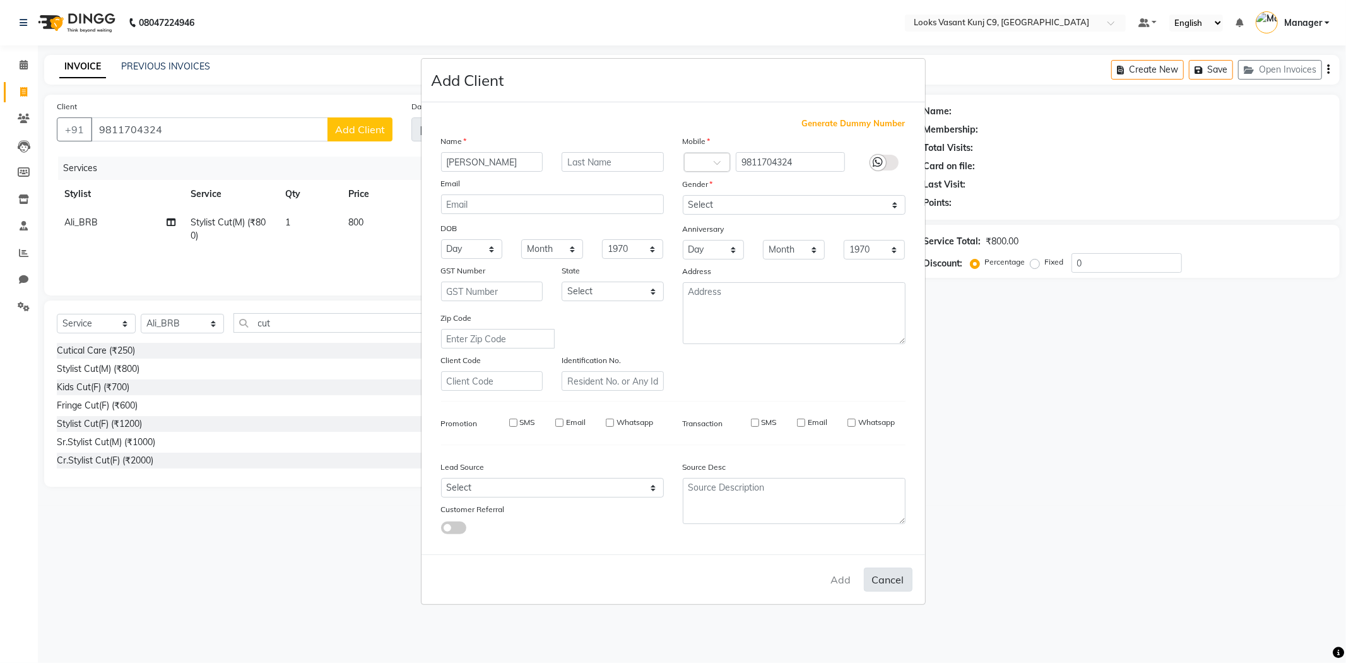
checkbox input "false"
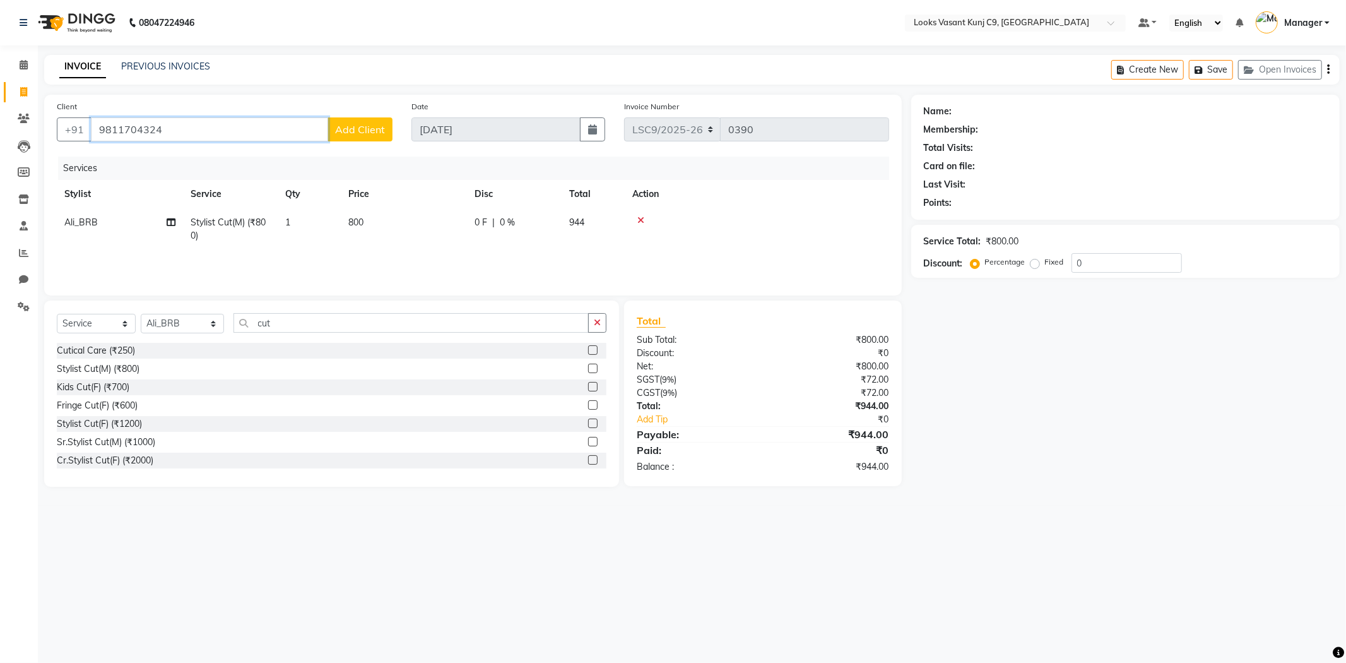
click at [155, 133] on input "9811704324" at bounding box center [209, 129] width 237 height 24
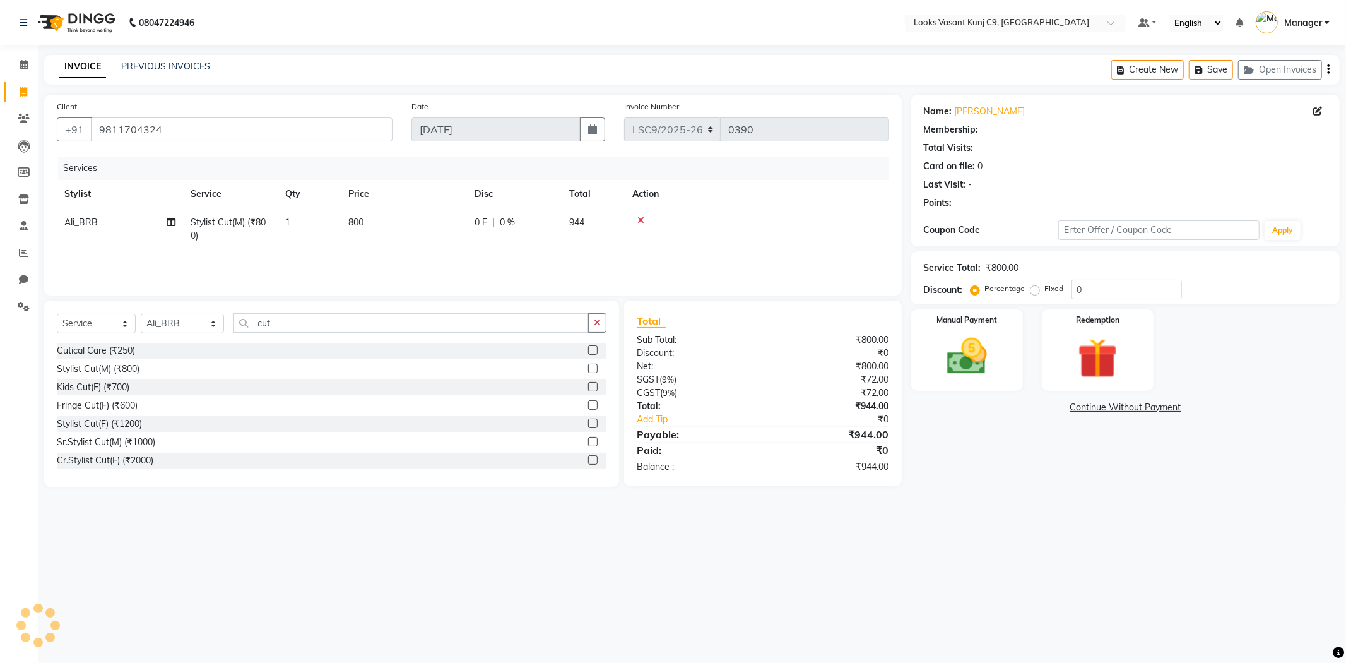
select select "1: Object"
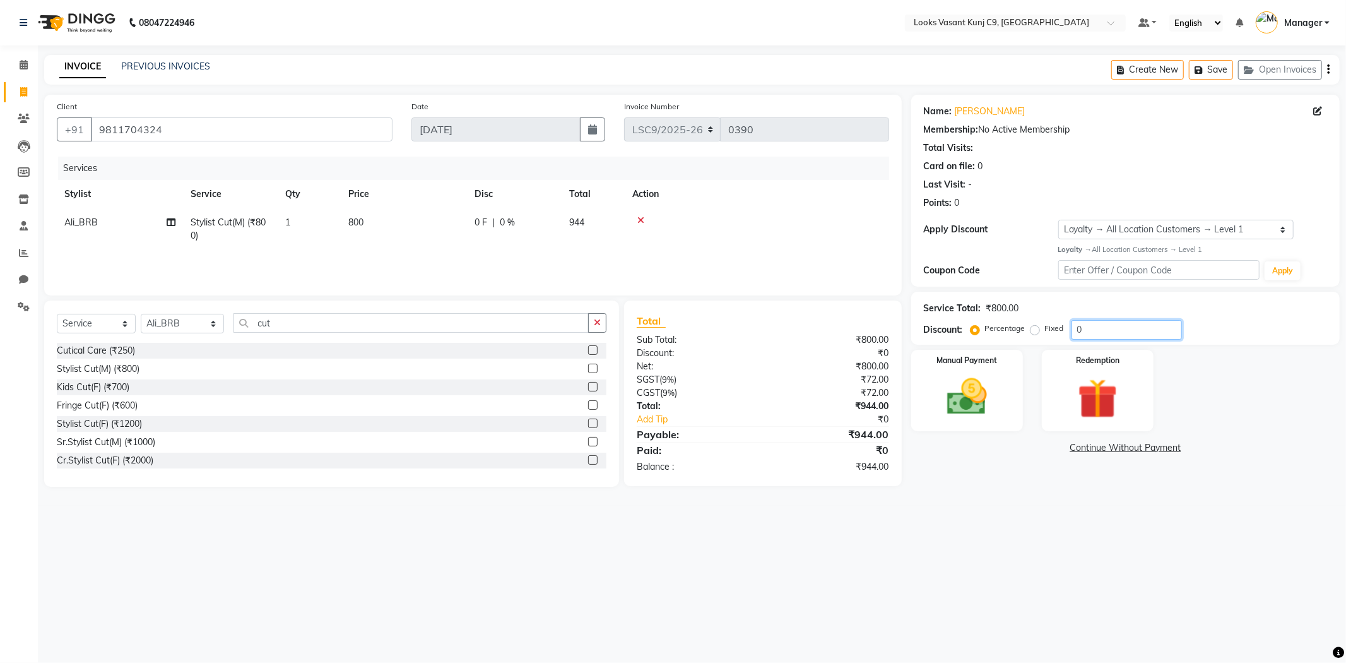
click at [1089, 326] on input "0" at bounding box center [1127, 330] width 110 height 20
type input "25"
click at [1007, 409] on div "Manual Payment" at bounding box center [967, 390] width 116 height 85
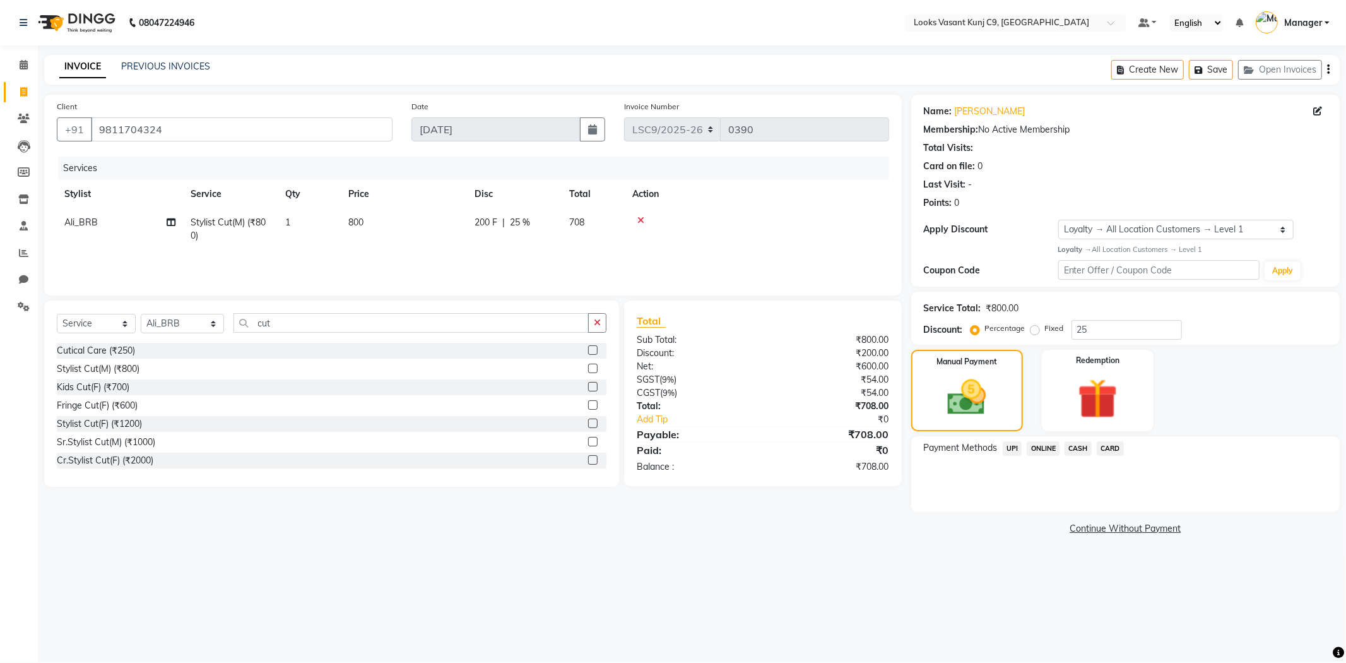
click at [1018, 450] on span "UPI" at bounding box center [1013, 448] width 20 height 15
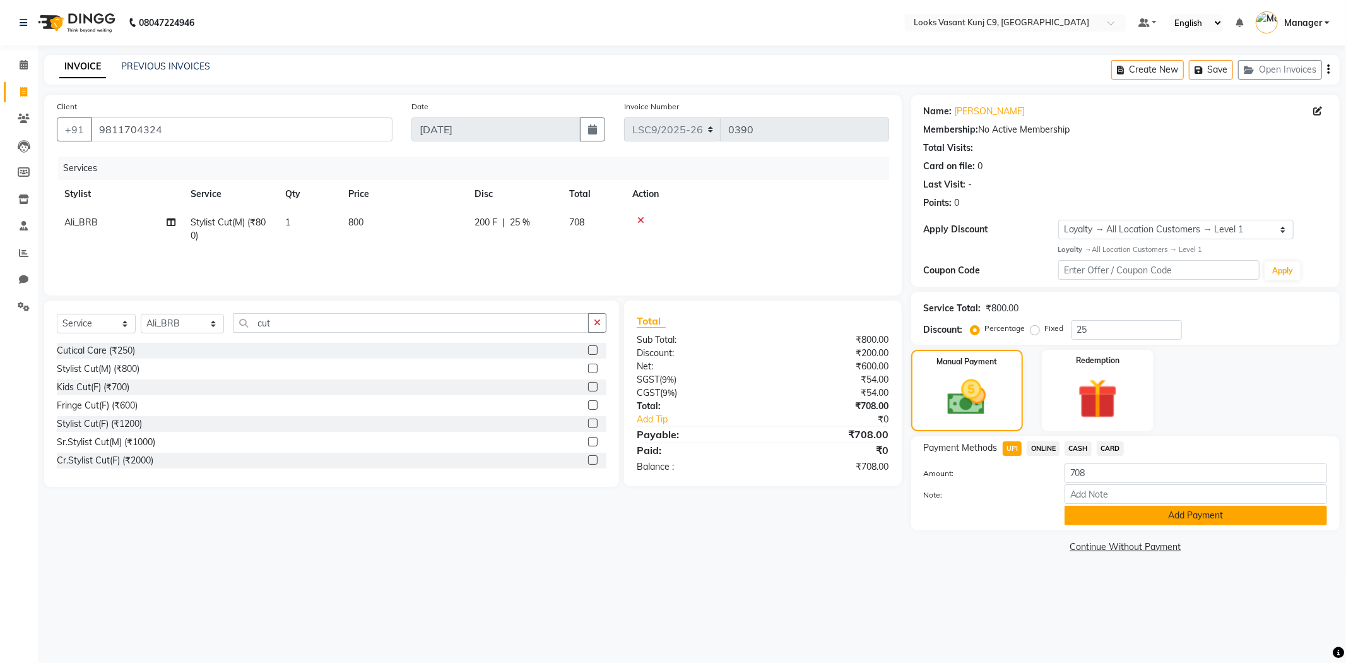
click at [1089, 516] on button "Add Payment" at bounding box center [1196, 516] width 263 height 20
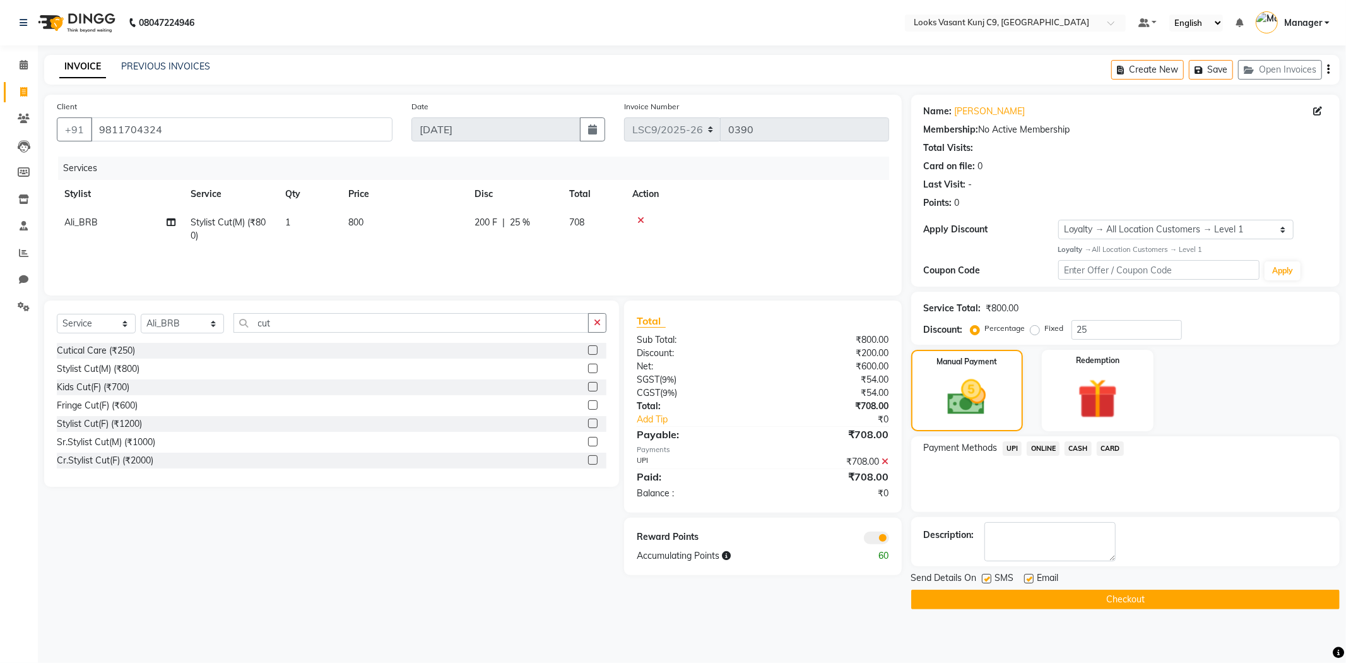
click at [885, 537] on span at bounding box center [876, 537] width 25 height 13
click at [889, 540] on input "checkbox" at bounding box center [889, 540] width 0 height 0
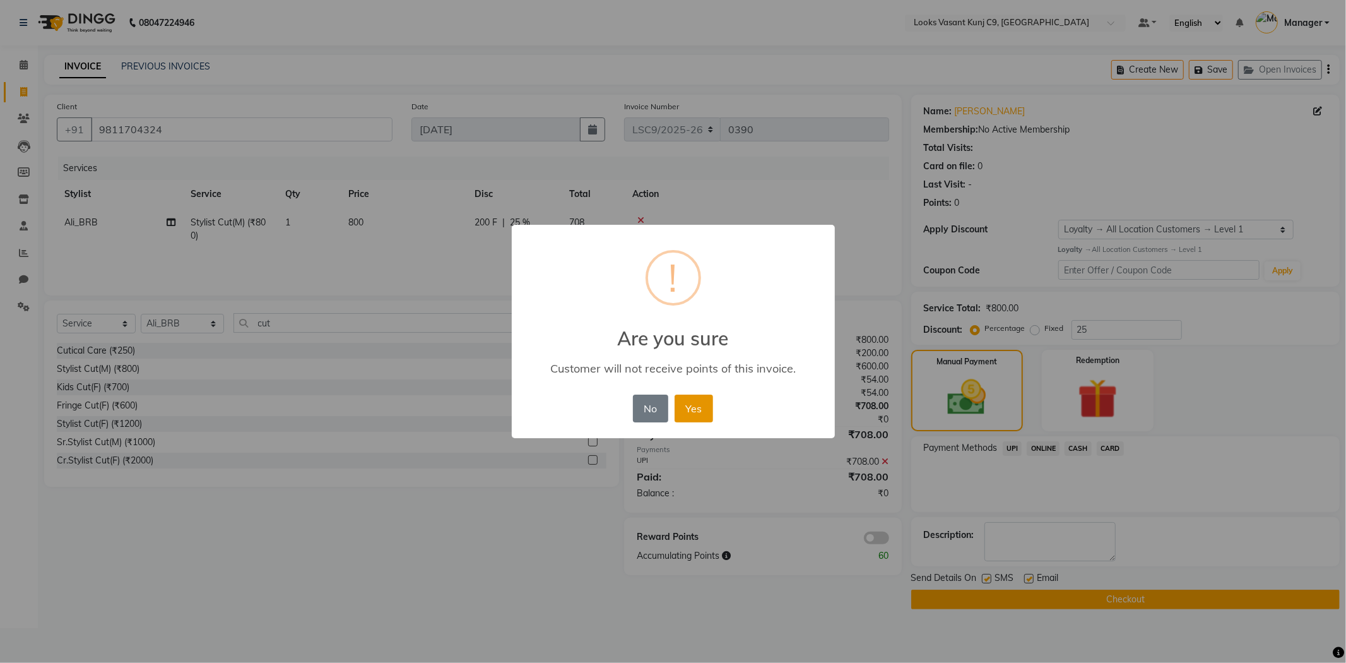
click at [703, 405] on button "Yes" at bounding box center [694, 409] width 39 height 28
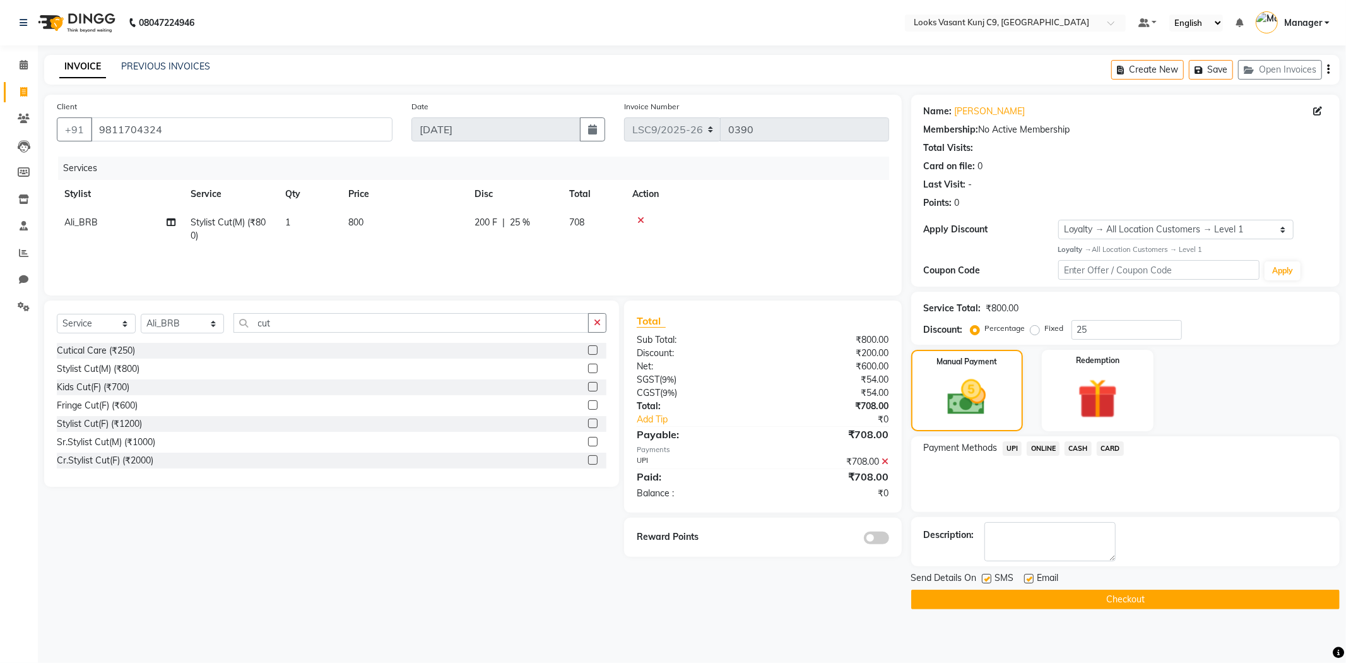
click at [988, 576] on label at bounding box center [986, 578] width 9 height 9
click at [988, 576] on input "checkbox" at bounding box center [986, 579] width 8 height 8
checkbox input "false"
click at [1029, 579] on label at bounding box center [1028, 578] width 9 height 9
click at [1029, 579] on input "checkbox" at bounding box center [1028, 579] width 8 height 8
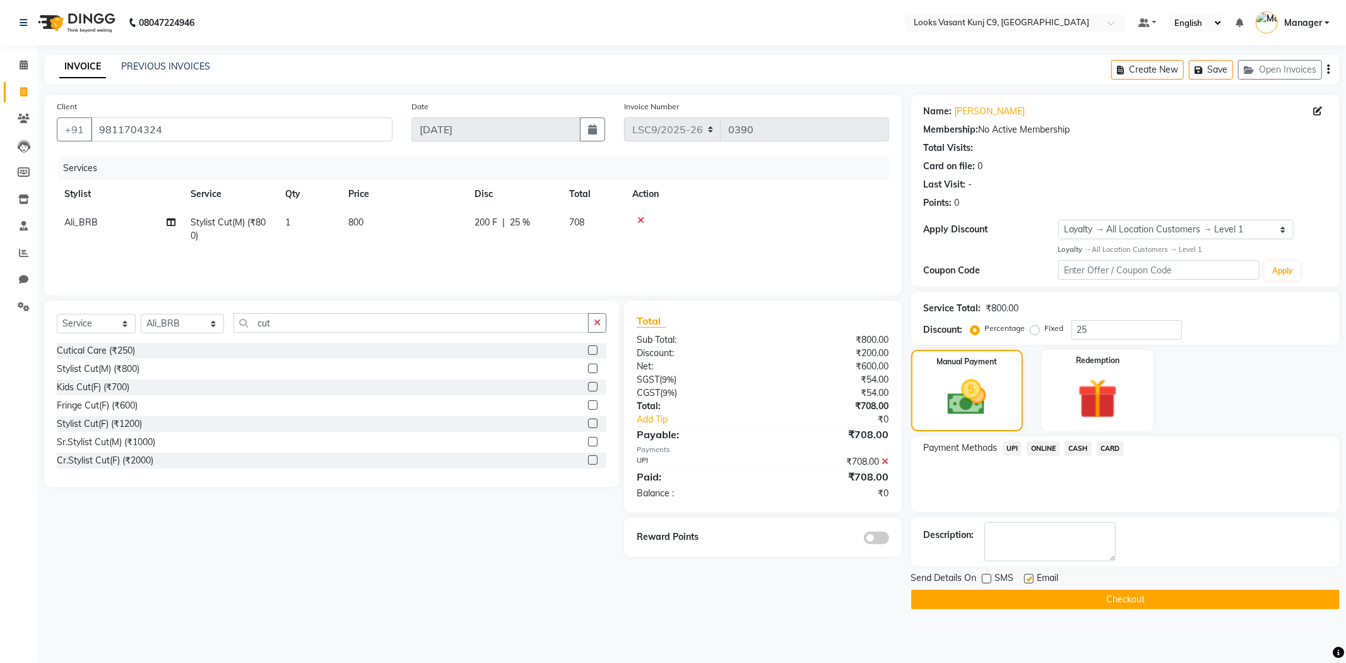
checkbox input "false"
click at [1011, 600] on button "Checkout" at bounding box center [1125, 600] width 429 height 20
